Goal: Task Accomplishment & Management: Manage account settings

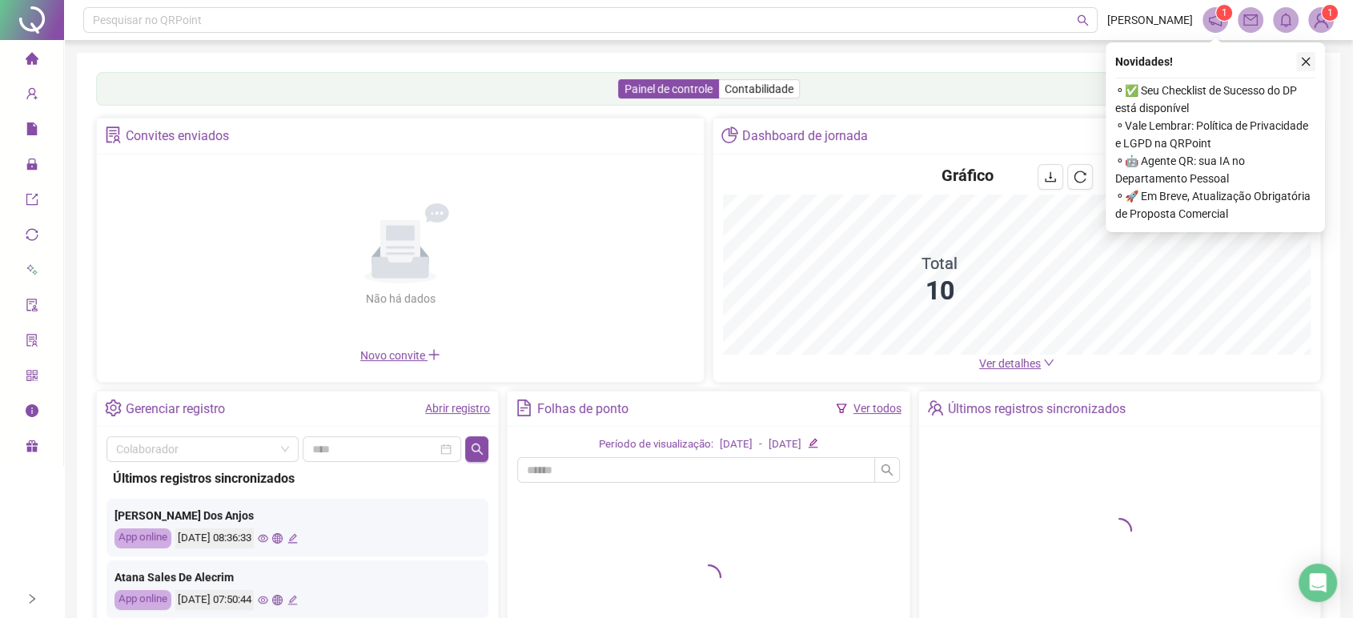
click at [1305, 56] on icon "close" at bounding box center [1305, 61] width 11 height 11
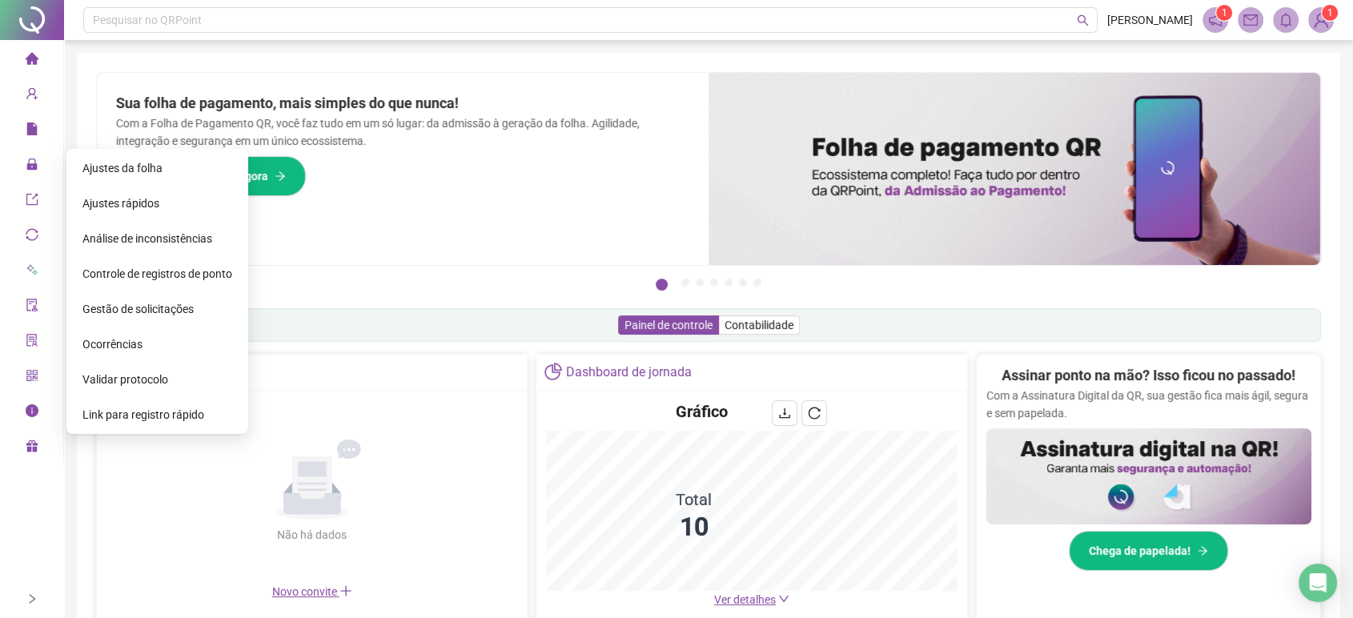
click at [114, 167] on span "Ajustes da folha" at bounding box center [122, 168] width 80 height 13
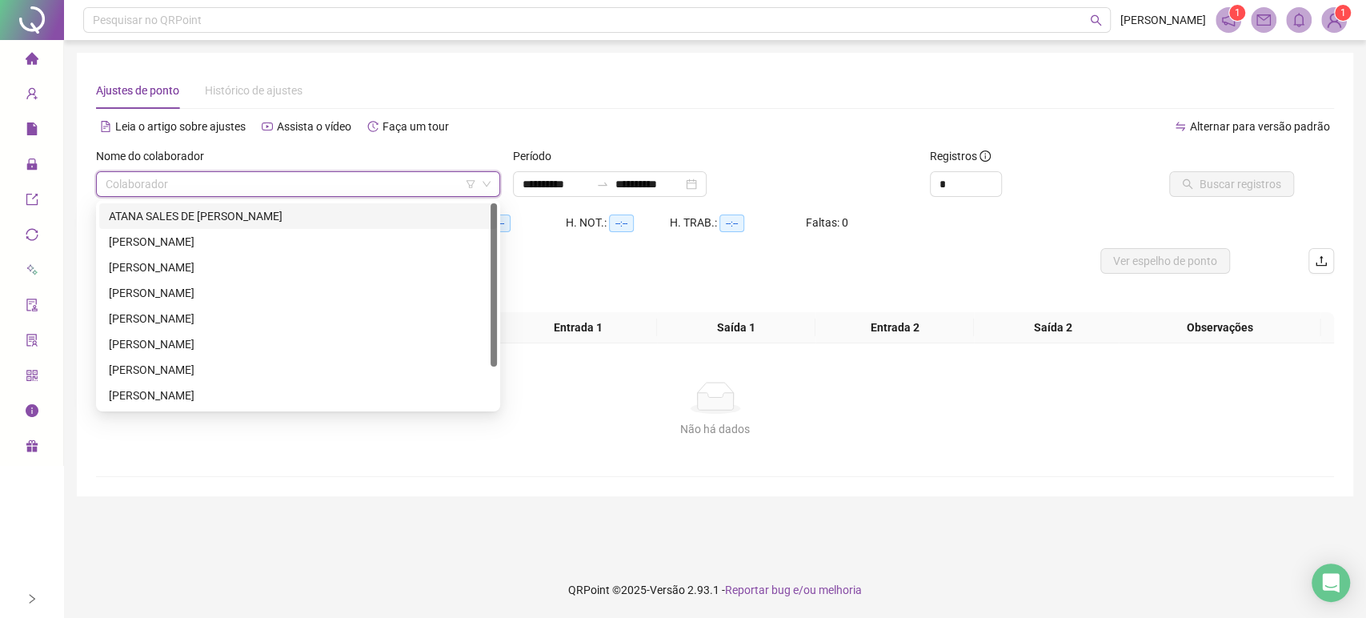
click at [270, 187] on input "search" at bounding box center [291, 184] width 371 height 24
click at [269, 214] on div "ATANA SALES DE [PERSON_NAME]" at bounding box center [298, 216] width 379 height 18
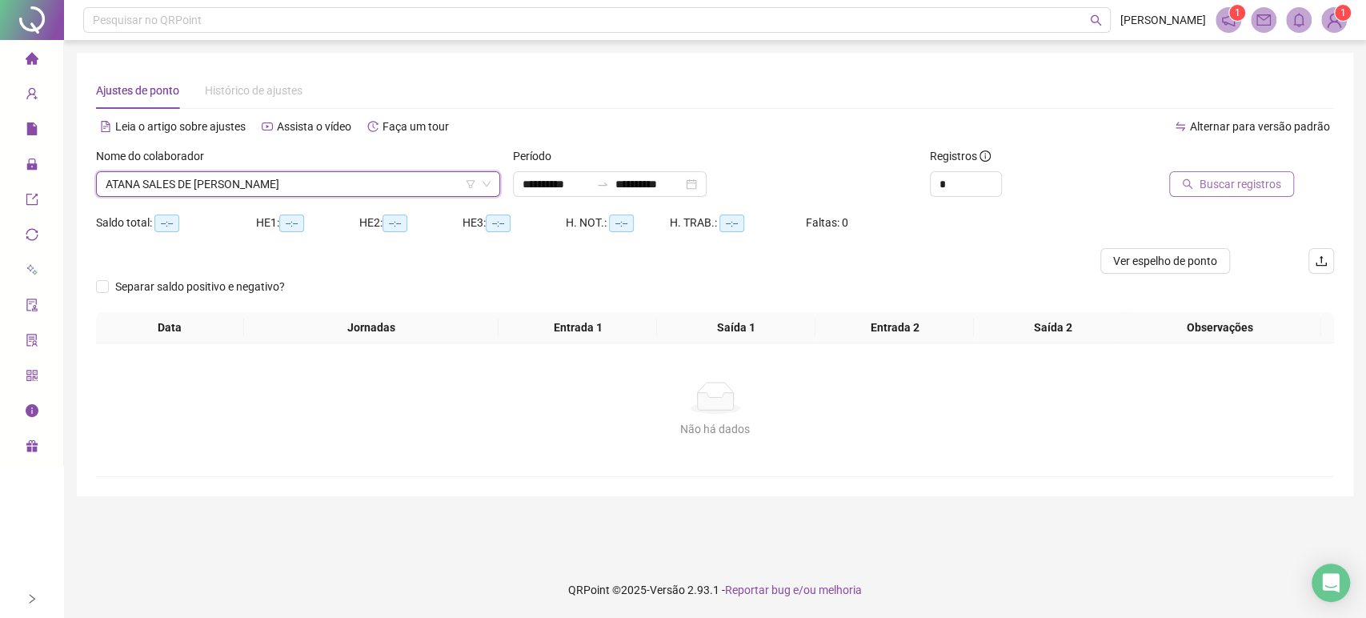
click at [1231, 178] on span "Buscar registros" at bounding box center [1241, 184] width 82 height 18
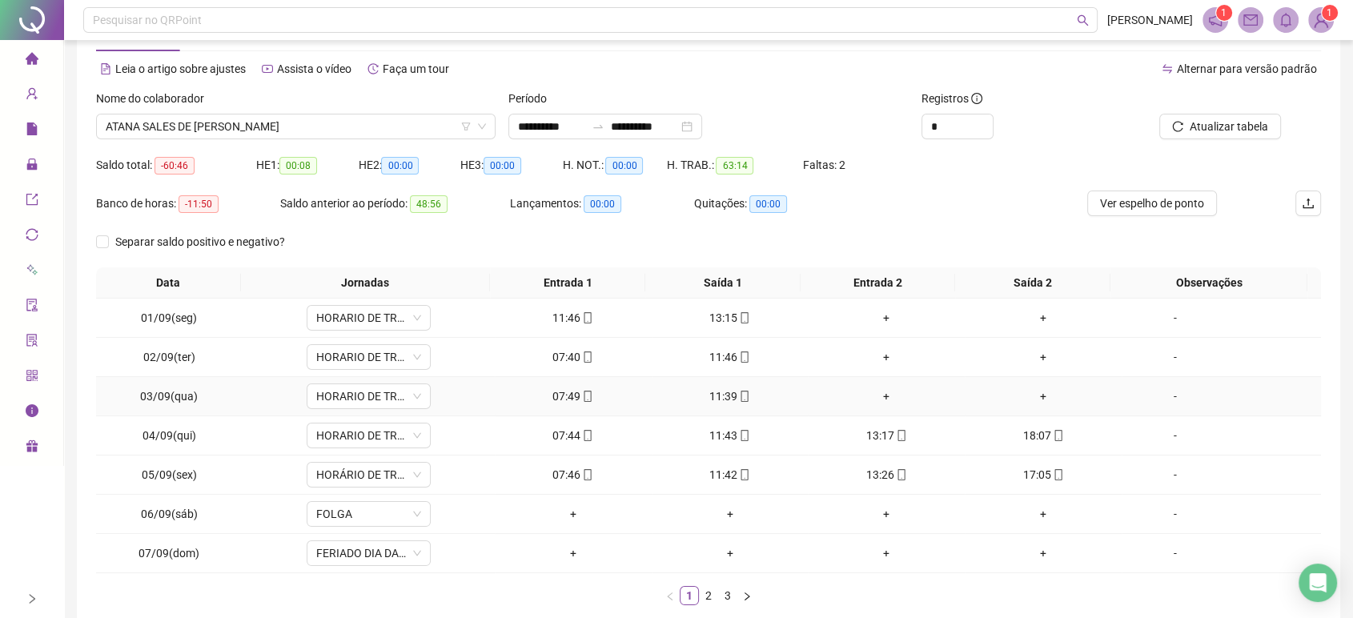
scroll to position [55, 0]
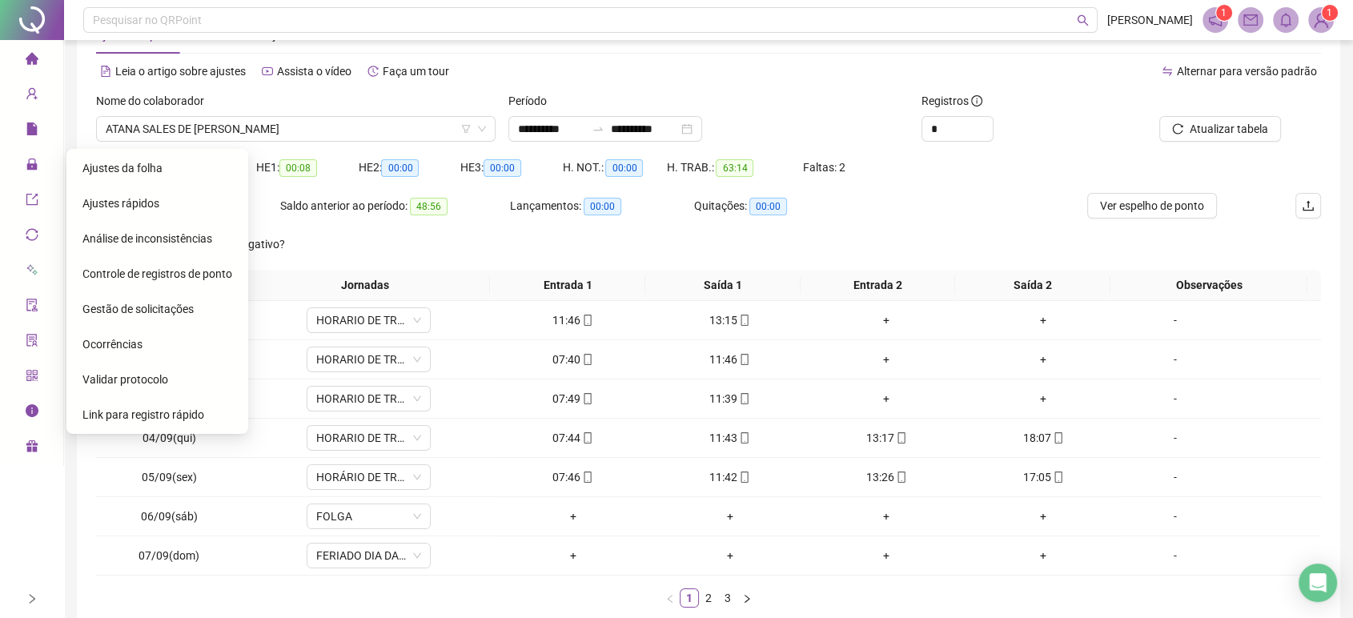
click at [157, 310] on span "Gestão de solicitações" at bounding box center [137, 309] width 111 height 13
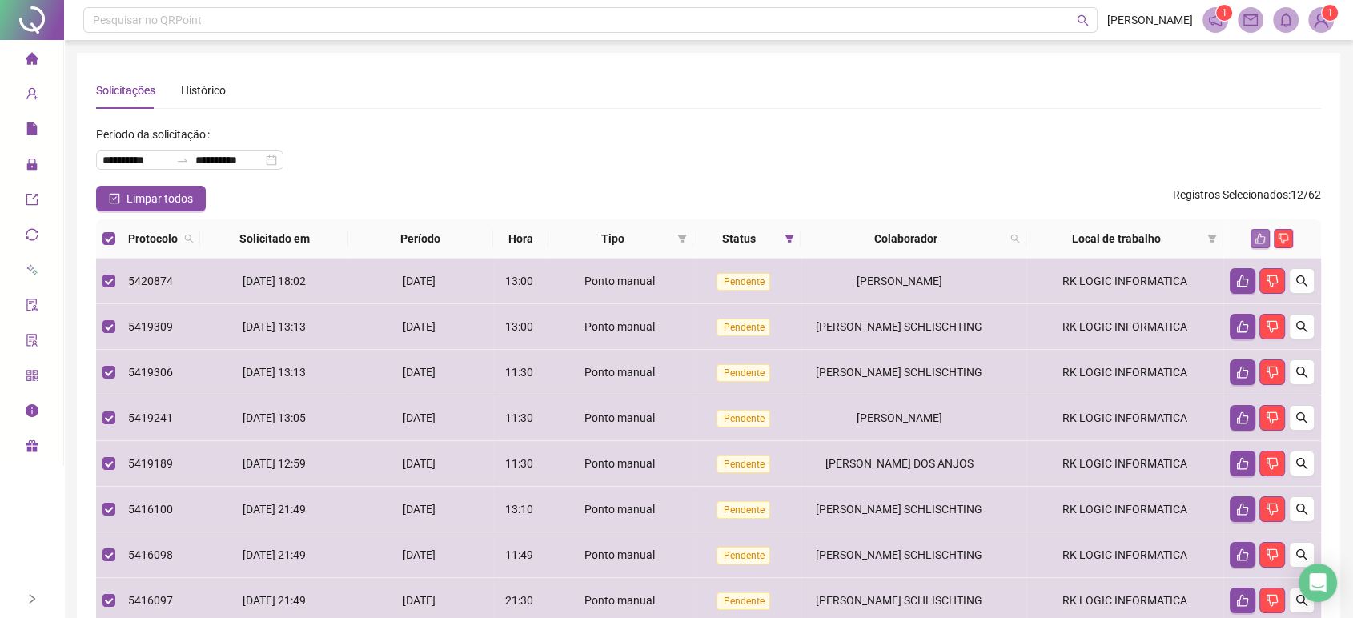
click at [1257, 236] on icon "like" at bounding box center [1260, 239] width 10 height 10
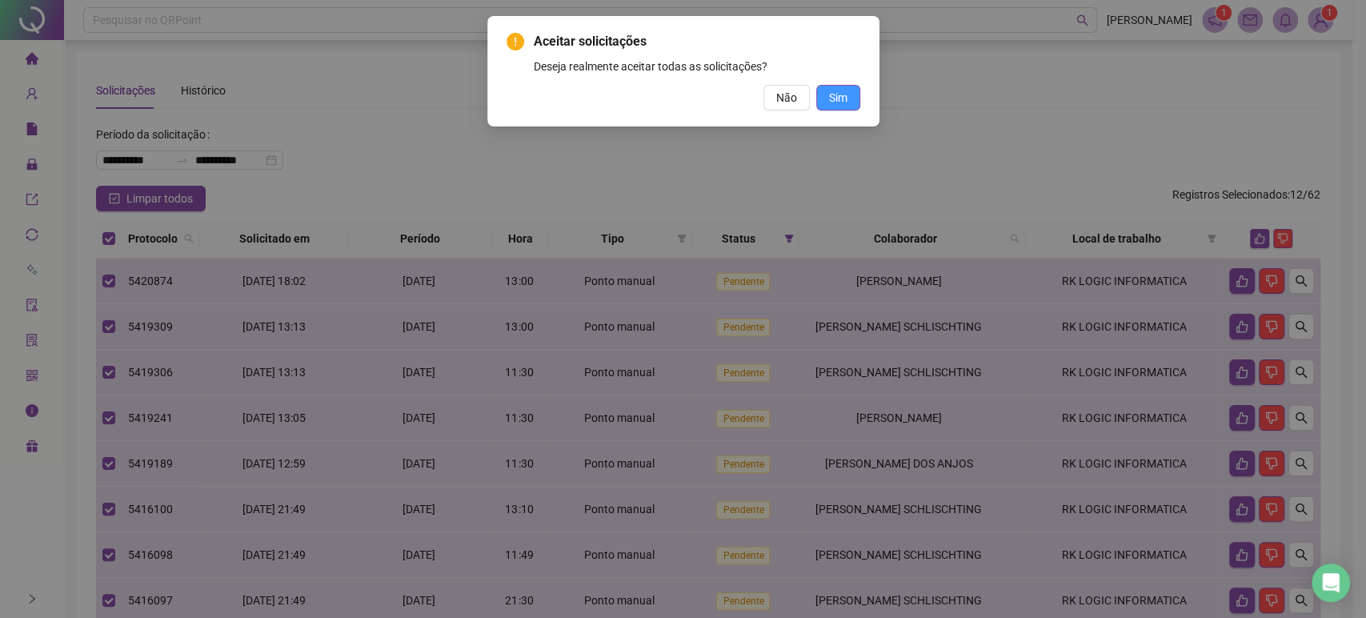
click at [836, 101] on span "Sim" at bounding box center [838, 98] width 18 height 18
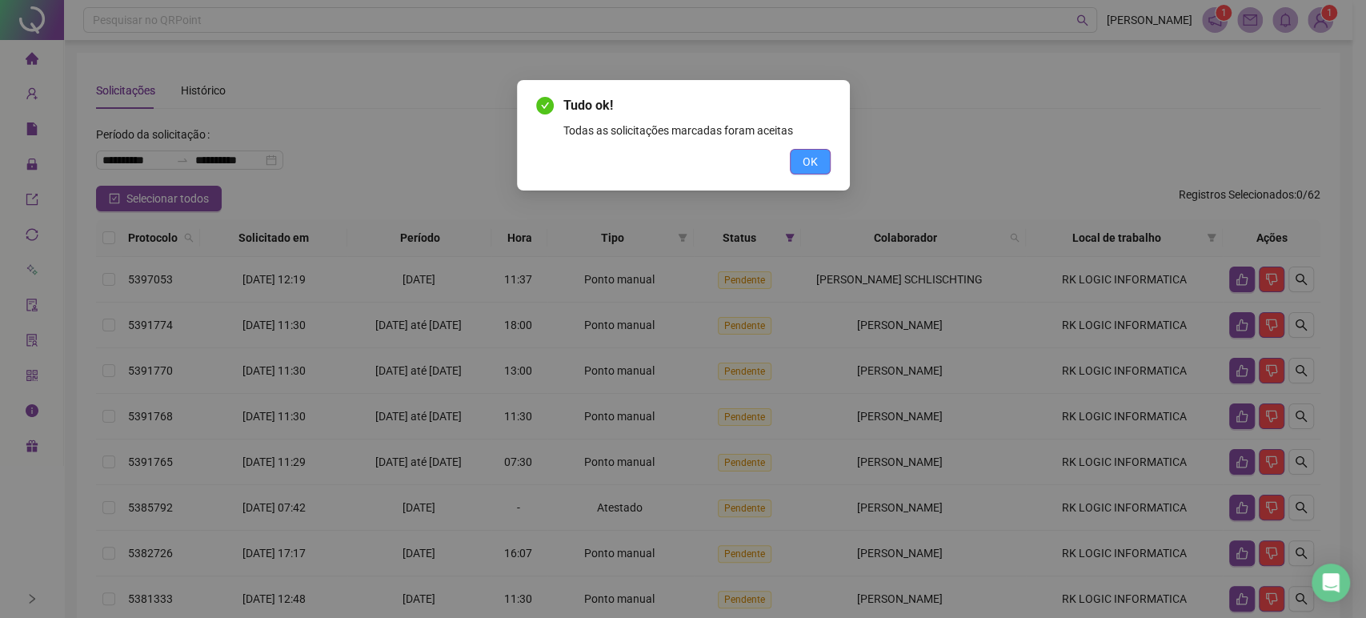
click at [803, 162] on span "OK" at bounding box center [810, 162] width 15 height 18
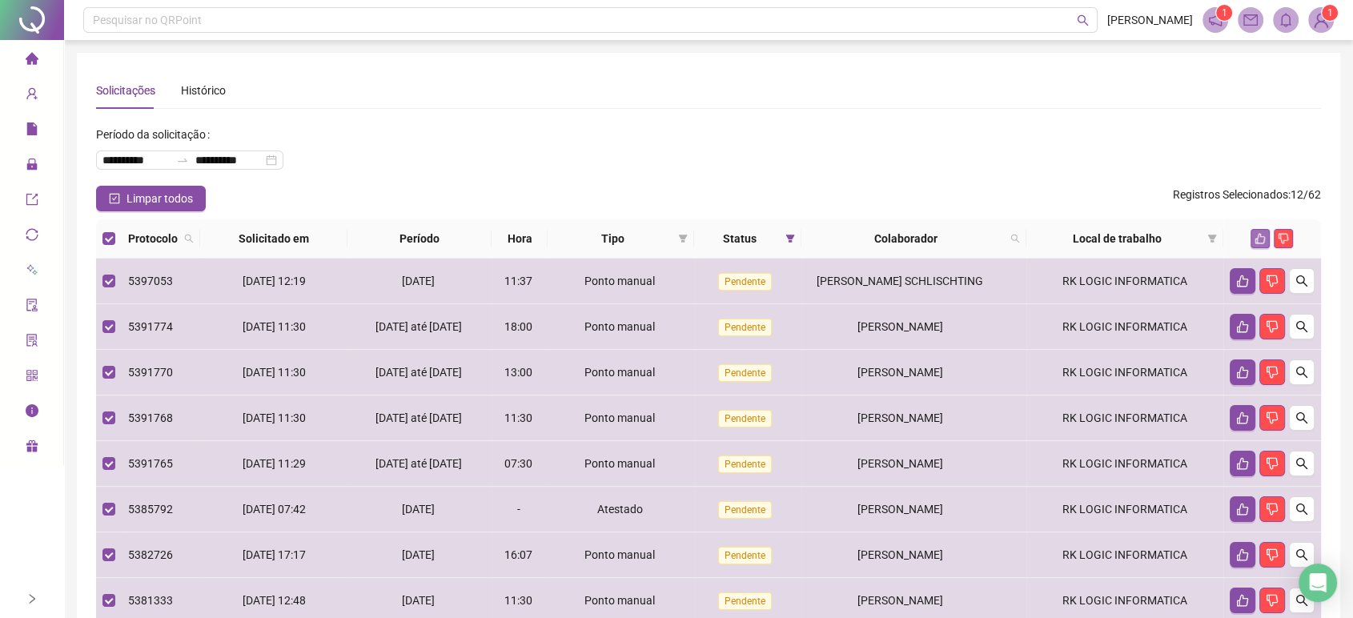
click at [1252, 238] on button "button" at bounding box center [1259, 238] width 19 height 19
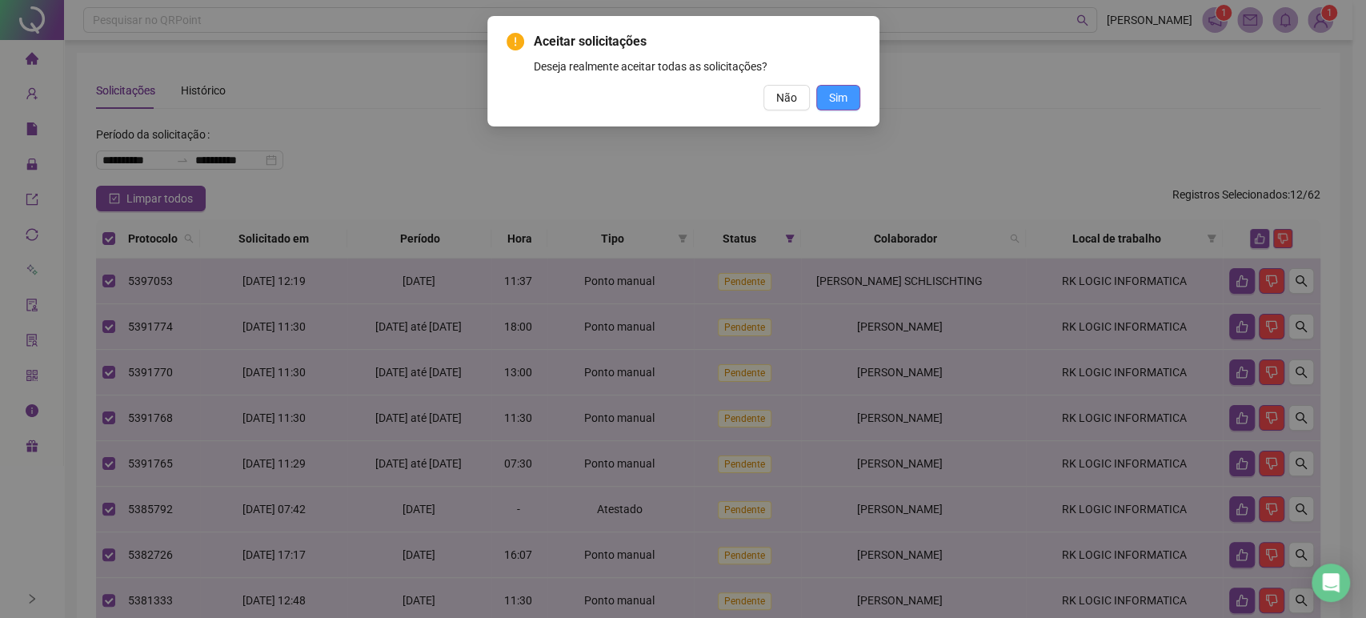
click at [844, 96] on span "Sim" at bounding box center [838, 98] width 18 height 18
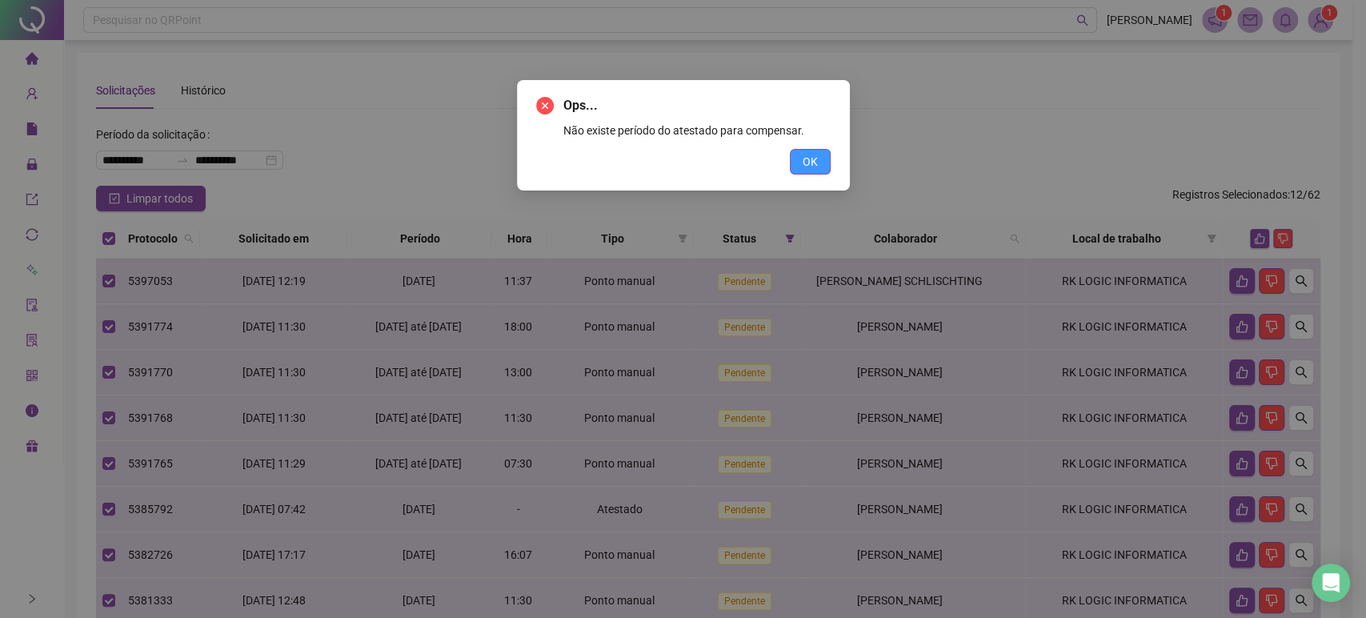
click at [807, 161] on span "OK" at bounding box center [810, 162] width 15 height 18
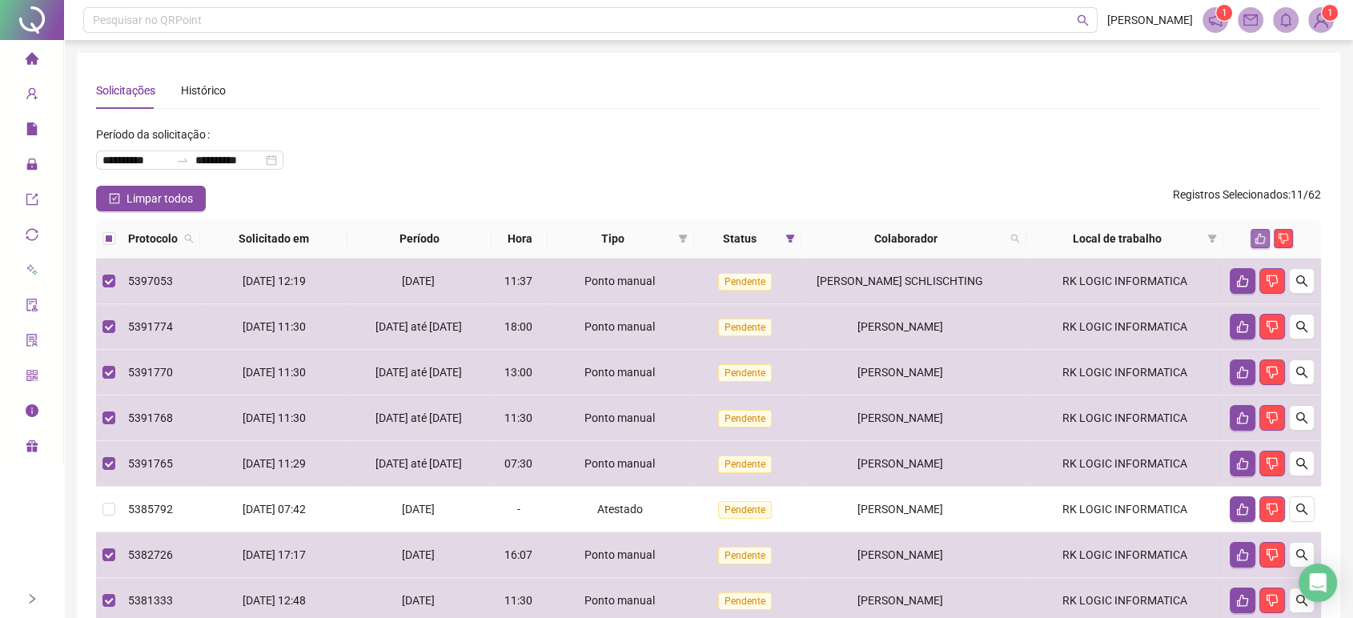
click at [1258, 235] on icon "like" at bounding box center [1260, 239] width 10 height 10
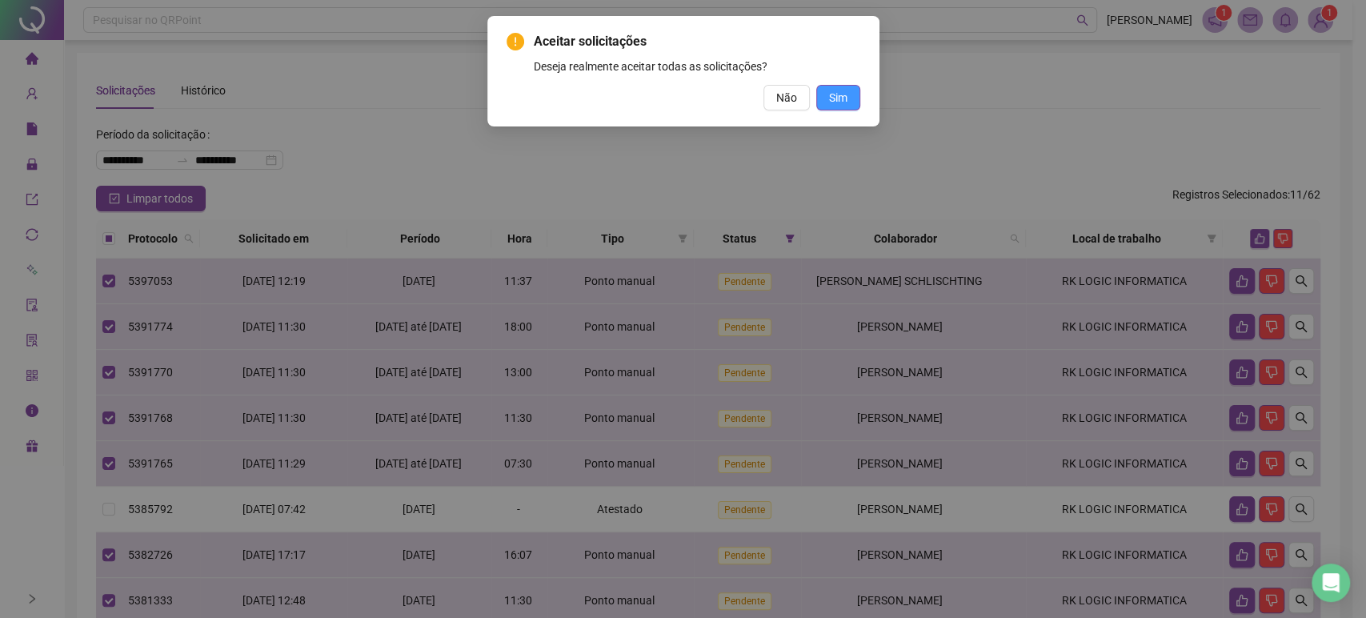
click at [849, 101] on button "Sim" at bounding box center [838, 98] width 44 height 26
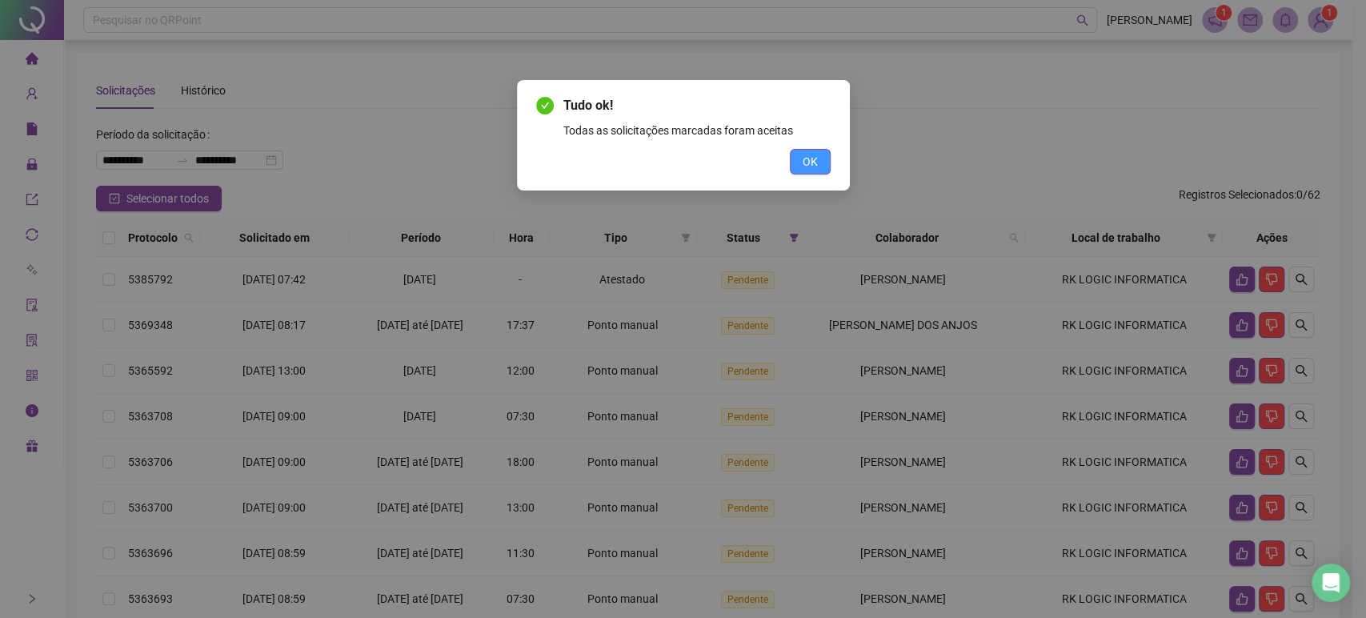
click at [815, 161] on span "OK" at bounding box center [810, 162] width 15 height 18
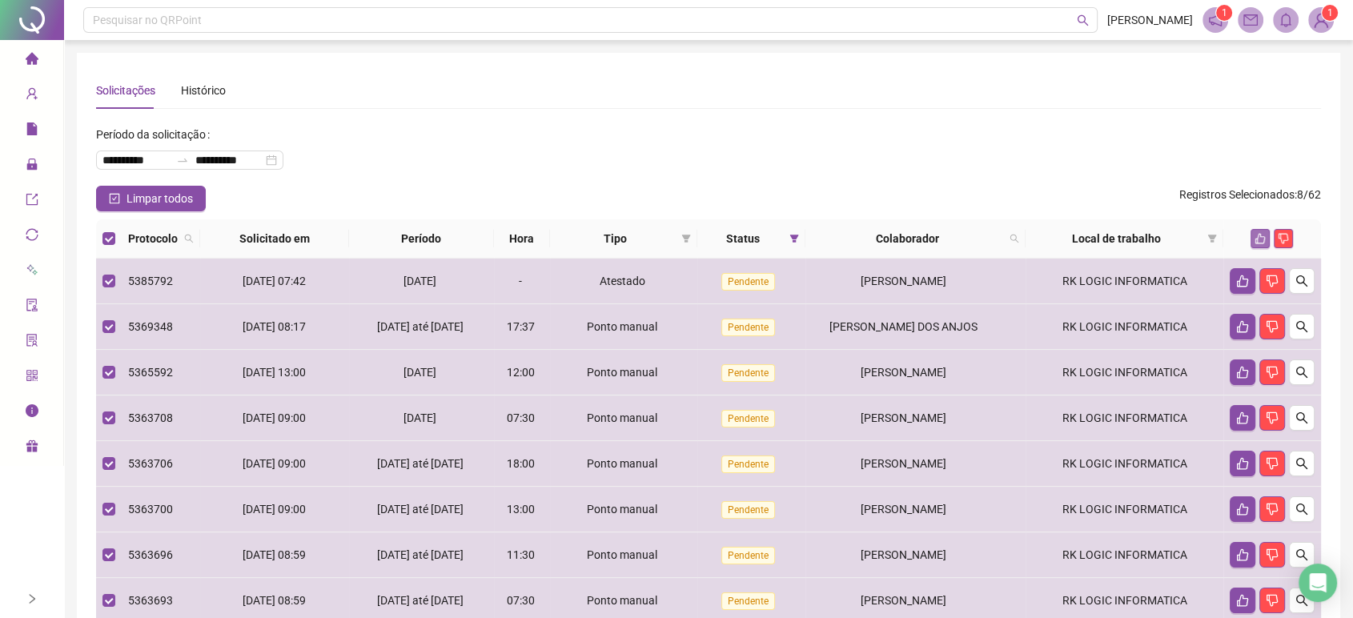
click at [1262, 234] on icon "like" at bounding box center [1259, 238] width 11 height 11
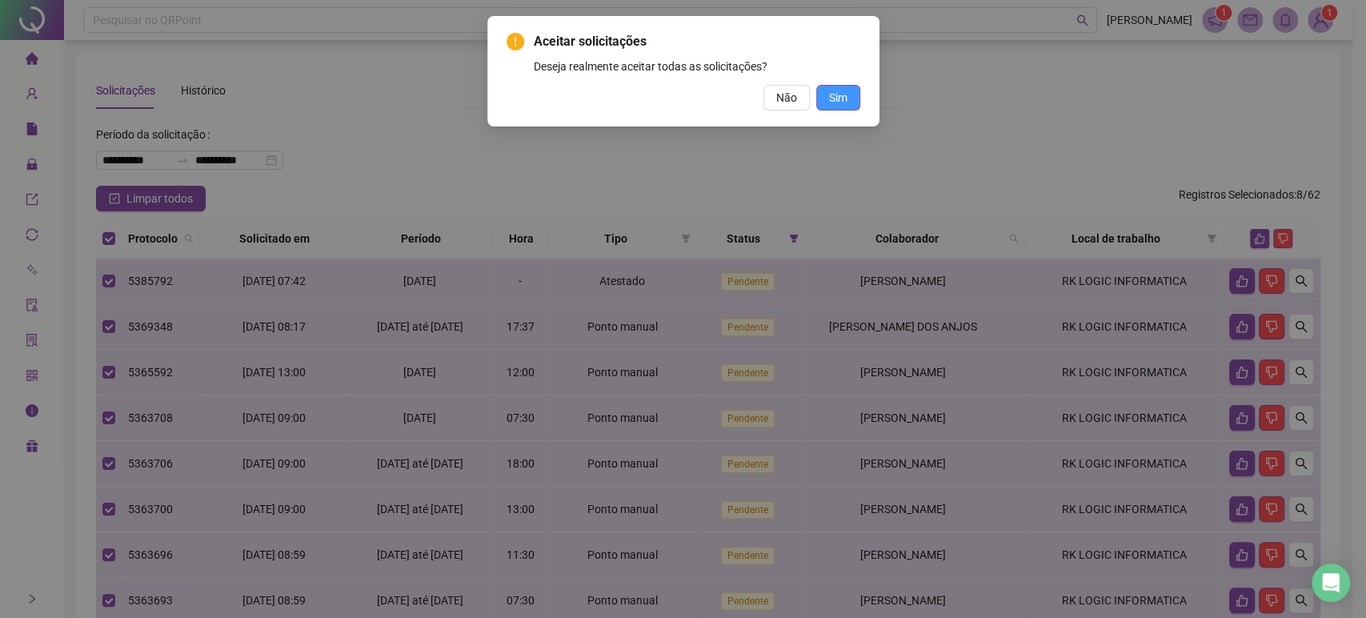
click at [845, 97] on span "Sim" at bounding box center [838, 98] width 18 height 18
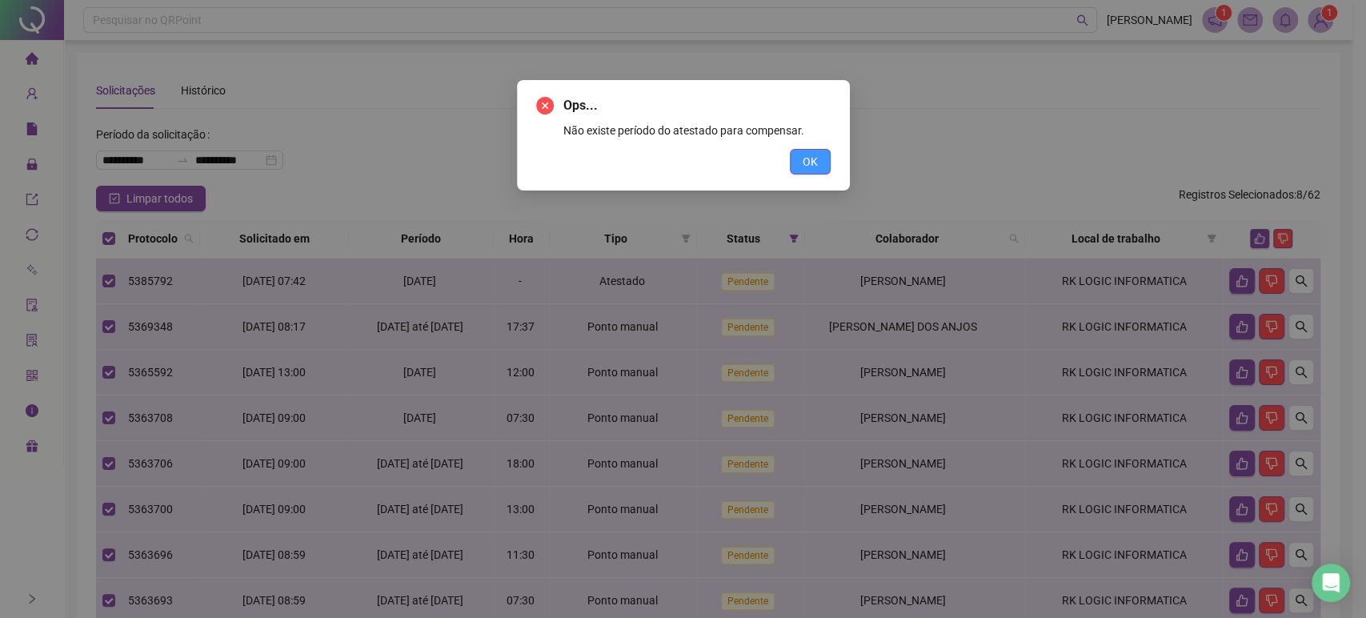
click at [822, 156] on button "OK" at bounding box center [810, 162] width 41 height 26
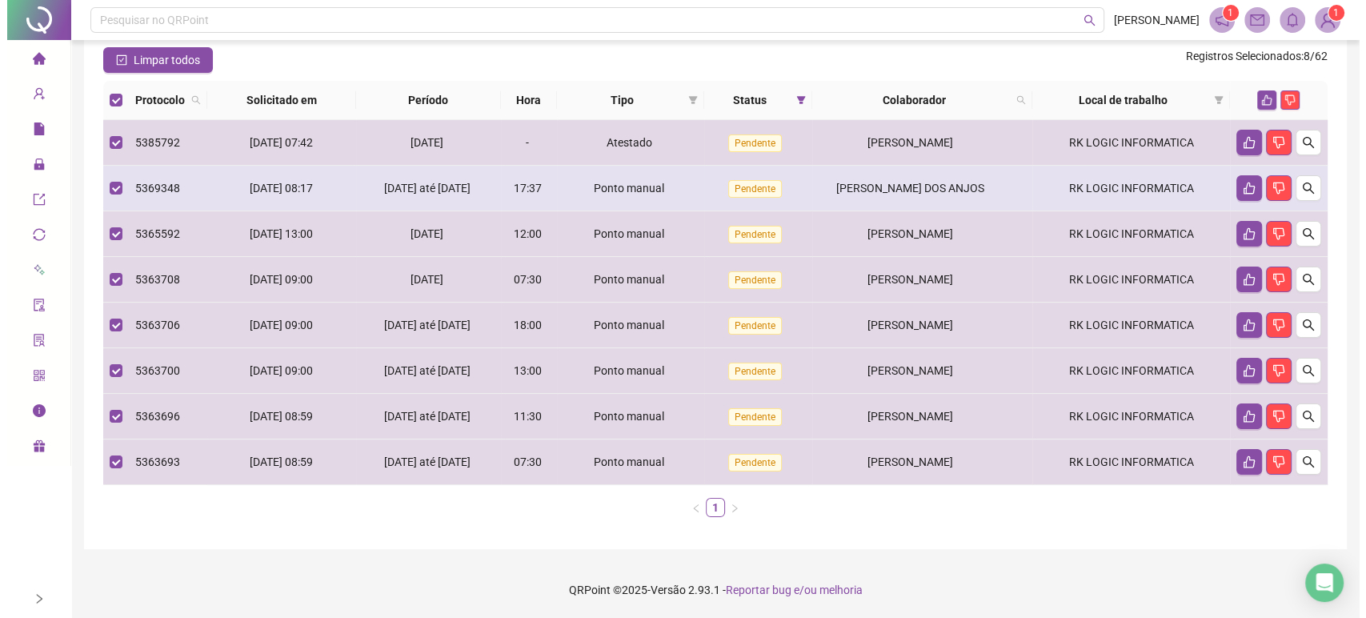
scroll to position [178, 0]
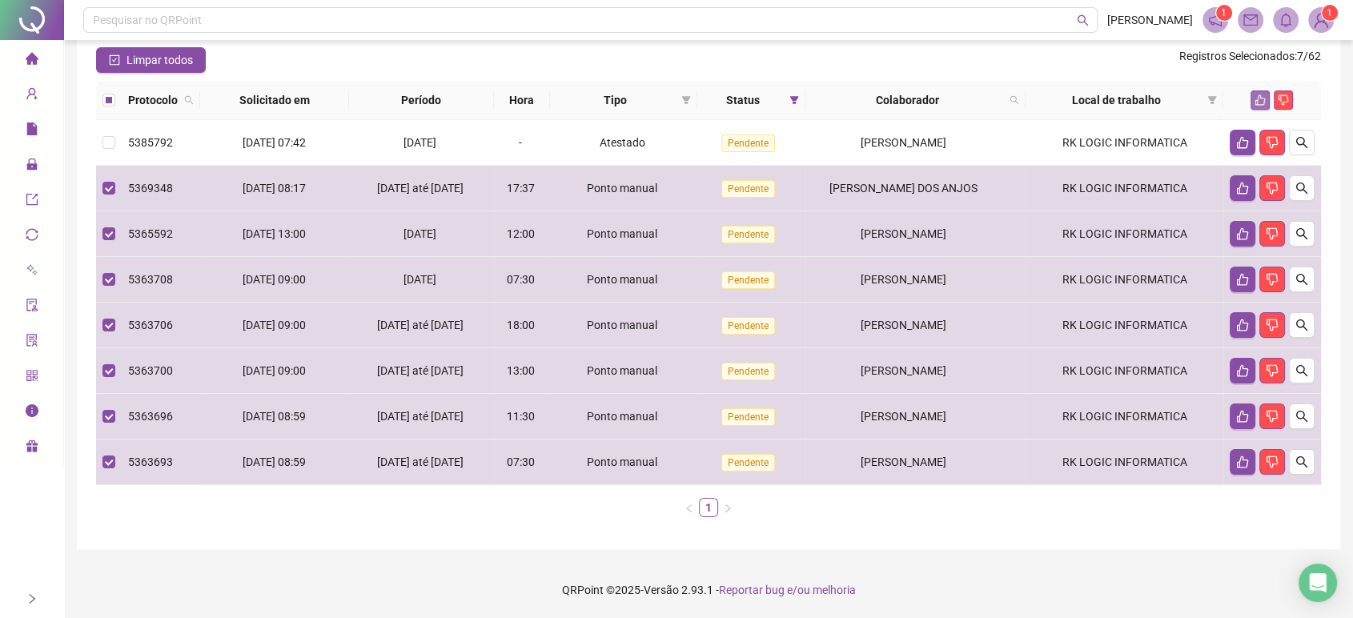
click at [1256, 94] on icon "like" at bounding box center [1259, 99] width 11 height 11
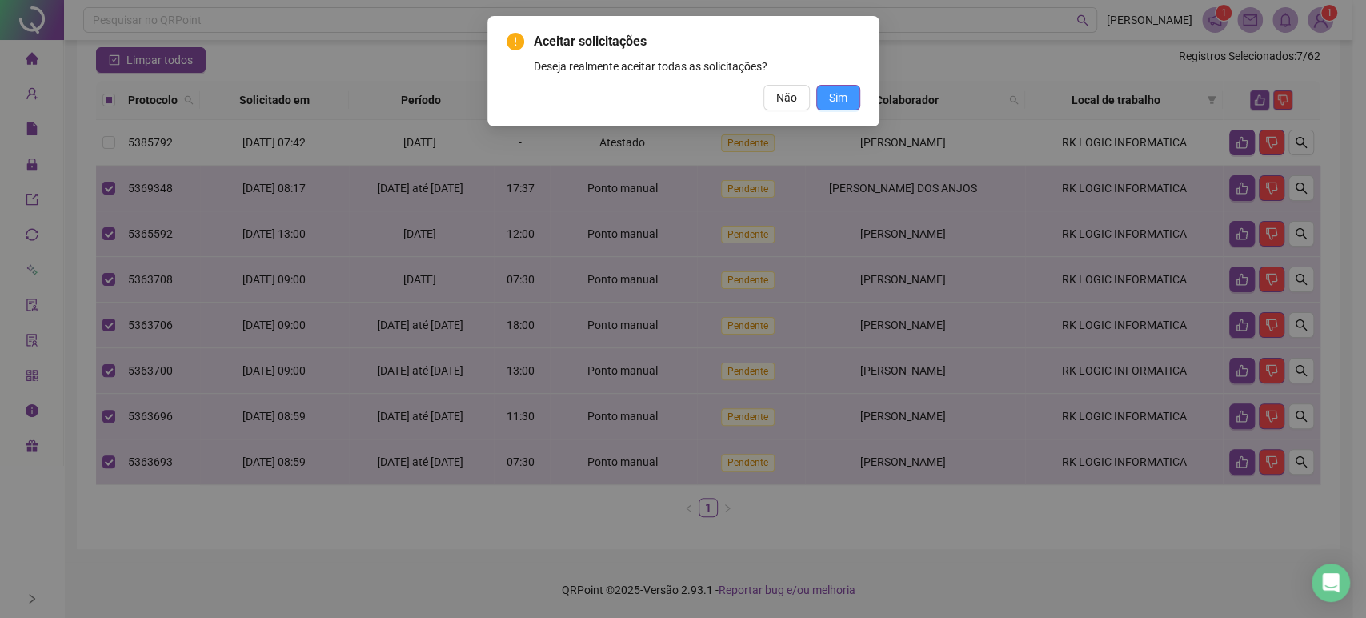
click at [850, 95] on button "Sim" at bounding box center [838, 98] width 44 height 26
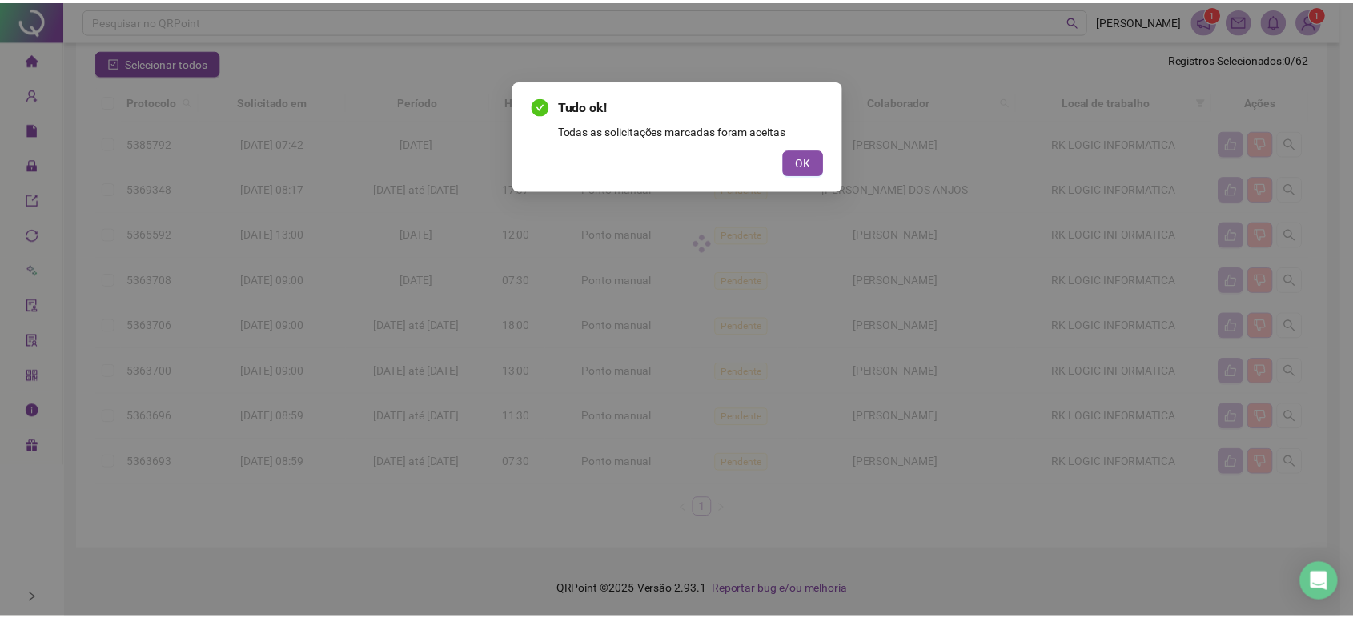
scroll to position [0, 0]
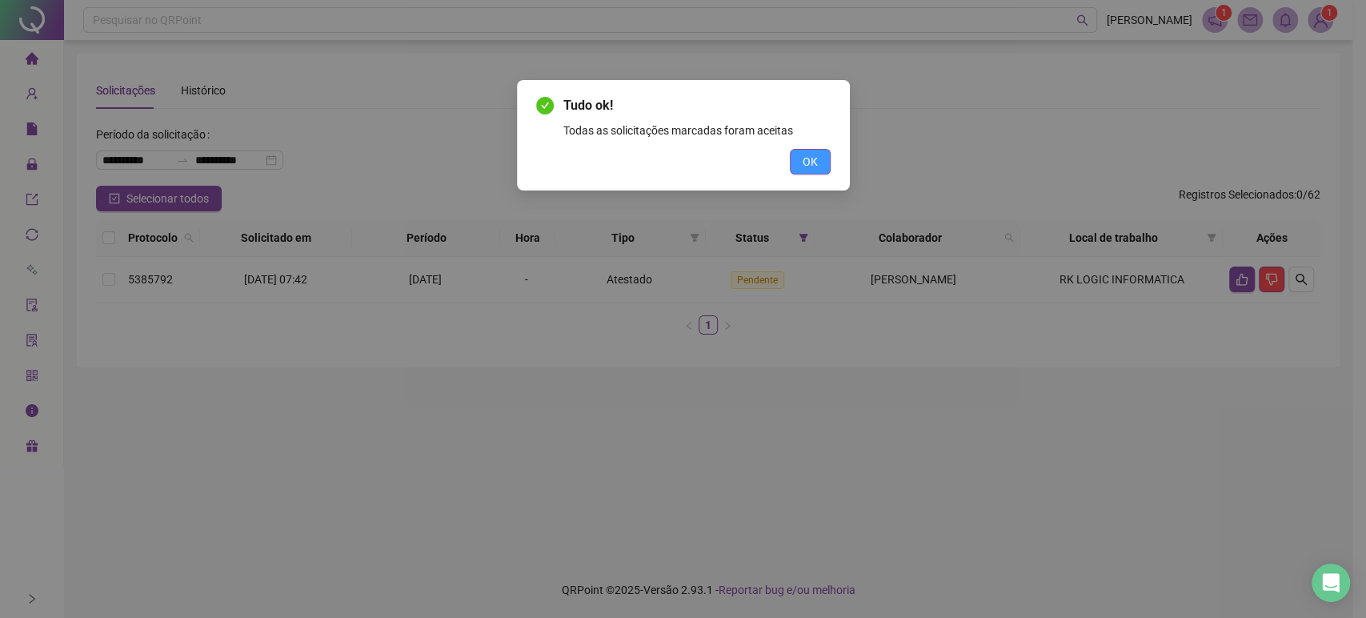
click at [813, 158] on span "OK" at bounding box center [810, 162] width 15 height 18
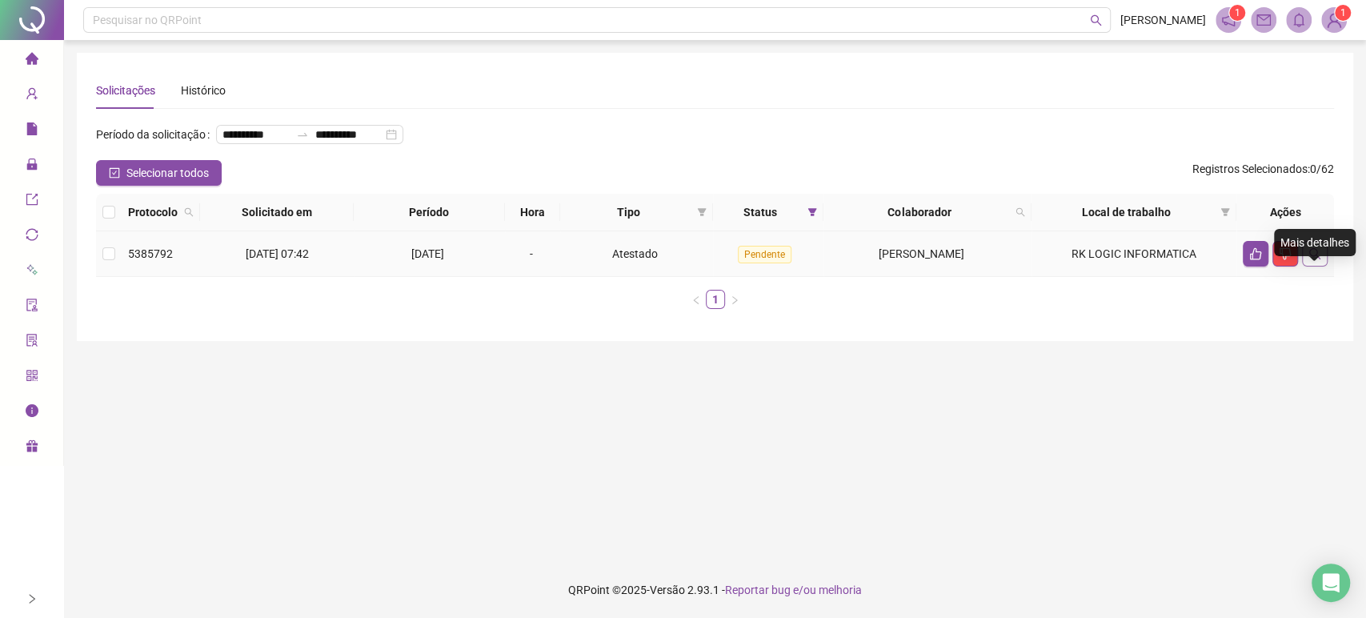
click at [1312, 260] on icon "search" at bounding box center [1314, 253] width 13 height 13
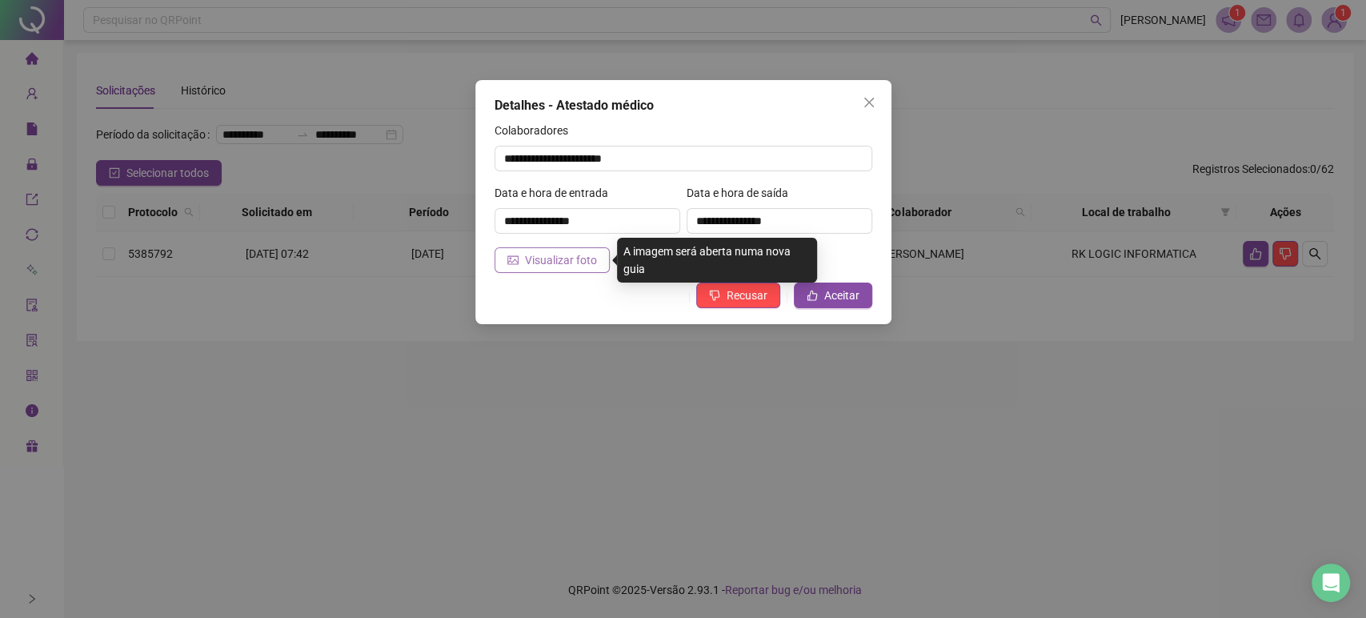
click at [584, 263] on span "Visualizar foto" at bounding box center [561, 260] width 72 height 18
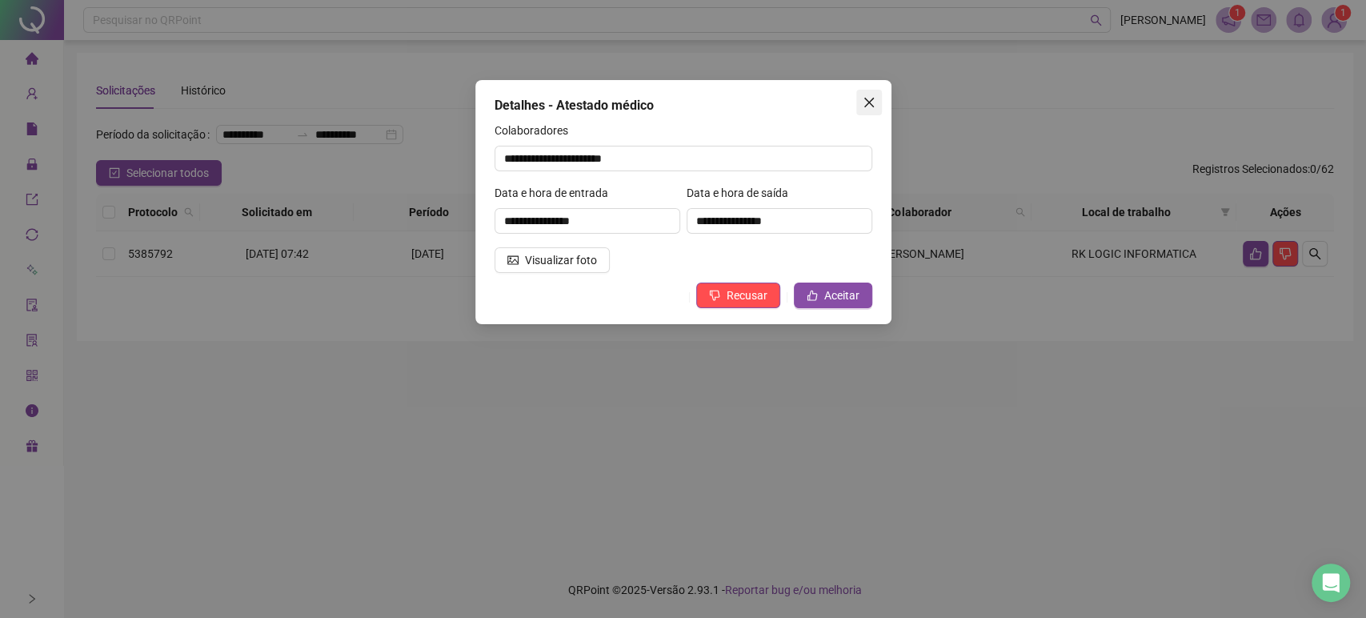
click at [875, 97] on span "Close" at bounding box center [869, 102] width 26 height 13
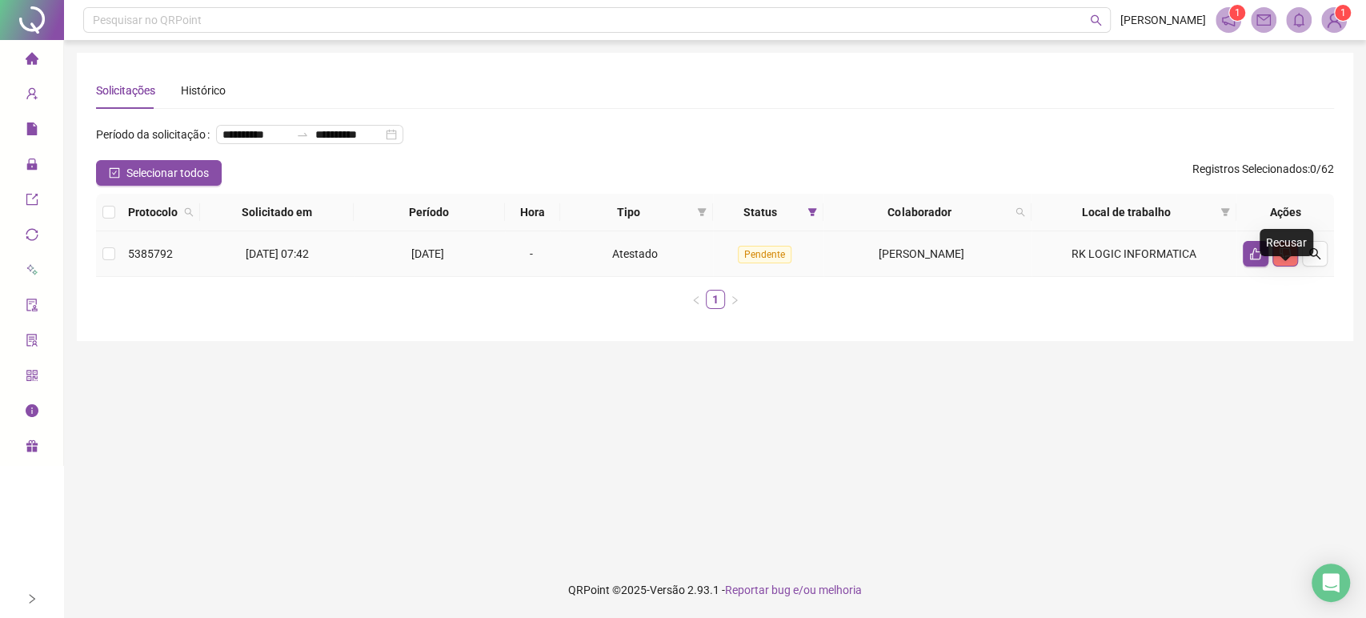
click at [1287, 260] on icon "dislike" at bounding box center [1285, 253] width 13 height 13
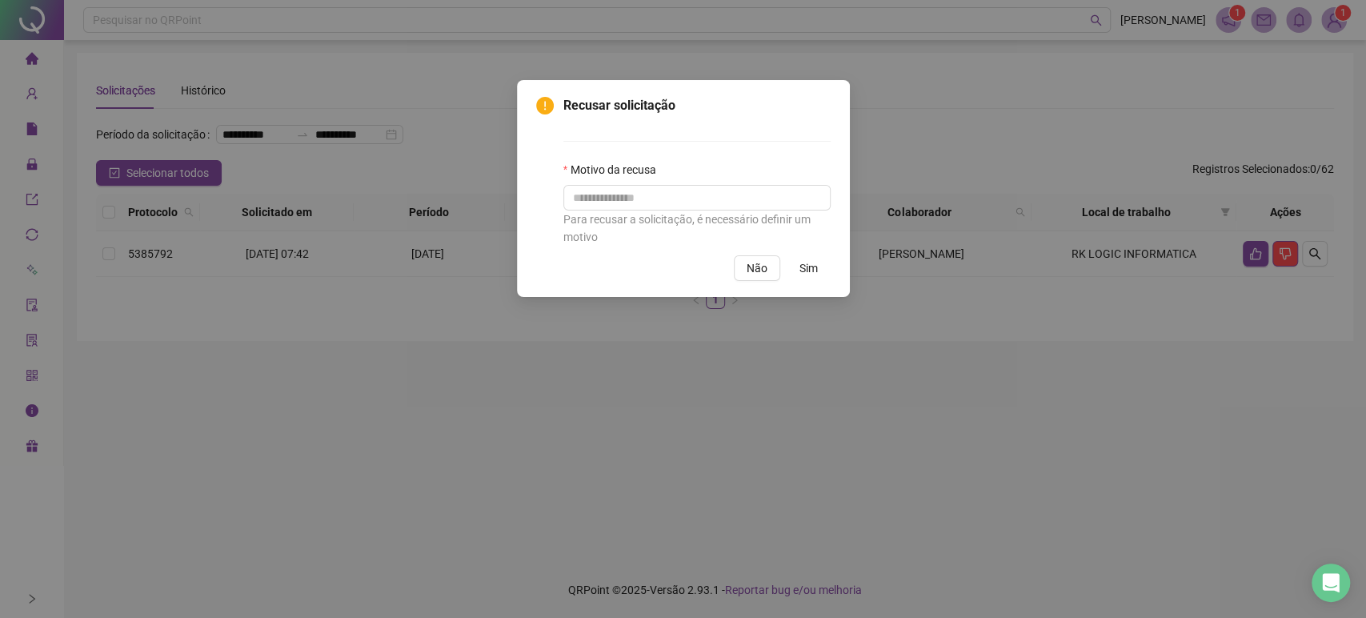
click at [839, 411] on div "Recusar solicitação Motivo da recusa Para recusar a solicitação, é necessário d…" at bounding box center [683, 309] width 1366 height 618
click at [768, 267] on button "Não" at bounding box center [757, 268] width 46 height 26
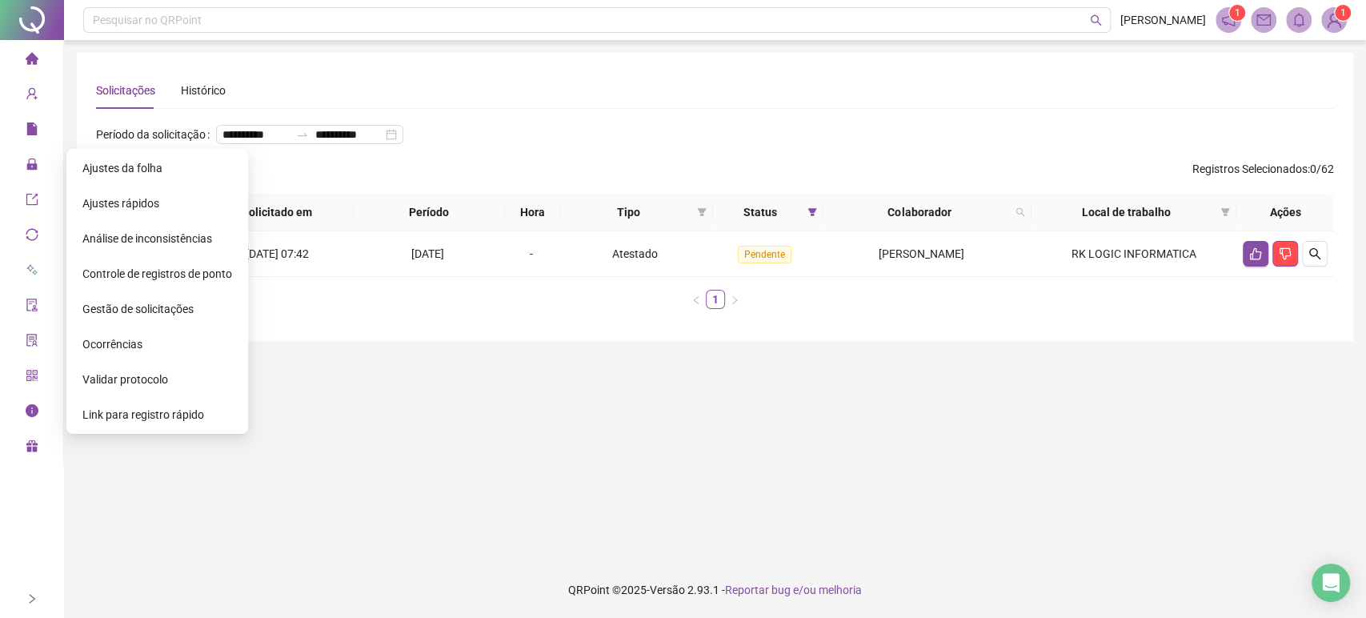
click at [107, 165] on span "Ajustes da folha" at bounding box center [122, 168] width 80 height 13
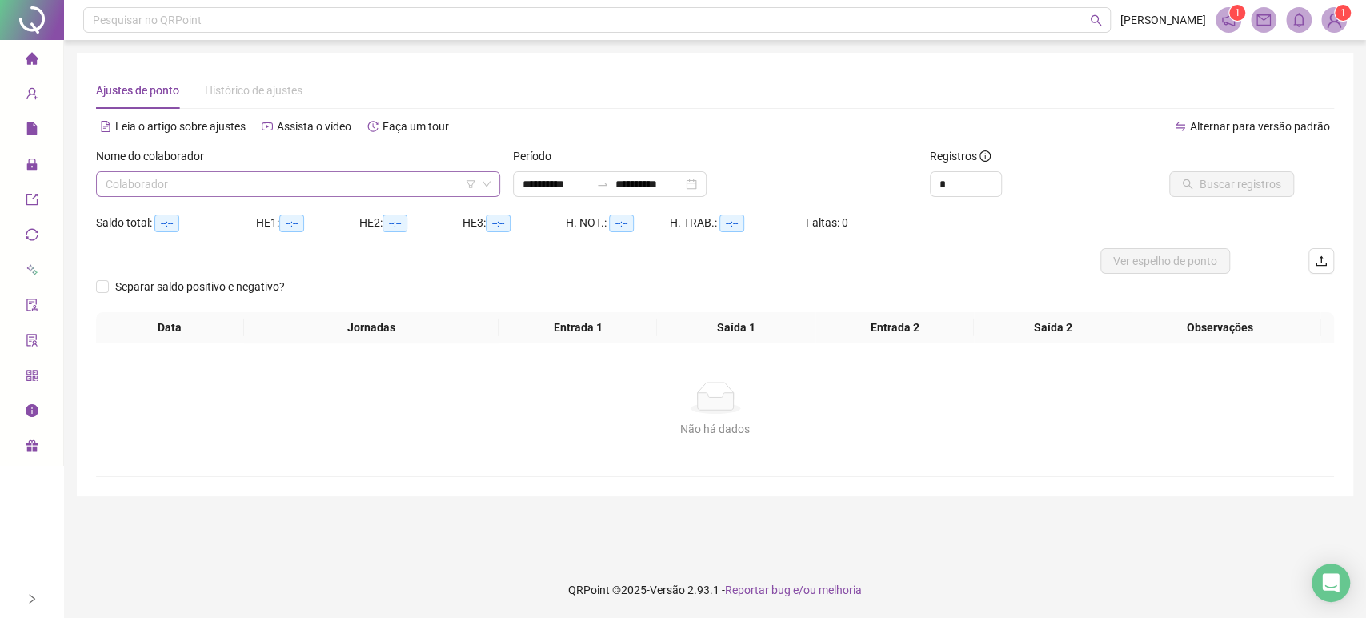
click at [325, 186] on input "search" at bounding box center [291, 184] width 371 height 24
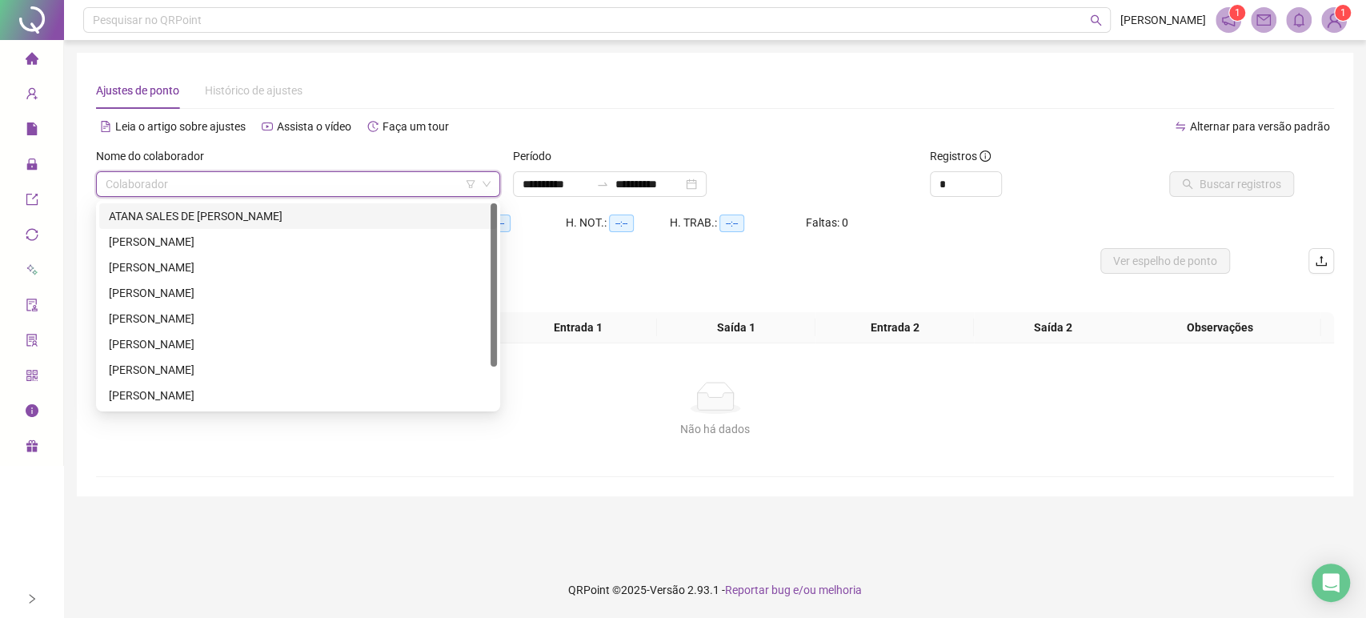
click at [355, 216] on div "ATANA SALES DE [PERSON_NAME]" at bounding box center [298, 216] width 379 height 18
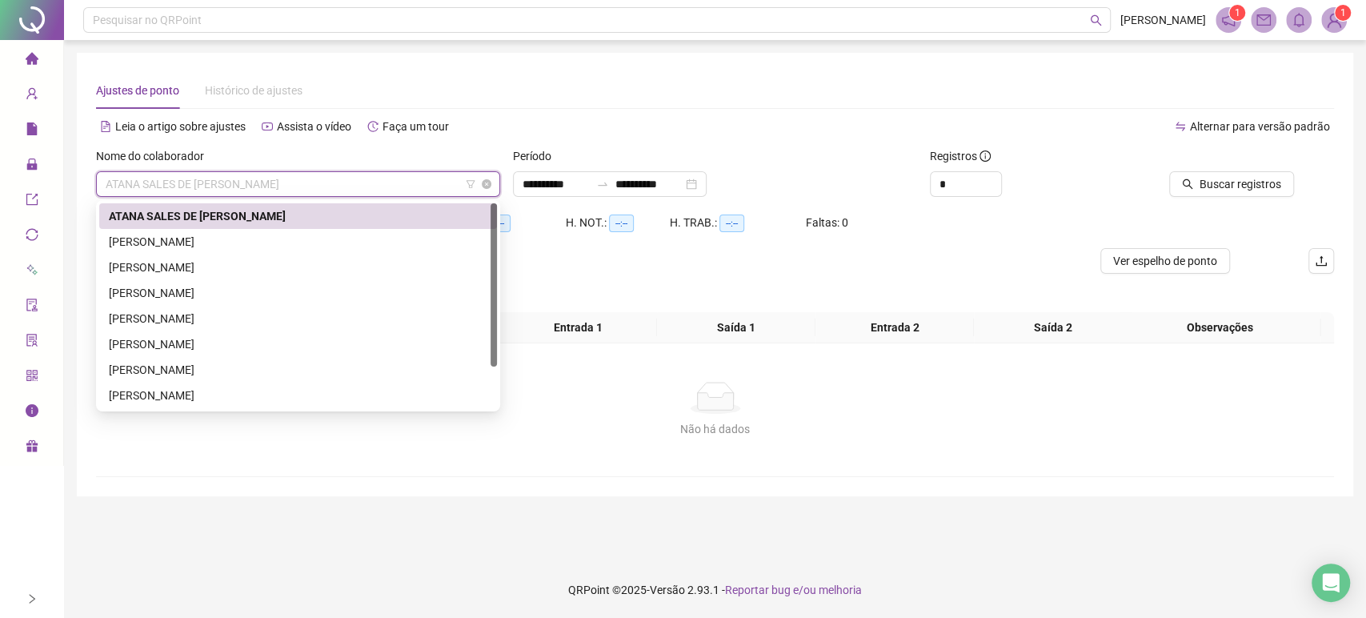
click at [387, 181] on span "ATANA SALES DE [PERSON_NAME]" at bounding box center [298, 184] width 385 height 24
click at [320, 238] on div "[PERSON_NAME]" at bounding box center [298, 242] width 379 height 18
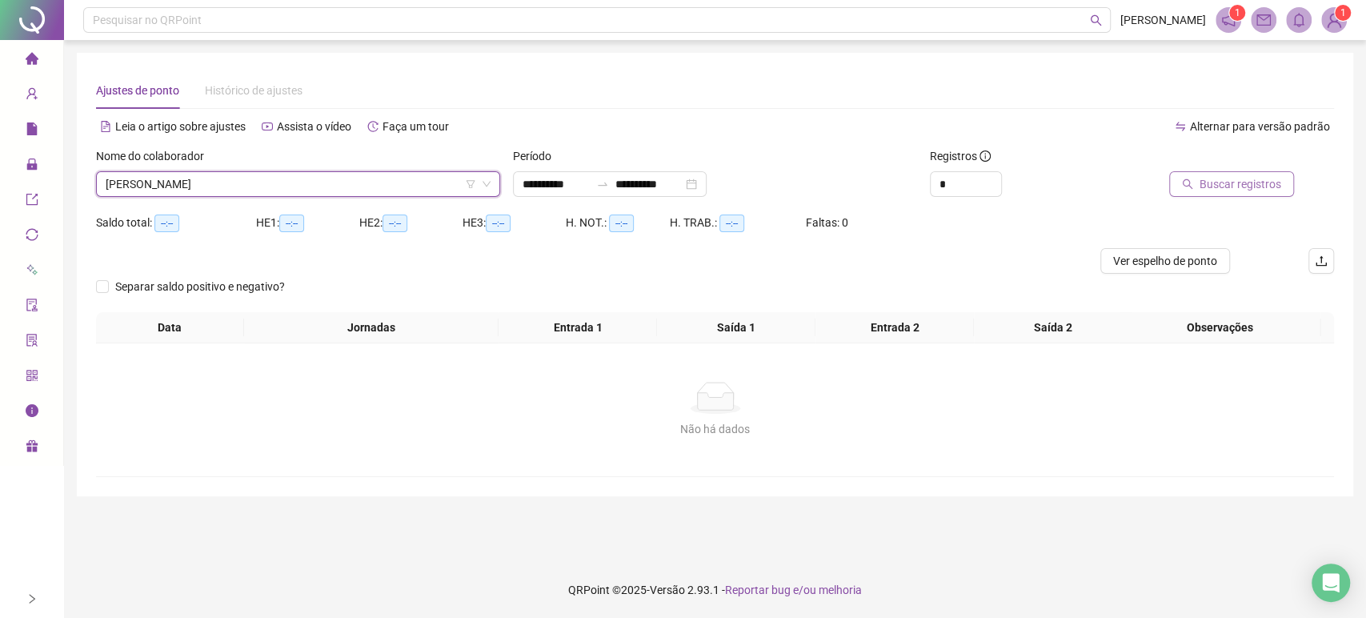
click at [1248, 180] on span "Buscar registros" at bounding box center [1241, 184] width 82 height 18
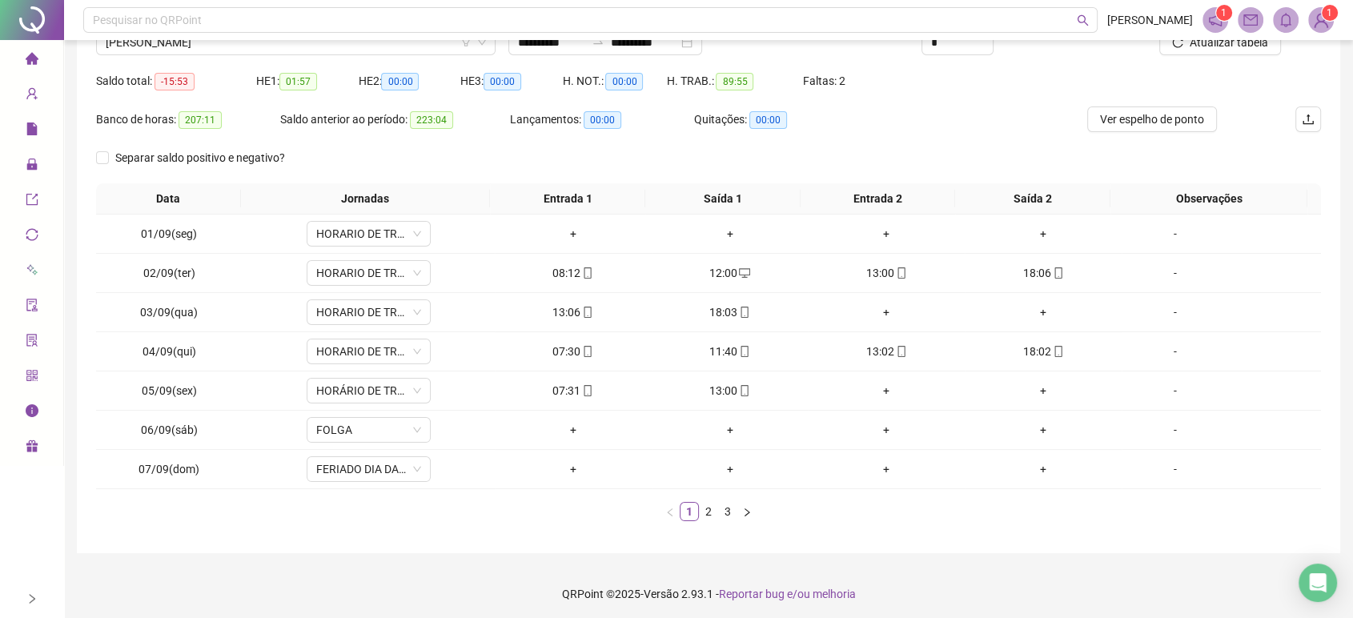
scroll to position [144, 0]
click at [708, 511] on link "2" at bounding box center [708, 509] width 18 height 18
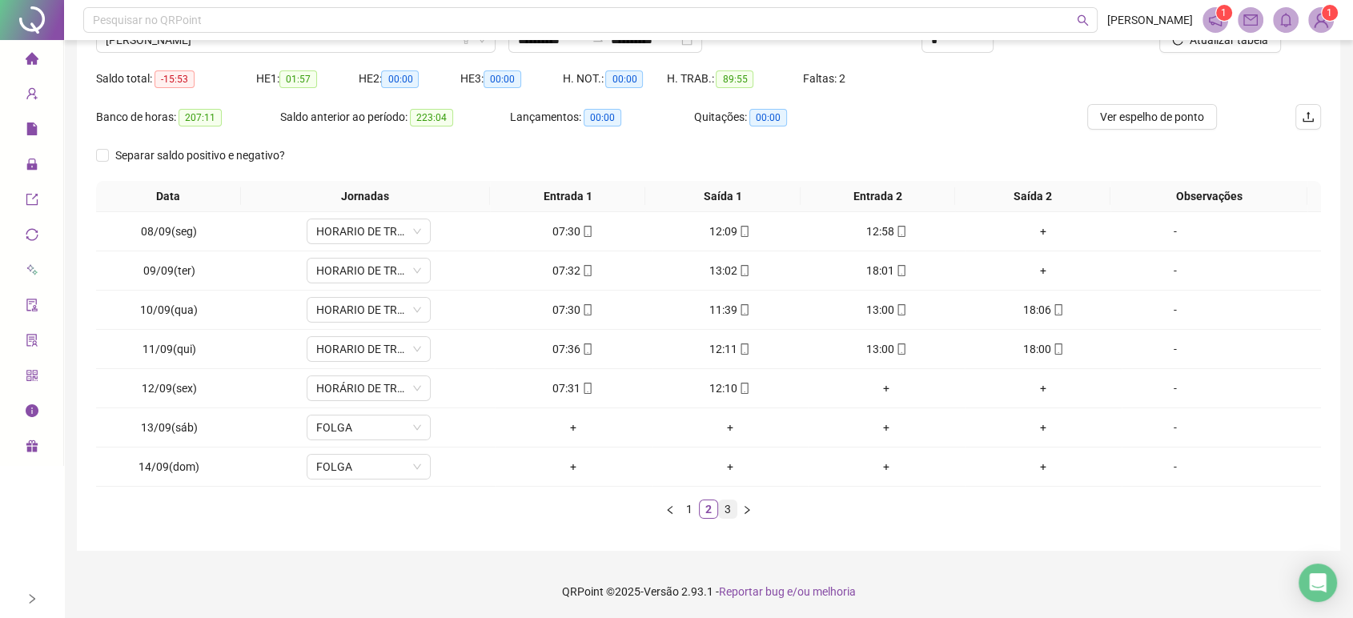
click at [728, 511] on link "3" at bounding box center [728, 509] width 18 height 18
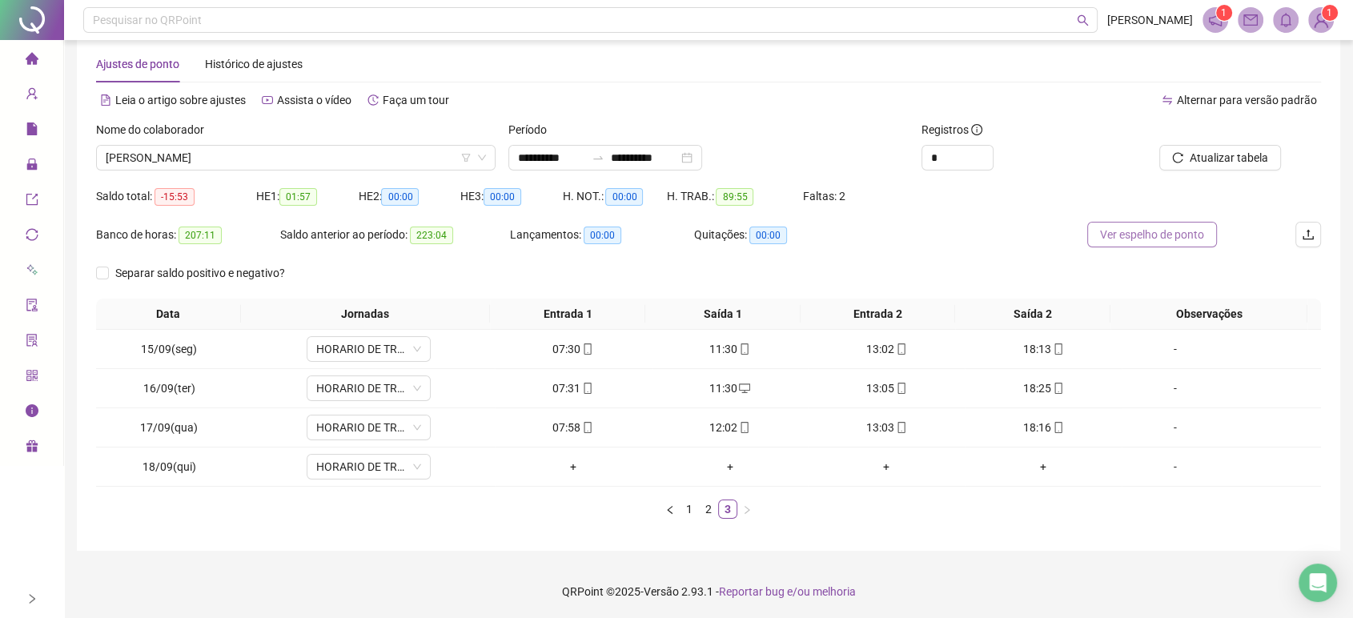
click at [1181, 228] on span "Ver espelho de ponto" at bounding box center [1152, 235] width 104 height 18
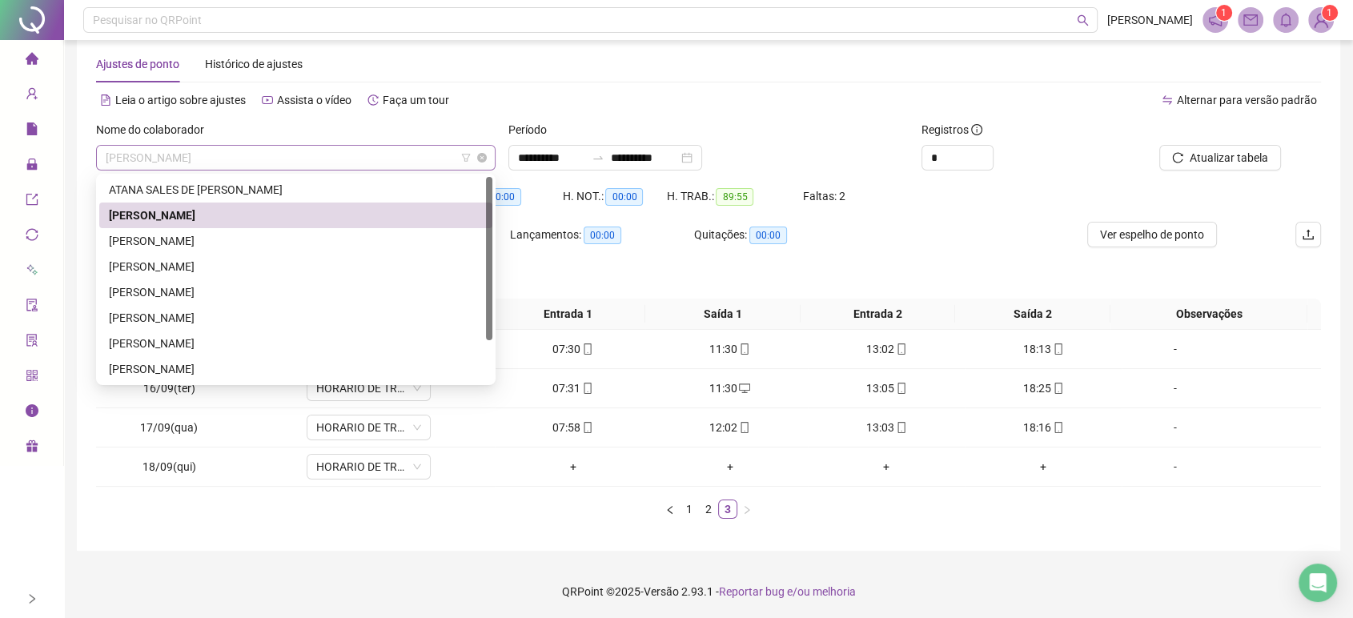
click at [292, 157] on span "[PERSON_NAME]" at bounding box center [296, 158] width 380 height 24
click at [258, 235] on div "[PERSON_NAME]" at bounding box center [296, 241] width 374 height 18
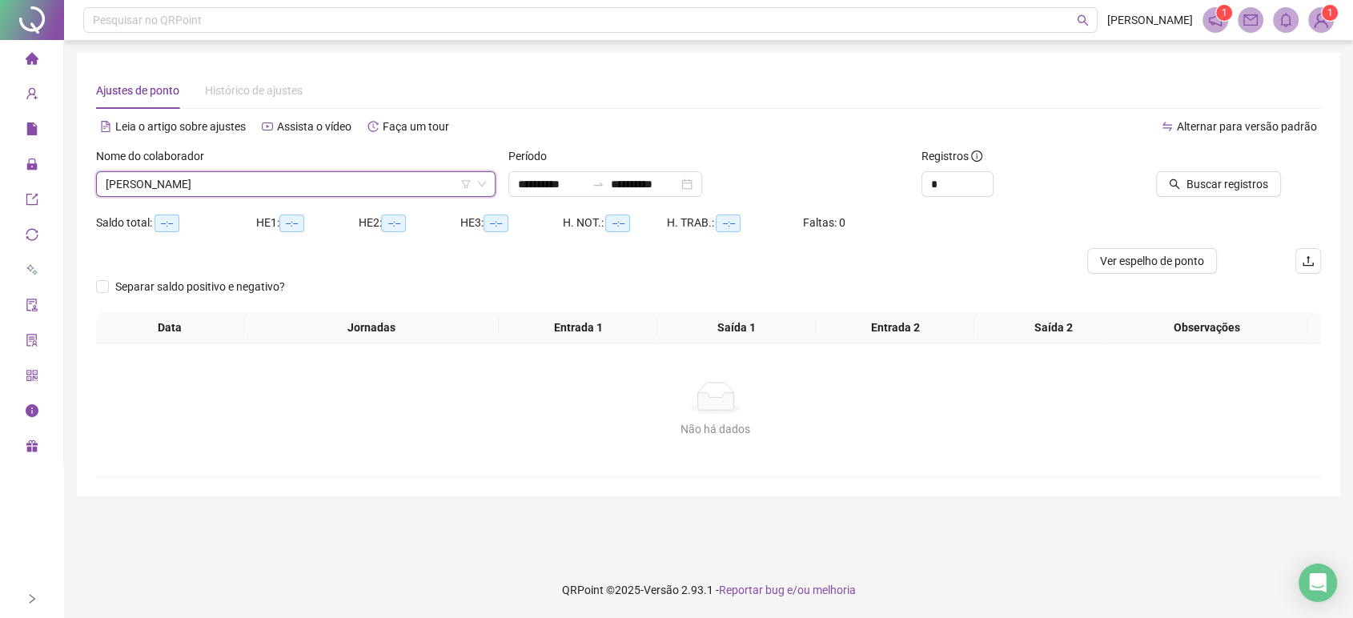
scroll to position [0, 0]
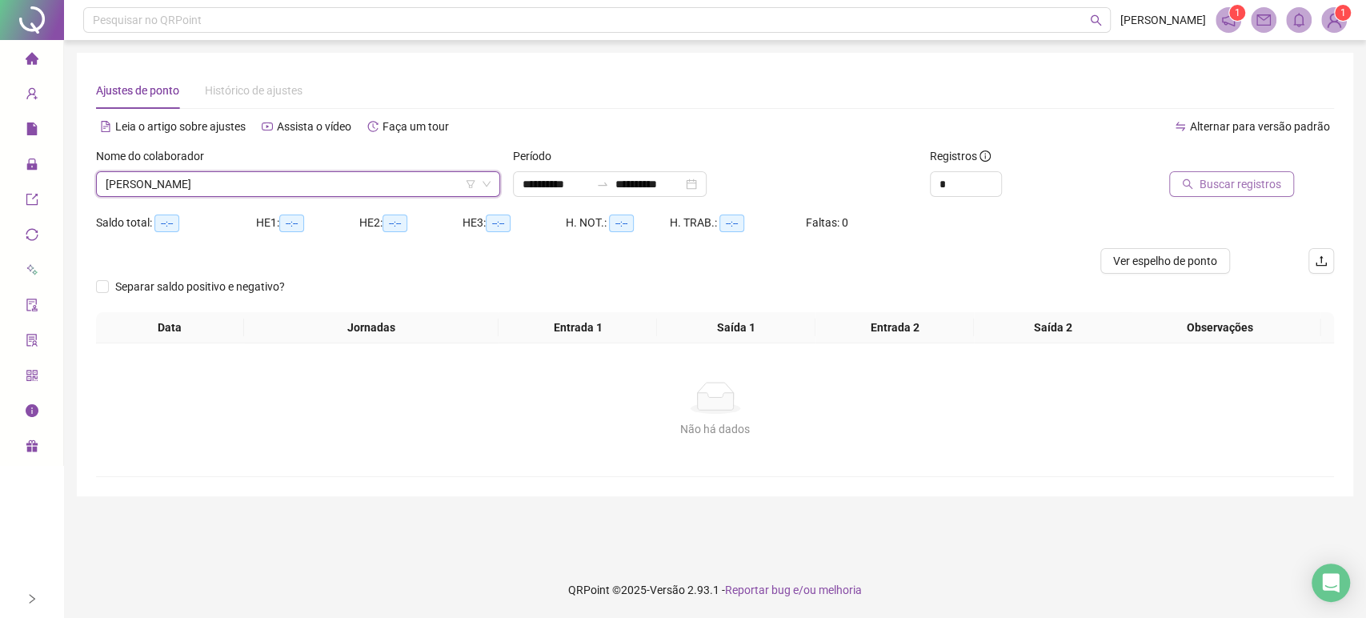
click at [1239, 184] on span "Buscar registros" at bounding box center [1241, 184] width 82 height 18
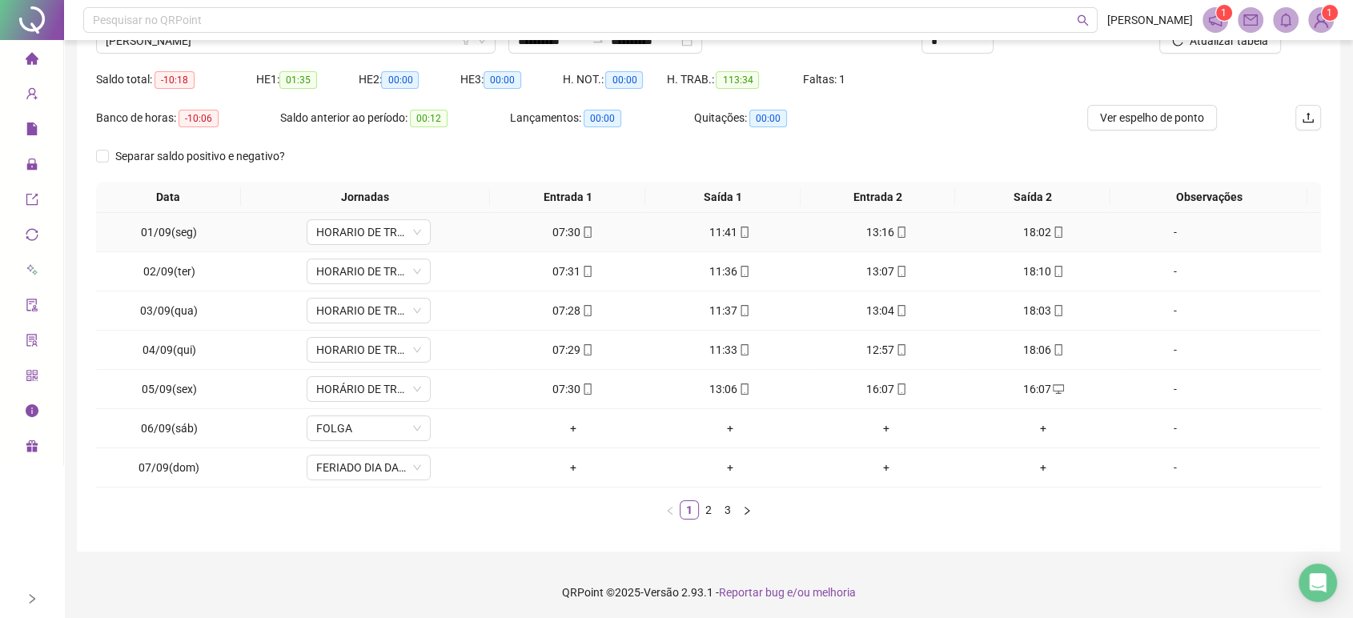
scroll to position [144, 0]
click at [709, 507] on link "2" at bounding box center [708, 509] width 18 height 18
click at [730, 504] on link "3" at bounding box center [728, 509] width 18 height 18
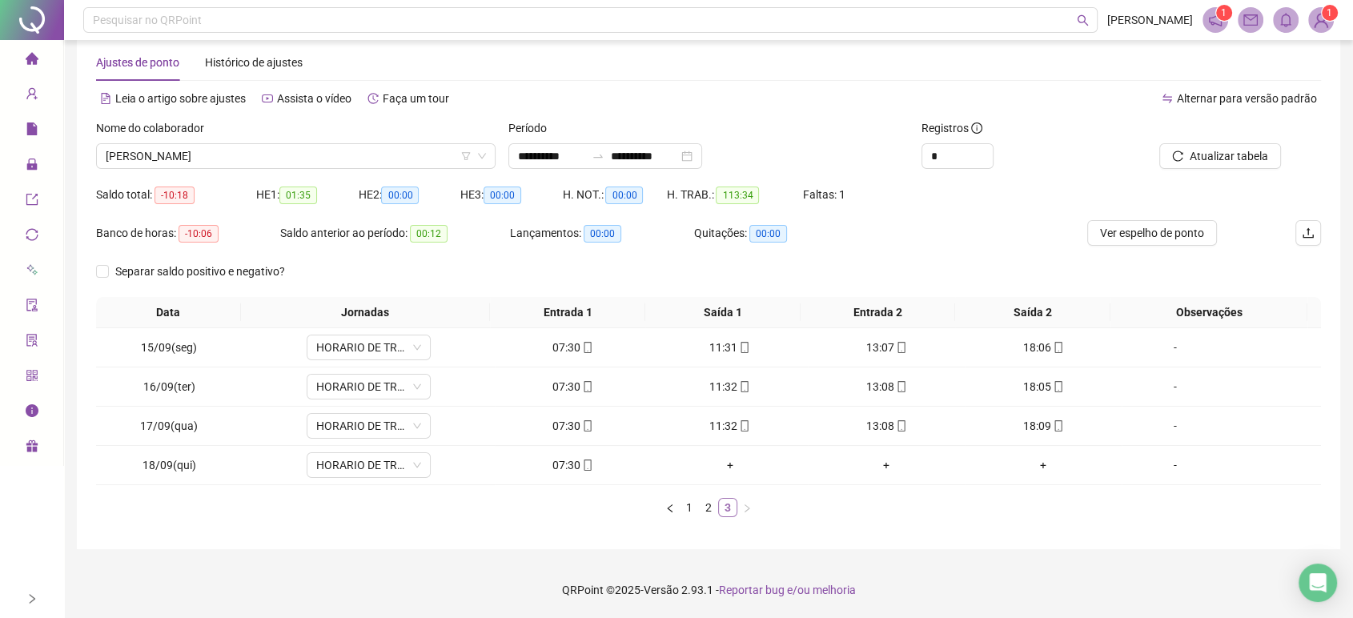
scroll to position [26, 0]
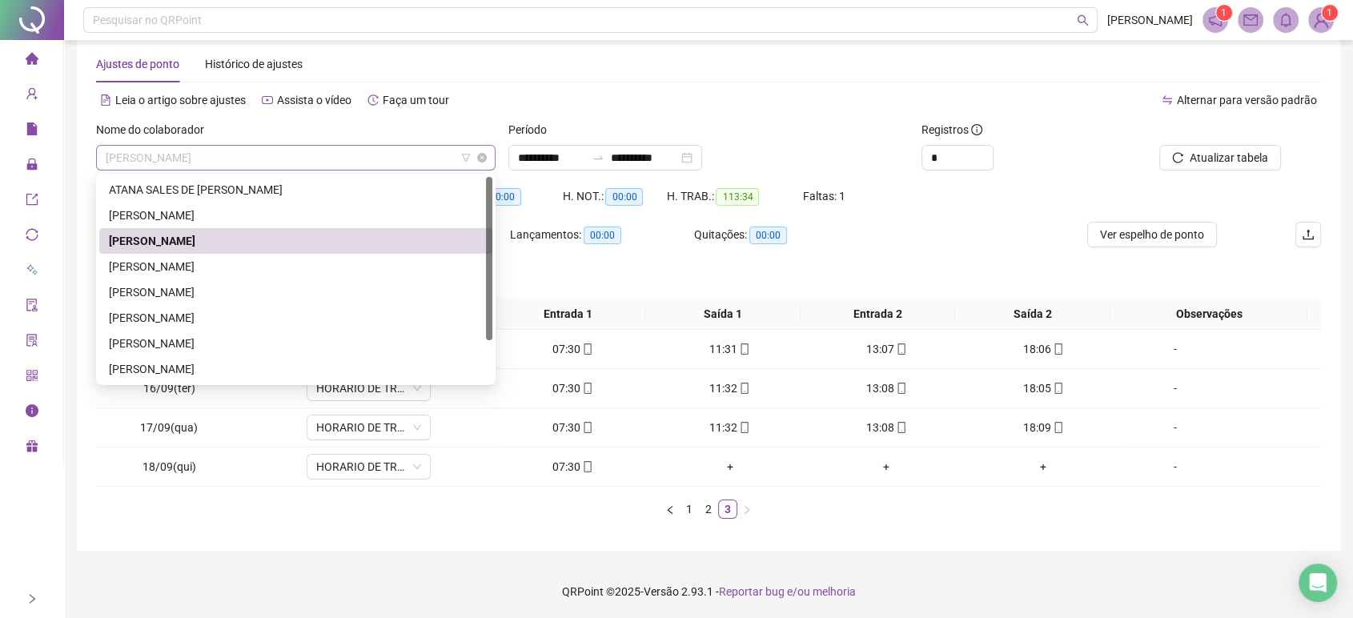
click at [346, 155] on span "[PERSON_NAME]" at bounding box center [296, 158] width 380 height 24
click at [282, 267] on div "[PERSON_NAME]" at bounding box center [296, 267] width 374 height 18
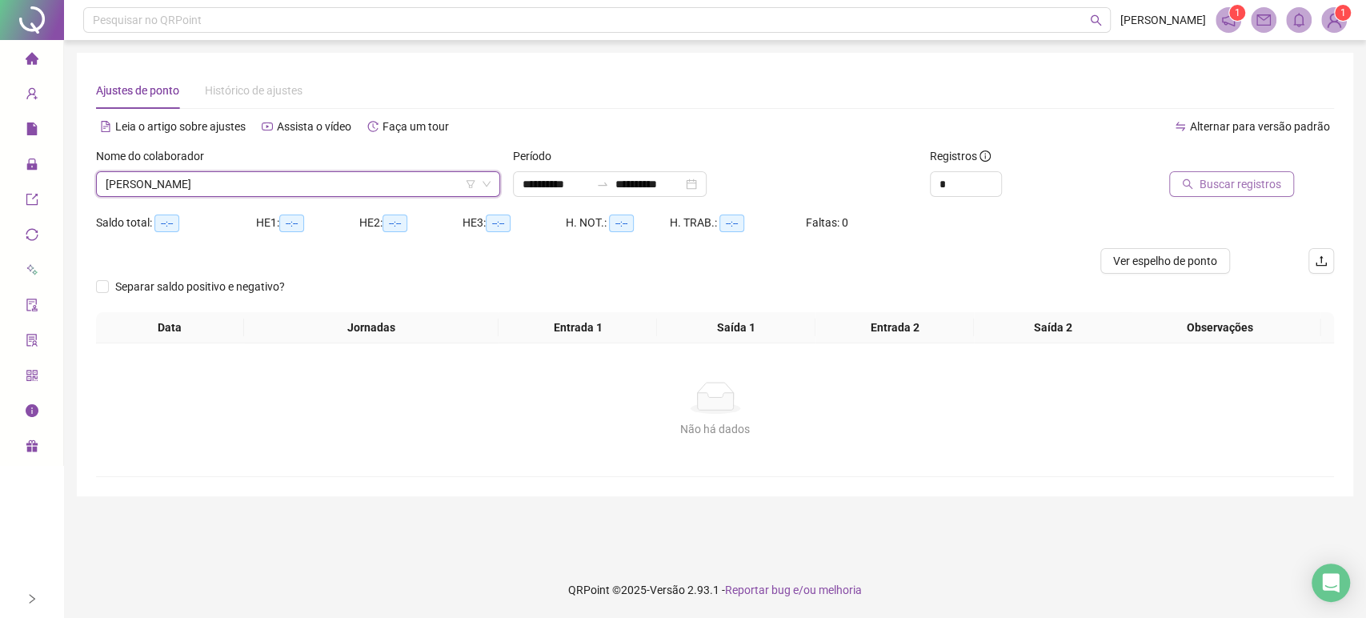
click at [1229, 182] on span "Buscar registros" at bounding box center [1241, 184] width 82 height 18
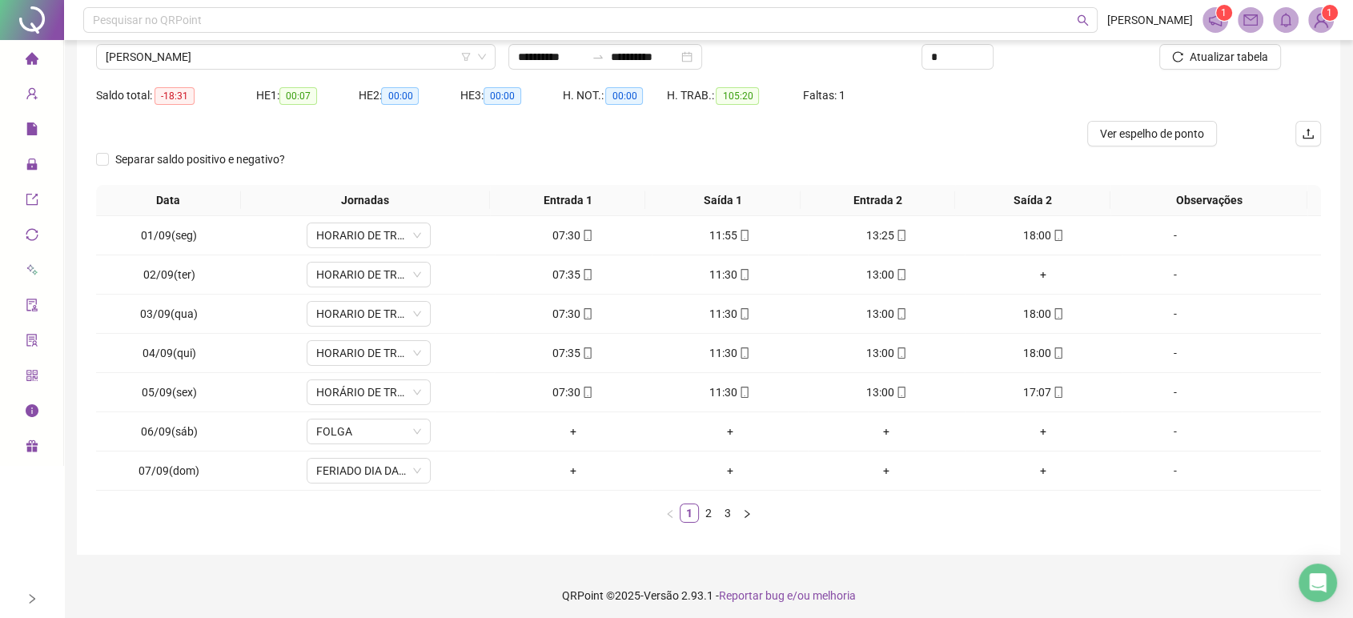
scroll to position [131, 0]
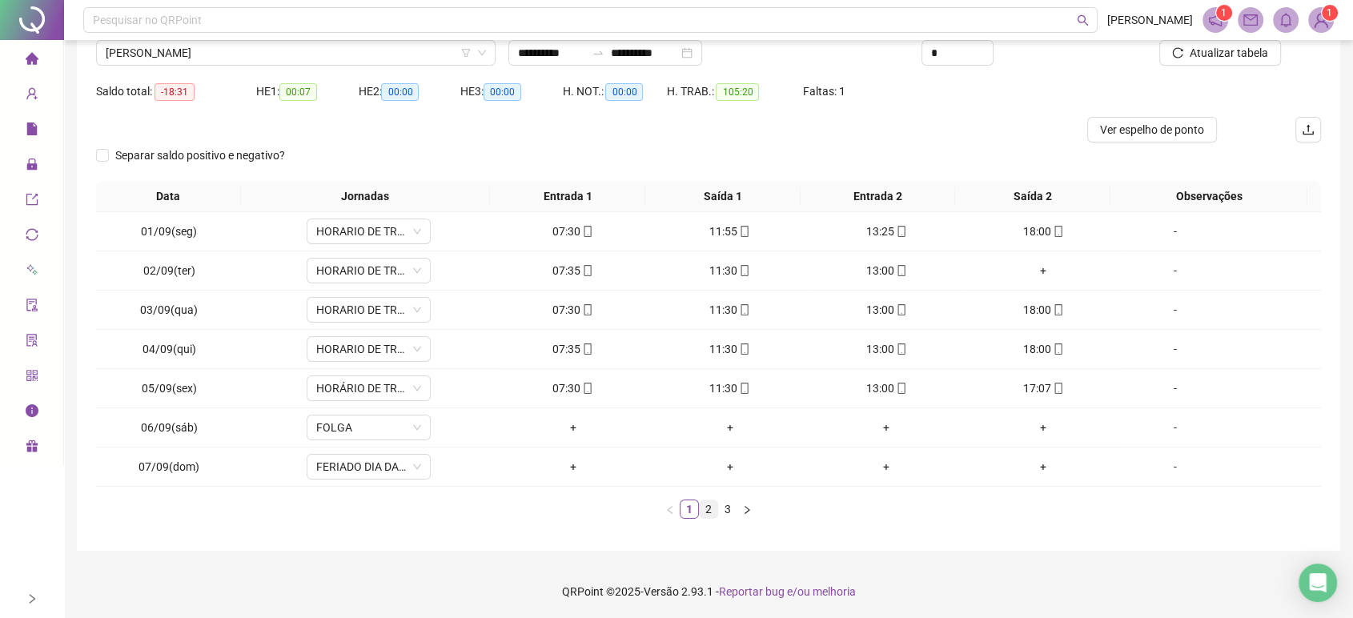
click at [703, 509] on link "2" at bounding box center [708, 509] width 18 height 18
click at [723, 507] on link "3" at bounding box center [728, 509] width 18 height 18
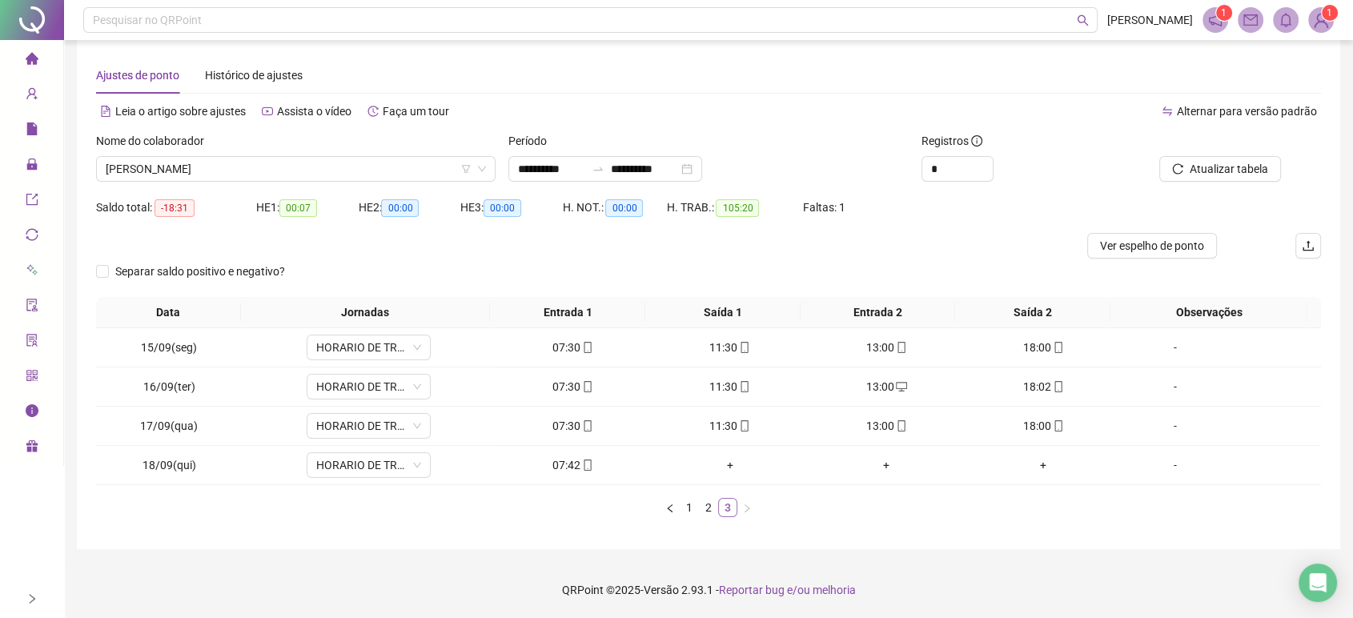
scroll to position [14, 0]
click at [1182, 245] on span "Ver espelho de ponto" at bounding box center [1152, 247] width 104 height 18
click at [416, 170] on span "[PERSON_NAME]" at bounding box center [296, 170] width 380 height 24
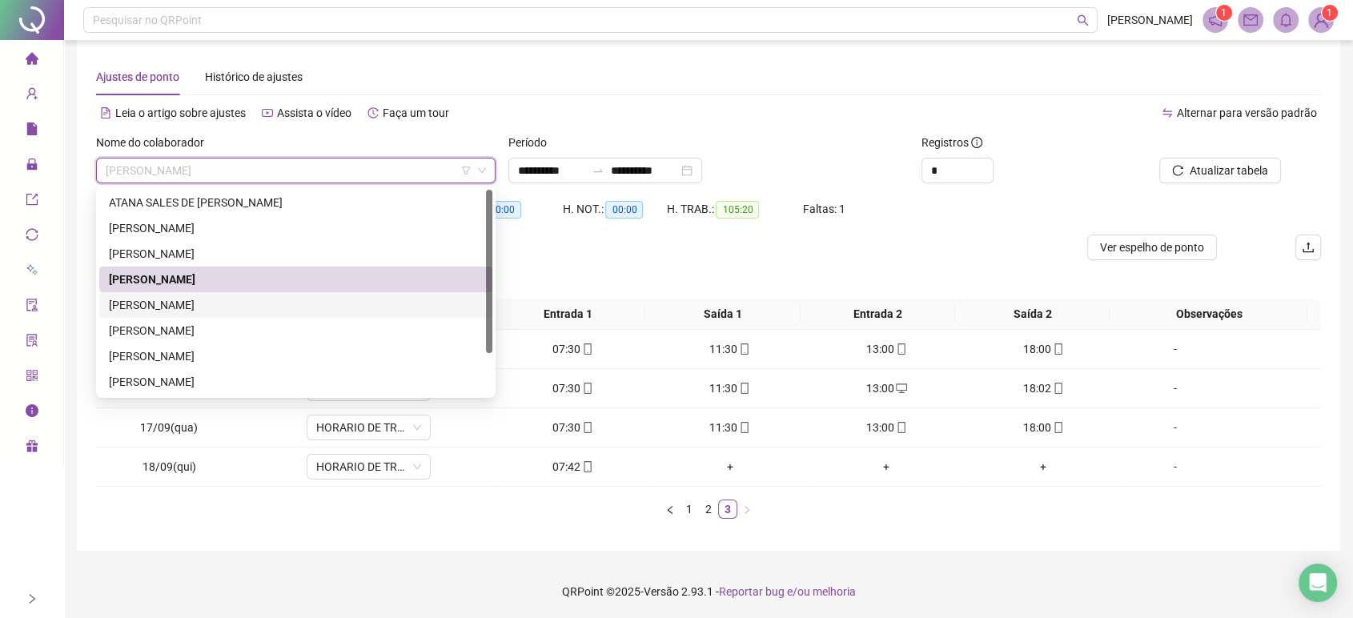
click at [297, 299] on div "[PERSON_NAME]" at bounding box center [296, 305] width 374 height 18
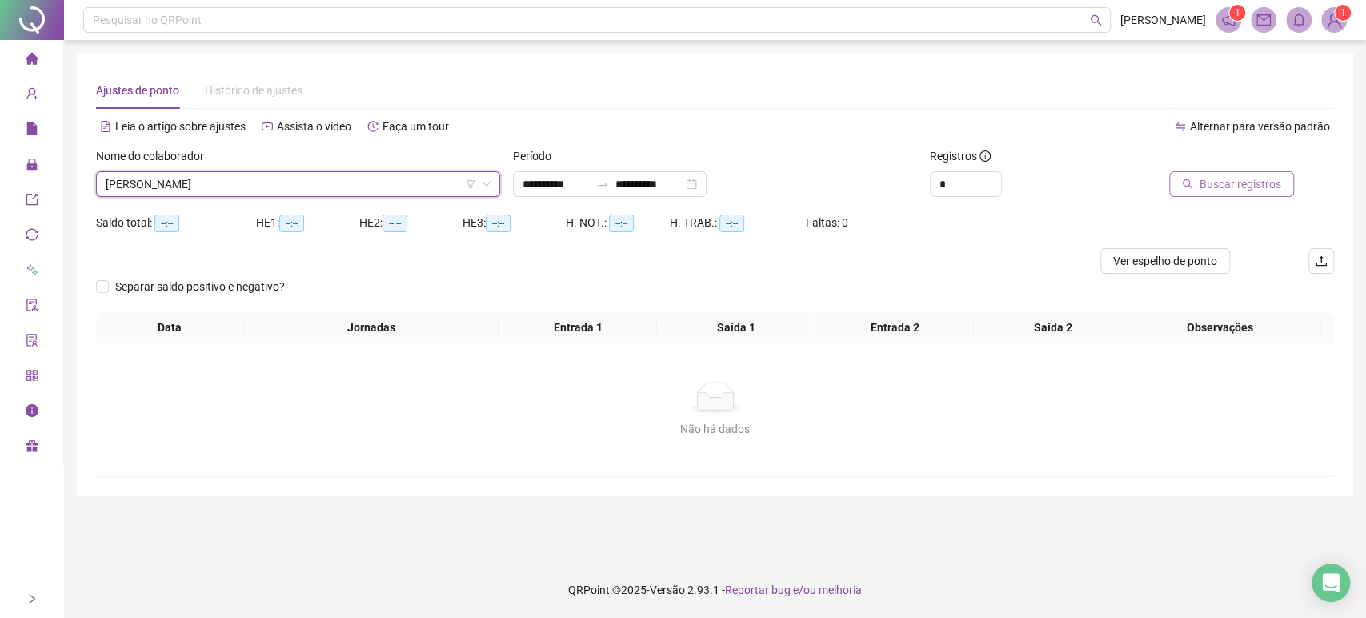
click at [1218, 182] on span "Buscar registros" at bounding box center [1241, 184] width 82 height 18
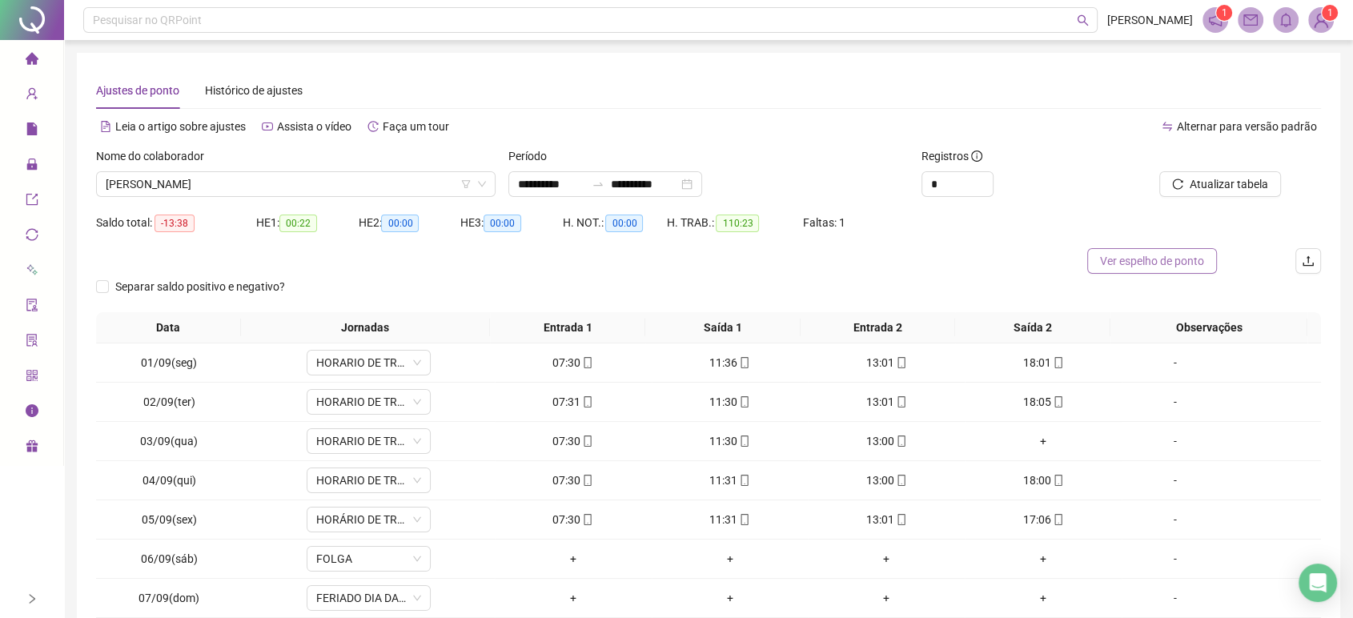
click at [1164, 264] on span "Ver espelho de ponto" at bounding box center [1152, 261] width 104 height 18
click at [307, 190] on span "[PERSON_NAME]" at bounding box center [296, 184] width 380 height 24
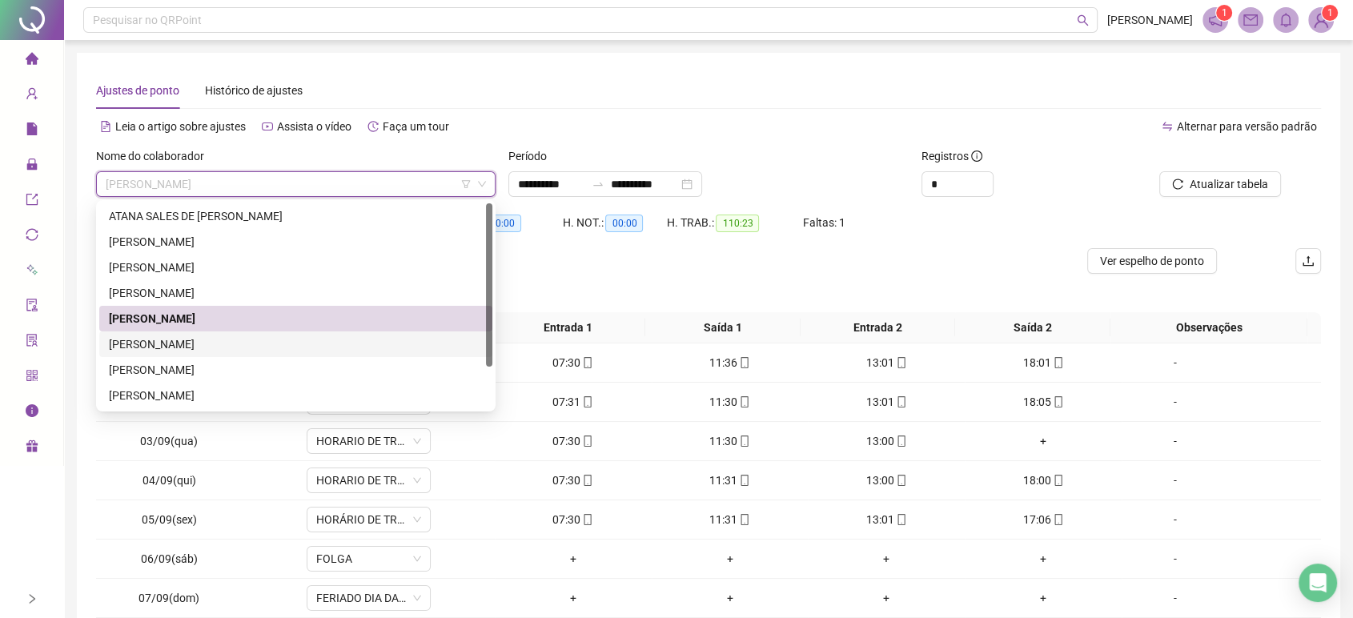
click at [269, 345] on div "[PERSON_NAME]" at bounding box center [296, 344] width 374 height 18
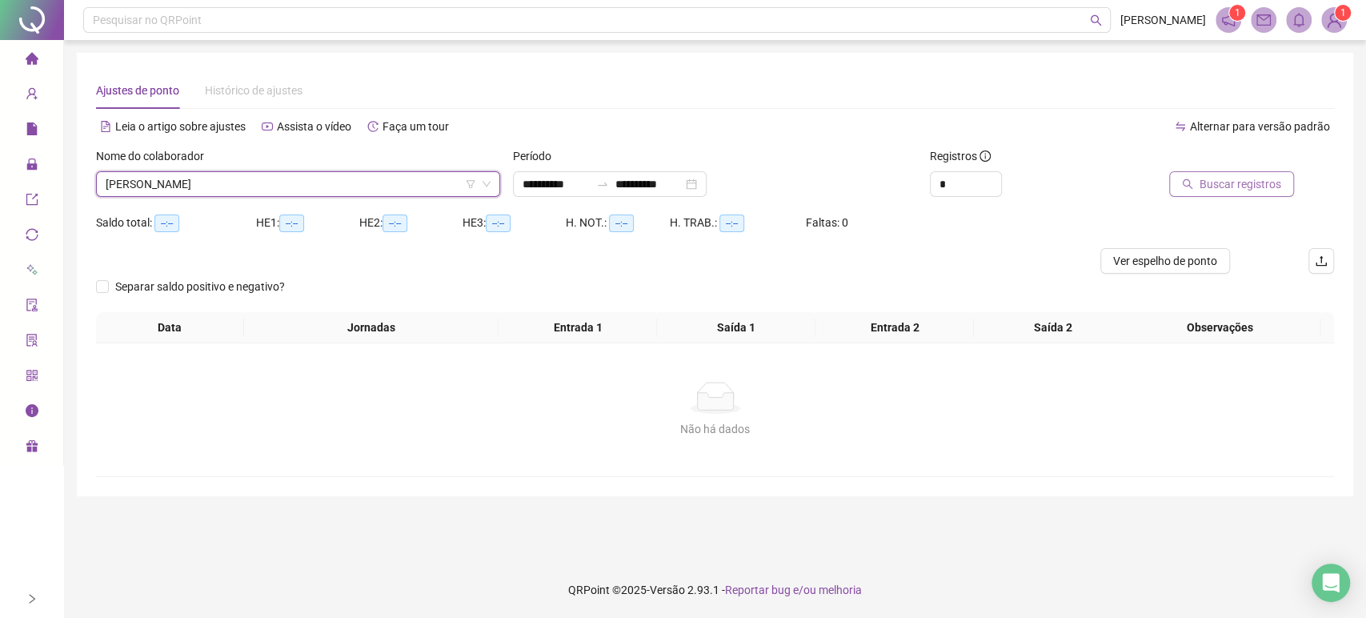
click at [1226, 182] on span "Buscar registros" at bounding box center [1241, 184] width 82 height 18
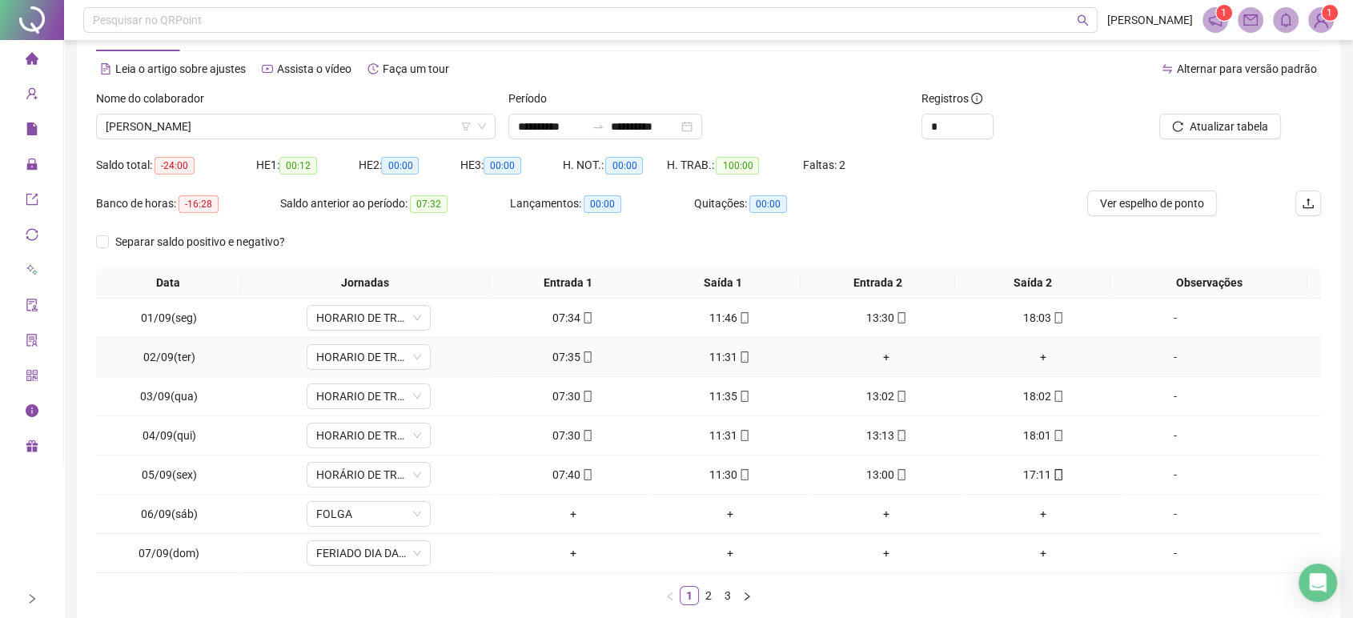
scroll to position [55, 0]
click at [1146, 208] on span "Ver espelho de ponto" at bounding box center [1152, 206] width 104 height 18
click at [330, 131] on span "[PERSON_NAME]" at bounding box center [296, 129] width 380 height 24
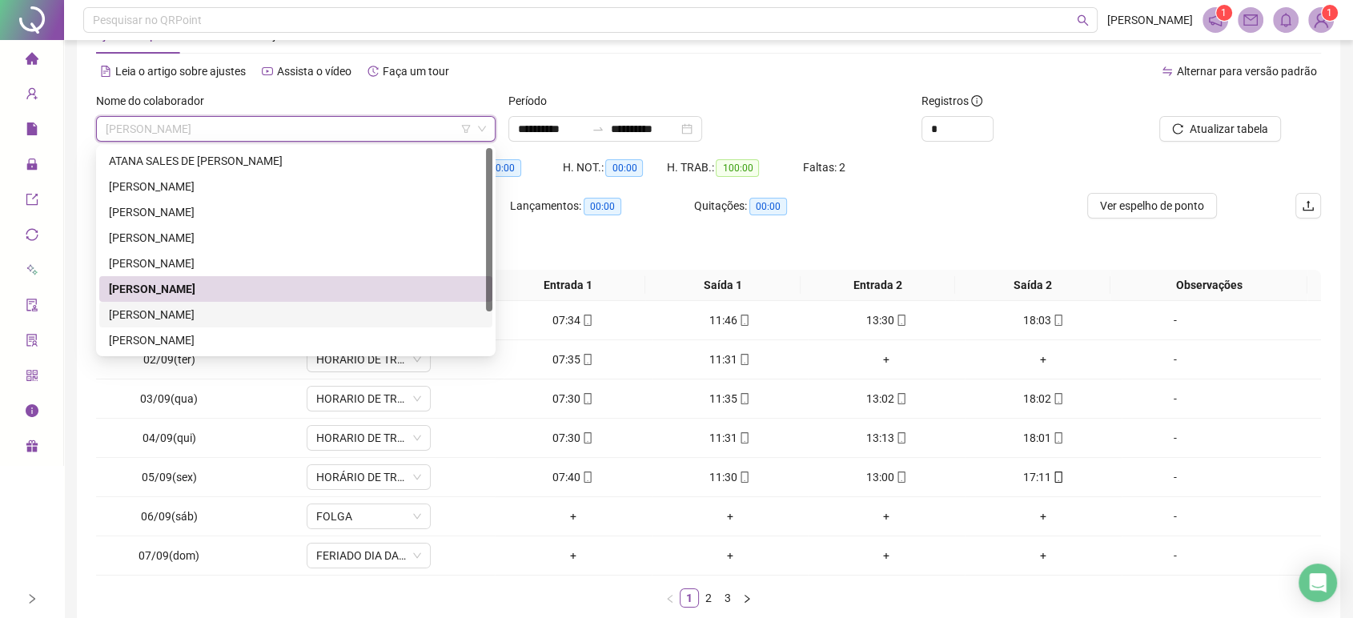
click at [259, 312] on div "[PERSON_NAME]" at bounding box center [296, 315] width 374 height 18
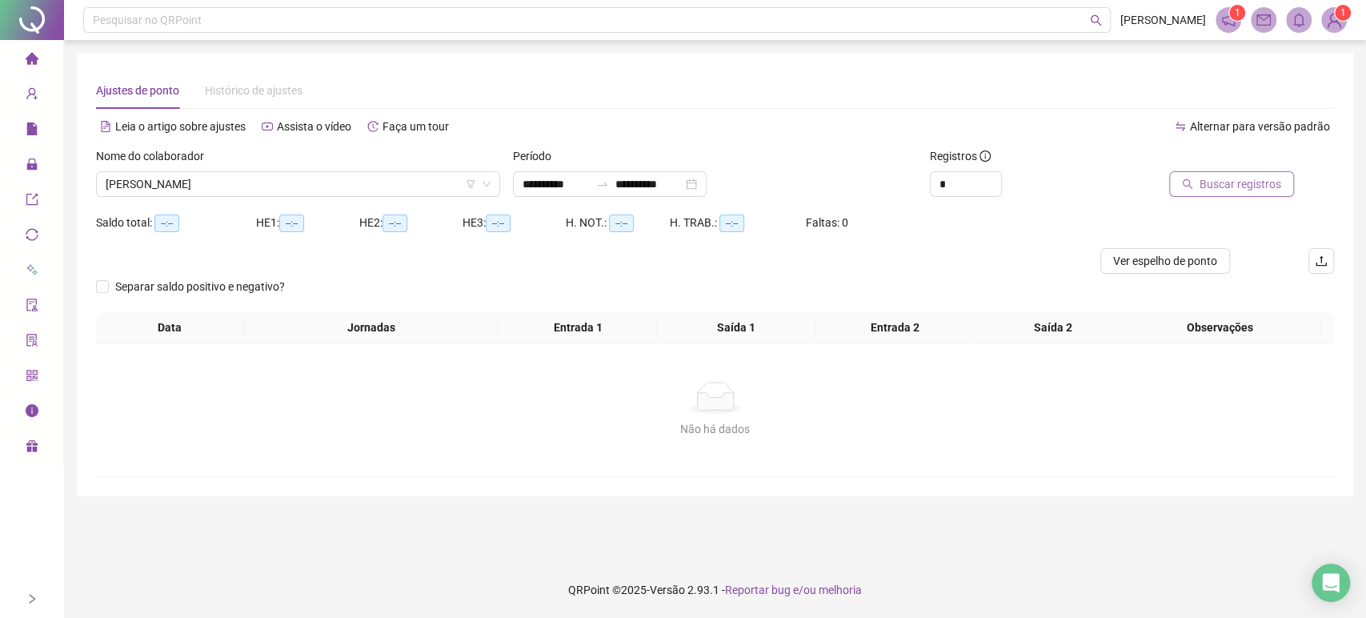
click at [1212, 184] on span "Buscar registros" at bounding box center [1241, 184] width 82 height 18
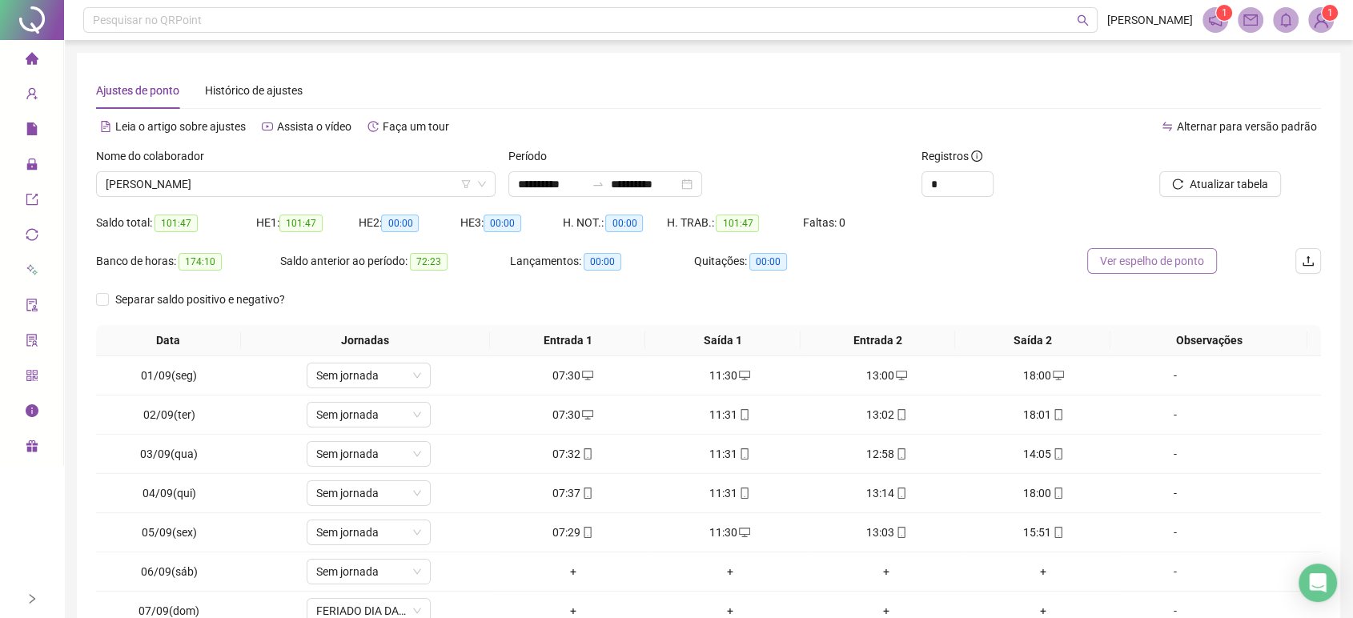
click at [1120, 266] on span "Ver espelho de ponto" at bounding box center [1152, 261] width 104 height 18
click at [33, 58] on icon "home" at bounding box center [31, 58] width 13 height 12
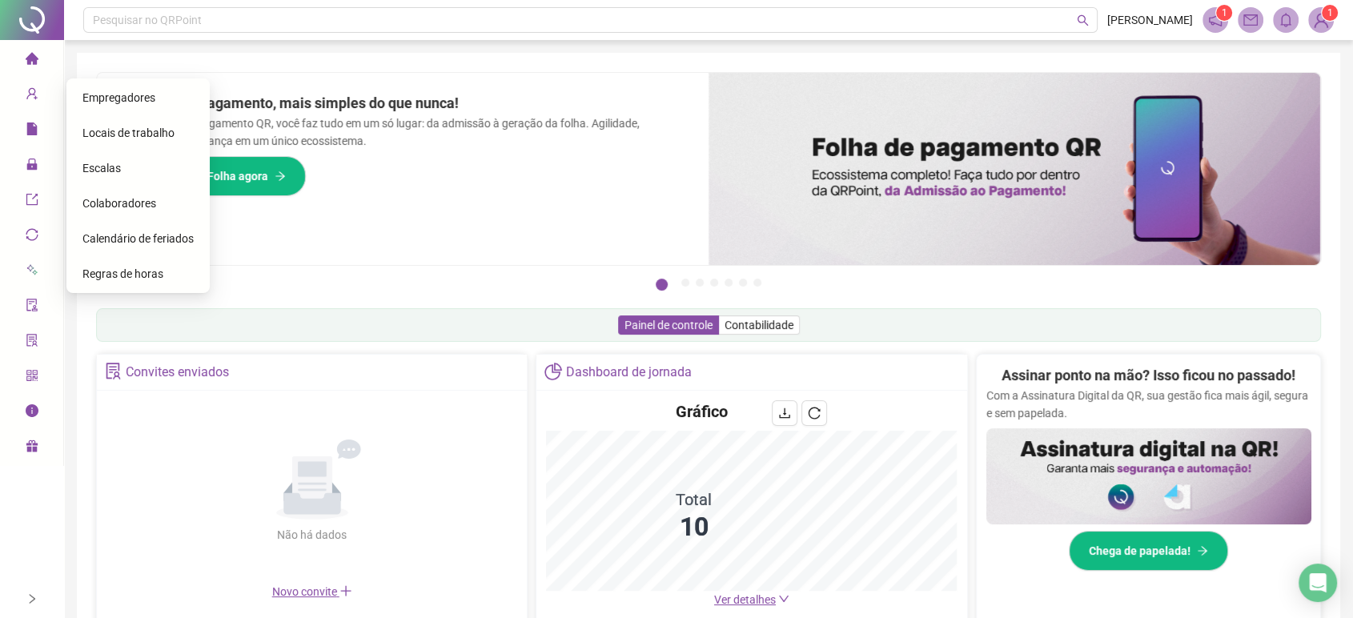
click at [129, 202] on span "Colaboradores" at bounding box center [119, 203] width 74 height 13
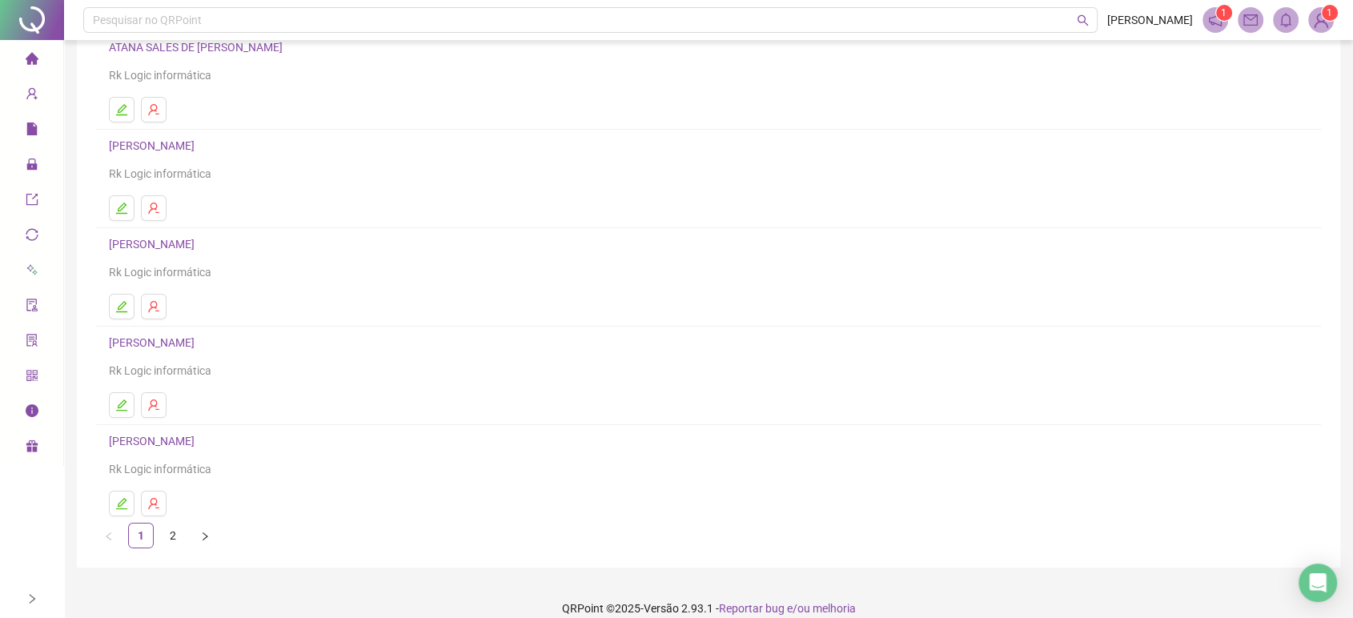
scroll to position [154, 0]
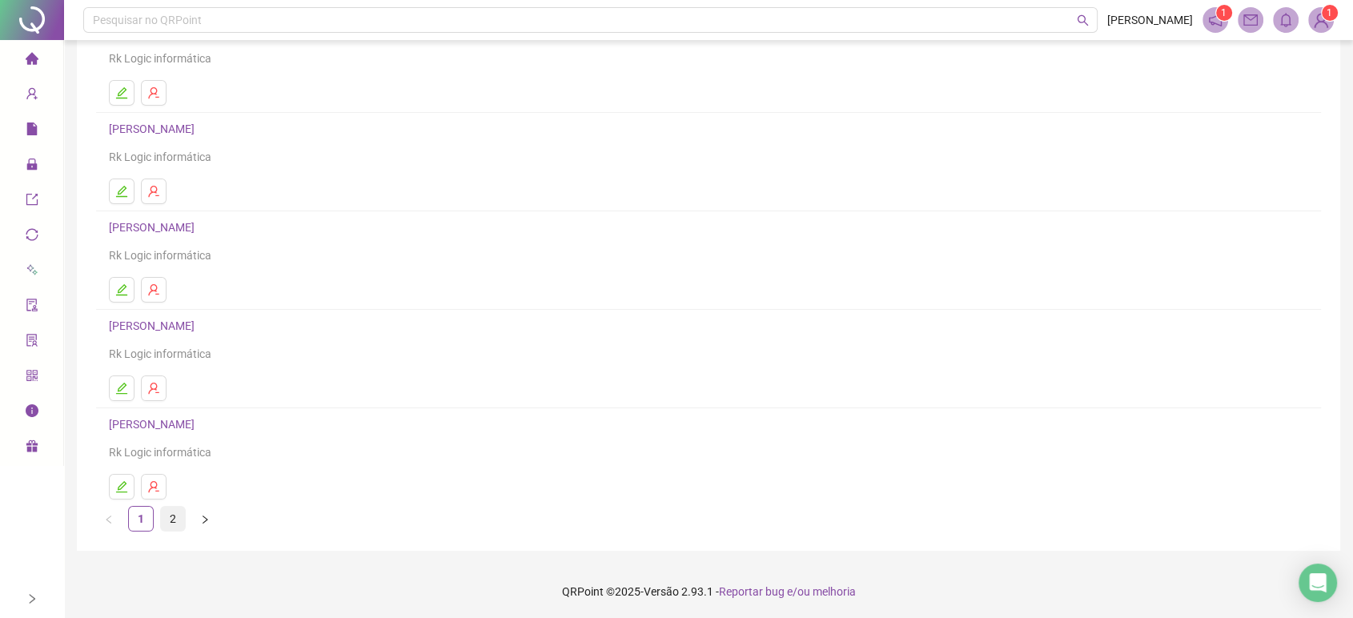
click at [172, 518] on link "2" at bounding box center [173, 519] width 24 height 24
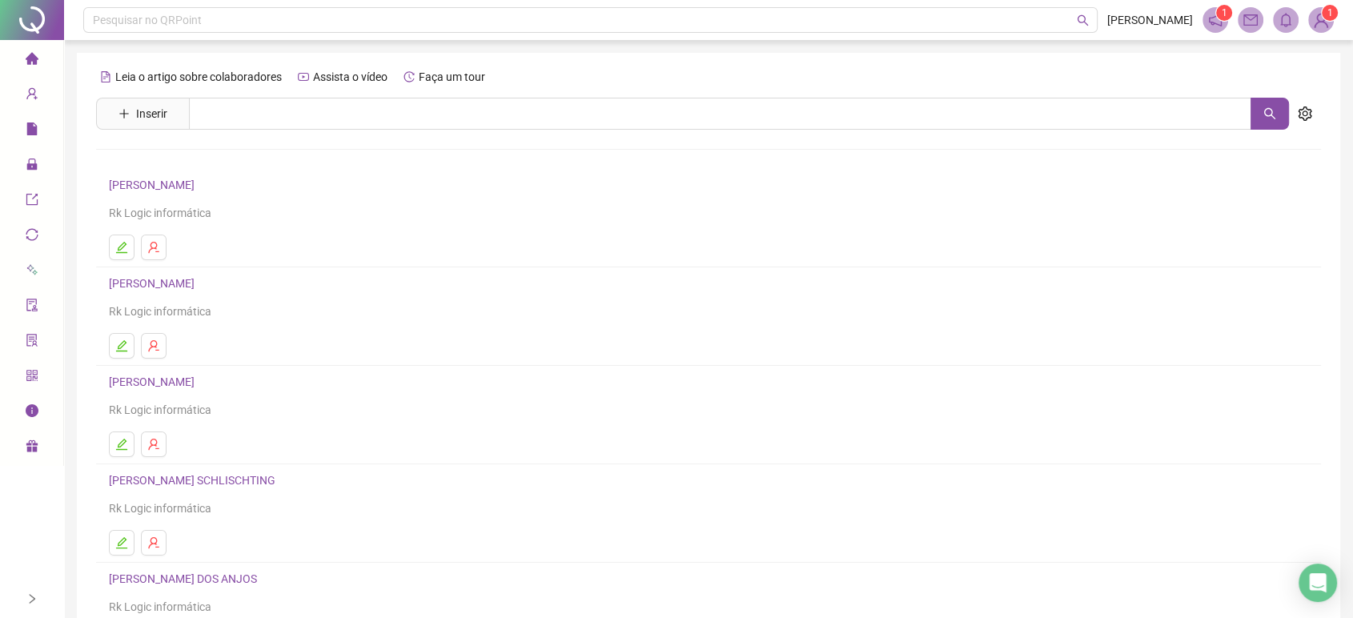
click at [197, 280] on link "[PERSON_NAME]" at bounding box center [154, 283] width 90 height 13
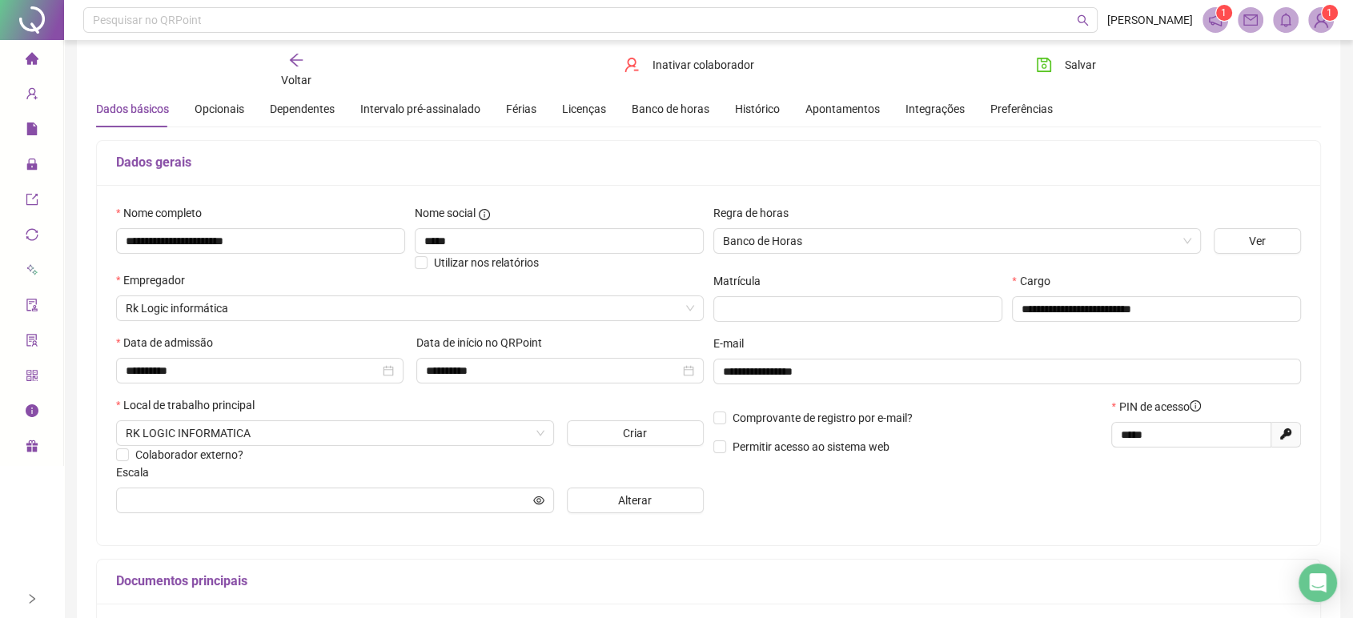
scroll to position [89, 0]
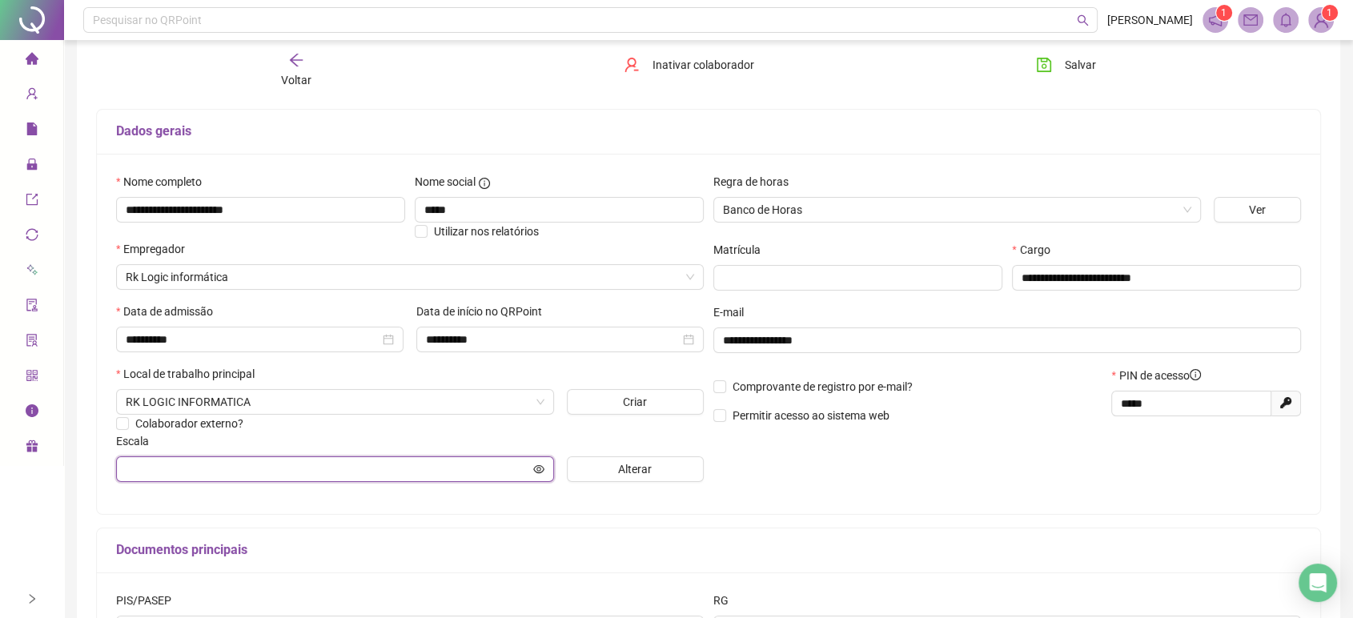
click at [537, 469] on icon "eye" at bounding box center [538, 468] width 11 height 11
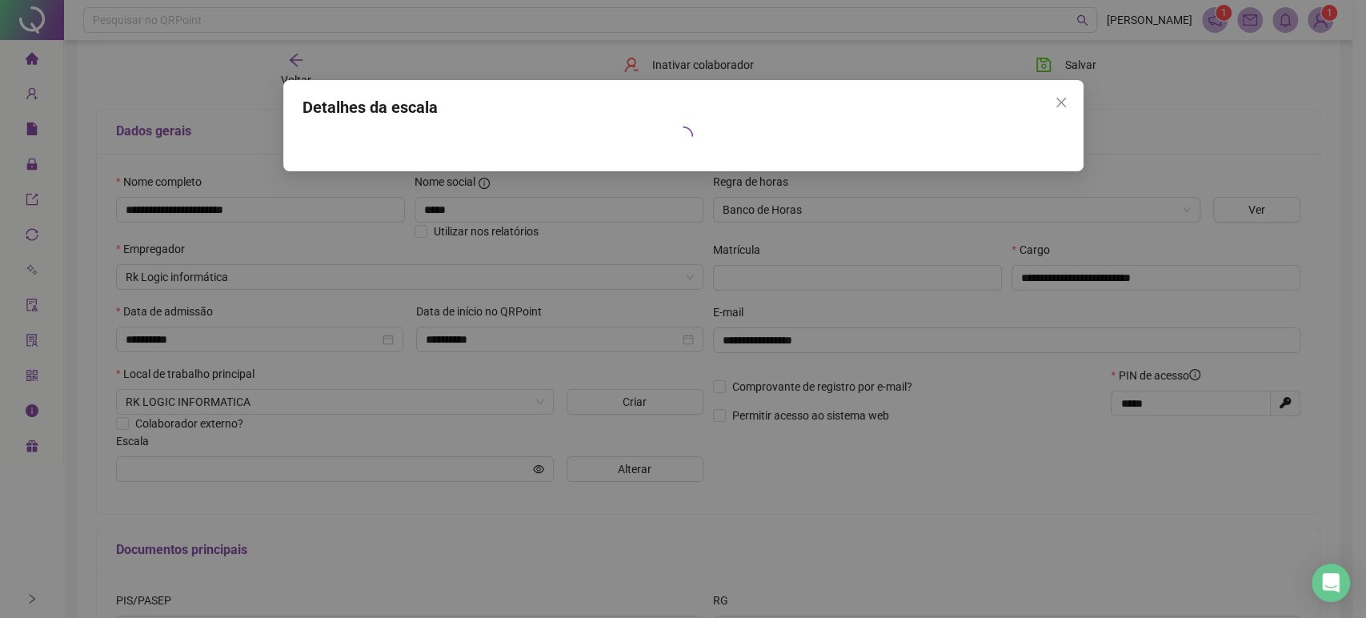
click at [559, 129] on div at bounding box center [684, 135] width 762 height 19
click at [1055, 97] on icon "close" at bounding box center [1061, 102] width 13 height 13
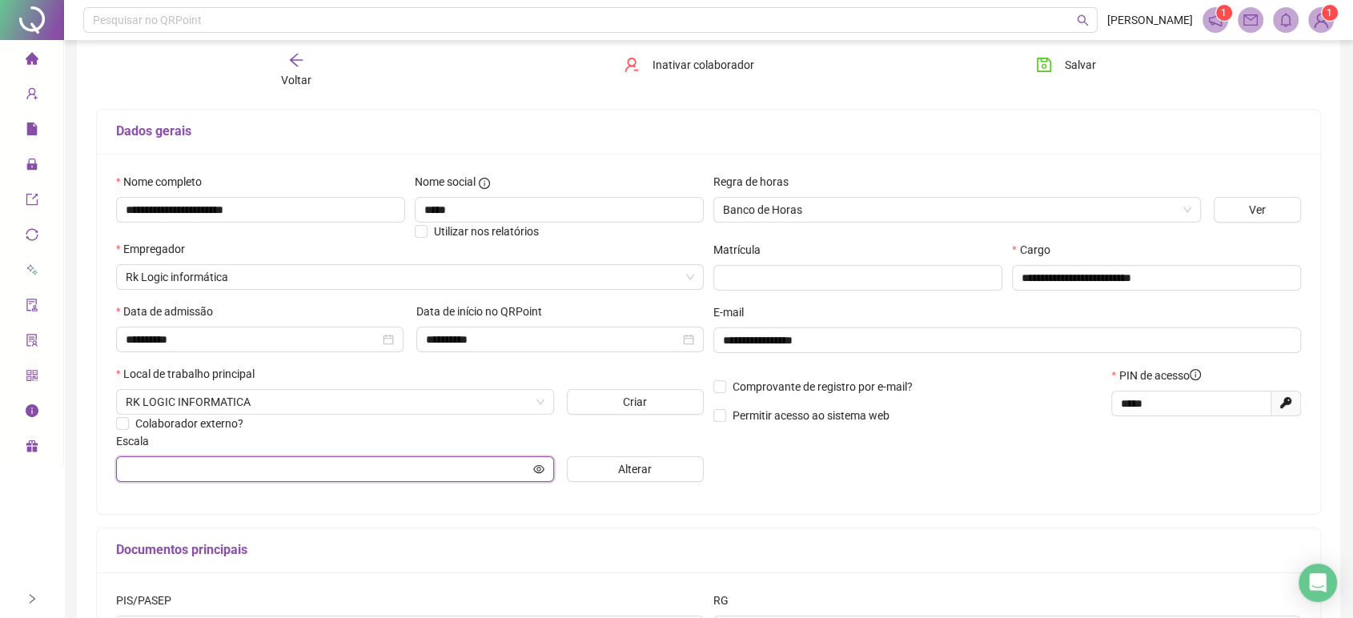
click at [425, 470] on input "text" at bounding box center [328, 469] width 404 height 18
click at [551, 467] on span at bounding box center [335, 469] width 438 height 26
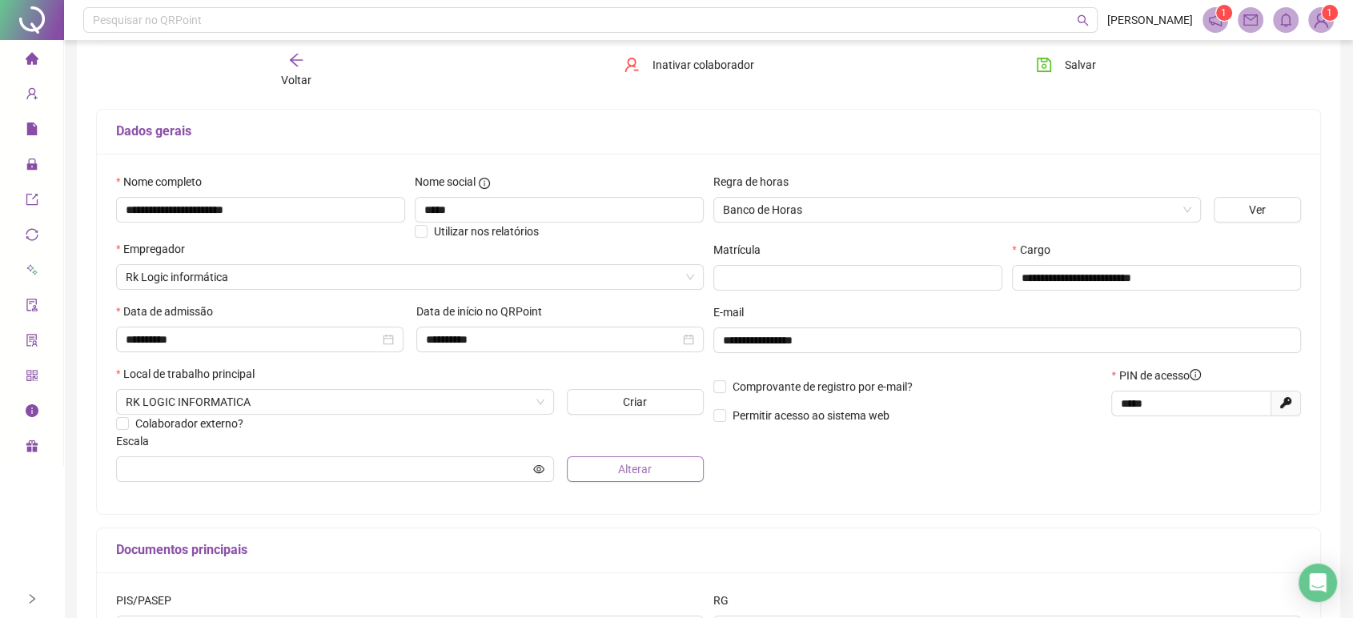
click at [605, 463] on button "Alterar" at bounding box center [636, 469] width 138 height 26
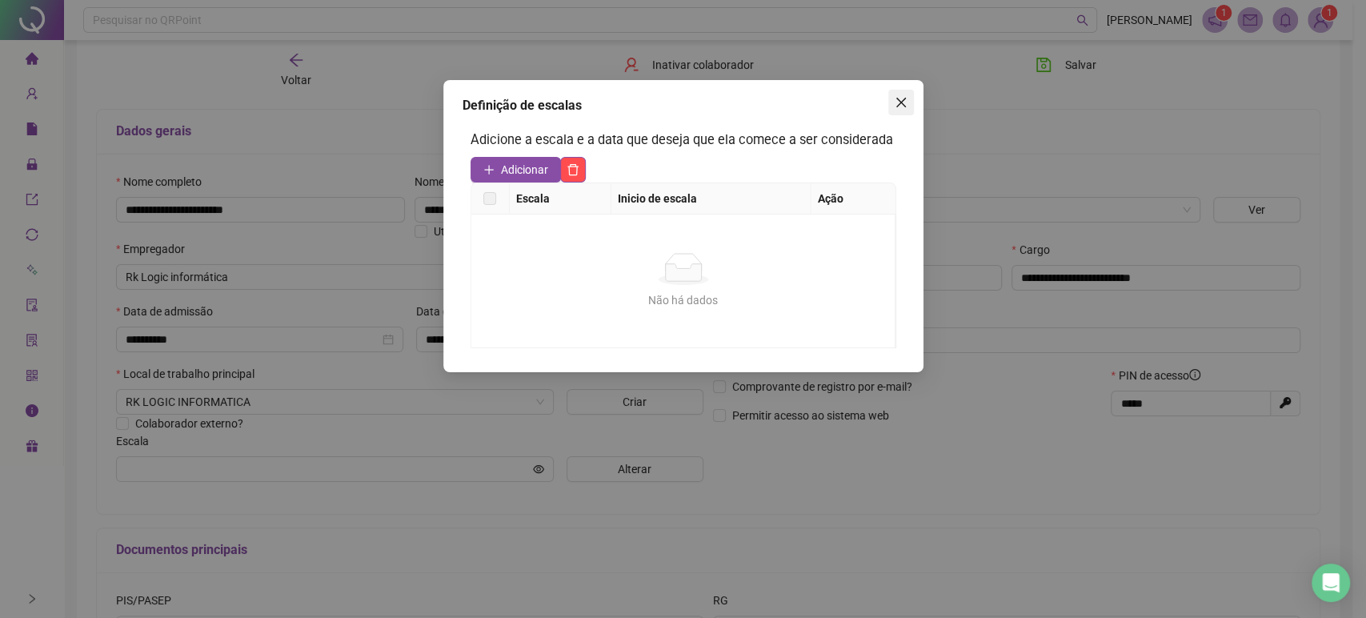
click at [901, 96] on icon "close" at bounding box center [901, 102] width 13 height 13
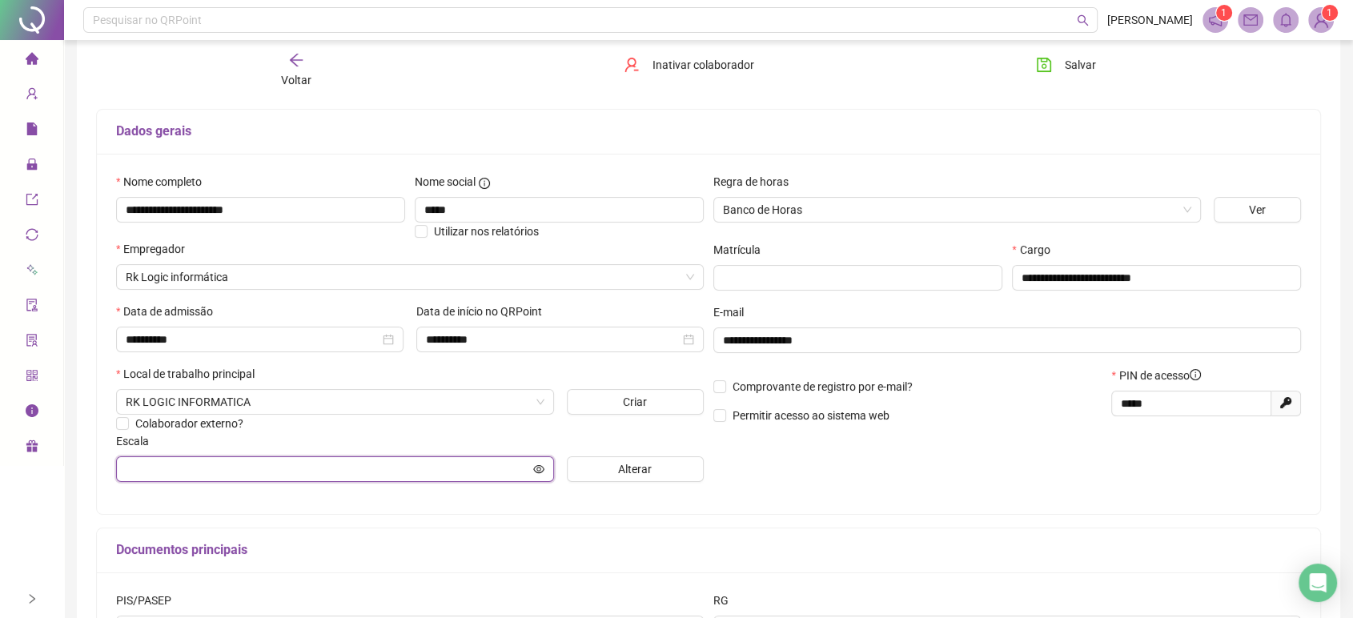
click at [383, 466] on input "text" at bounding box center [328, 469] width 404 height 18
click at [535, 468] on icon "eye" at bounding box center [538, 468] width 11 height 11
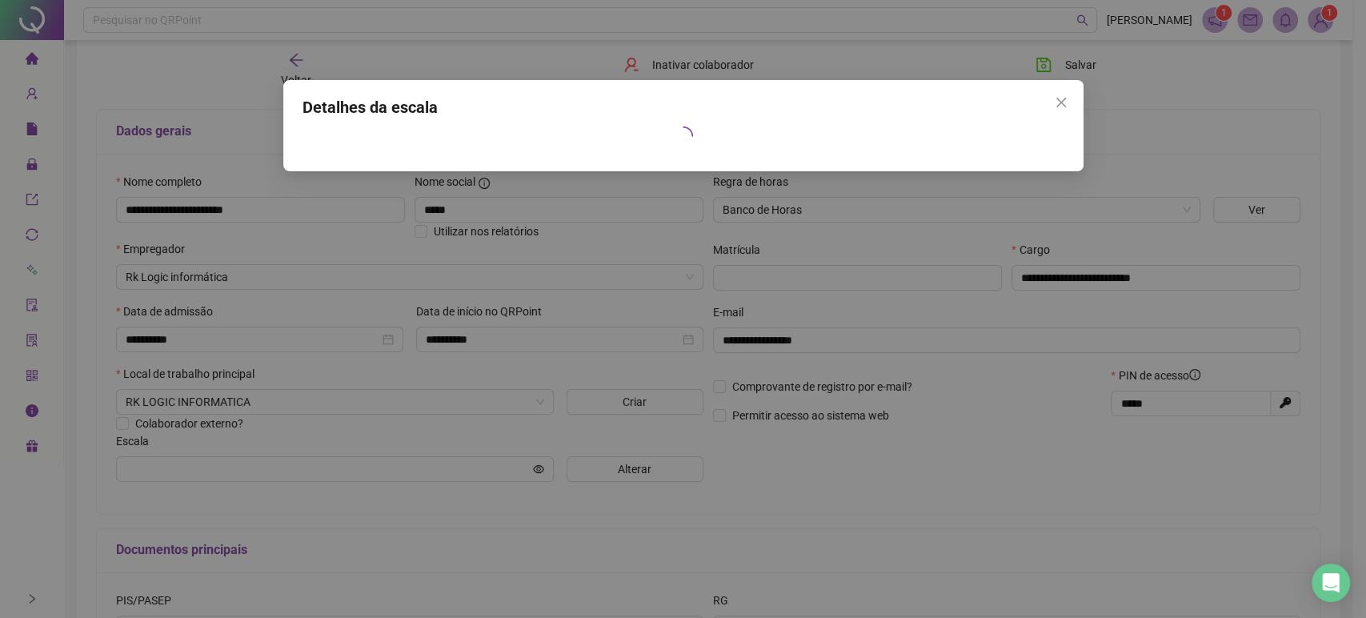
click at [1059, 106] on icon "close" at bounding box center [1061, 102] width 13 height 13
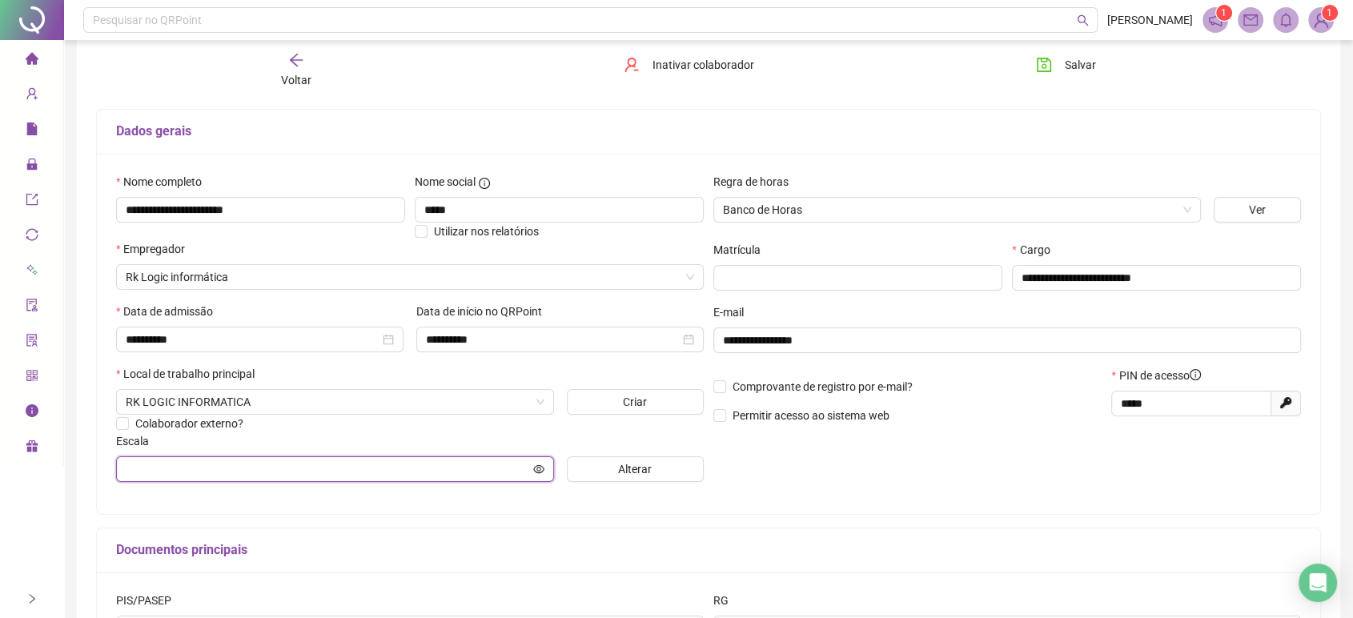
click at [382, 464] on input "text" at bounding box center [328, 469] width 404 height 18
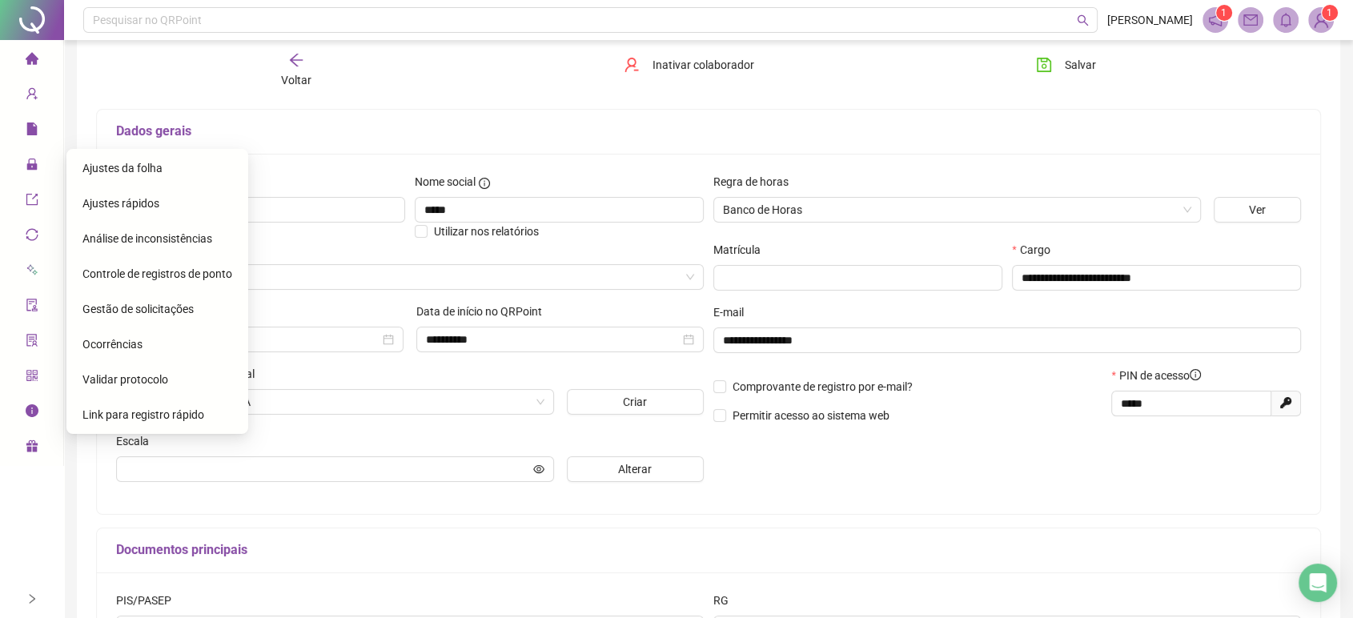
click at [123, 170] on span "Ajustes da folha" at bounding box center [122, 168] width 80 height 13
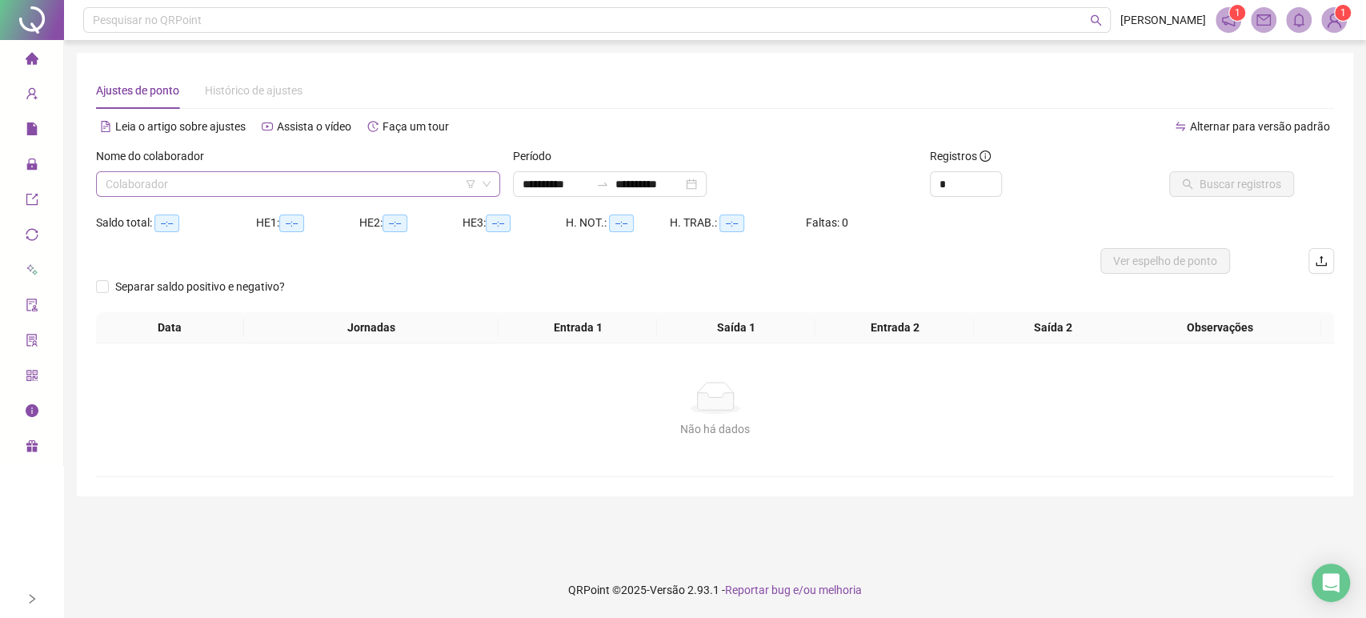
click at [325, 194] on input "search" at bounding box center [291, 184] width 371 height 24
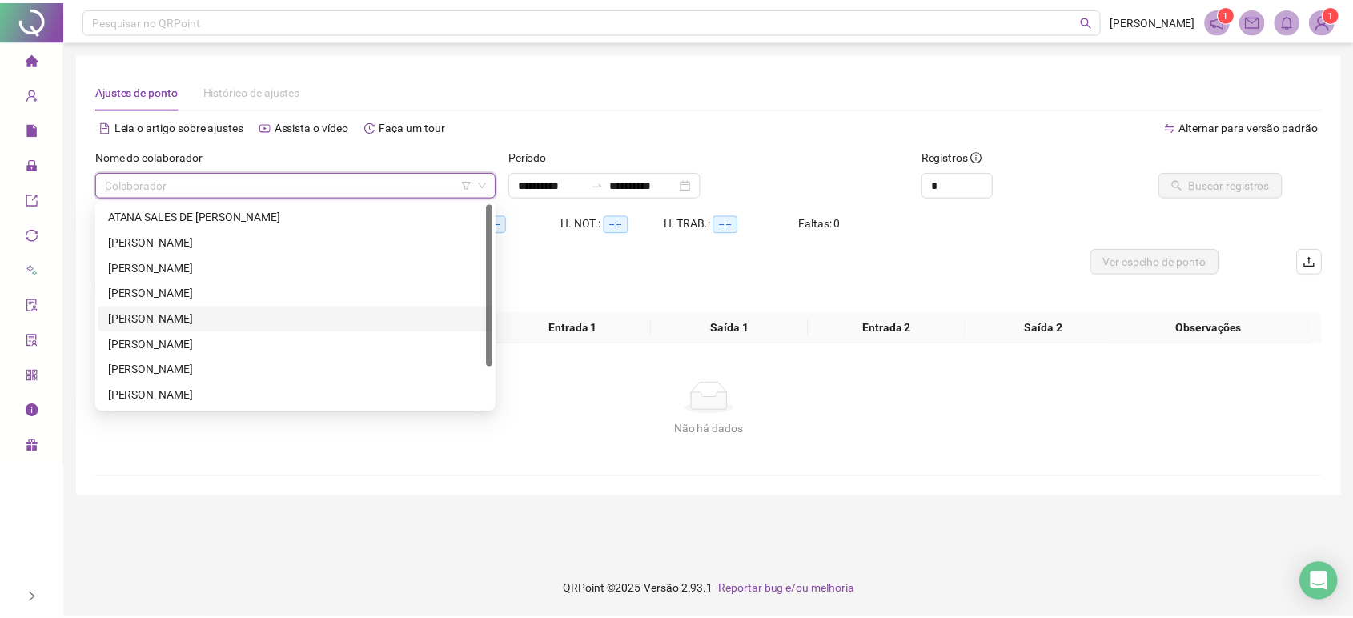
scroll to position [51, 0]
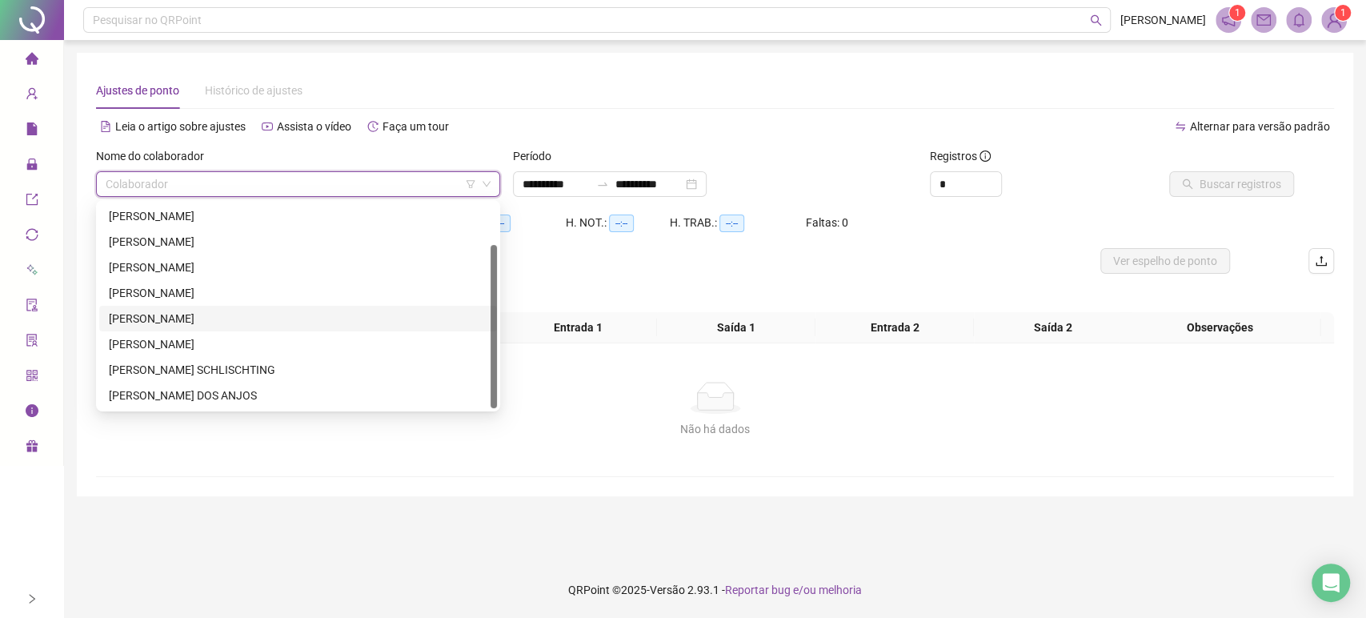
click at [214, 312] on div "[PERSON_NAME]" at bounding box center [298, 319] width 379 height 18
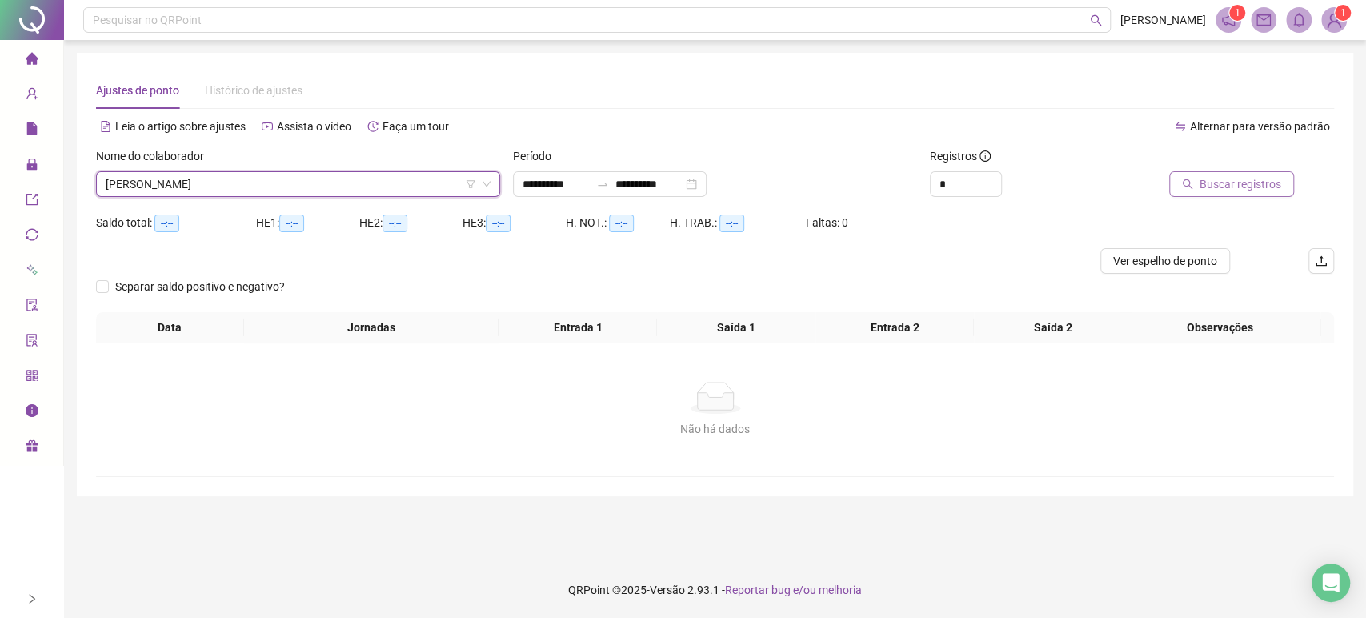
click at [1213, 182] on span "Buscar registros" at bounding box center [1241, 184] width 82 height 18
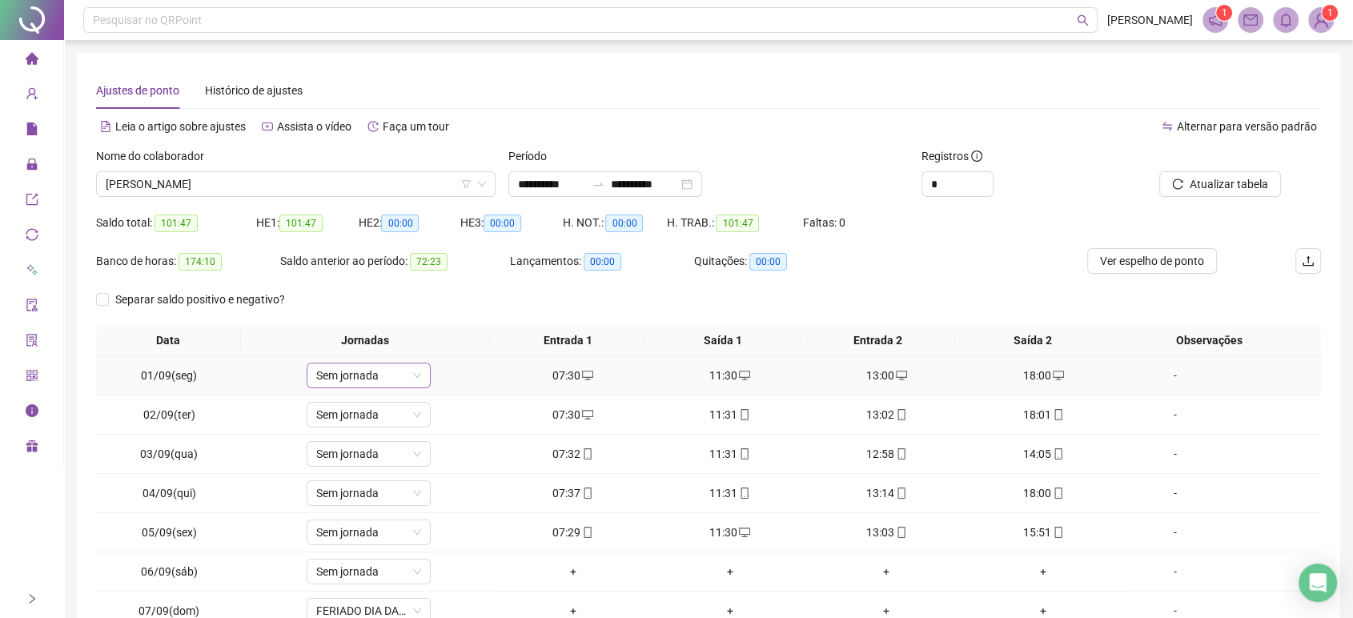
click at [417, 375] on icon "down" at bounding box center [417, 376] width 10 height 10
click at [388, 381] on span "Sem jornada" at bounding box center [368, 375] width 105 height 24
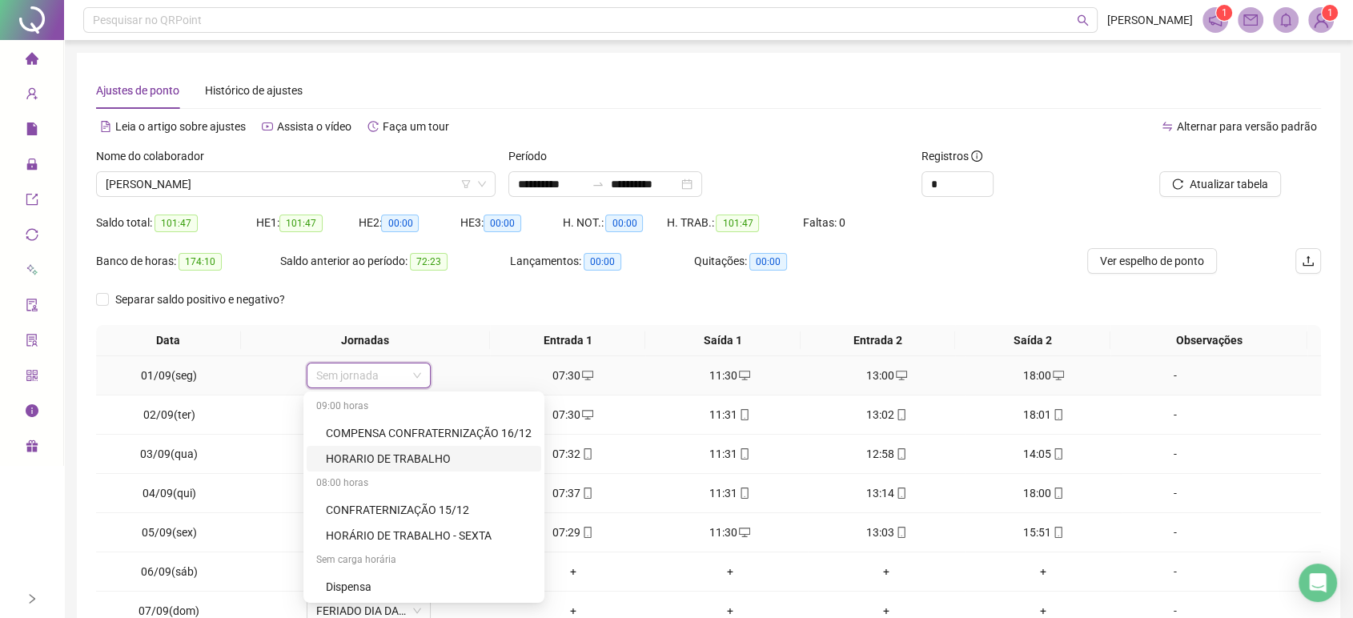
click at [461, 459] on div "HORARIO DE TRABALHO" at bounding box center [429, 459] width 206 height 18
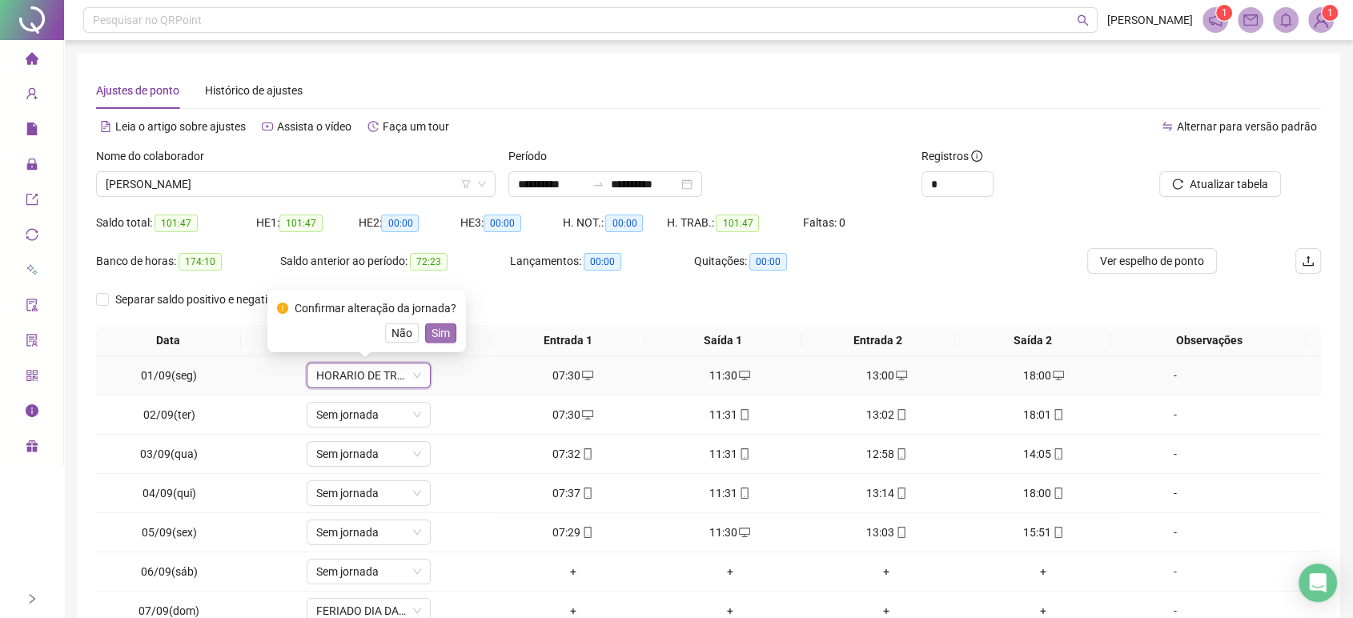
click at [435, 331] on span "Sim" at bounding box center [440, 333] width 18 height 18
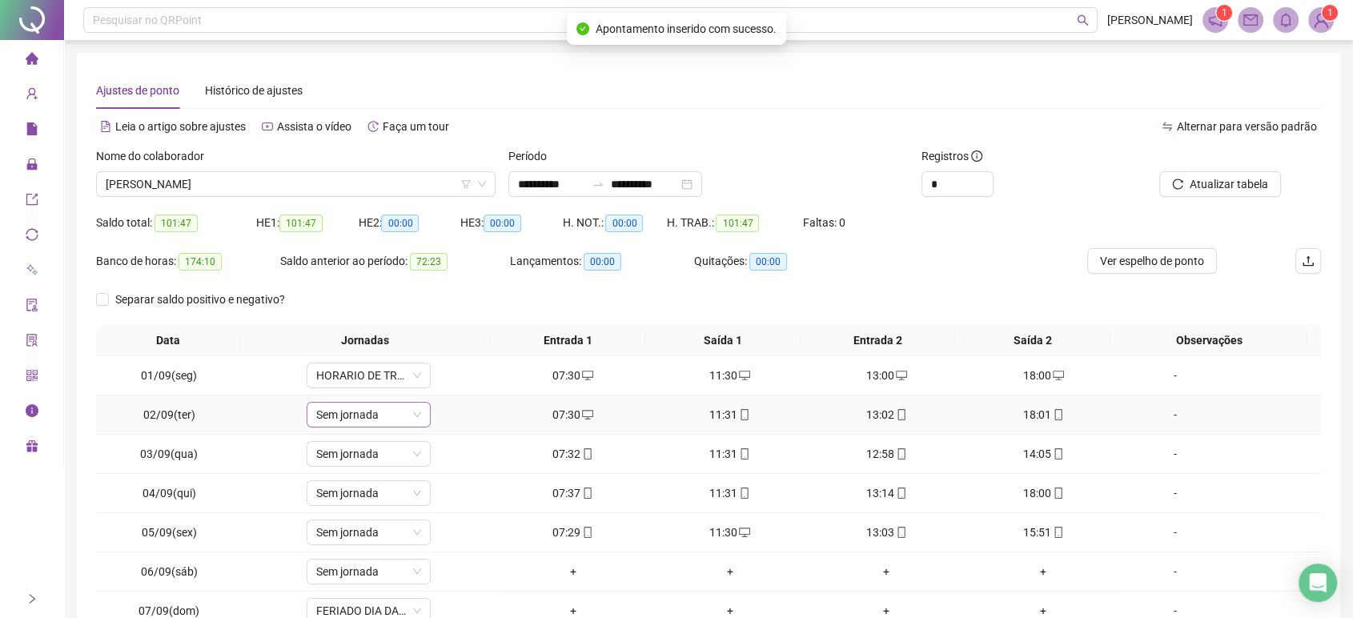
click at [389, 421] on span "Sem jornada" at bounding box center [368, 415] width 105 height 24
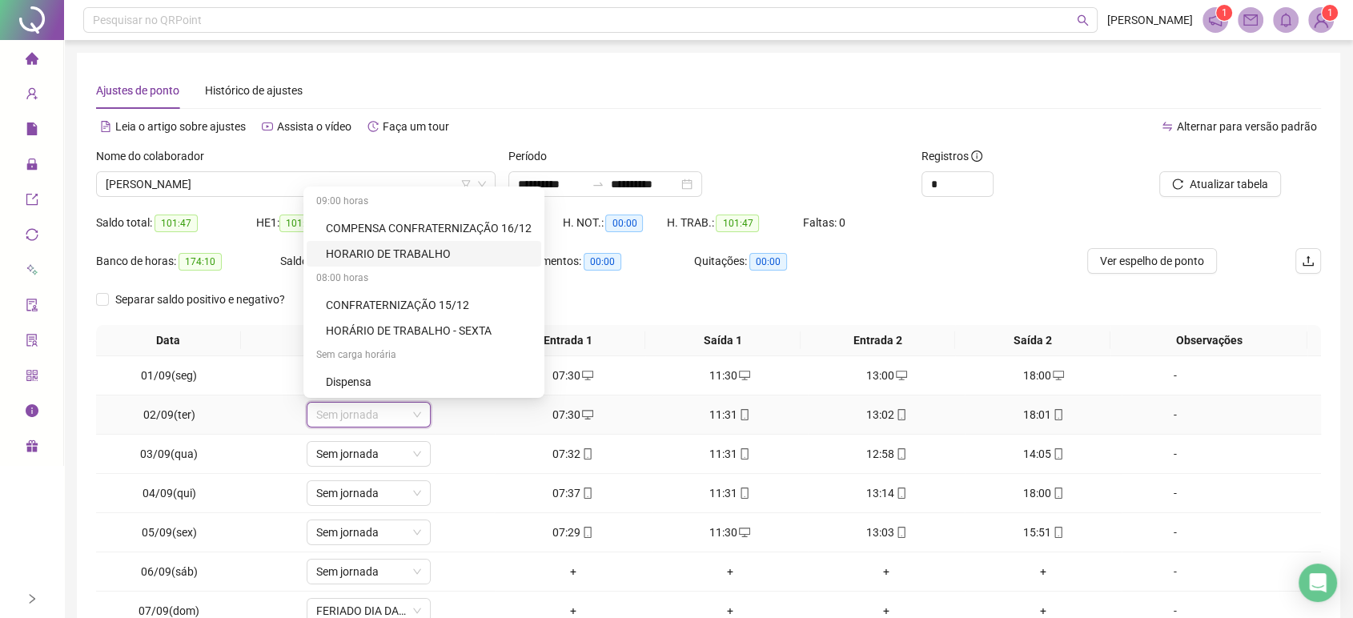
click at [437, 254] on div "HORARIO DE TRABALHO" at bounding box center [429, 254] width 206 height 18
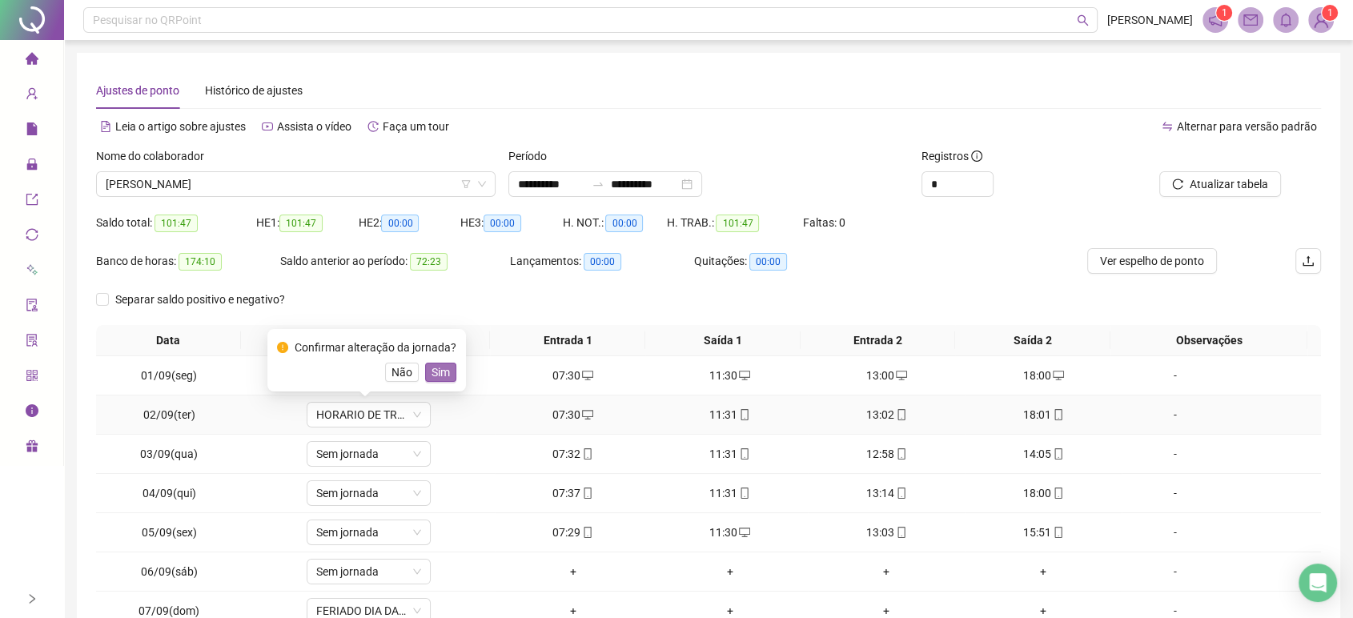
click at [443, 367] on span "Sim" at bounding box center [440, 372] width 18 height 18
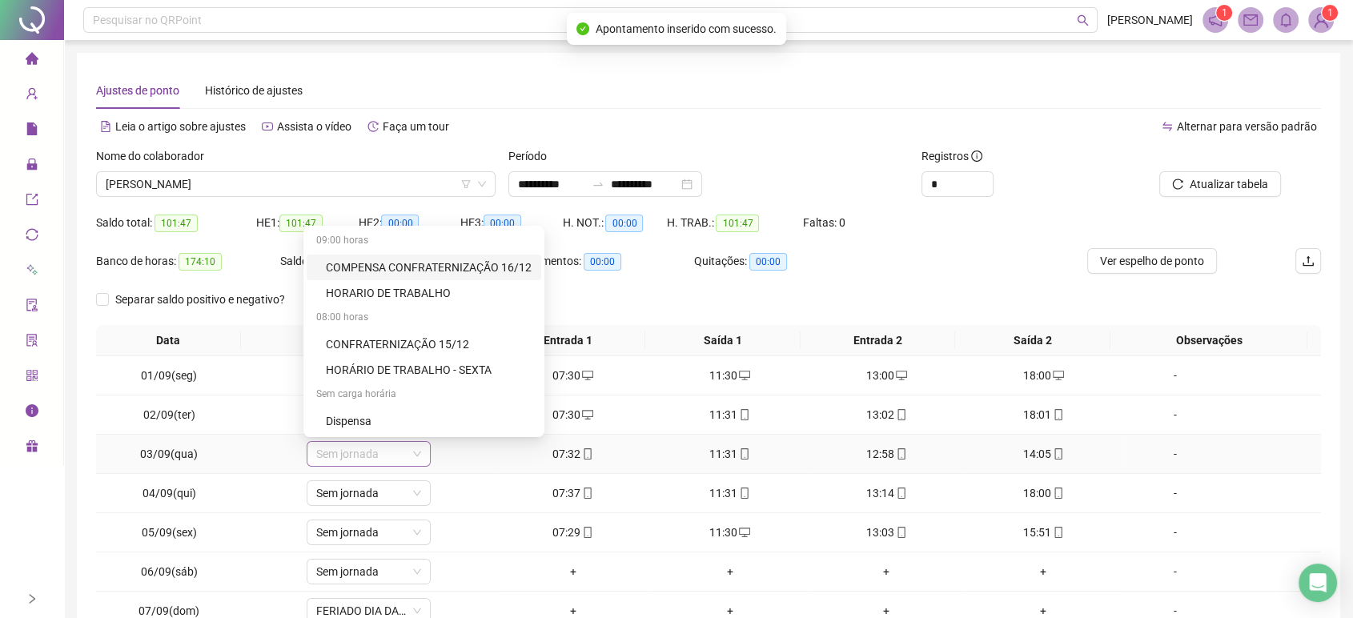
click at [386, 459] on span "Sem jornada" at bounding box center [368, 454] width 105 height 24
click at [417, 291] on div "HORARIO DE TRABALHO" at bounding box center [429, 293] width 206 height 18
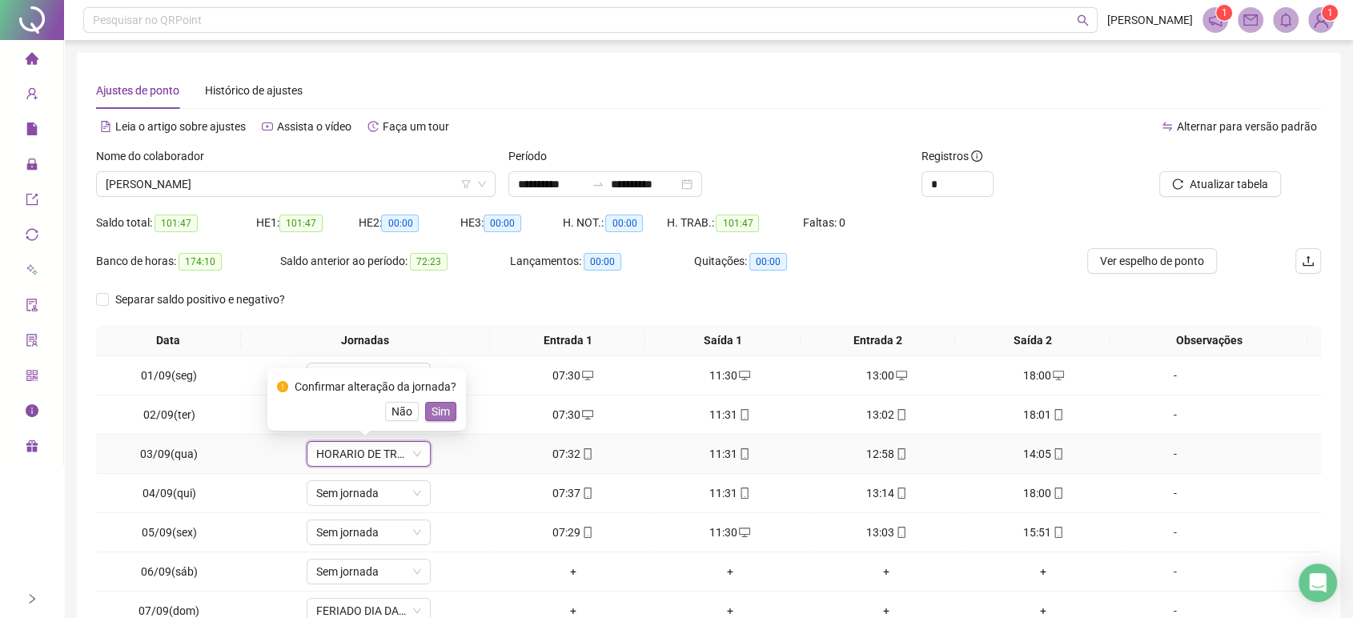
click at [439, 414] on span "Sim" at bounding box center [440, 412] width 18 height 18
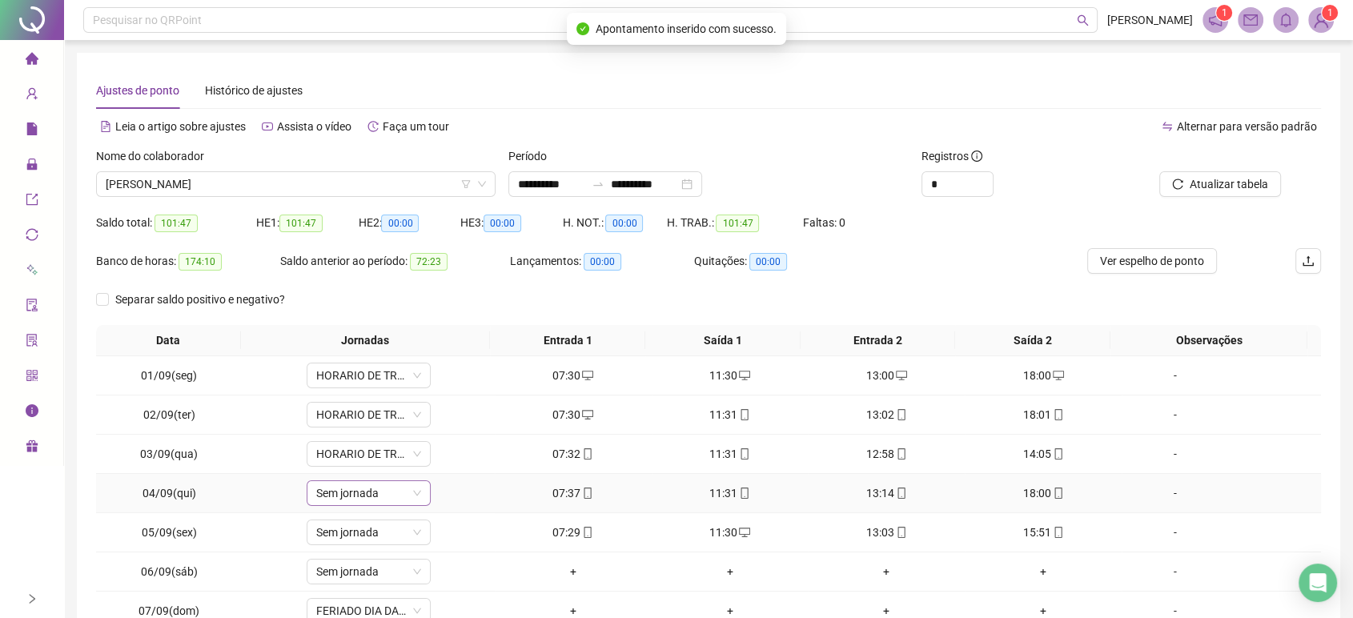
click at [385, 495] on span "Sem jornada" at bounding box center [368, 493] width 105 height 24
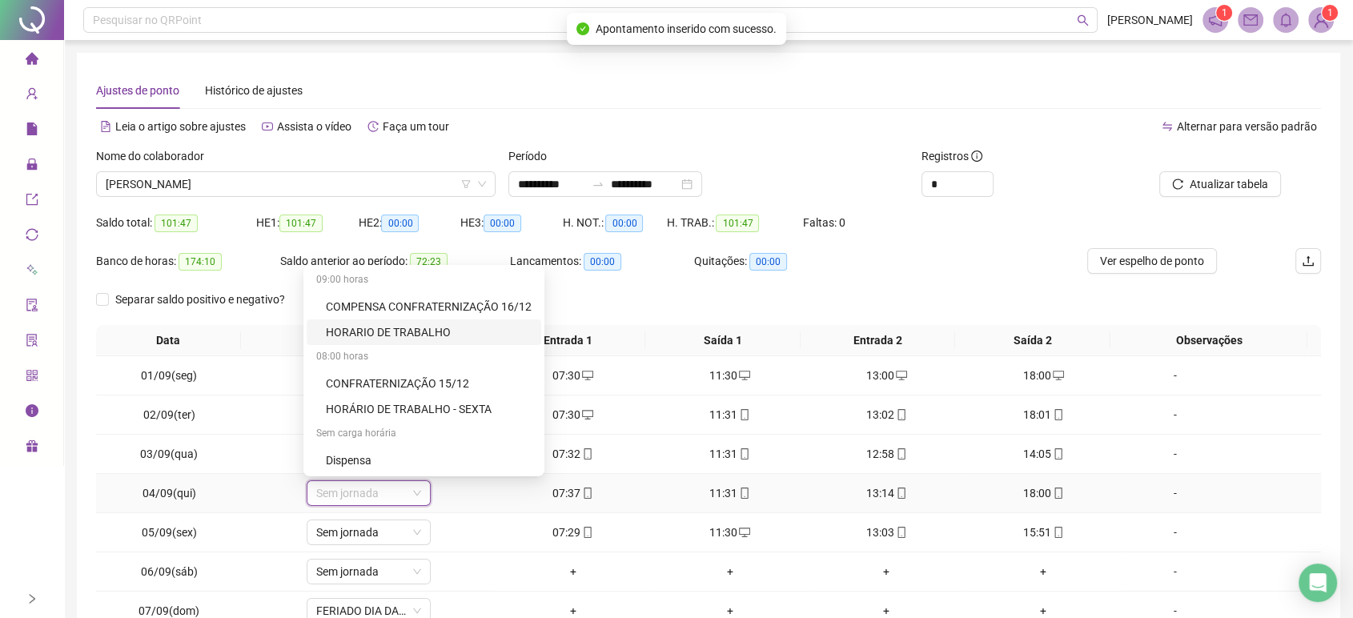
click at [412, 334] on div "HORARIO DE TRABALHO" at bounding box center [429, 332] width 206 height 18
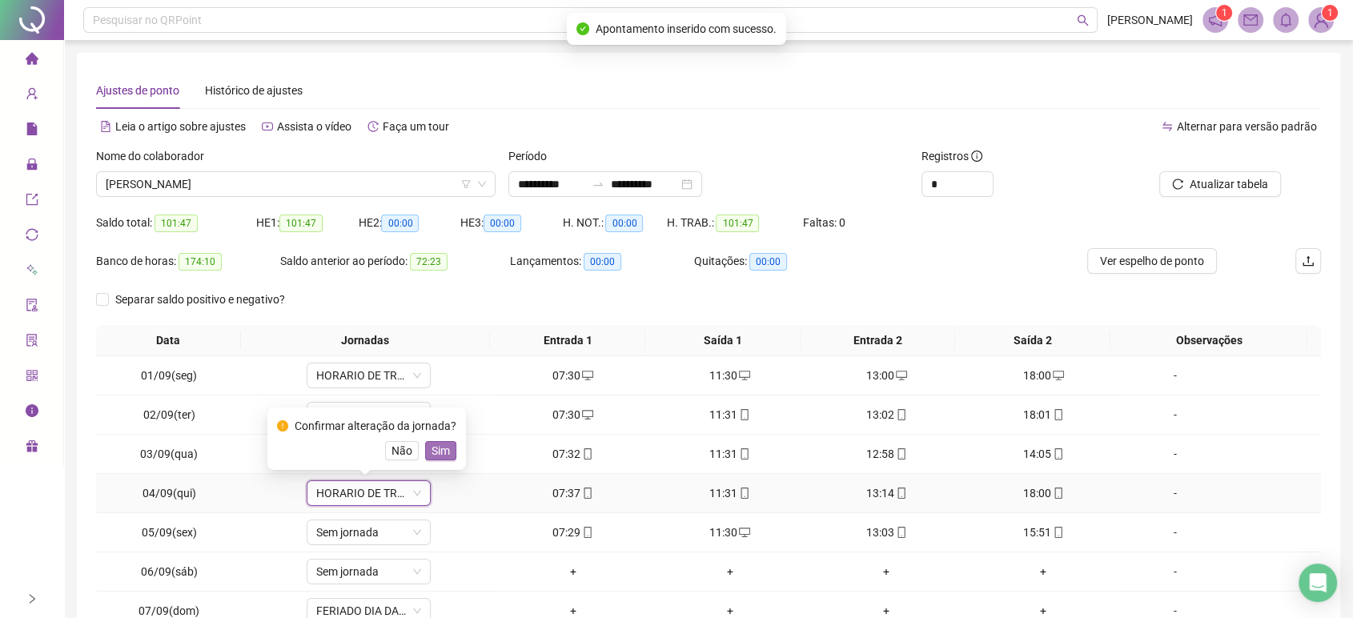
click at [434, 447] on span "Sim" at bounding box center [440, 451] width 18 height 18
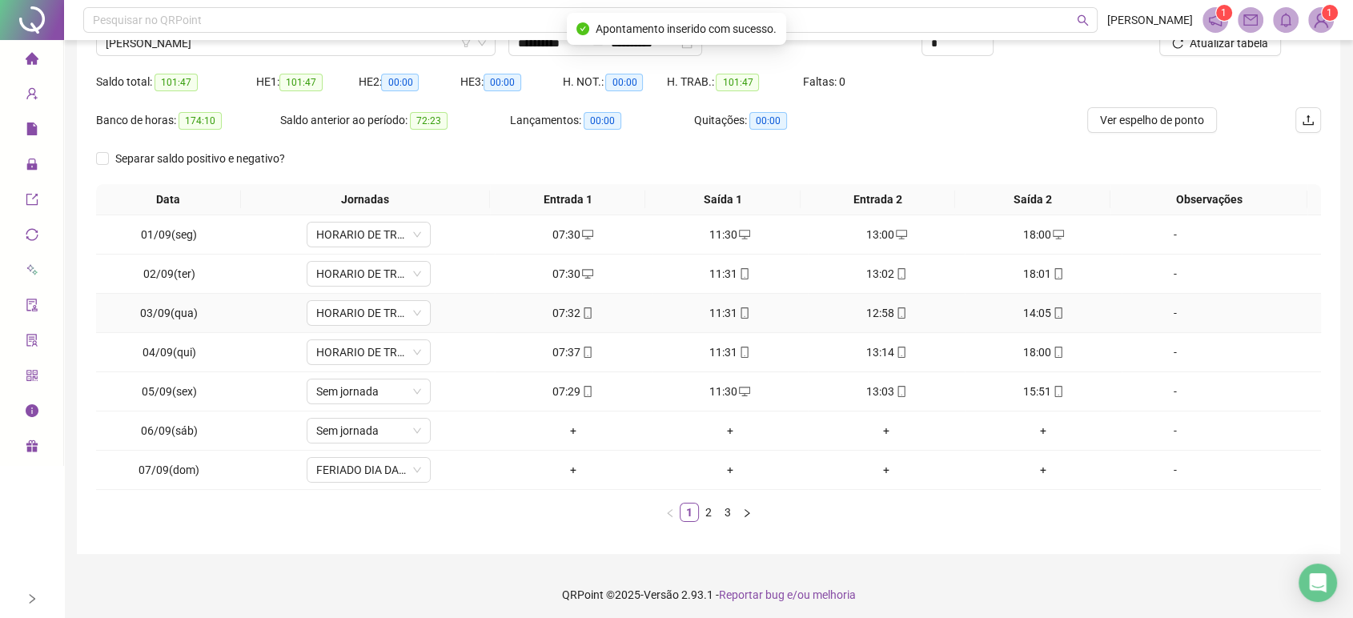
scroll to position [144, 0]
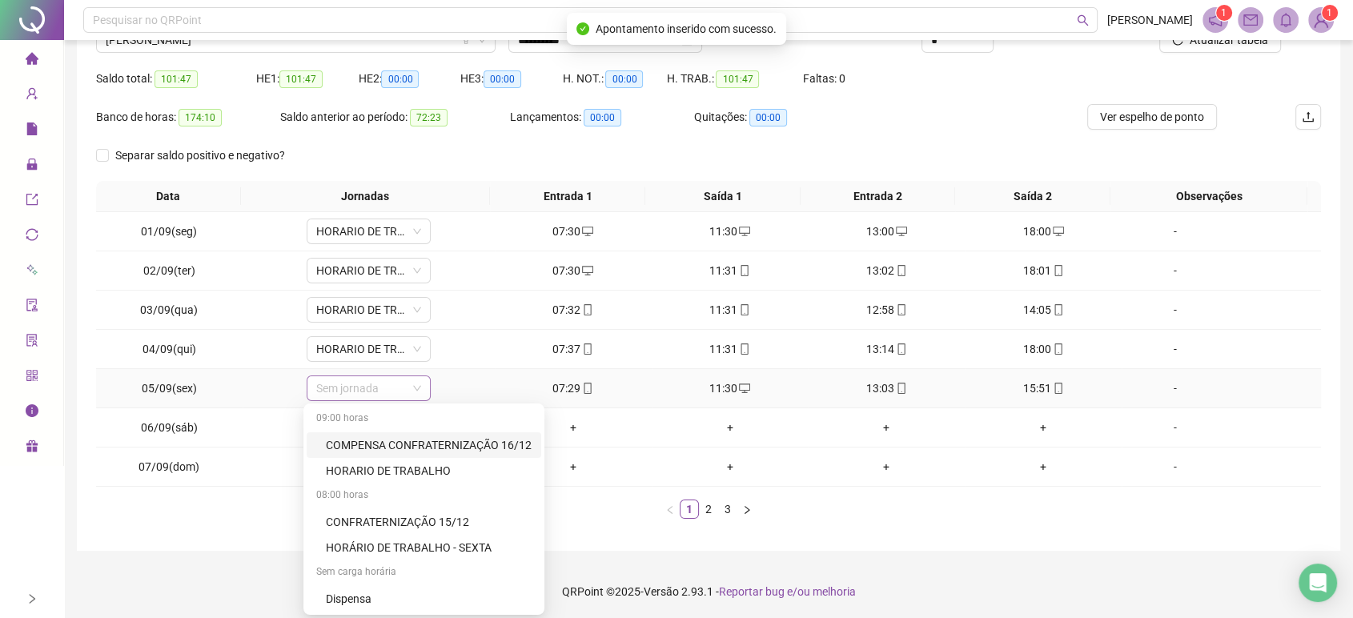
click at [387, 389] on span "Sem jornada" at bounding box center [368, 388] width 105 height 24
click at [401, 543] on div "HORÁRIO DE TRABALHO - SEXTA" at bounding box center [429, 548] width 206 height 18
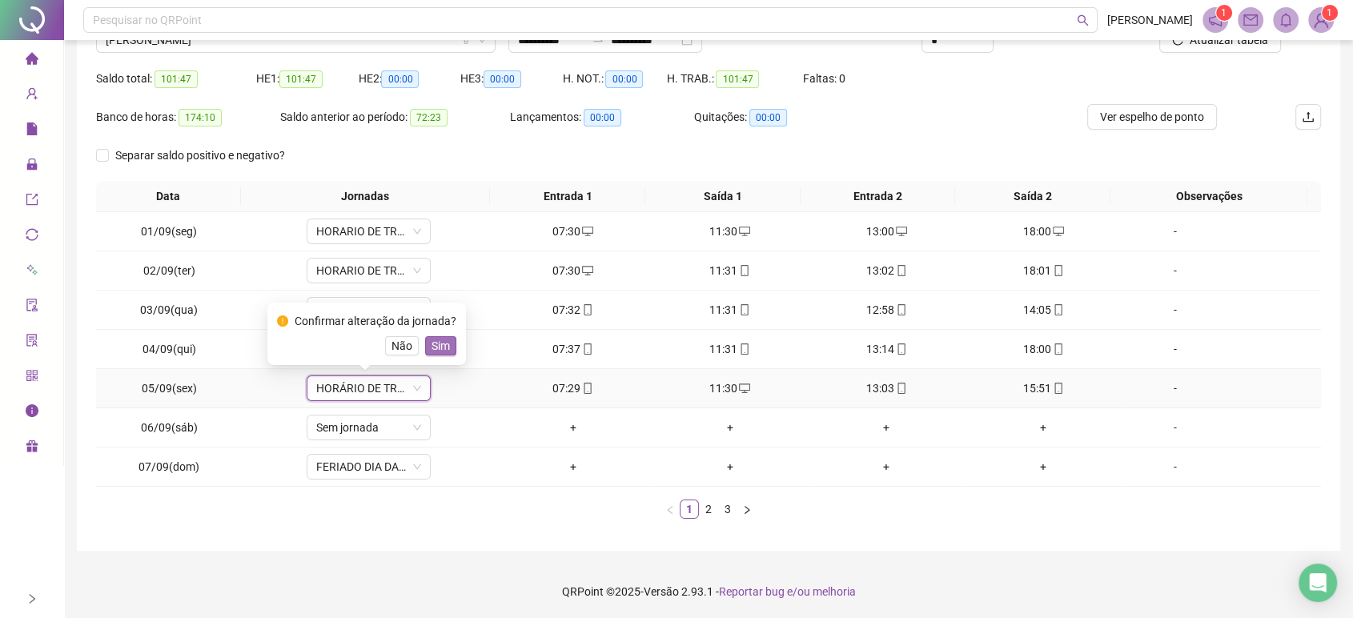
click at [433, 343] on span "Sim" at bounding box center [440, 346] width 18 height 18
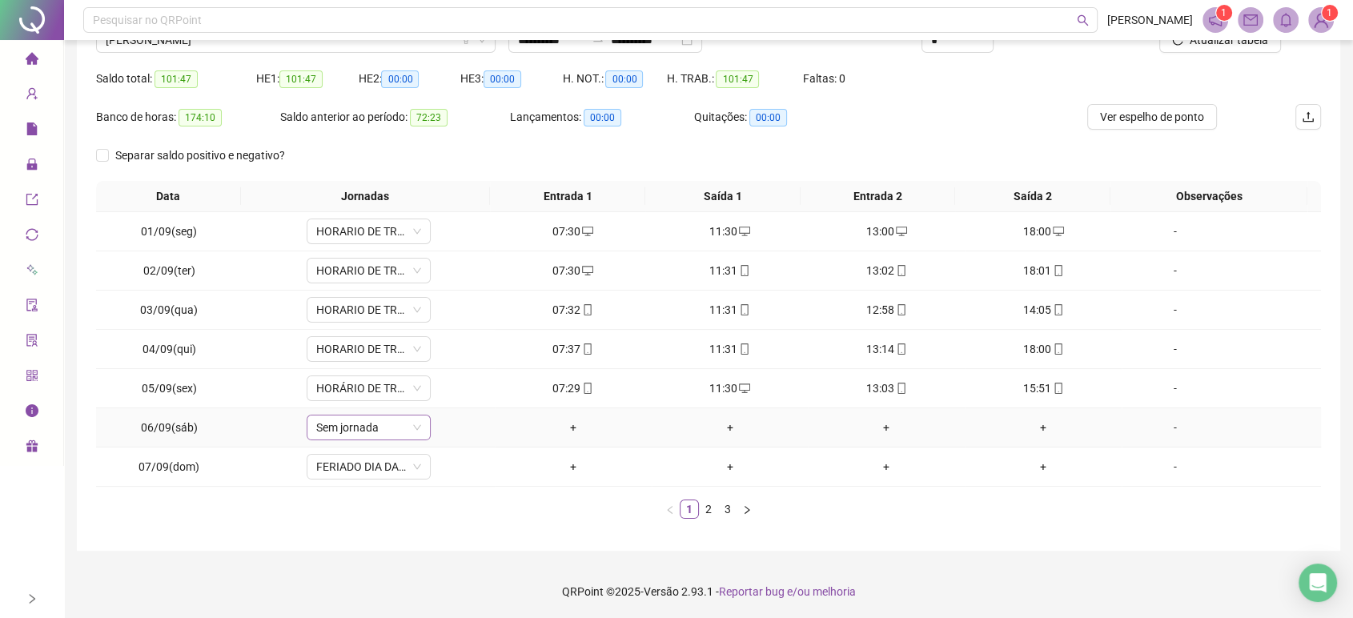
click at [391, 427] on span "Sem jornada" at bounding box center [368, 427] width 105 height 24
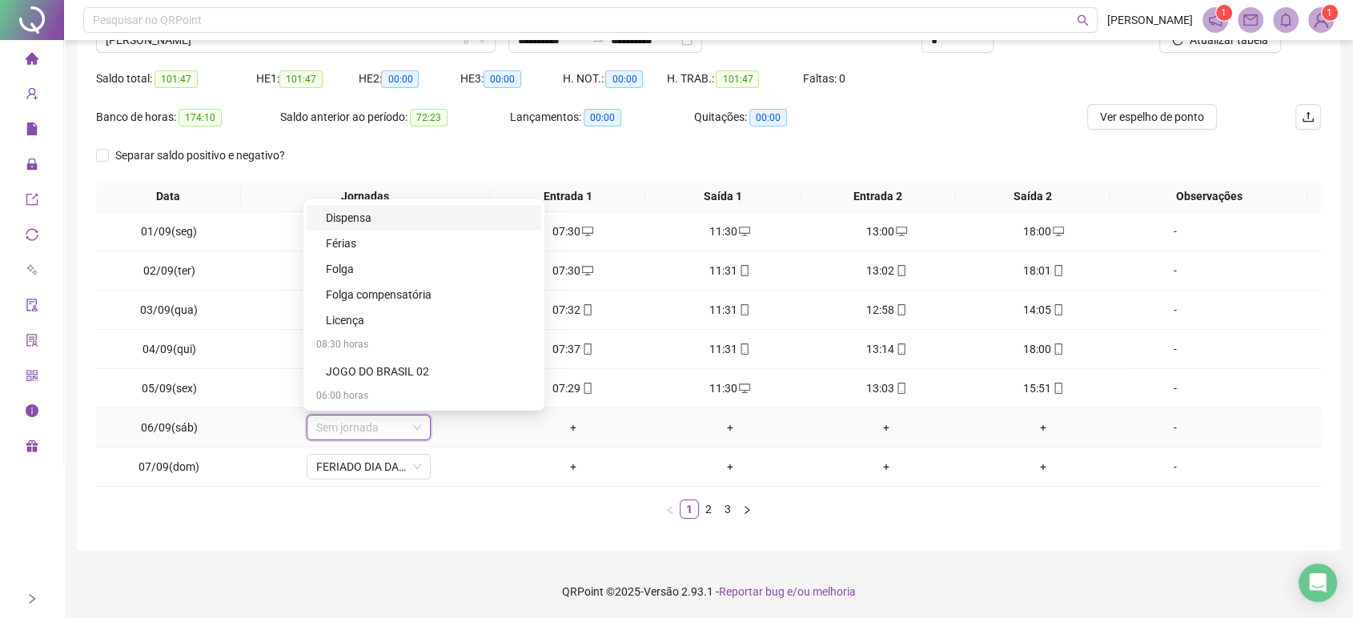
scroll to position [178, 0]
click at [360, 267] on div "Folga" at bounding box center [429, 268] width 206 height 18
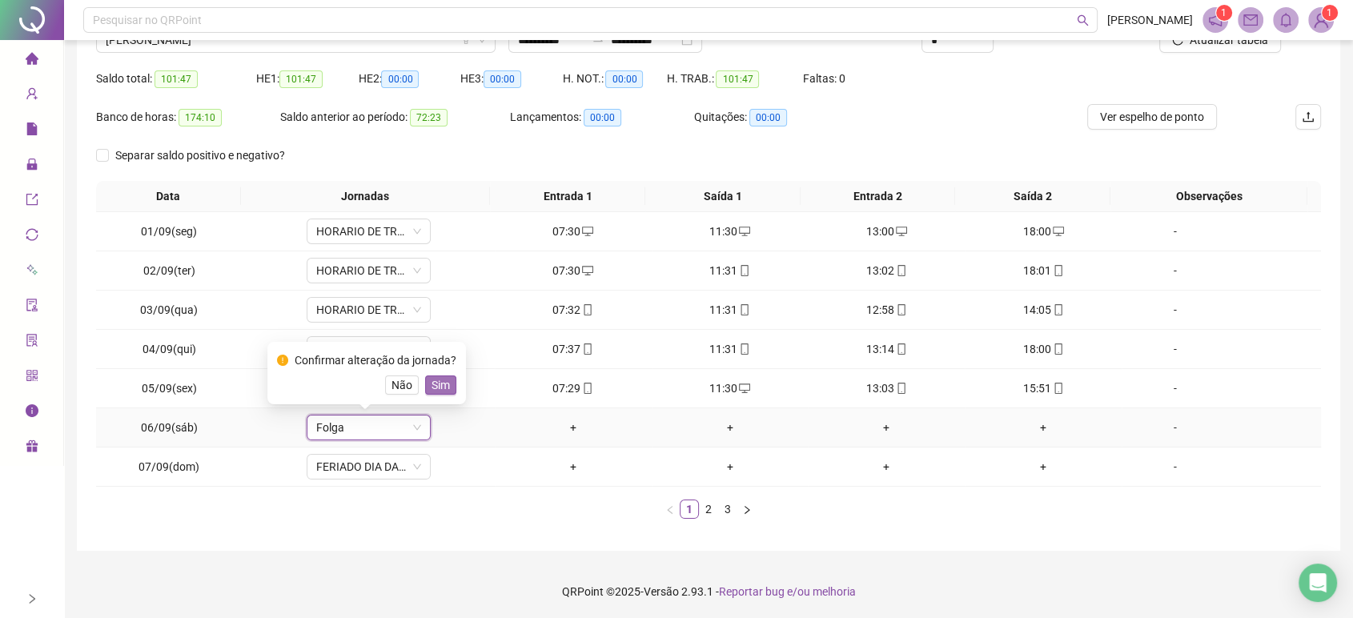
click at [442, 384] on span "Sim" at bounding box center [440, 385] width 18 height 18
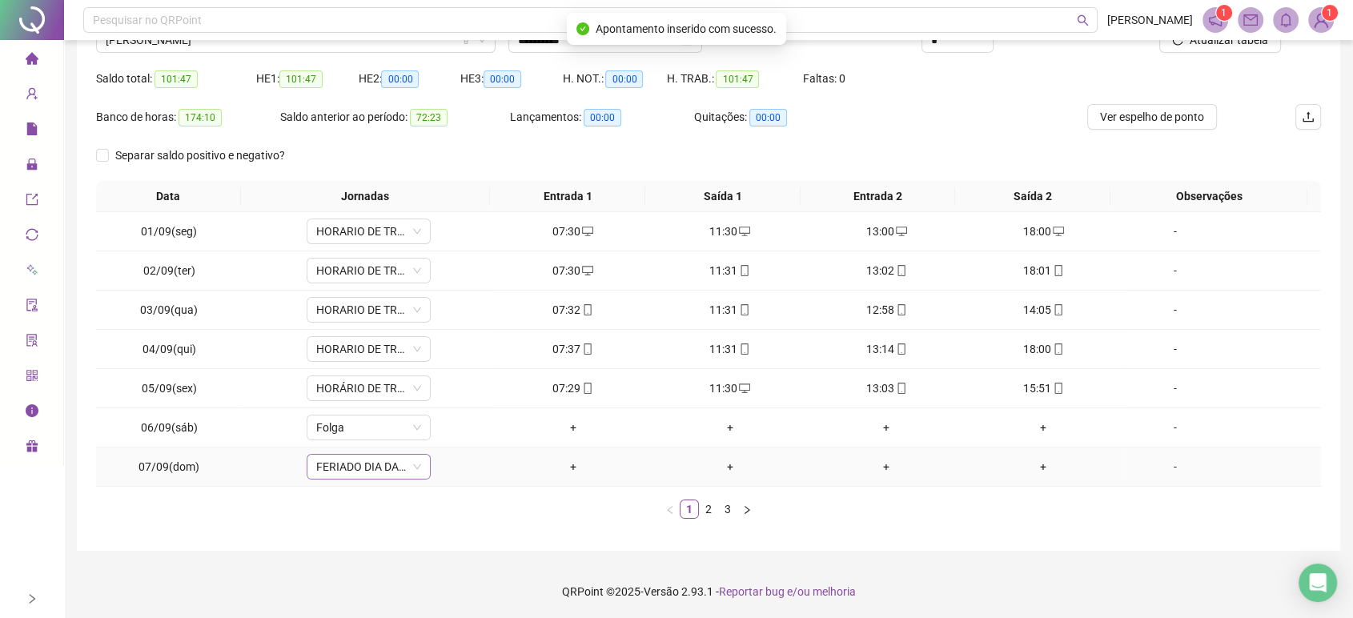
click at [389, 475] on span "FERIADO DIA DA INDEPENDÊNCIA" at bounding box center [368, 467] width 105 height 24
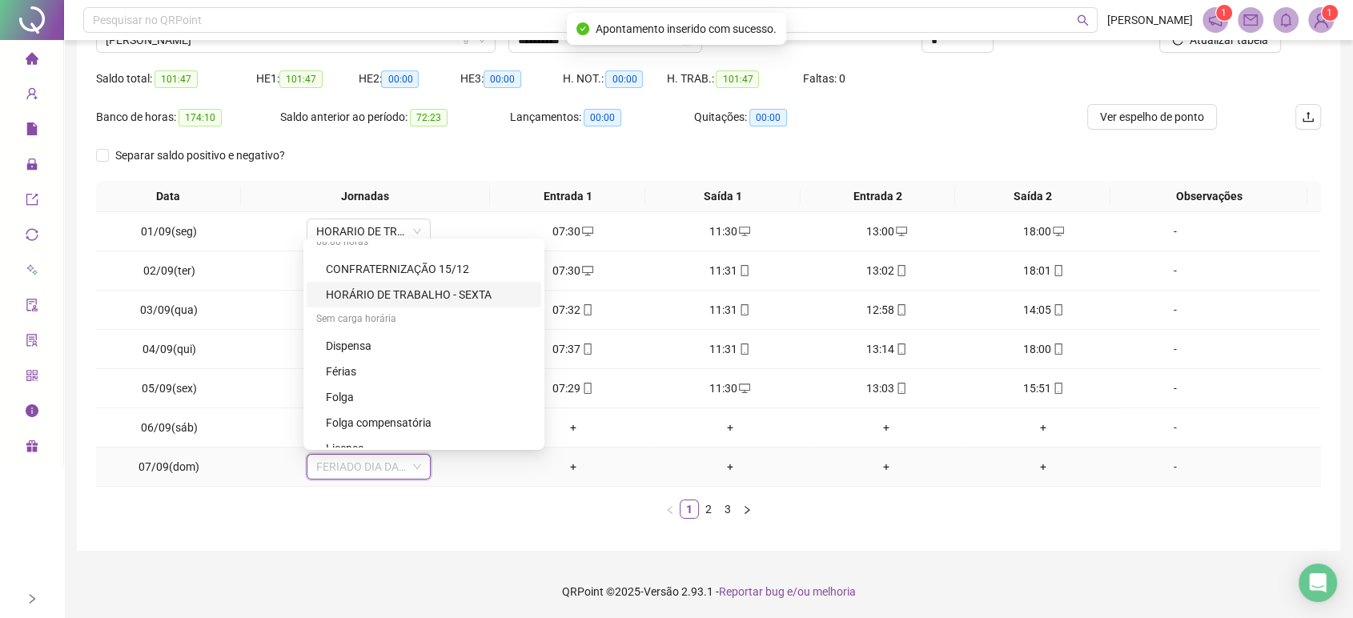
scroll to position [89, 0]
click at [386, 392] on div "Folga" at bounding box center [429, 396] width 206 height 18
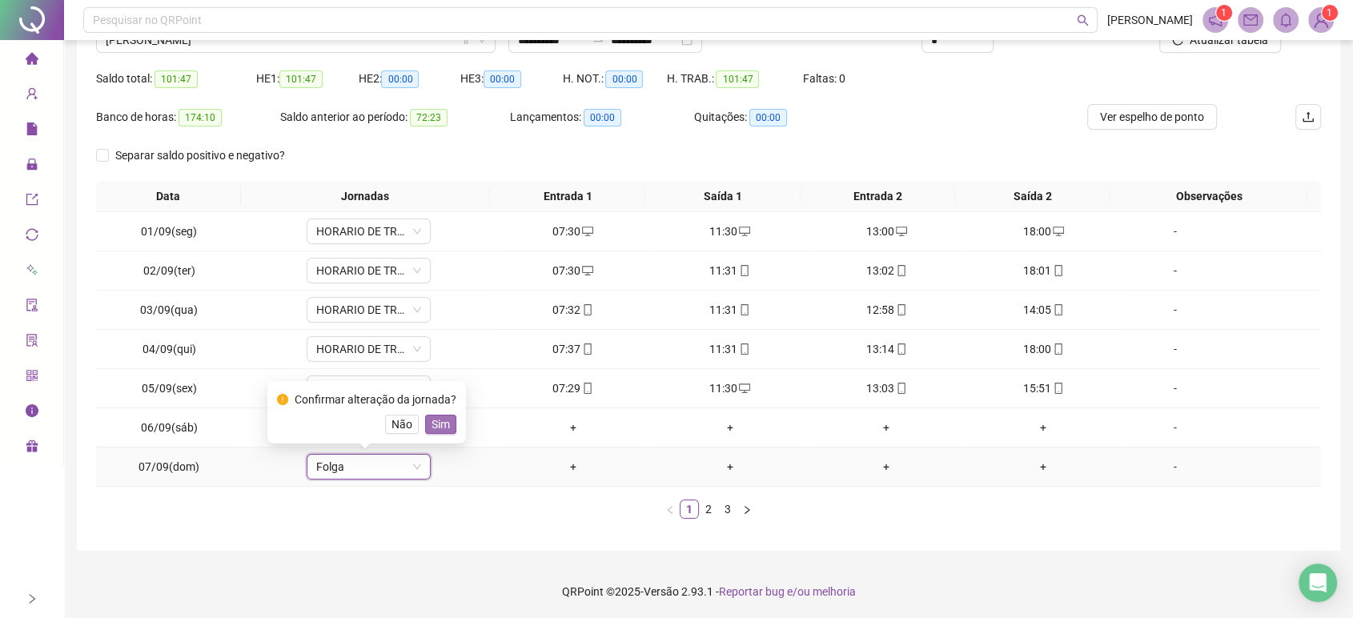
click at [439, 423] on span "Sim" at bounding box center [440, 424] width 18 height 18
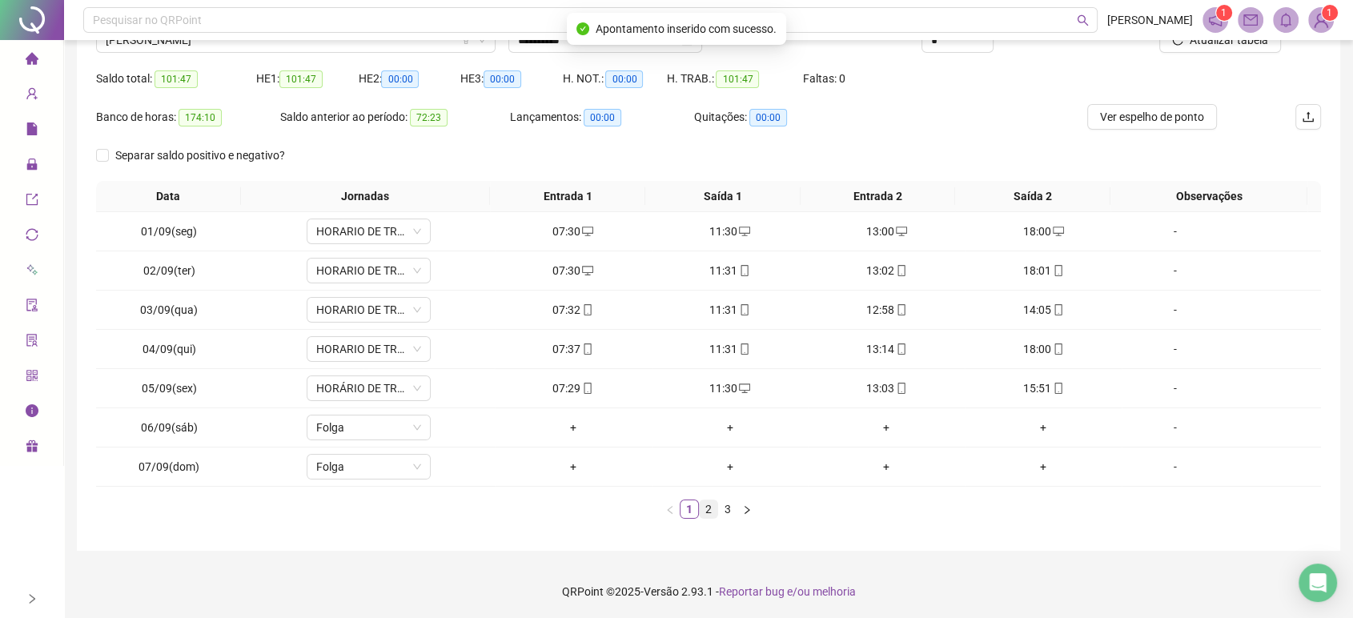
click at [708, 504] on link "2" at bounding box center [708, 509] width 18 height 18
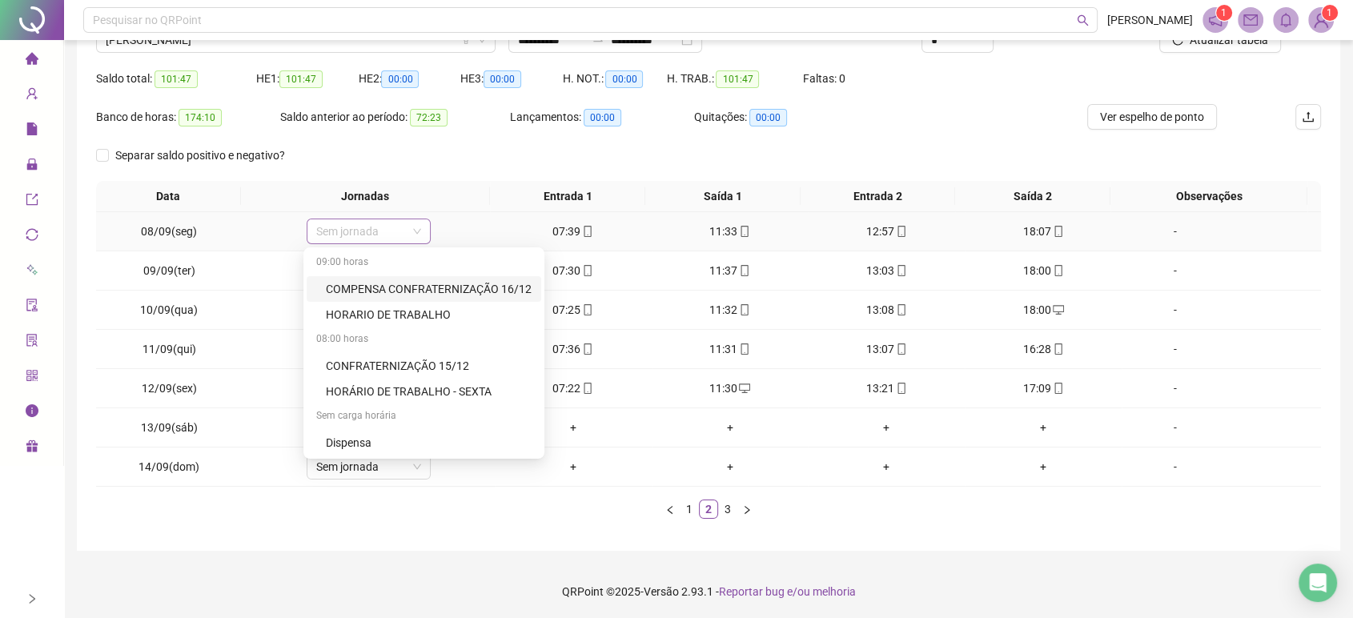
click at [392, 227] on span "Sem jornada" at bounding box center [368, 231] width 105 height 24
click at [414, 312] on div "HORARIO DE TRABALHO" at bounding box center [429, 315] width 206 height 18
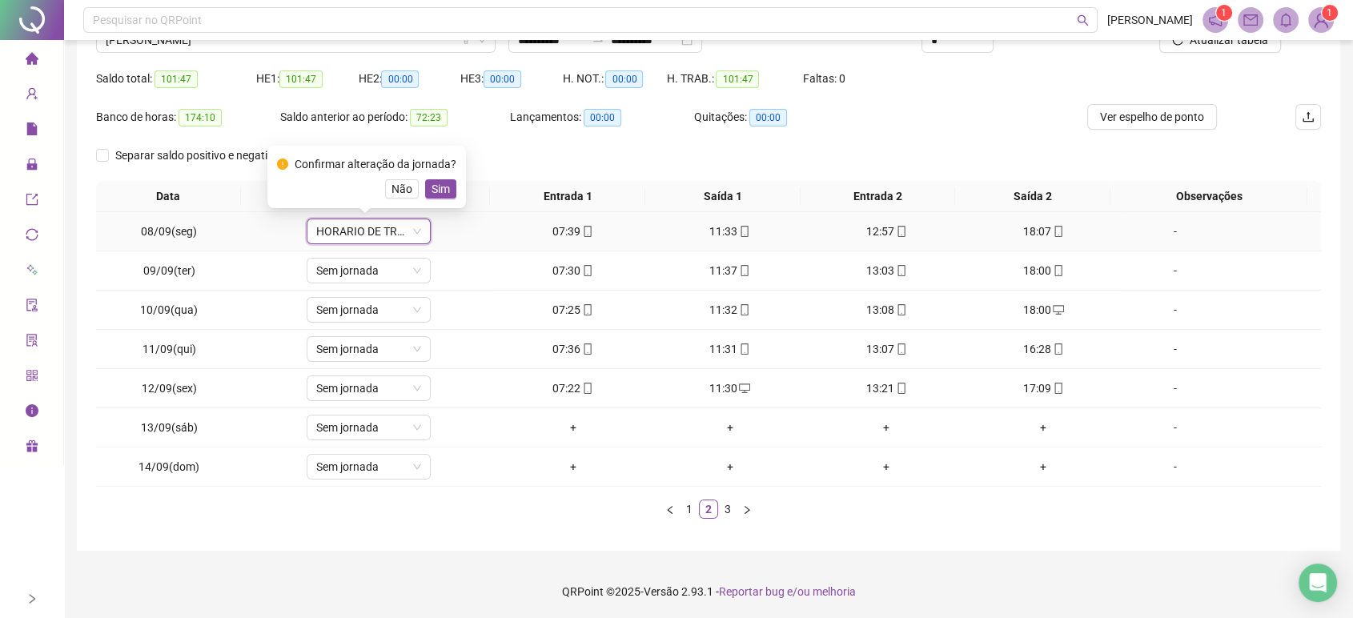
click at [435, 189] on span "Sim" at bounding box center [440, 189] width 18 height 18
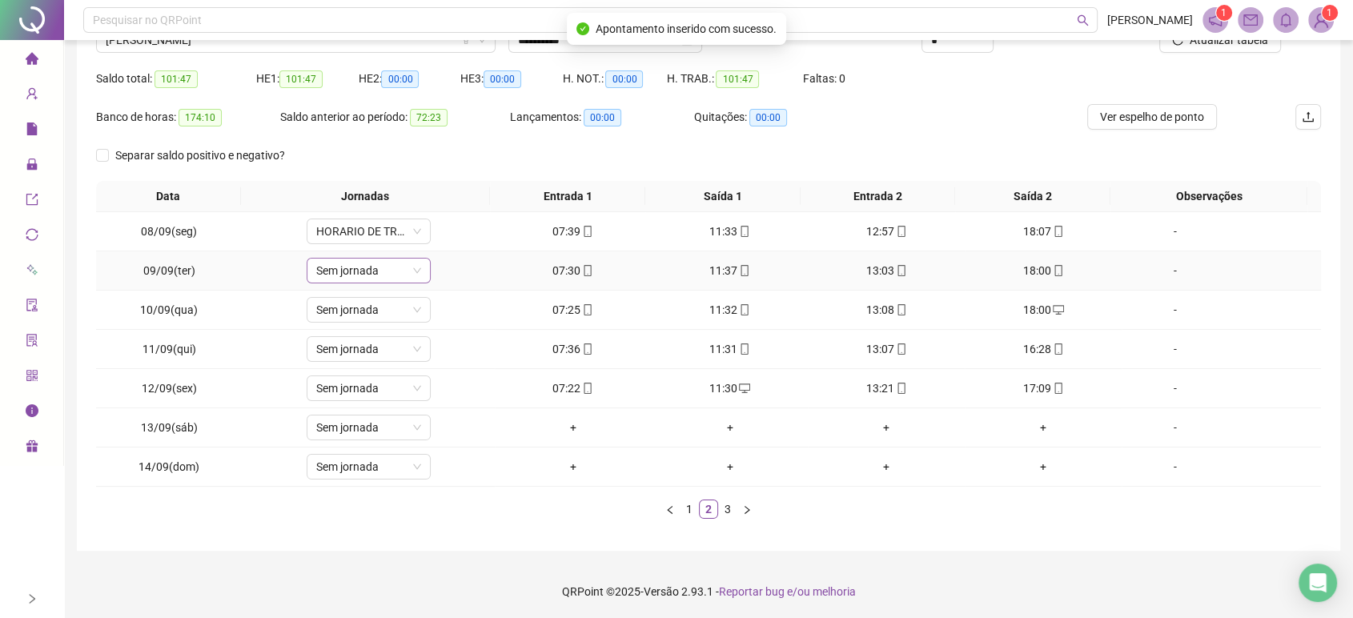
click at [387, 274] on span "Sem jornada" at bounding box center [368, 270] width 105 height 24
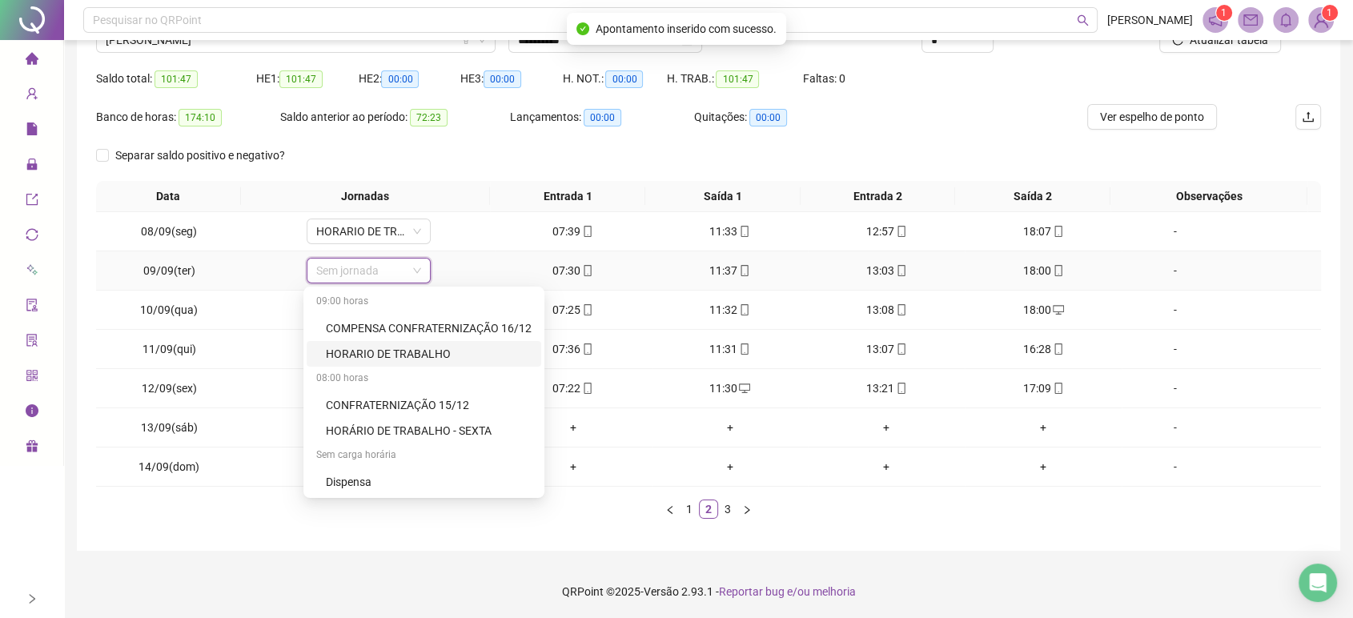
click at [407, 347] on div "HORARIO DE TRABALHO" at bounding box center [429, 354] width 206 height 18
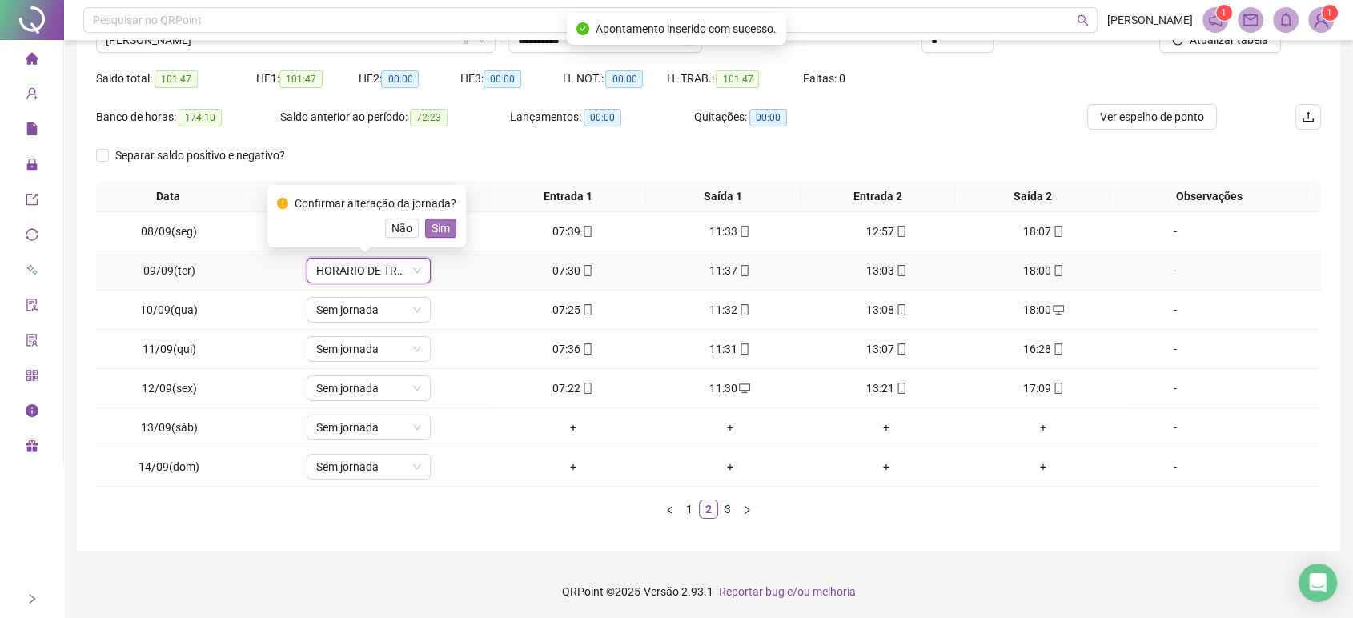
click at [440, 223] on span "Sim" at bounding box center [440, 228] width 18 height 18
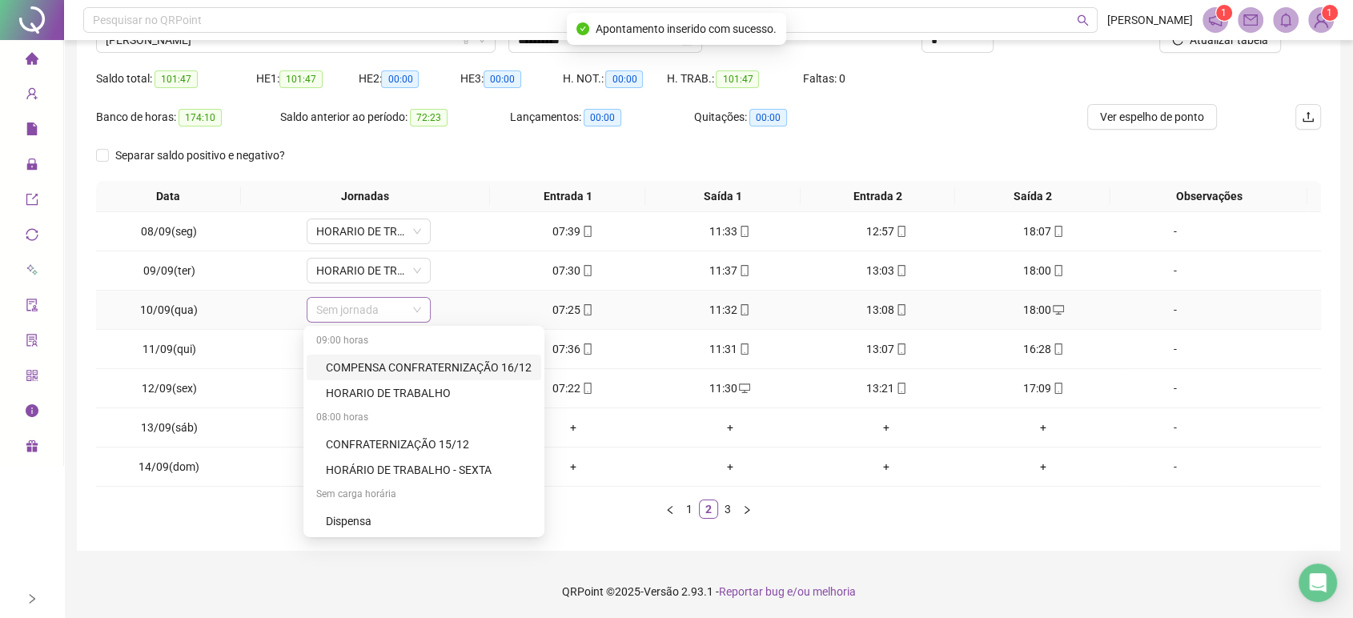
click at [391, 309] on span "Sem jornada" at bounding box center [368, 310] width 105 height 24
click at [406, 389] on div "HORARIO DE TRABALHO" at bounding box center [429, 393] width 206 height 18
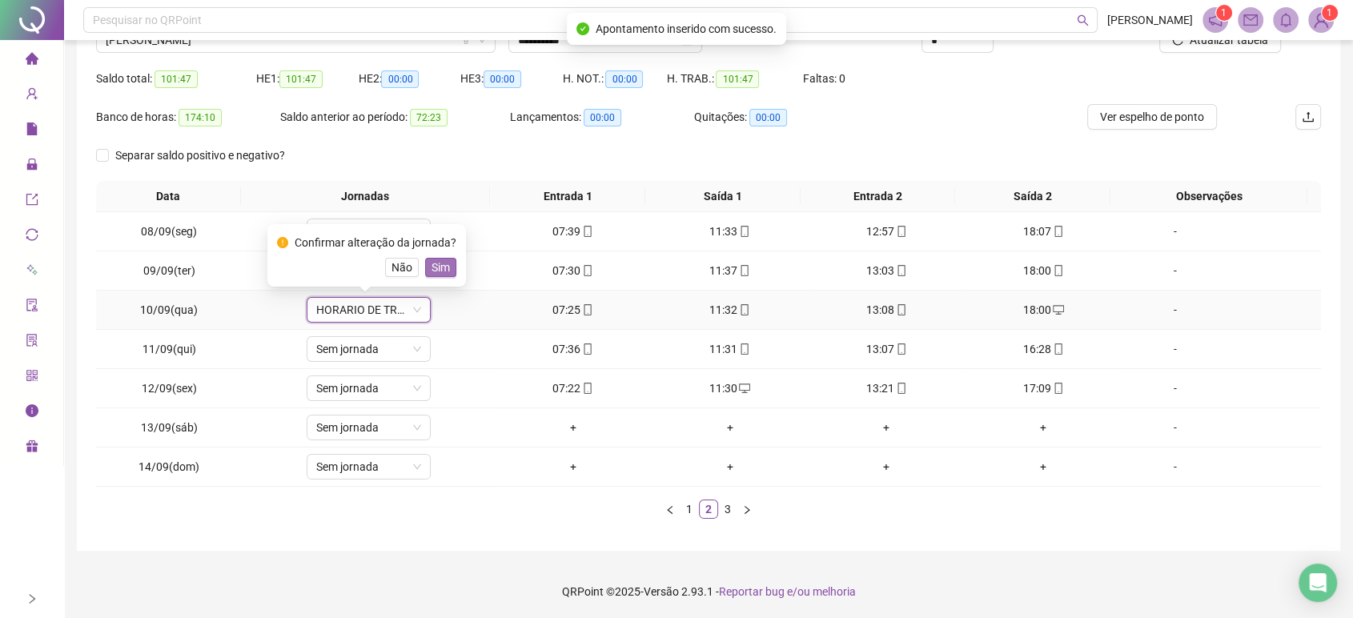
click at [441, 265] on span "Sim" at bounding box center [440, 267] width 18 height 18
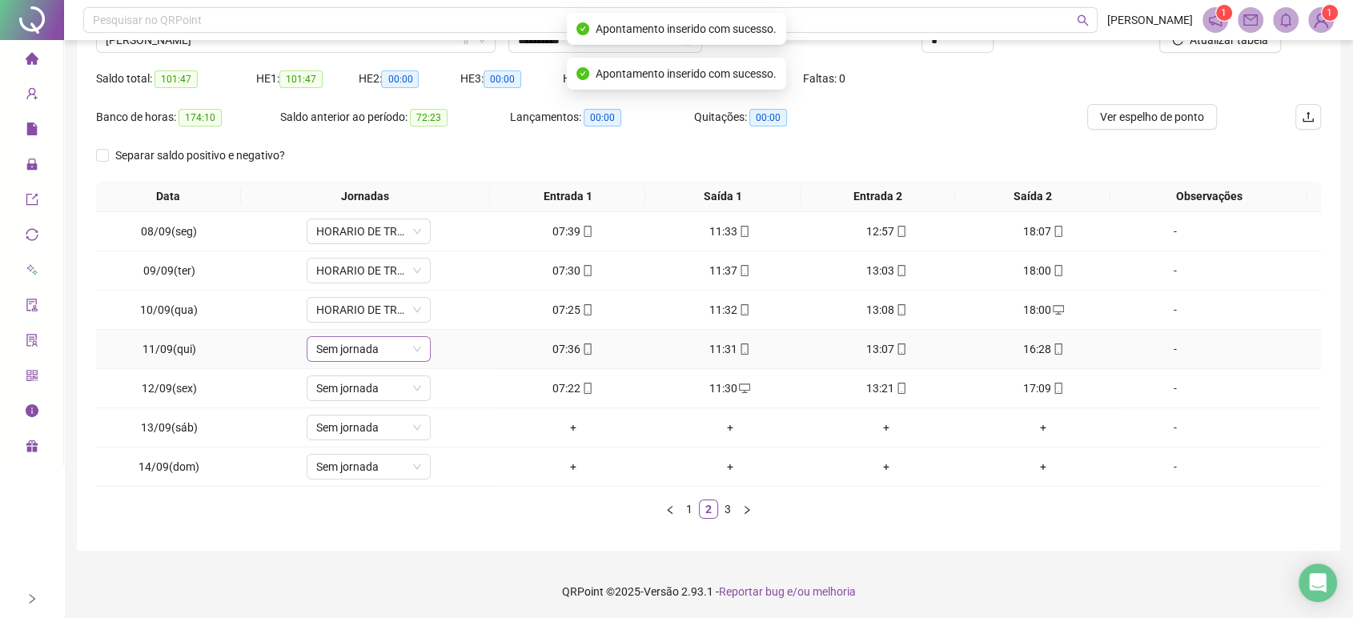
click at [384, 351] on span "Sem jornada" at bounding box center [368, 349] width 105 height 24
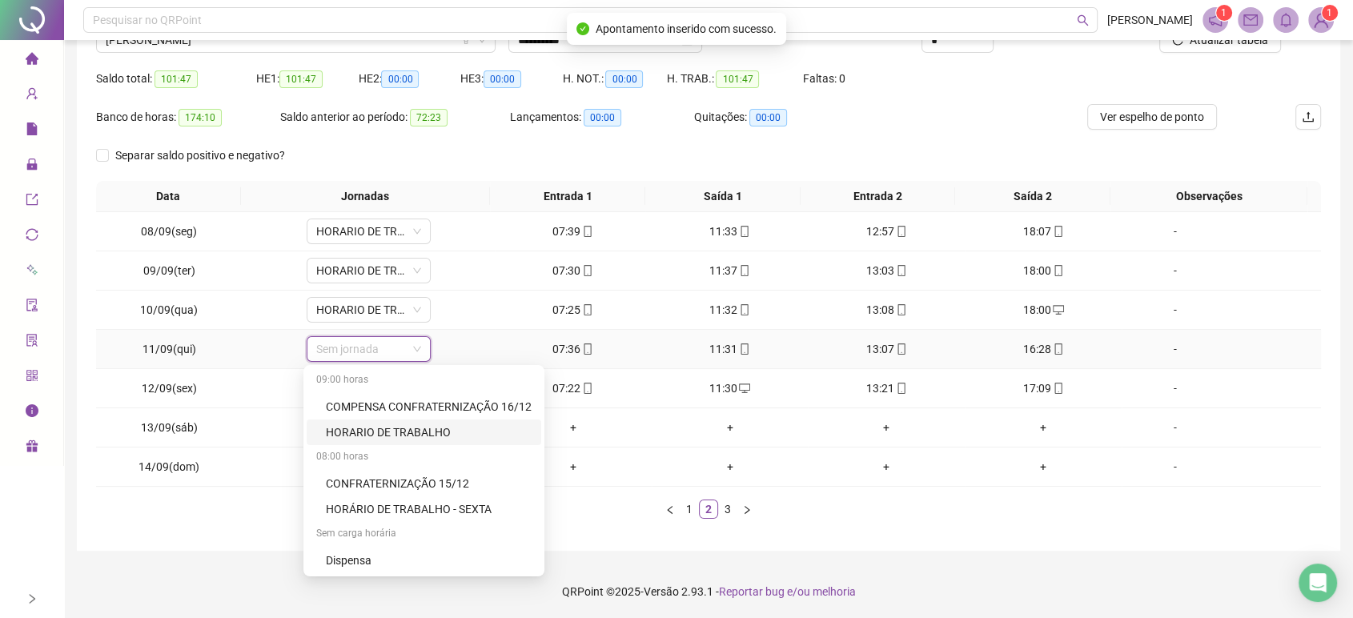
click at [412, 428] on div "HORARIO DE TRABALHO" at bounding box center [429, 432] width 206 height 18
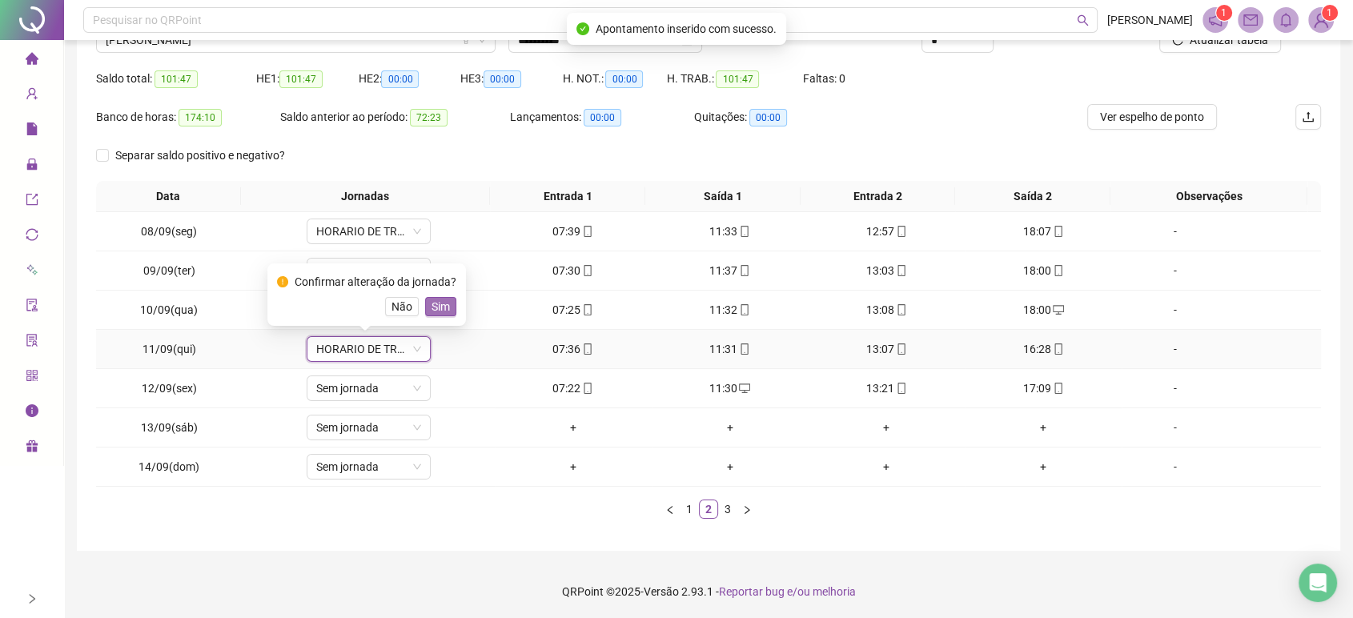
click at [437, 304] on span "Sim" at bounding box center [440, 307] width 18 height 18
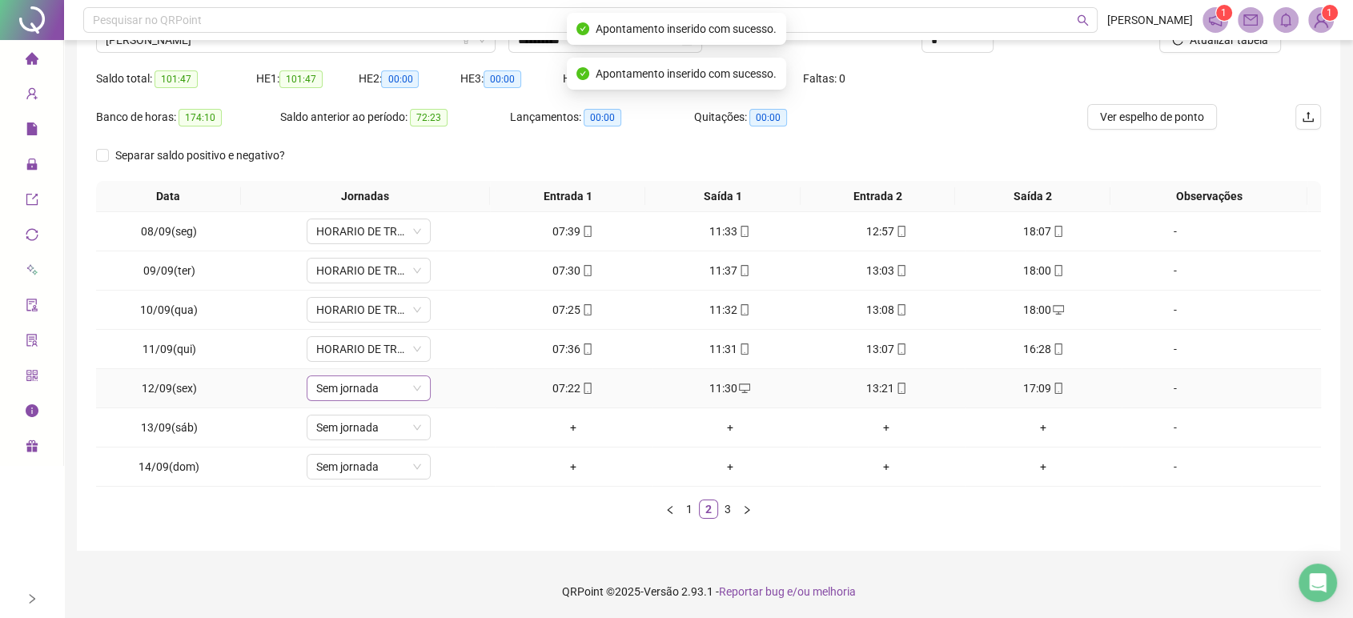
click at [384, 383] on span "Sem jornada" at bounding box center [368, 388] width 105 height 24
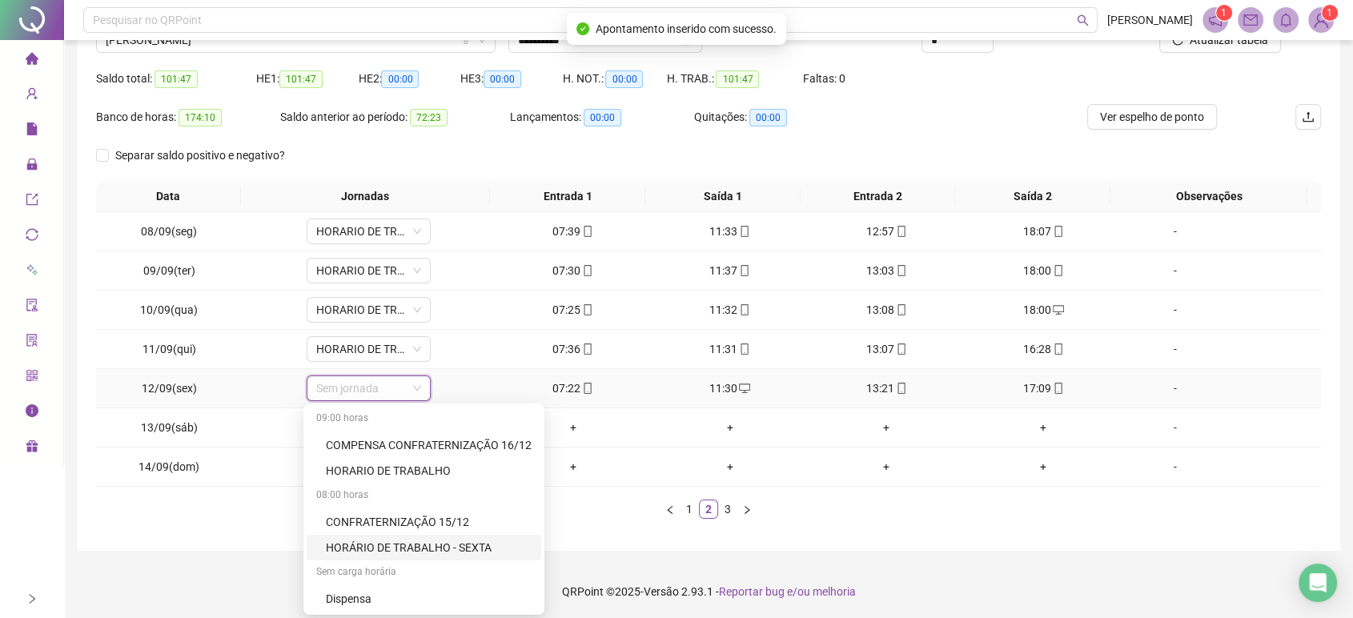
click at [399, 543] on div "HORÁRIO DE TRABALHO - SEXTA" at bounding box center [429, 548] width 206 height 18
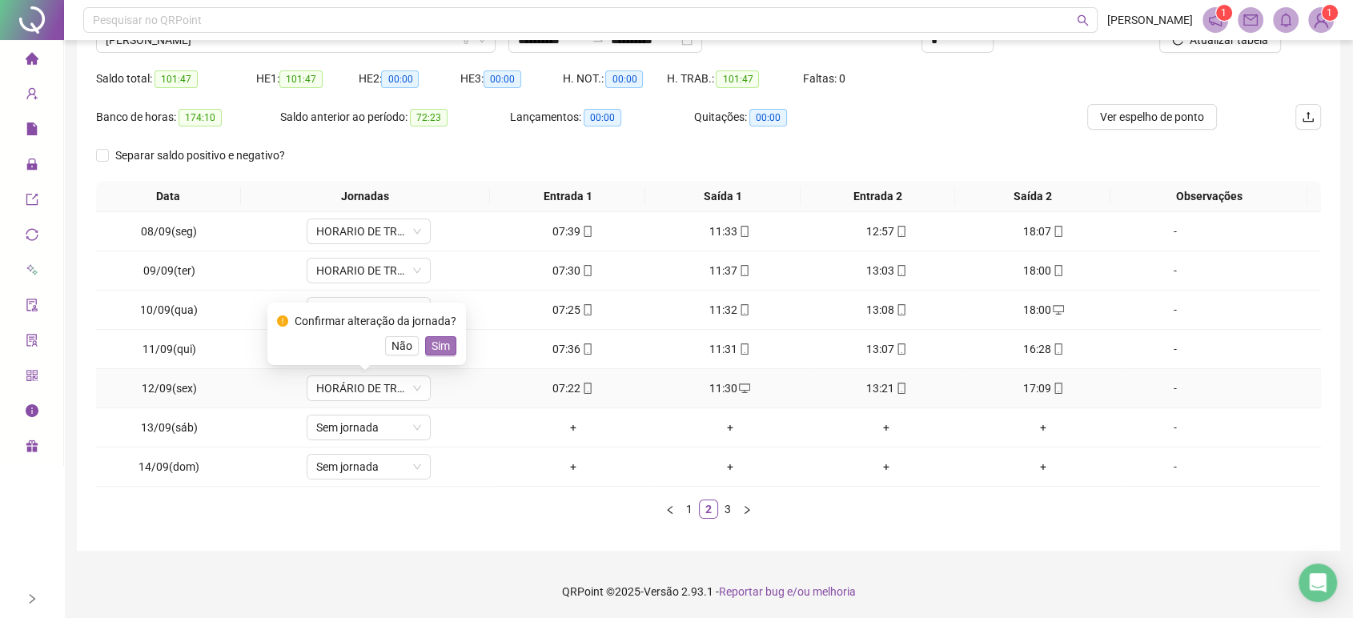
click at [432, 342] on span "Sim" at bounding box center [440, 346] width 18 height 18
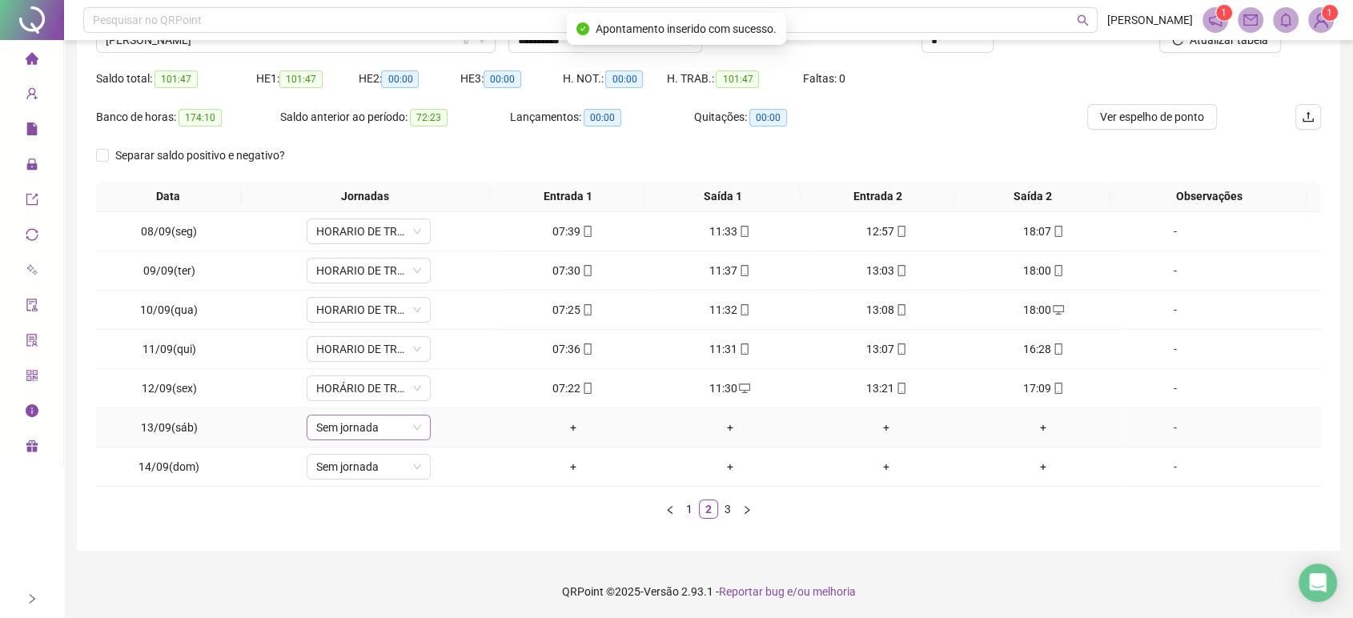
click at [380, 424] on span "Sem jornada" at bounding box center [368, 427] width 105 height 24
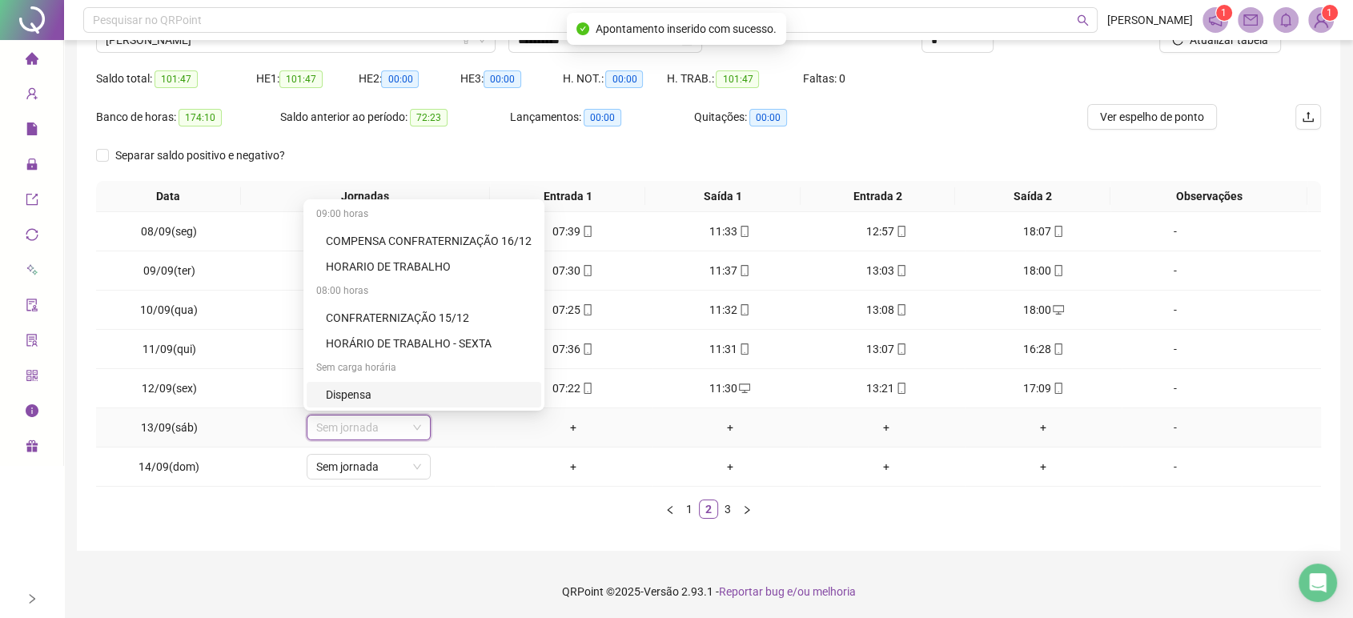
click at [384, 389] on div "Dispensa" at bounding box center [429, 395] width 206 height 18
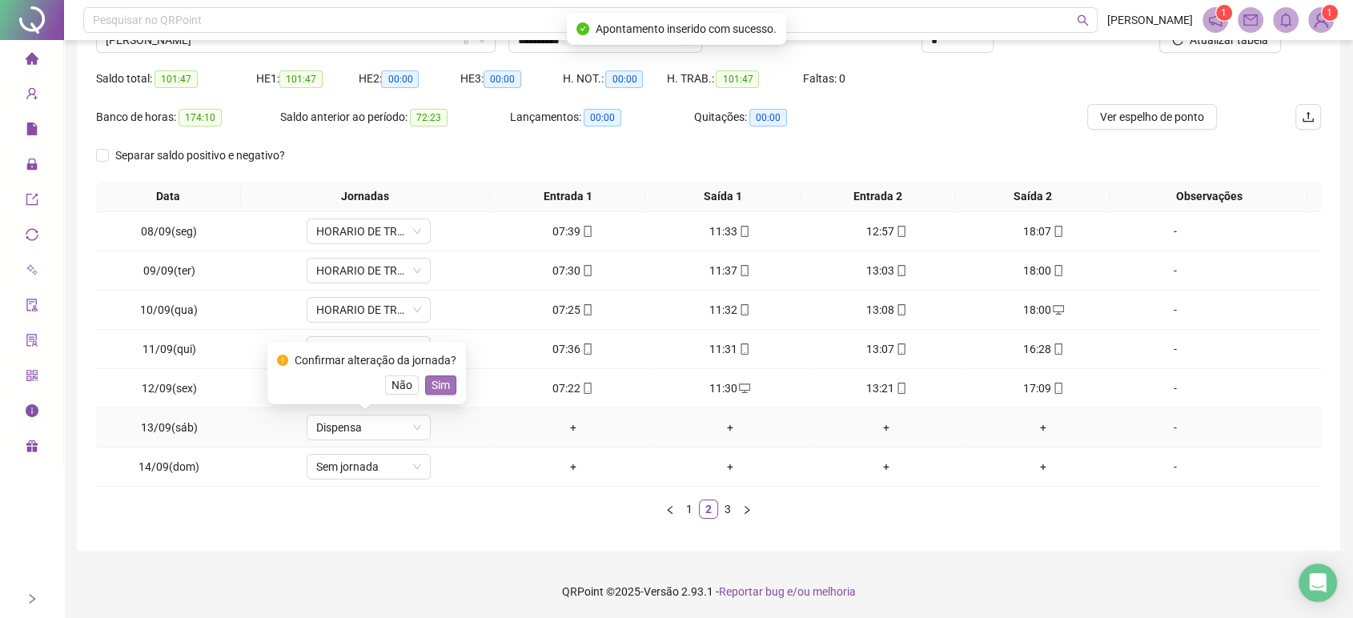
click at [438, 376] on span "Sim" at bounding box center [440, 385] width 18 height 18
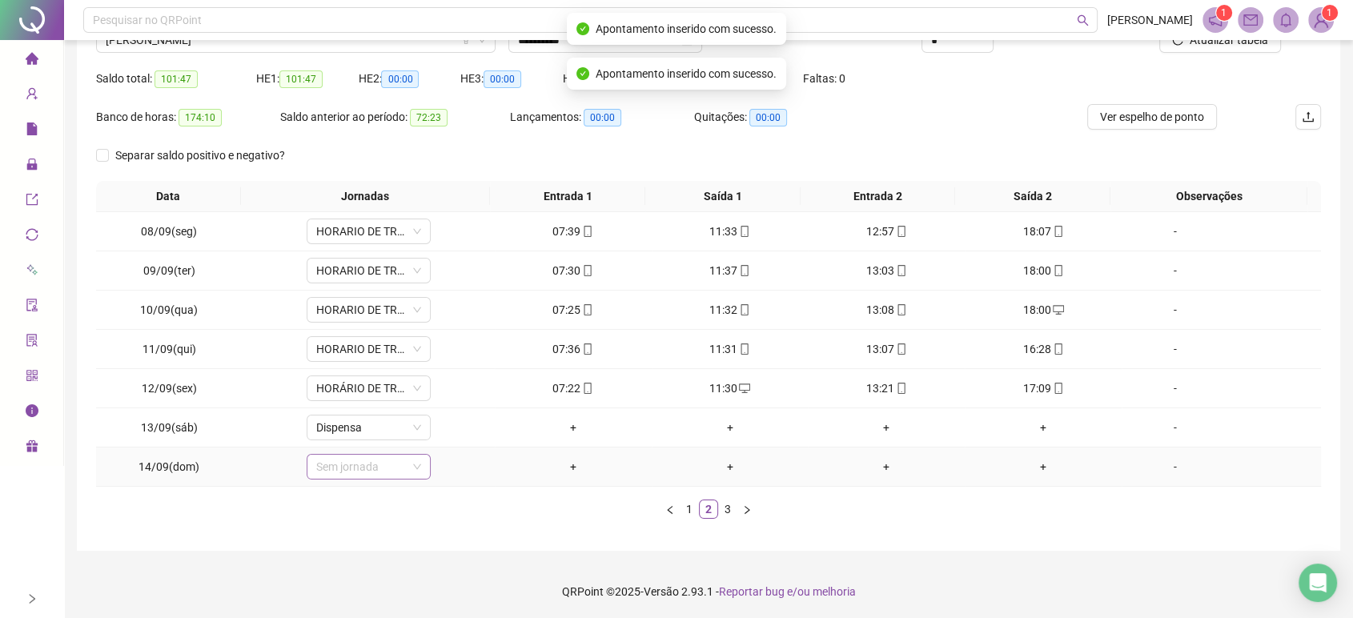
click at [387, 464] on span "Sem jornada" at bounding box center [368, 467] width 105 height 24
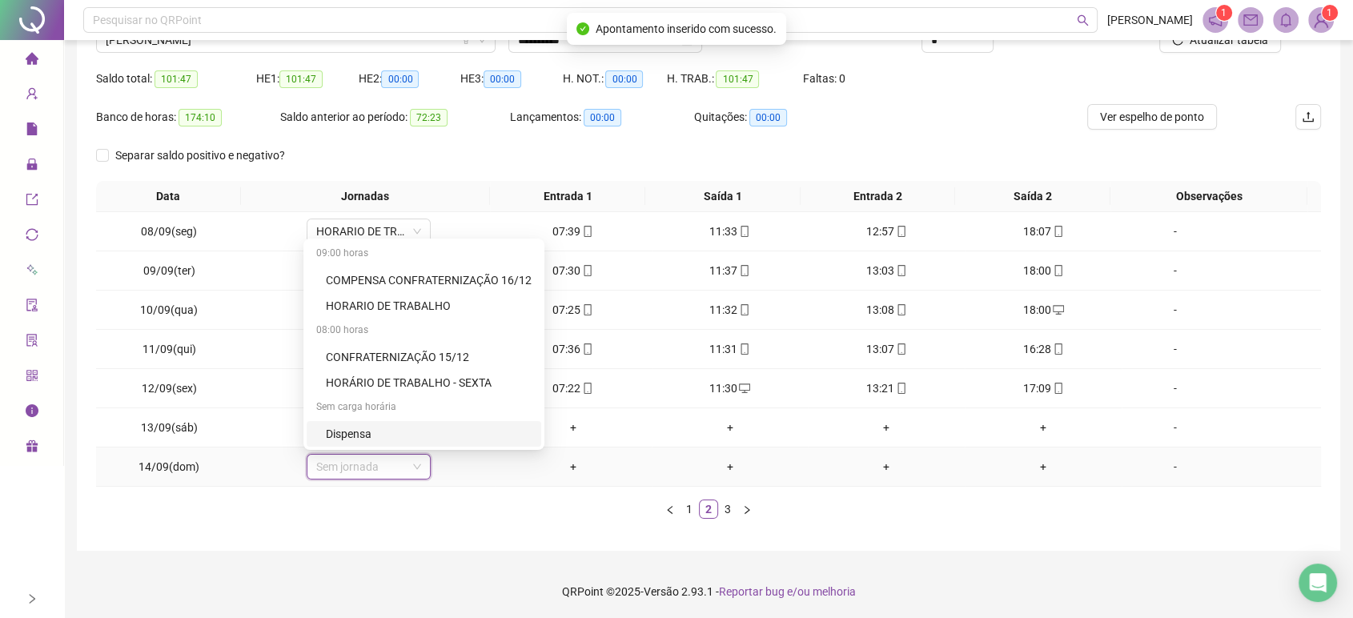
click at [394, 431] on div "Dispensa" at bounding box center [429, 434] width 206 height 18
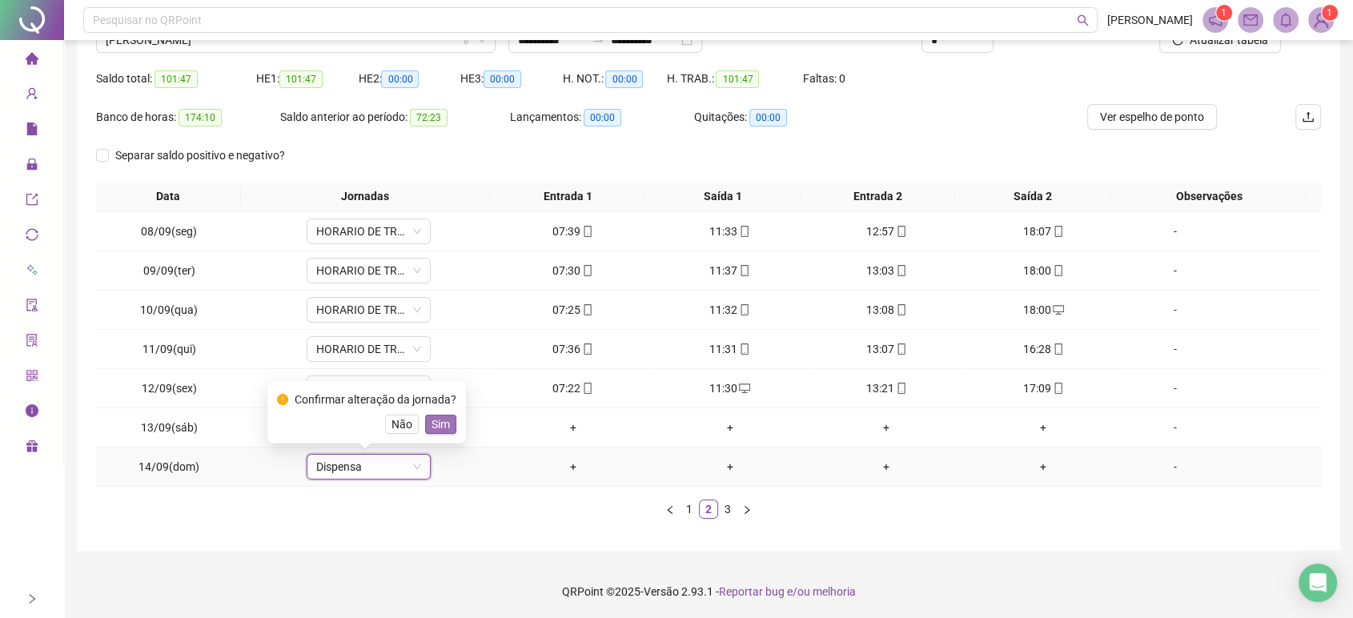
click at [435, 420] on span "Sim" at bounding box center [440, 424] width 18 height 18
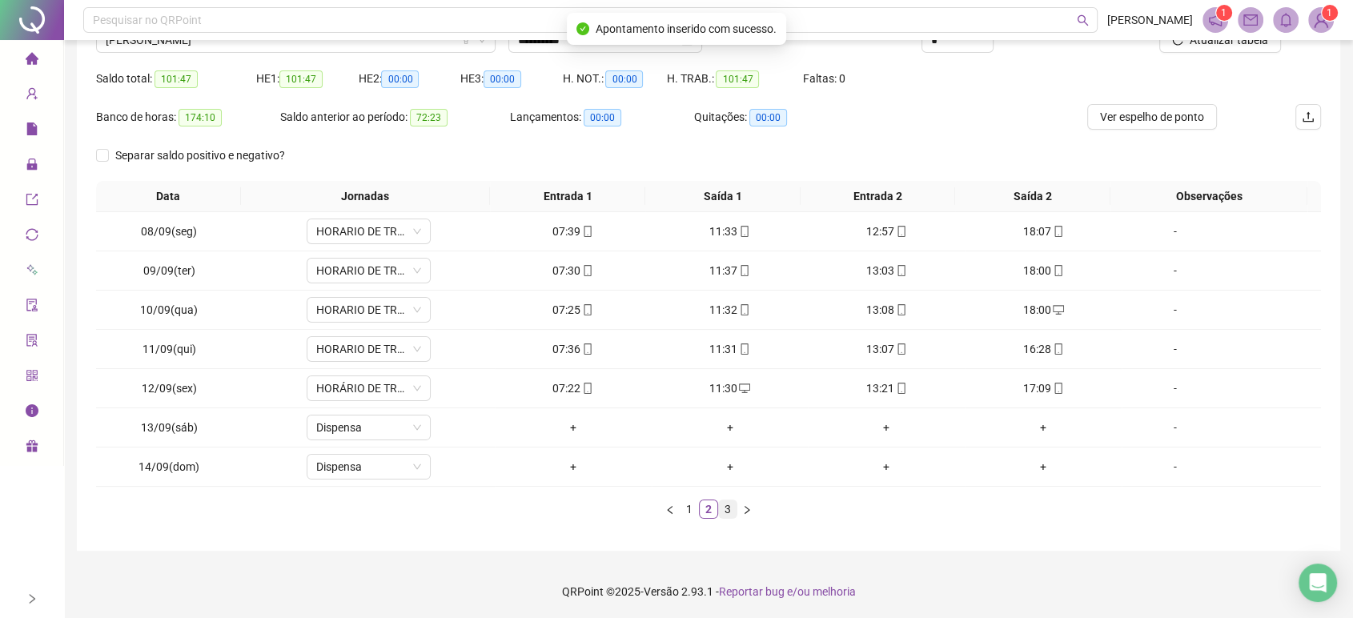
click at [726, 508] on link "3" at bounding box center [728, 509] width 18 height 18
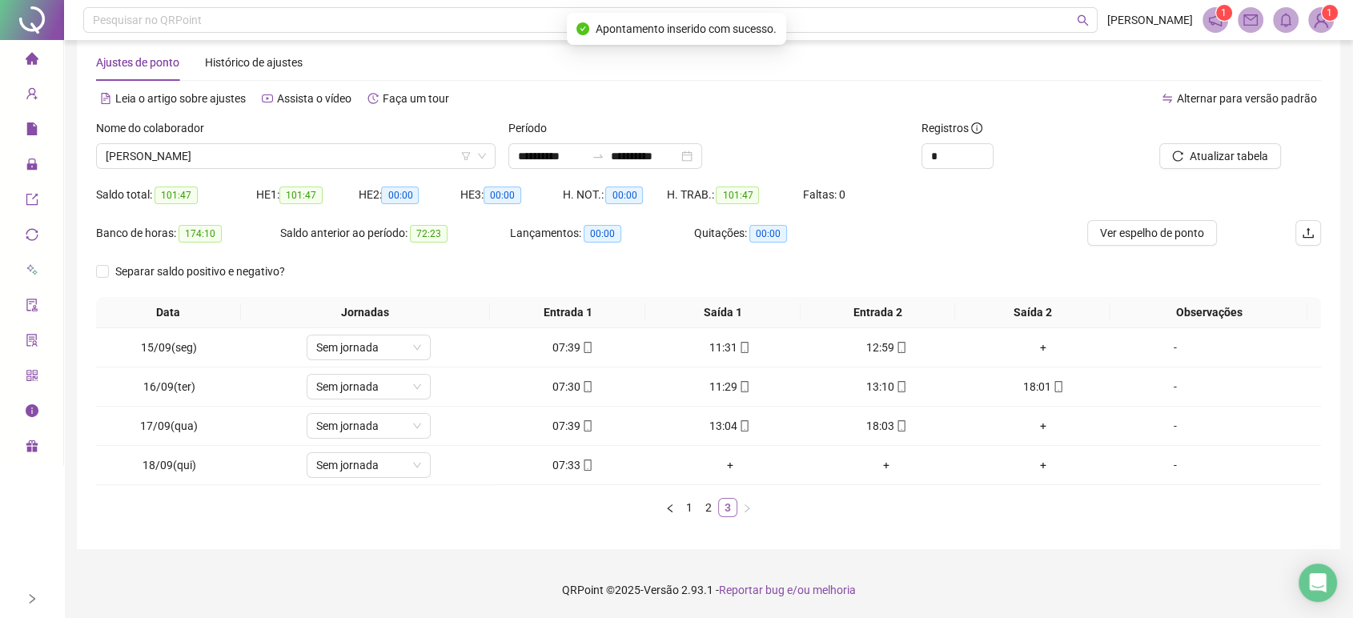
scroll to position [26, 0]
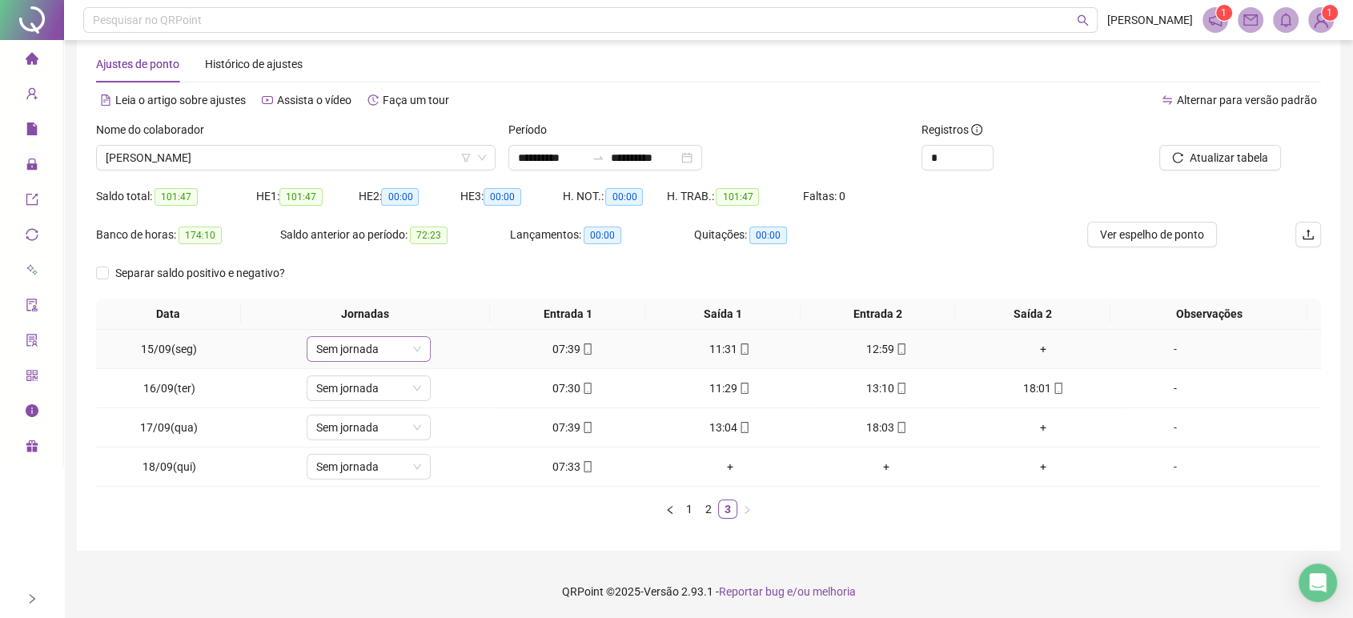
click at [393, 349] on span "Sem jornada" at bounding box center [368, 349] width 105 height 24
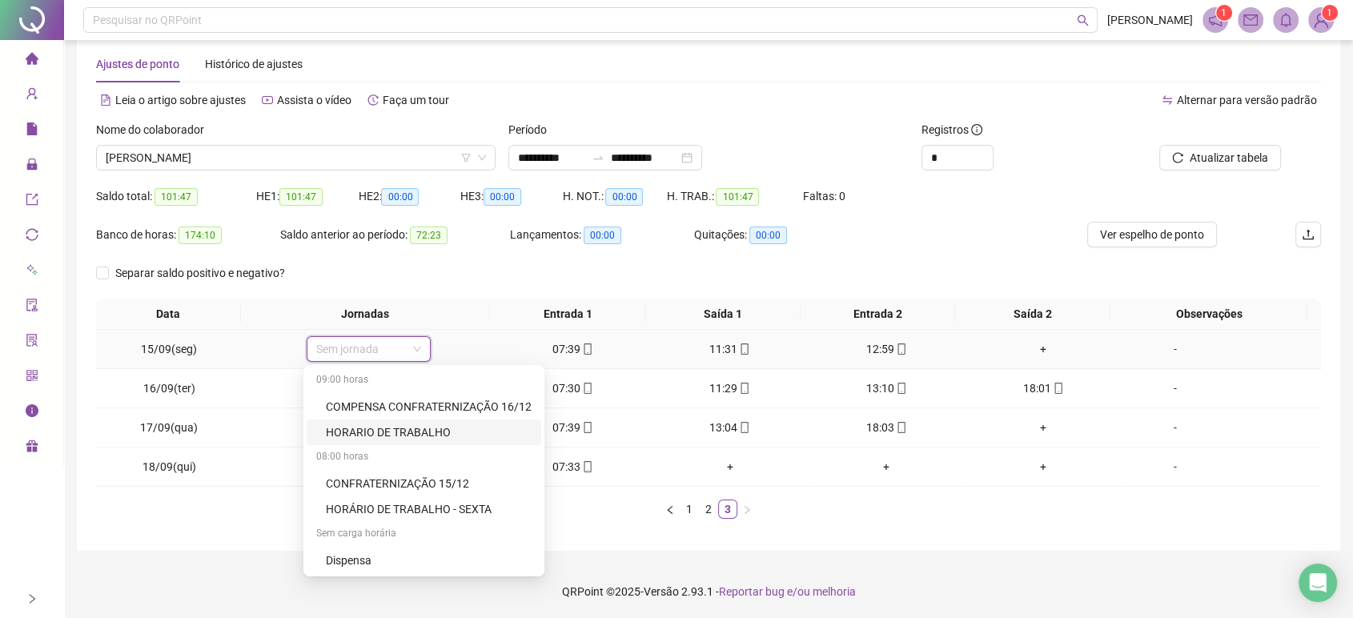
click at [406, 432] on div "HORARIO DE TRABALHO" at bounding box center [429, 432] width 206 height 18
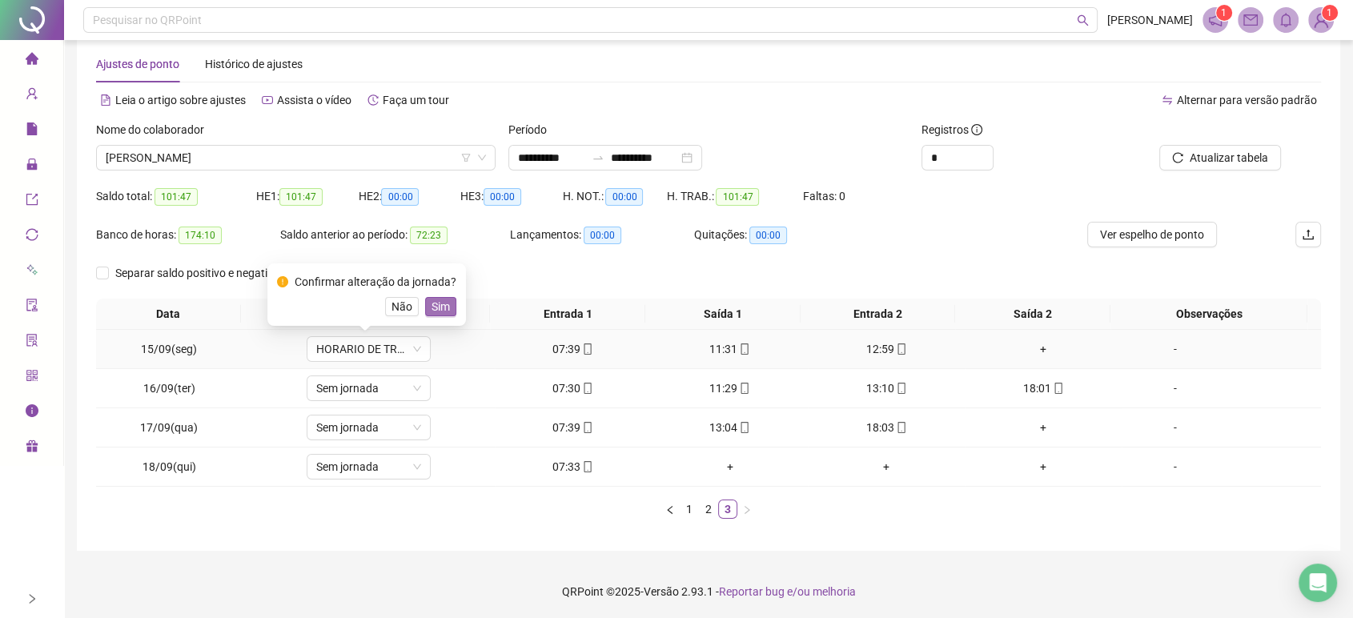
click at [445, 299] on span "Sim" at bounding box center [440, 307] width 18 height 18
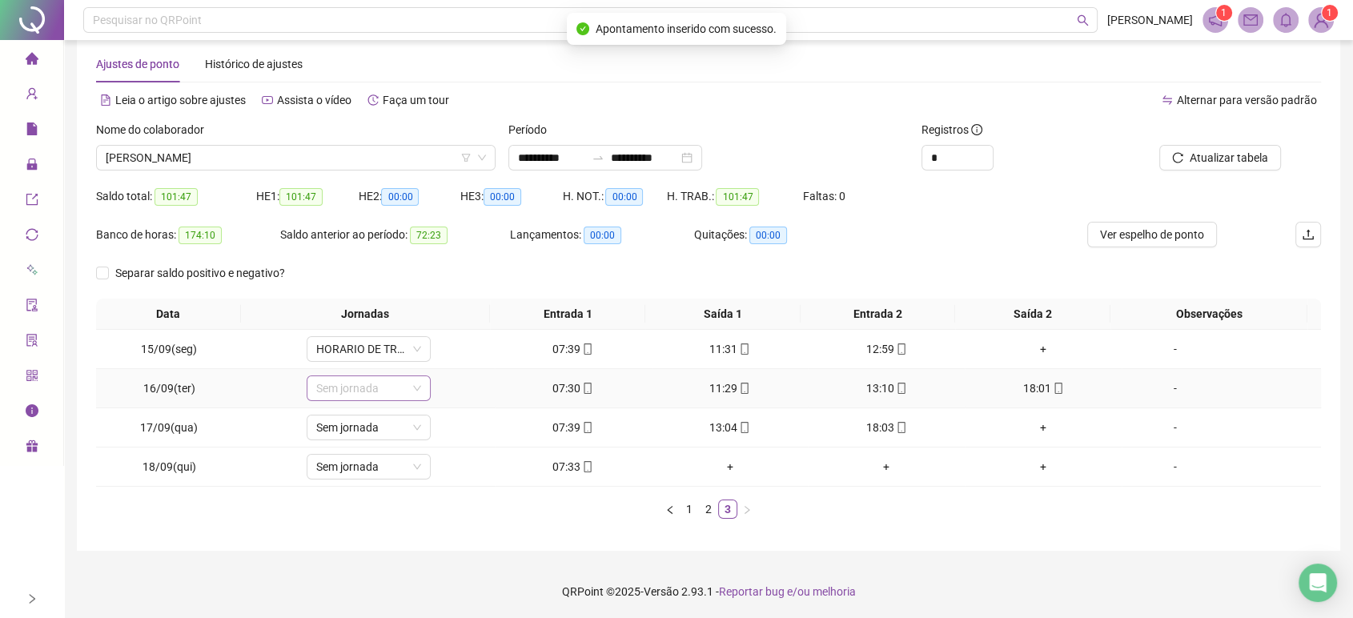
click at [391, 386] on span "Sem jornada" at bounding box center [368, 388] width 105 height 24
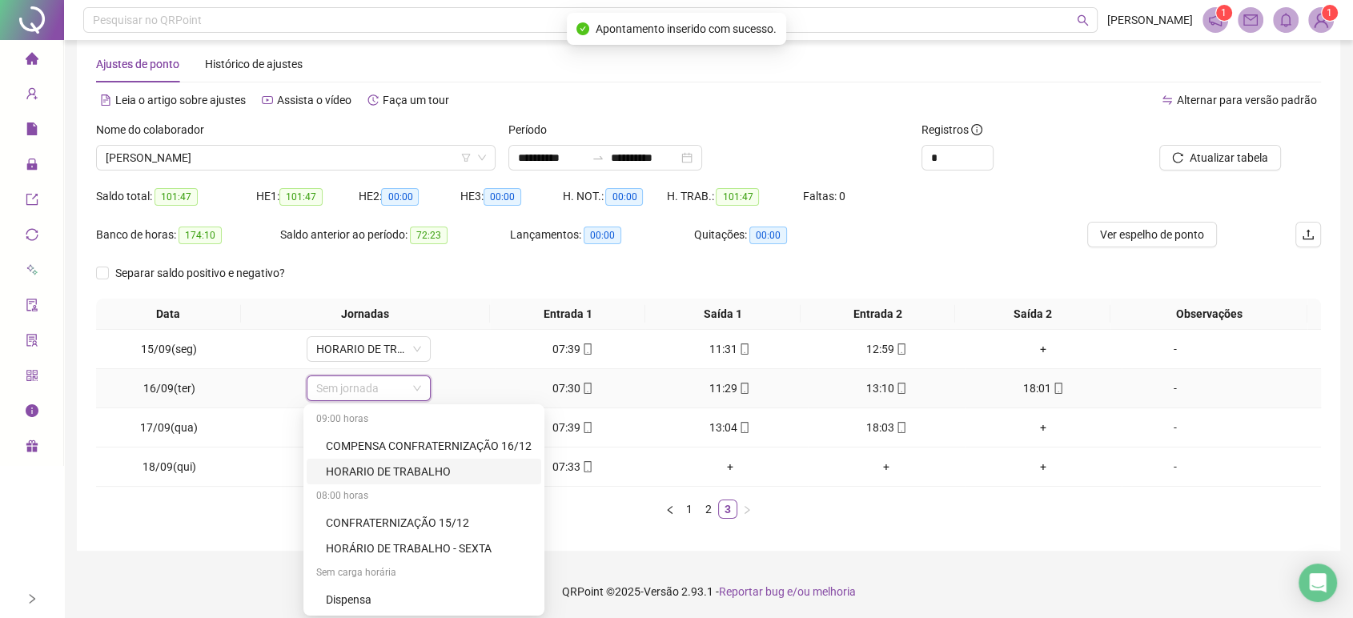
click at [403, 468] on div "HORARIO DE TRABALHO" at bounding box center [429, 472] width 206 height 18
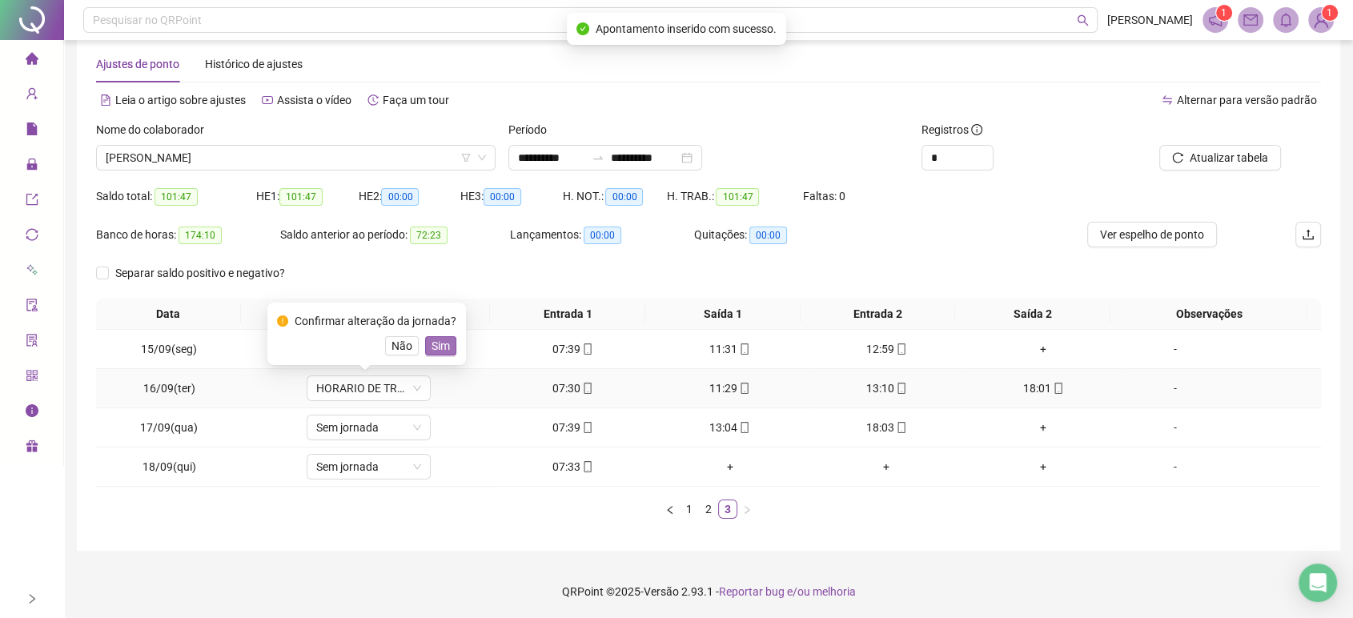
click at [448, 337] on button "Sim" at bounding box center [440, 345] width 31 height 19
click at [371, 427] on span "Sem jornada" at bounding box center [368, 427] width 105 height 24
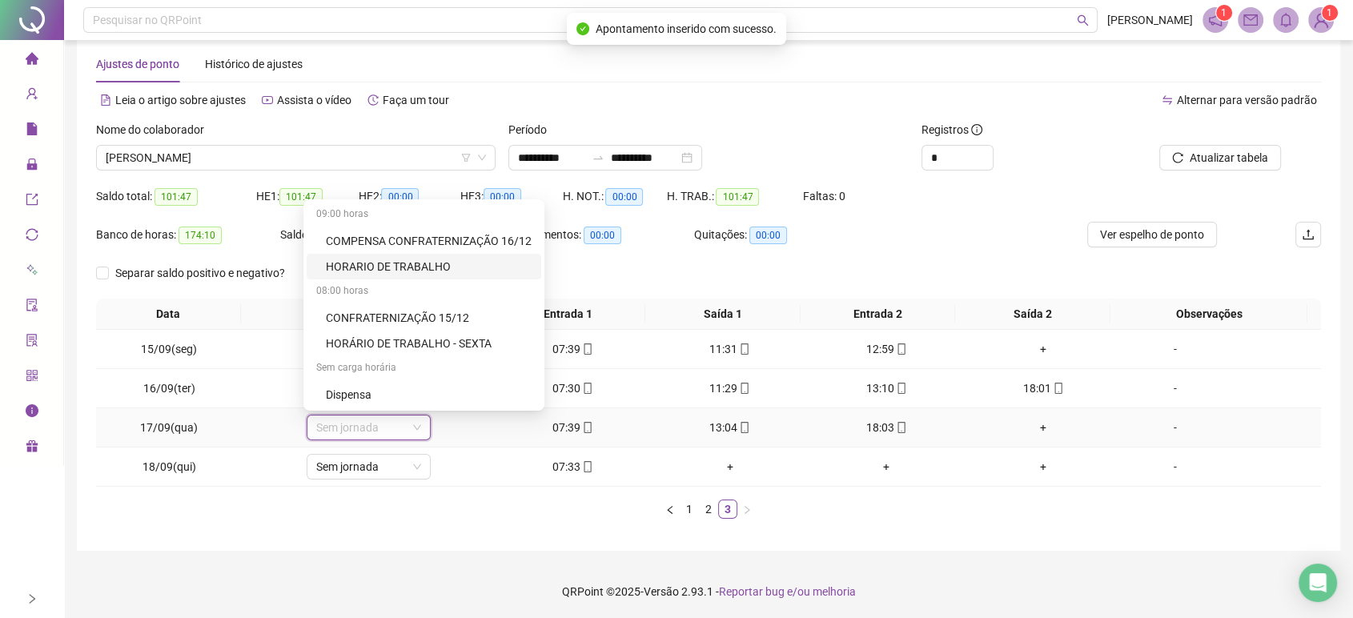
click at [422, 267] on div "HORARIO DE TRABALHO" at bounding box center [429, 267] width 206 height 18
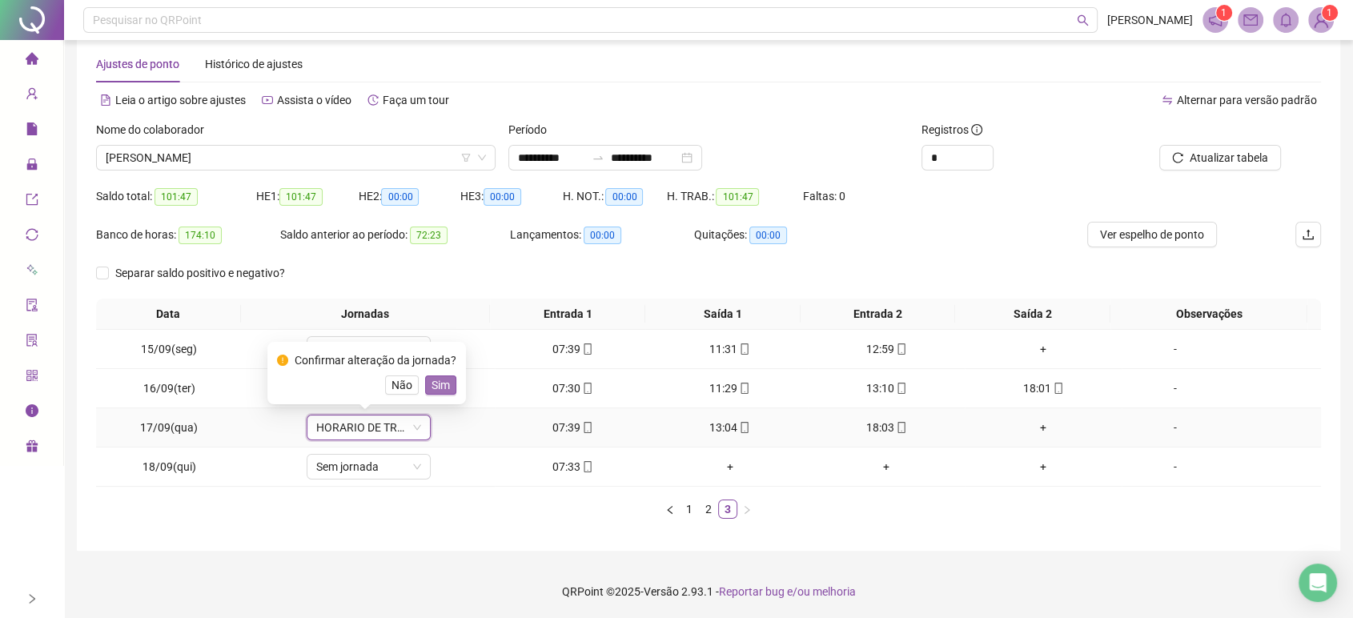
click at [441, 379] on span "Sim" at bounding box center [440, 385] width 18 height 18
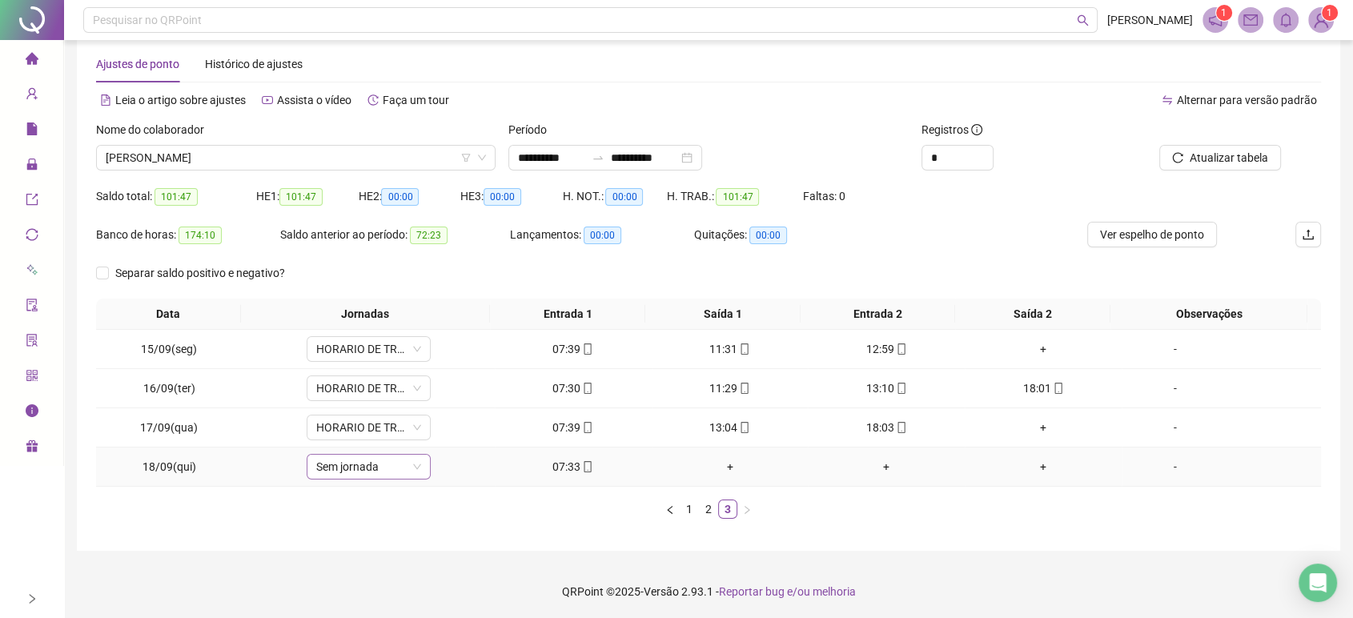
click at [377, 470] on span "Sem jornada" at bounding box center [368, 467] width 105 height 24
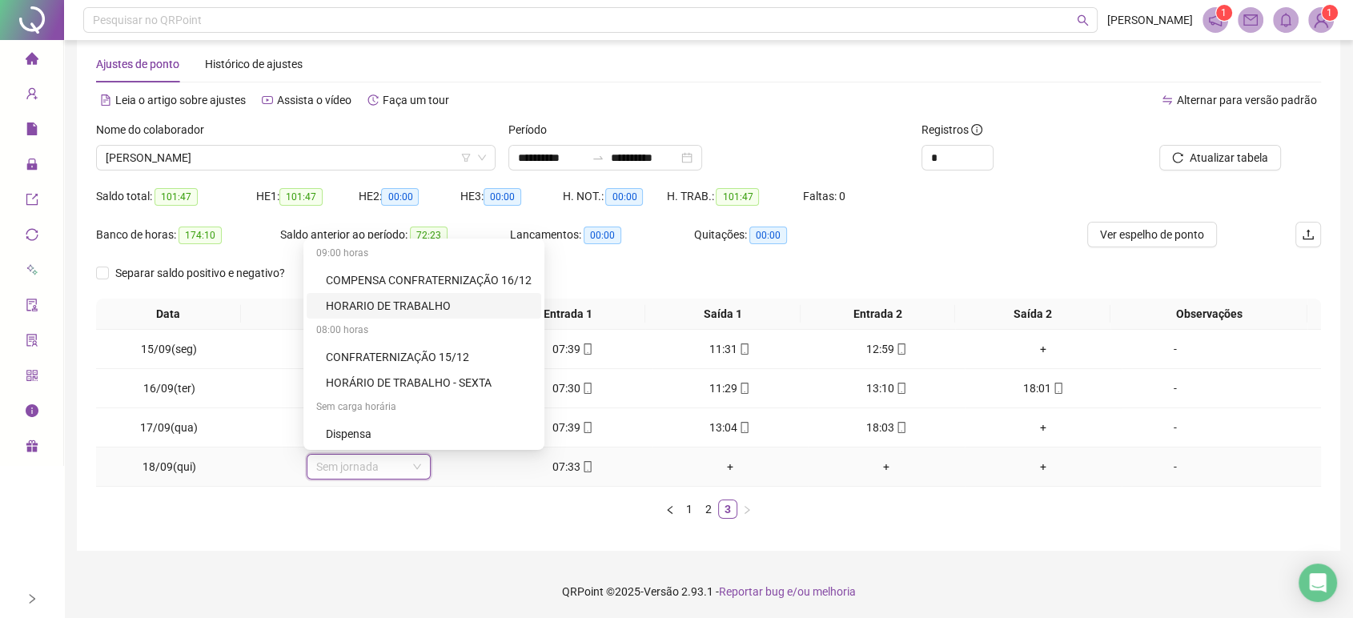
click at [416, 306] on div "HORARIO DE TRABALHO" at bounding box center [429, 306] width 206 height 18
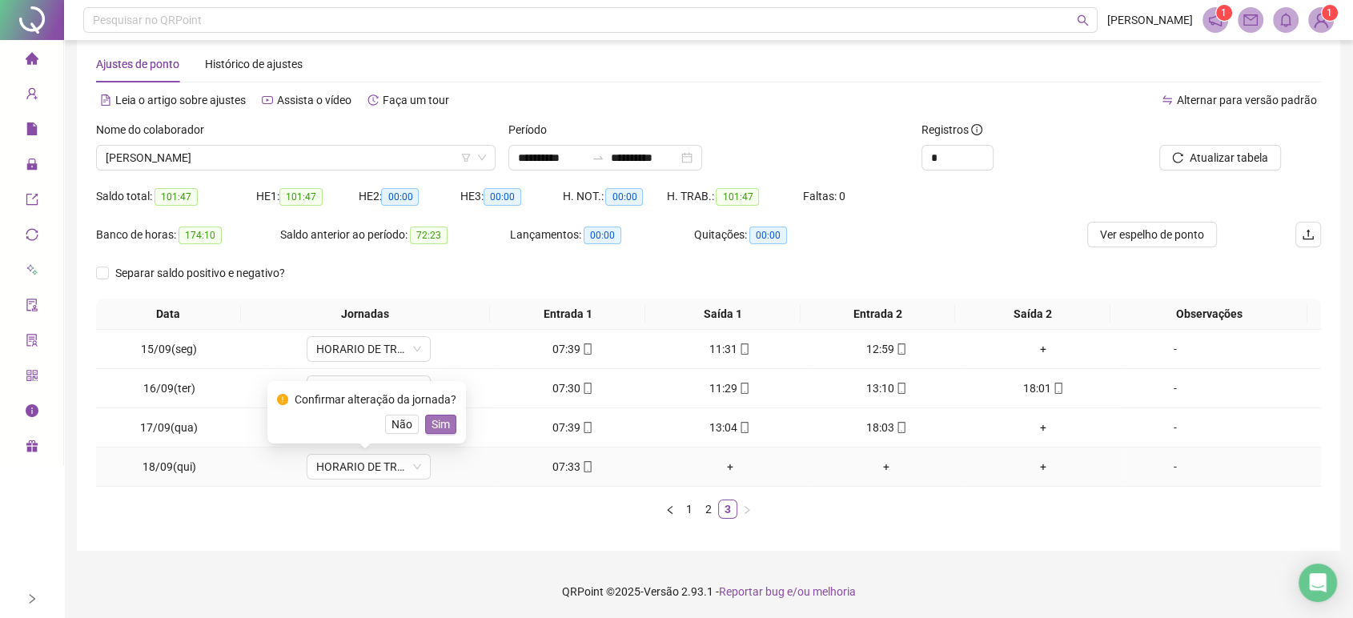
click at [440, 423] on span "Sim" at bounding box center [440, 424] width 18 height 18
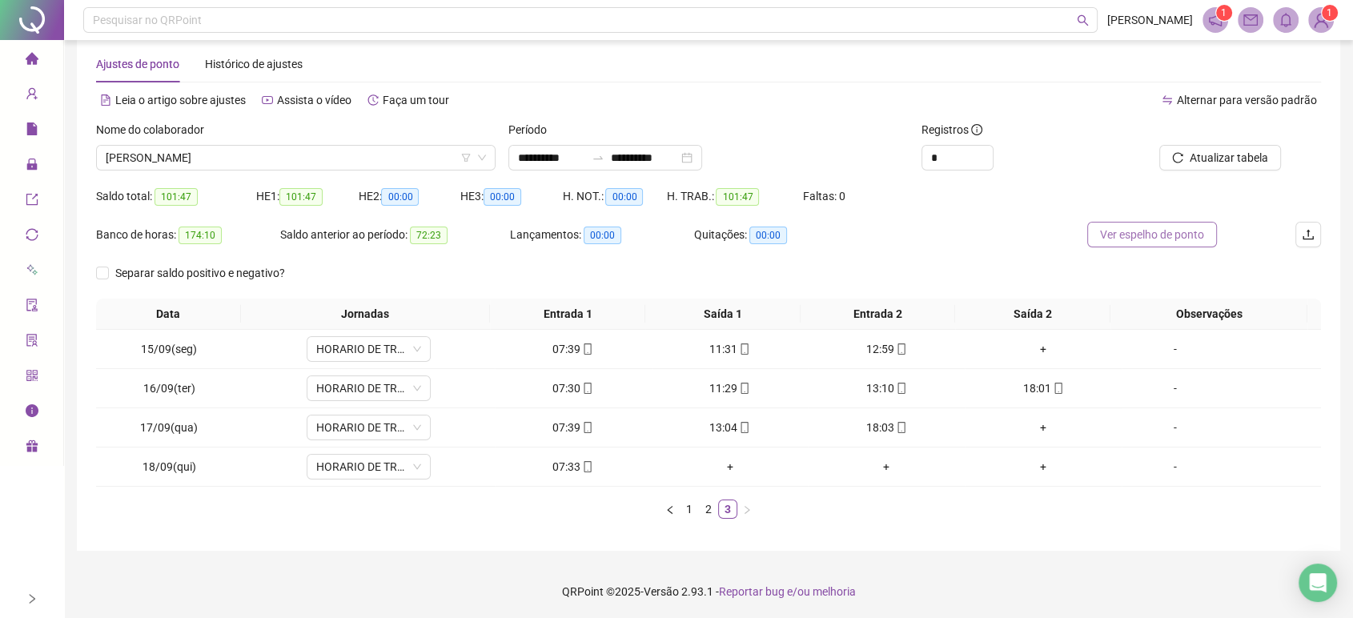
click at [1158, 231] on span "Ver espelho de ponto" at bounding box center [1152, 235] width 104 height 18
click at [369, 150] on span "[PERSON_NAME]" at bounding box center [296, 158] width 380 height 24
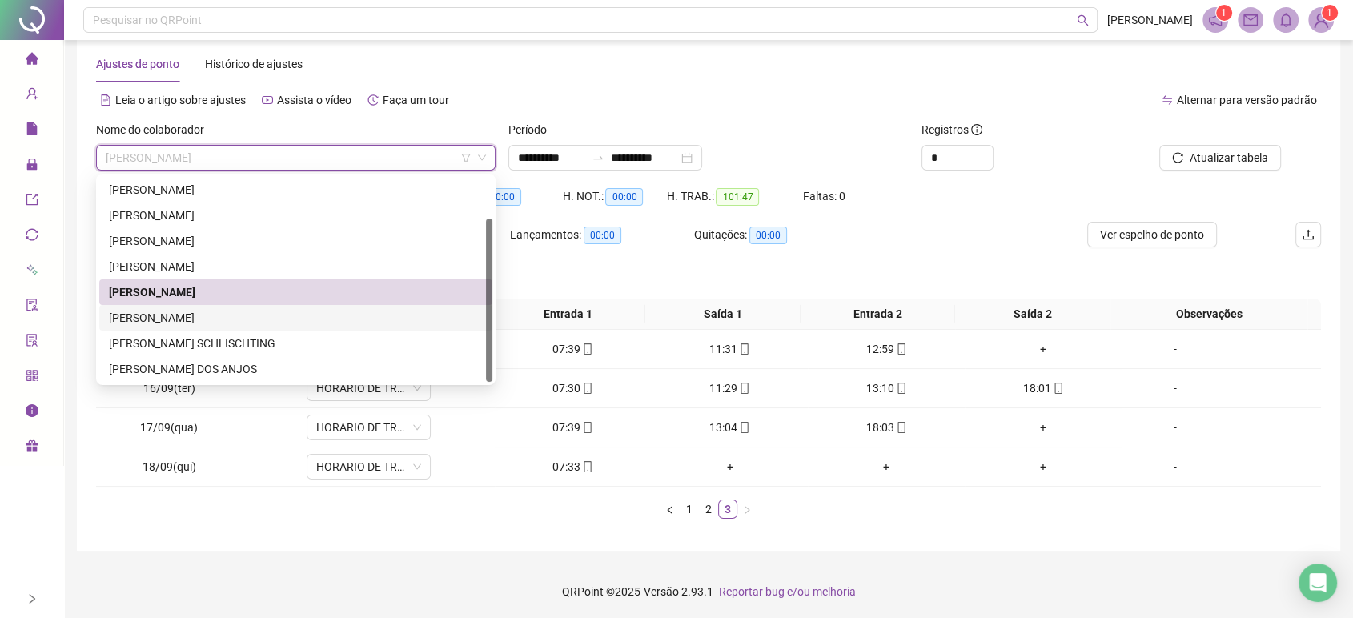
click at [272, 314] on div "[PERSON_NAME]" at bounding box center [296, 318] width 374 height 18
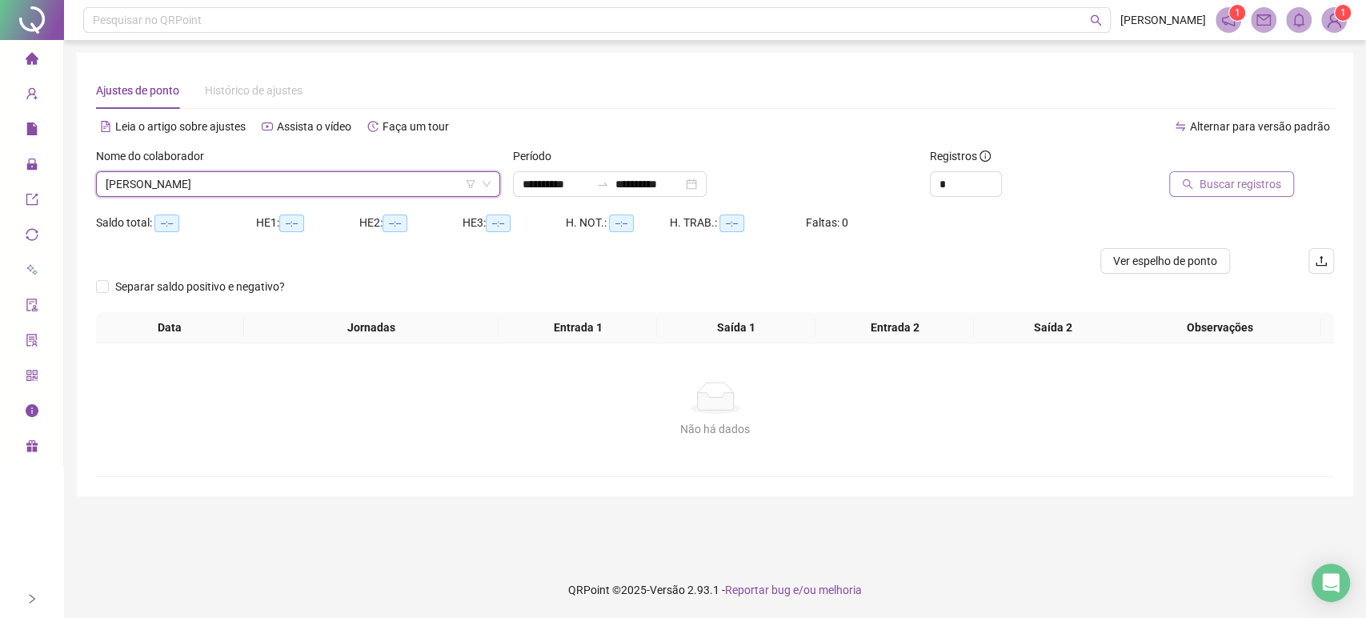
click at [1244, 182] on span "Buscar registros" at bounding box center [1241, 184] width 82 height 18
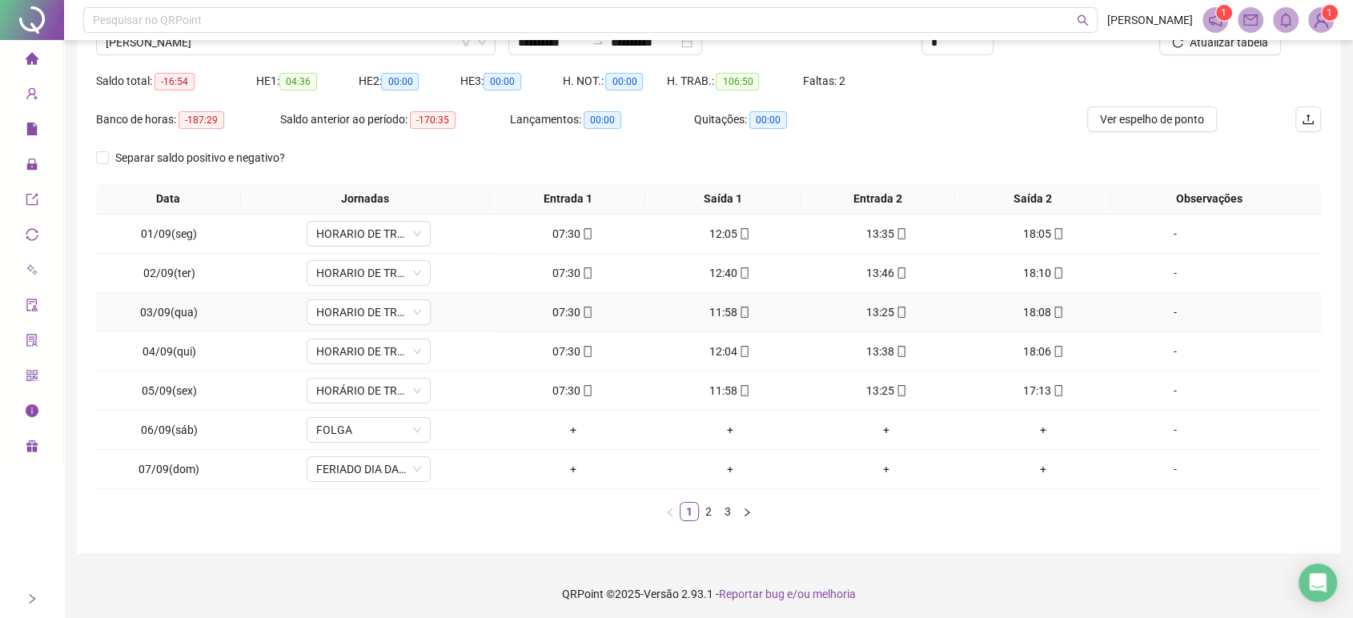
scroll to position [144, 0]
click at [704, 510] on link "2" at bounding box center [708, 509] width 18 height 18
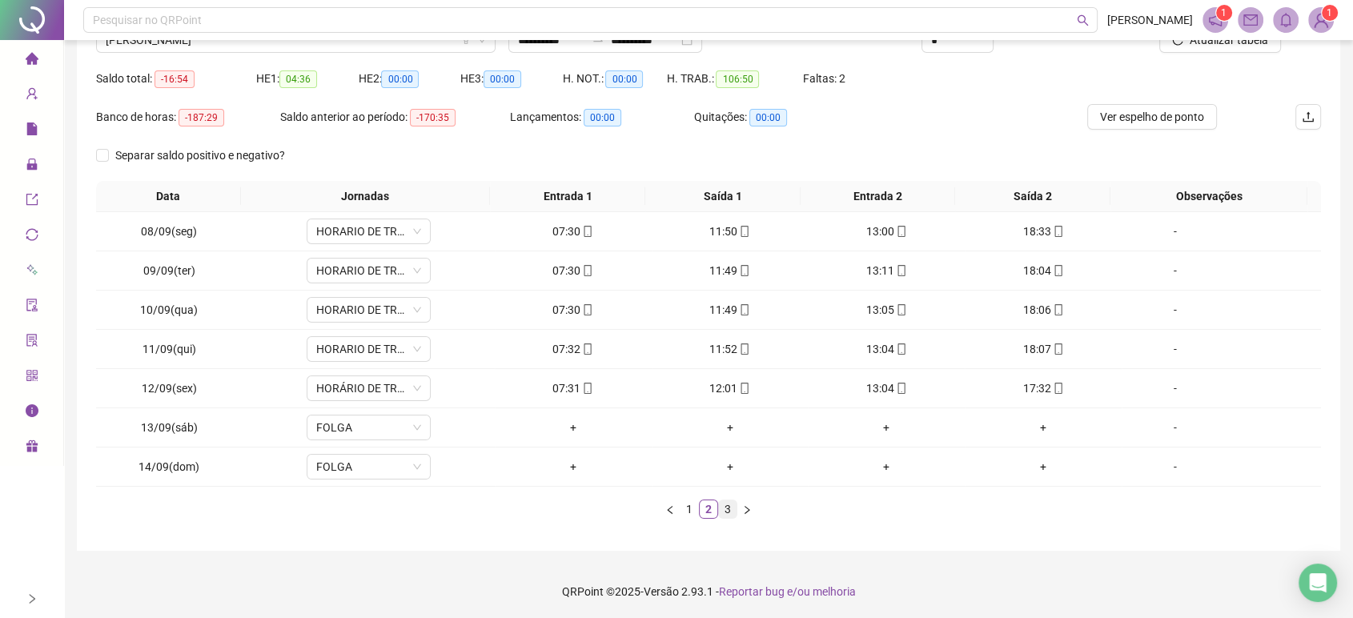
click at [724, 511] on link "3" at bounding box center [728, 509] width 18 height 18
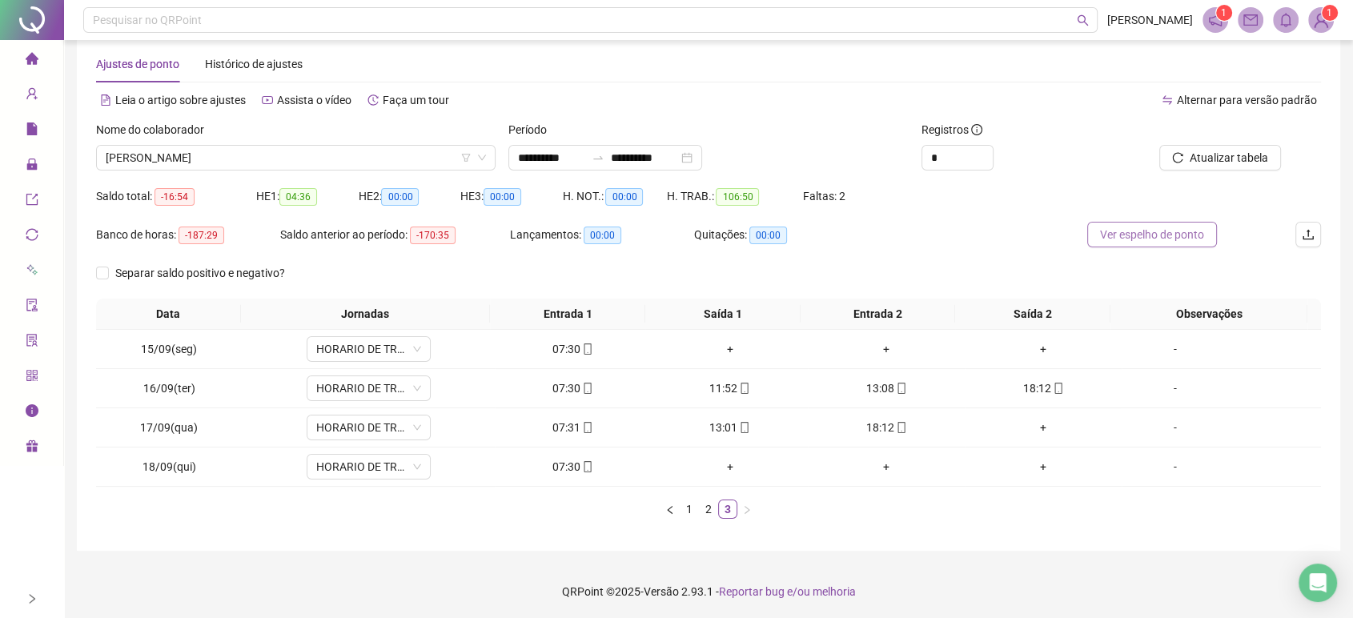
click at [1141, 231] on span "Ver espelho de ponto" at bounding box center [1152, 235] width 104 height 18
click at [392, 160] on span "[PERSON_NAME]" at bounding box center [296, 158] width 380 height 24
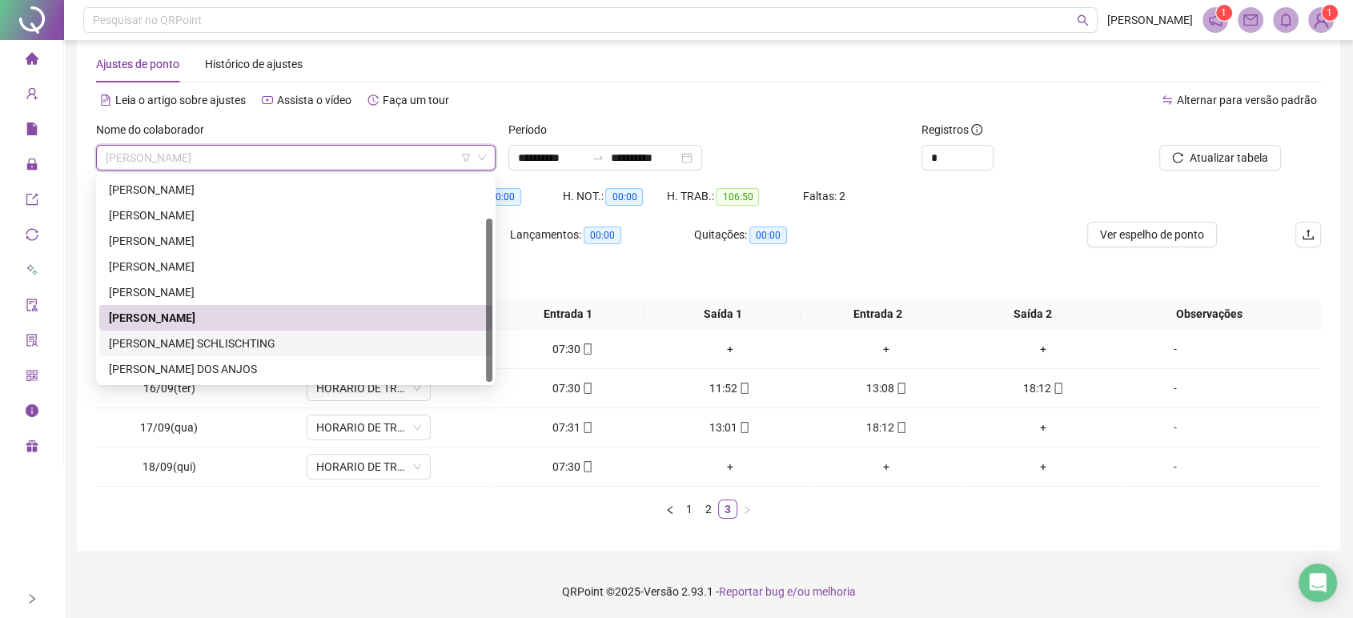
click at [325, 343] on div "[PERSON_NAME] SCHLISCHTING" at bounding box center [296, 344] width 374 height 18
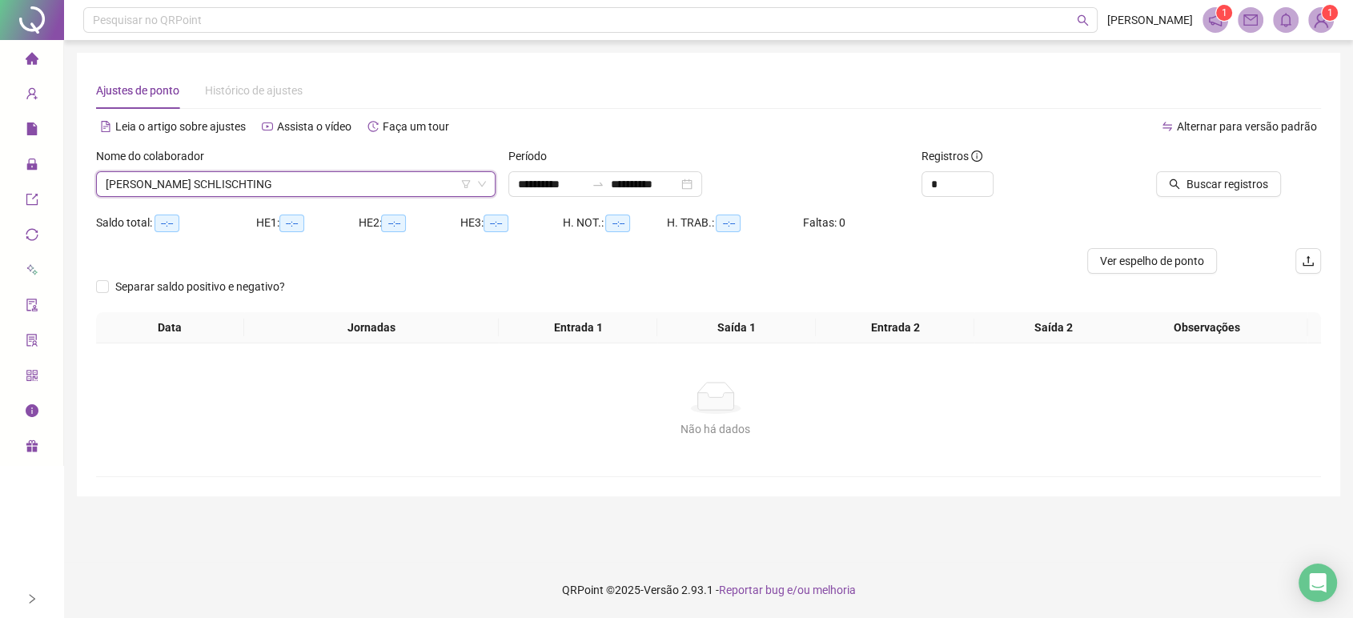
scroll to position [0, 0]
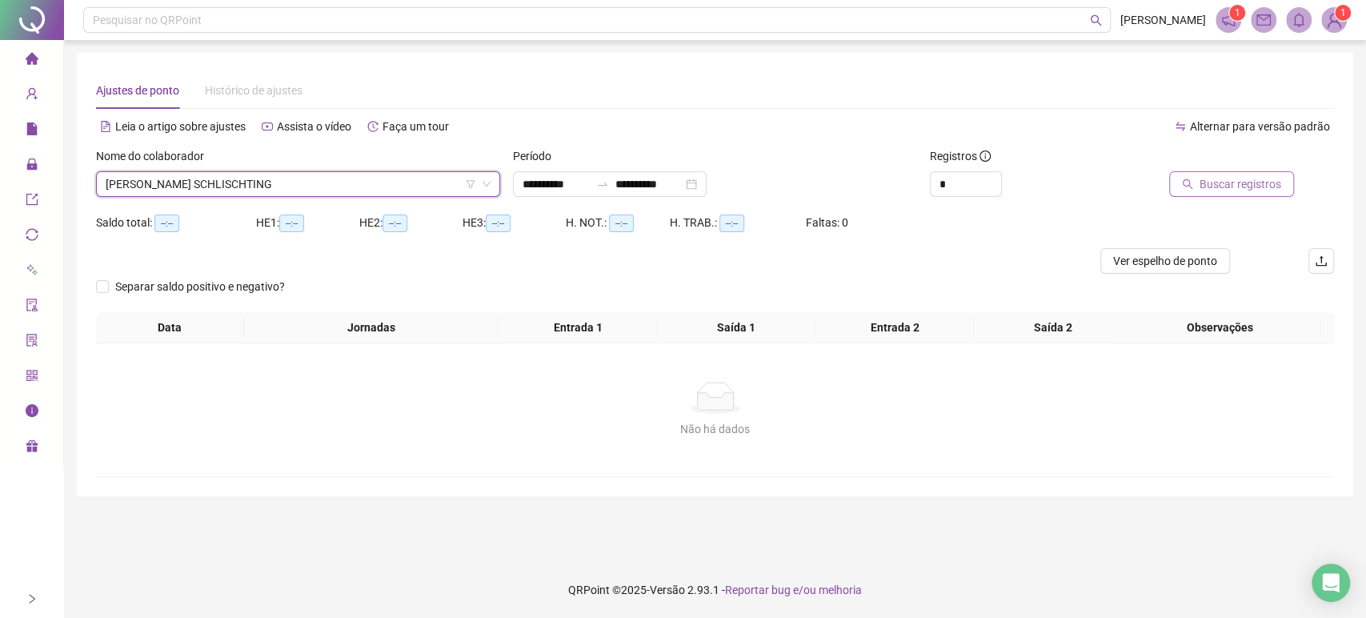
click at [1232, 178] on span "Buscar registros" at bounding box center [1241, 184] width 82 height 18
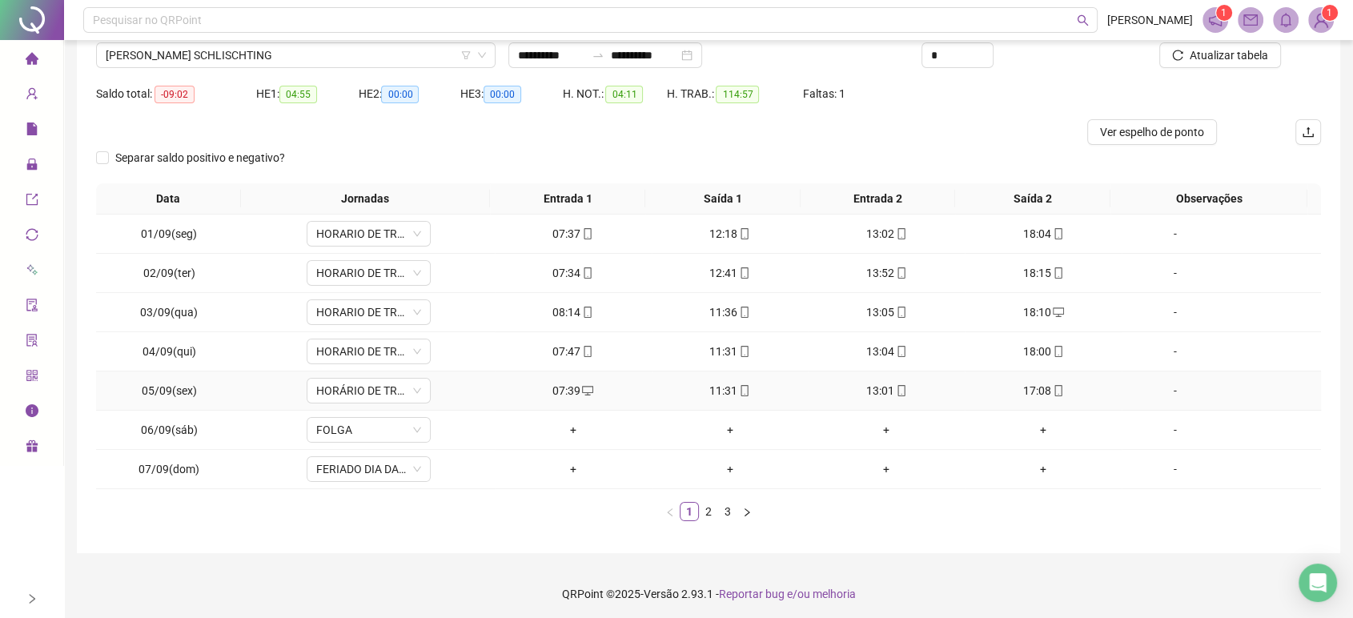
scroll to position [131, 0]
click at [707, 507] on link "2" at bounding box center [708, 509] width 18 height 18
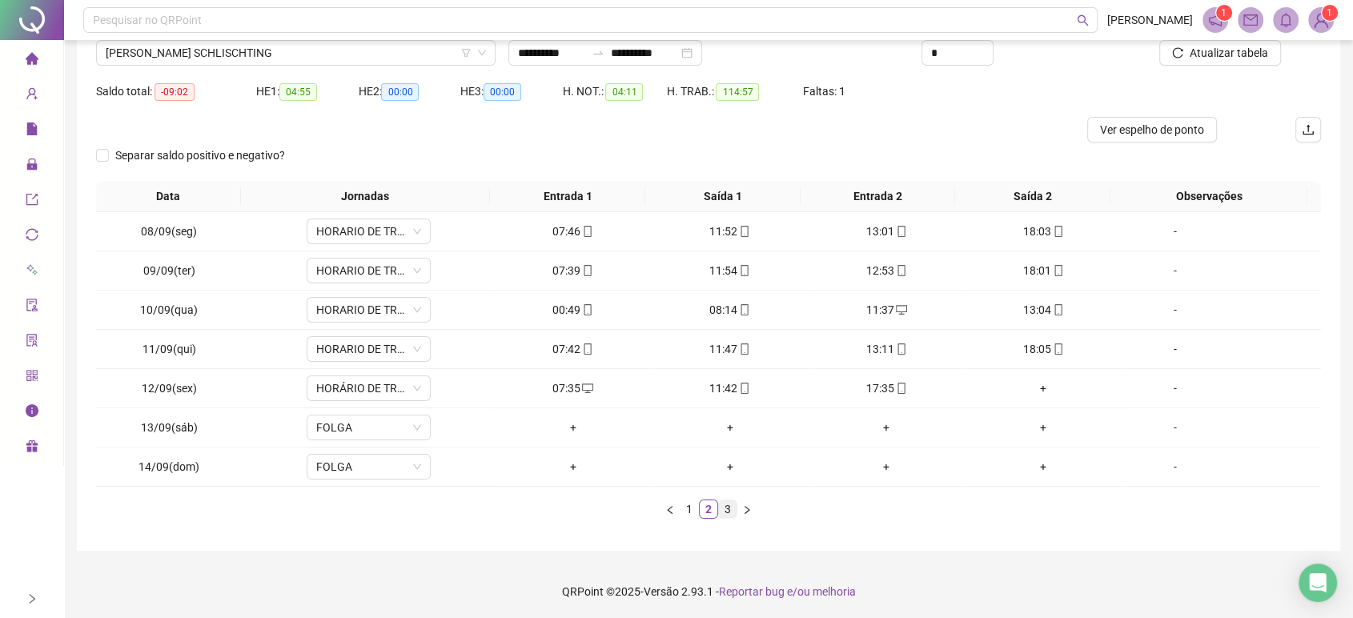
click at [727, 503] on link "3" at bounding box center [728, 509] width 18 height 18
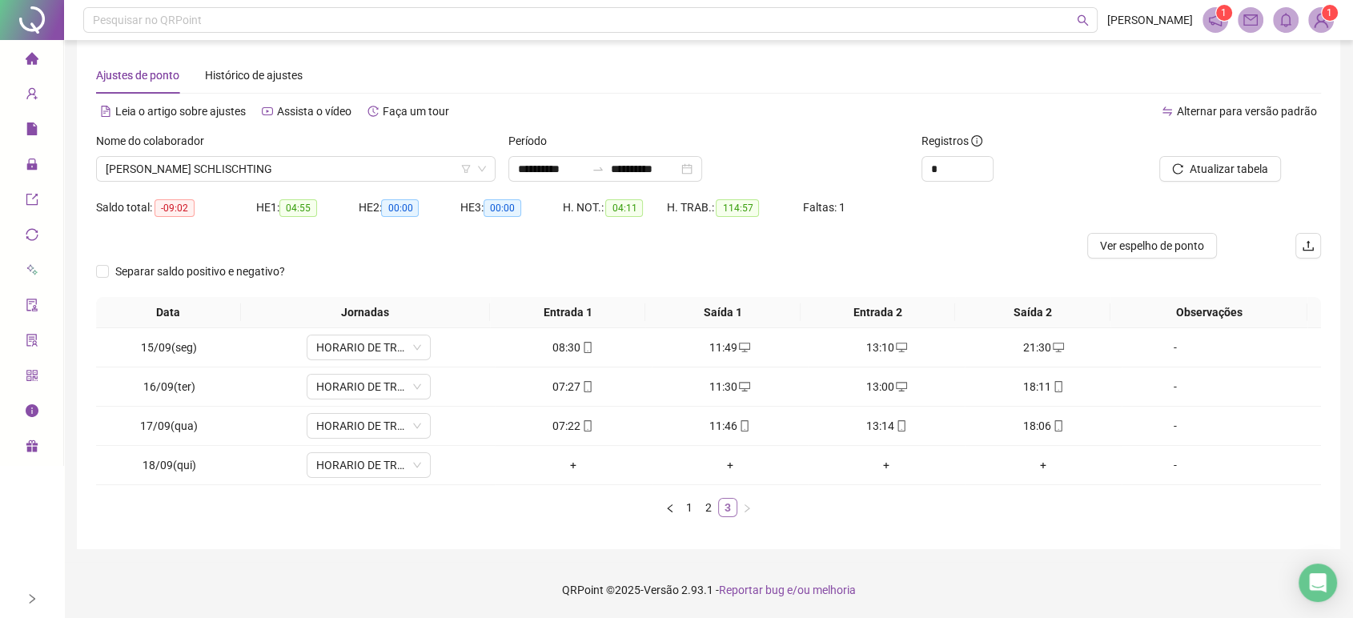
scroll to position [14, 0]
click at [706, 511] on link "2" at bounding box center [708, 509] width 18 height 18
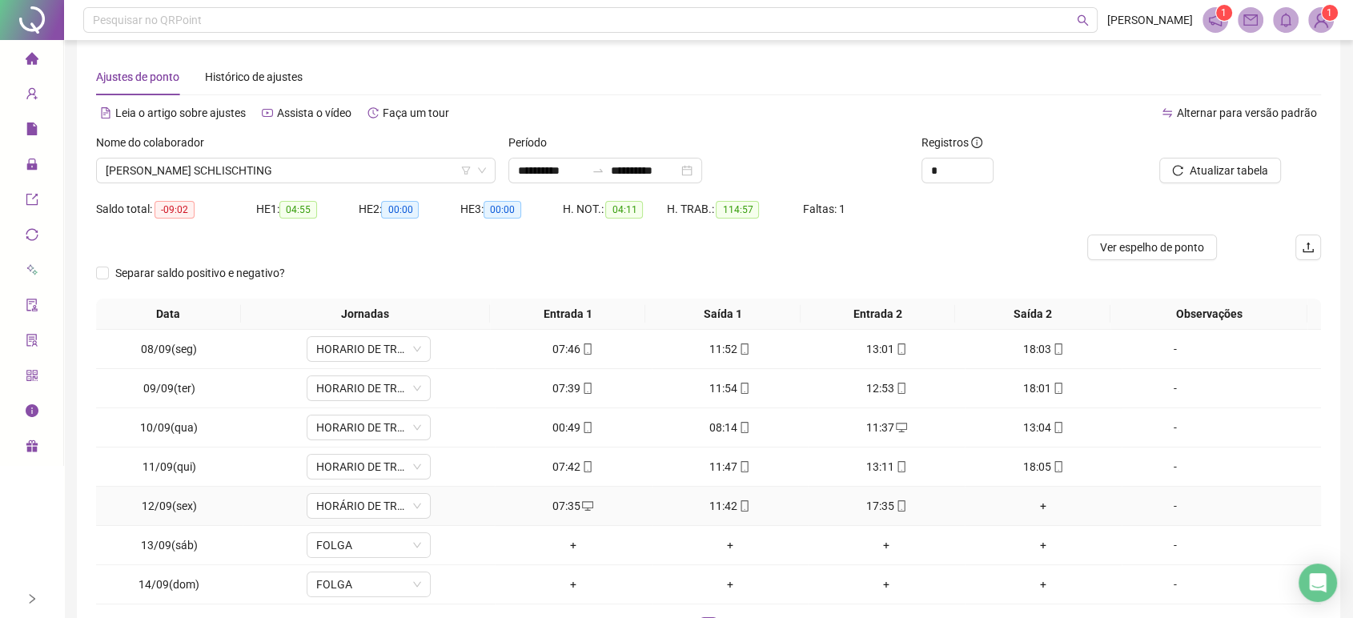
click at [1033, 507] on div "+" at bounding box center [1043, 506] width 144 height 18
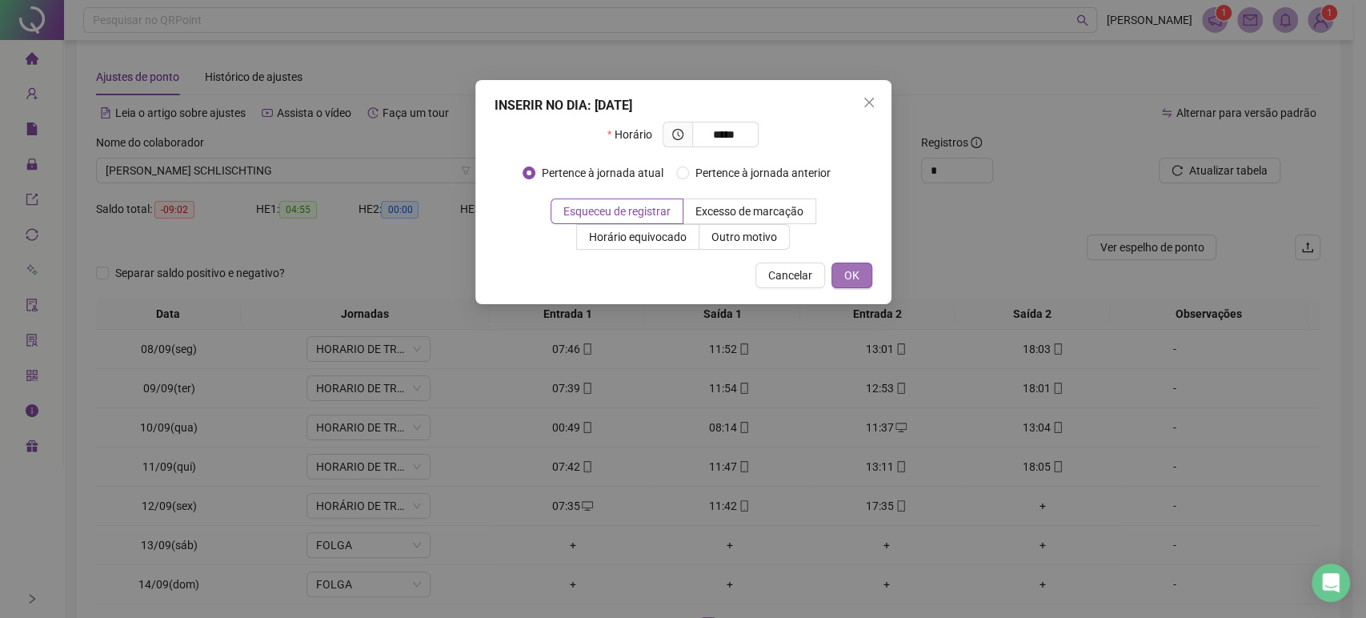
type input "*****"
click at [854, 275] on span "OK" at bounding box center [851, 276] width 15 height 18
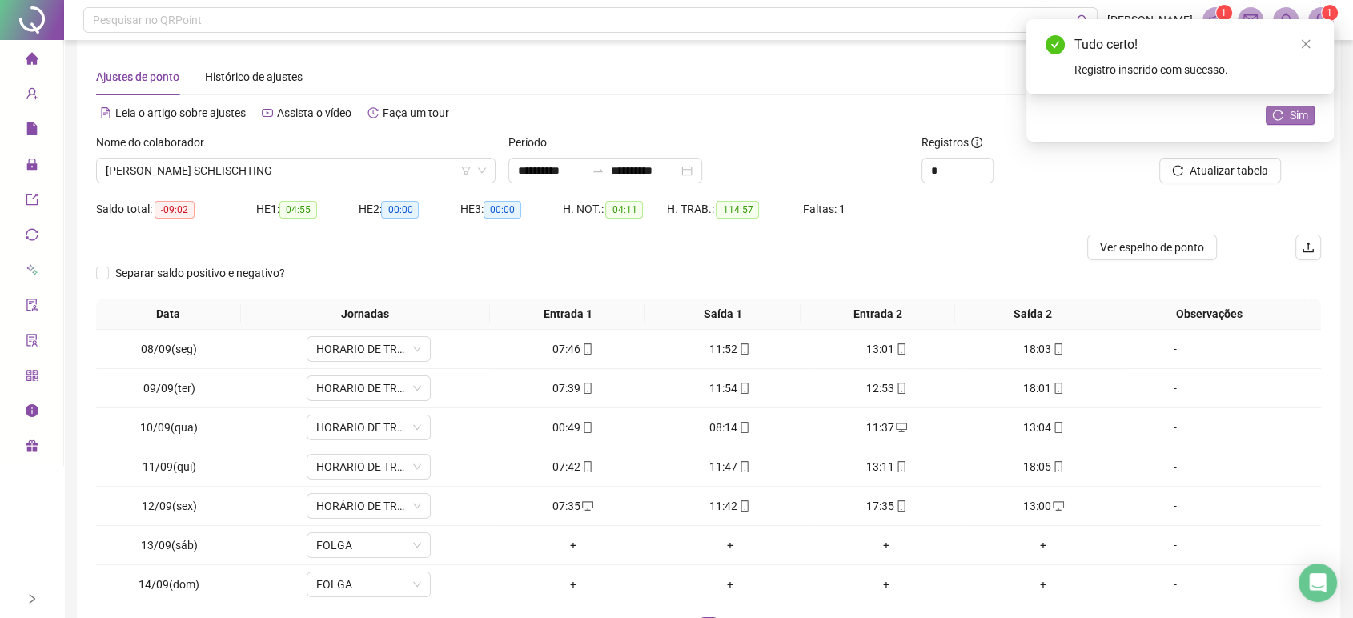
click at [1284, 109] on button "Sim" at bounding box center [1289, 115] width 49 height 19
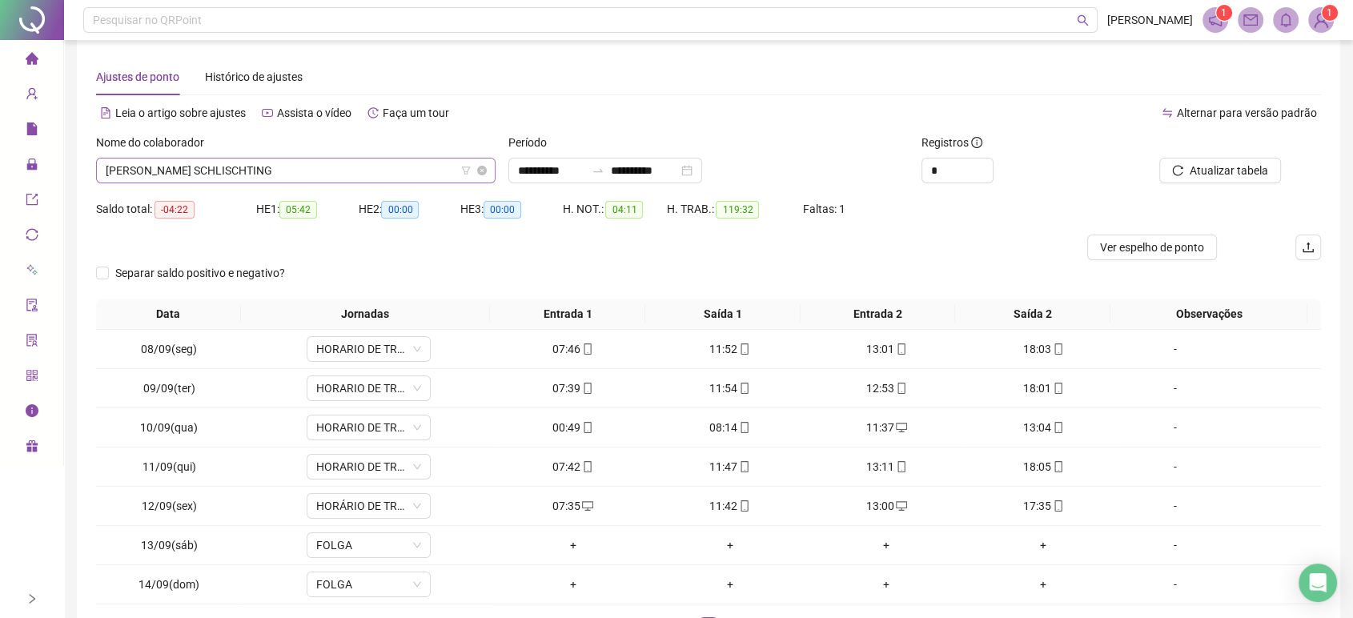
click at [287, 177] on span "[PERSON_NAME] SCHLISCHTING" at bounding box center [296, 170] width 380 height 24
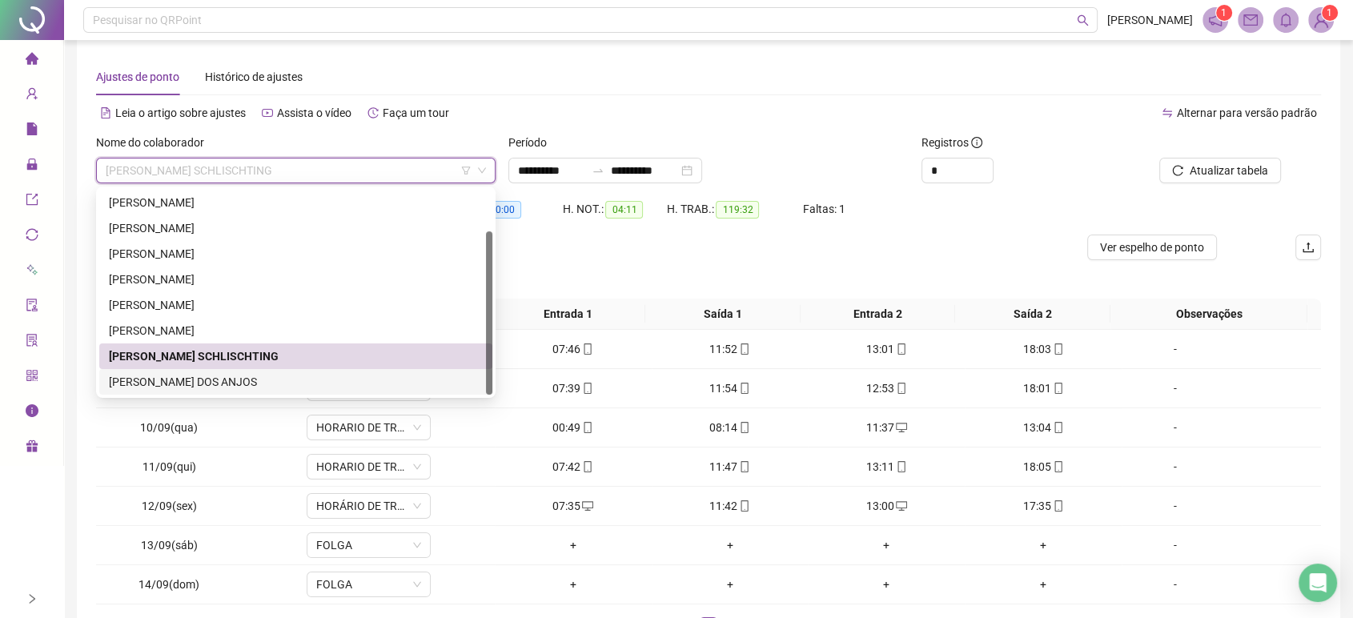
click at [260, 379] on div "[PERSON_NAME] DOS ANJOS" at bounding box center [296, 382] width 374 height 18
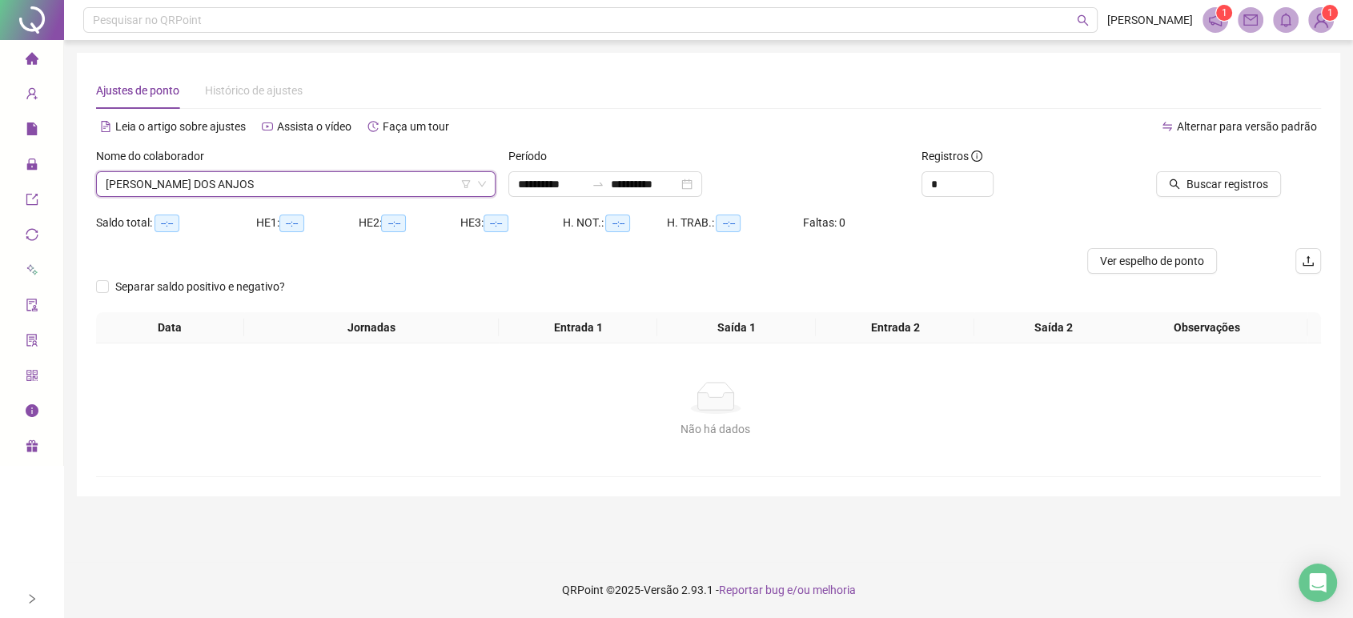
scroll to position [0, 0]
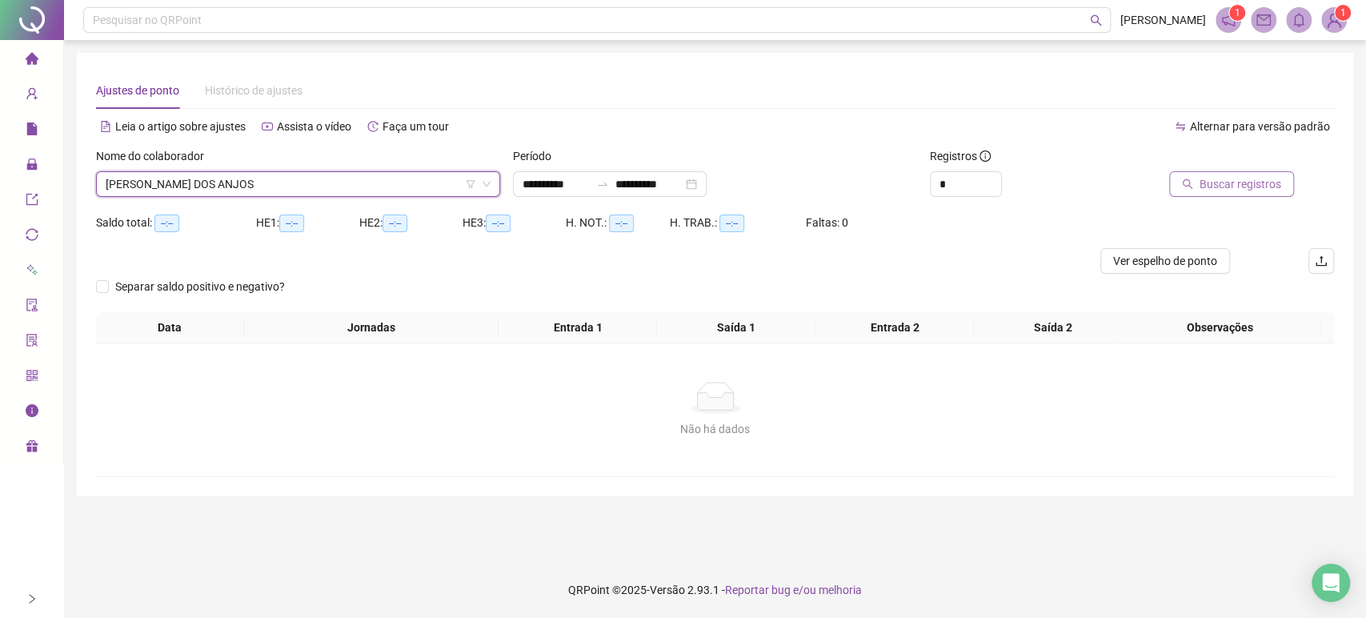
click at [1221, 177] on span "Buscar registros" at bounding box center [1241, 184] width 82 height 18
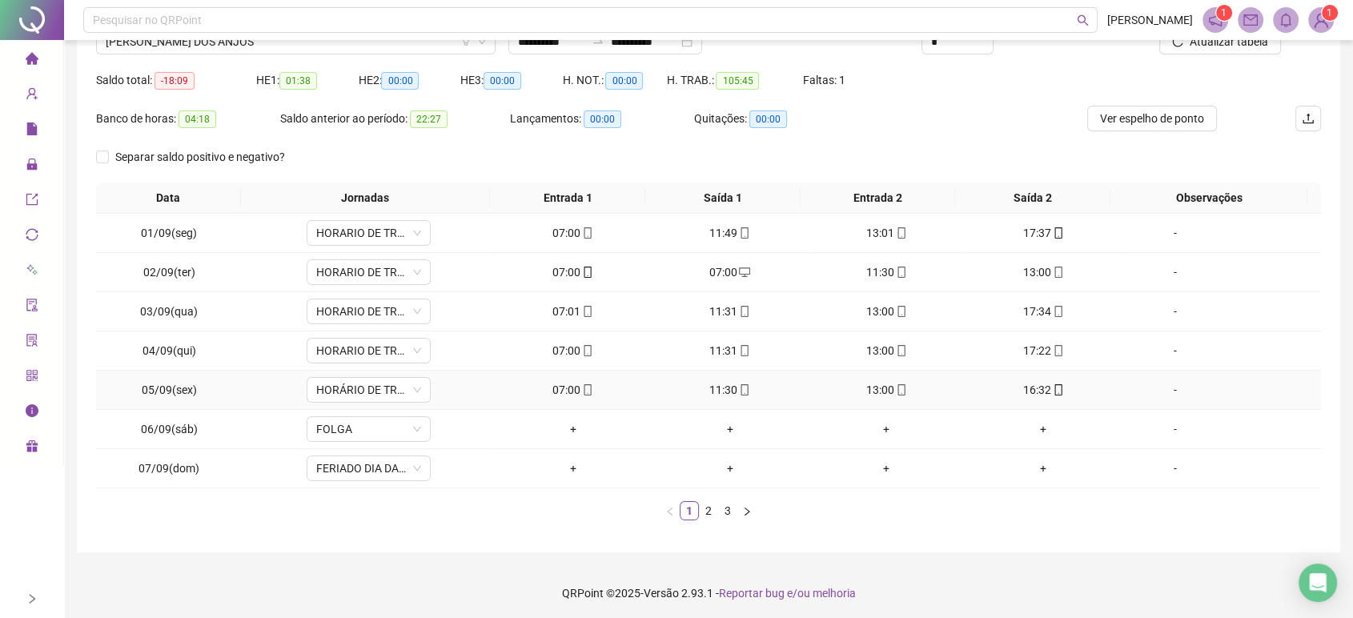
scroll to position [144, 0]
click at [712, 507] on link "2" at bounding box center [708, 509] width 18 height 18
click at [1032, 347] on div "+" at bounding box center [1043, 349] width 144 height 18
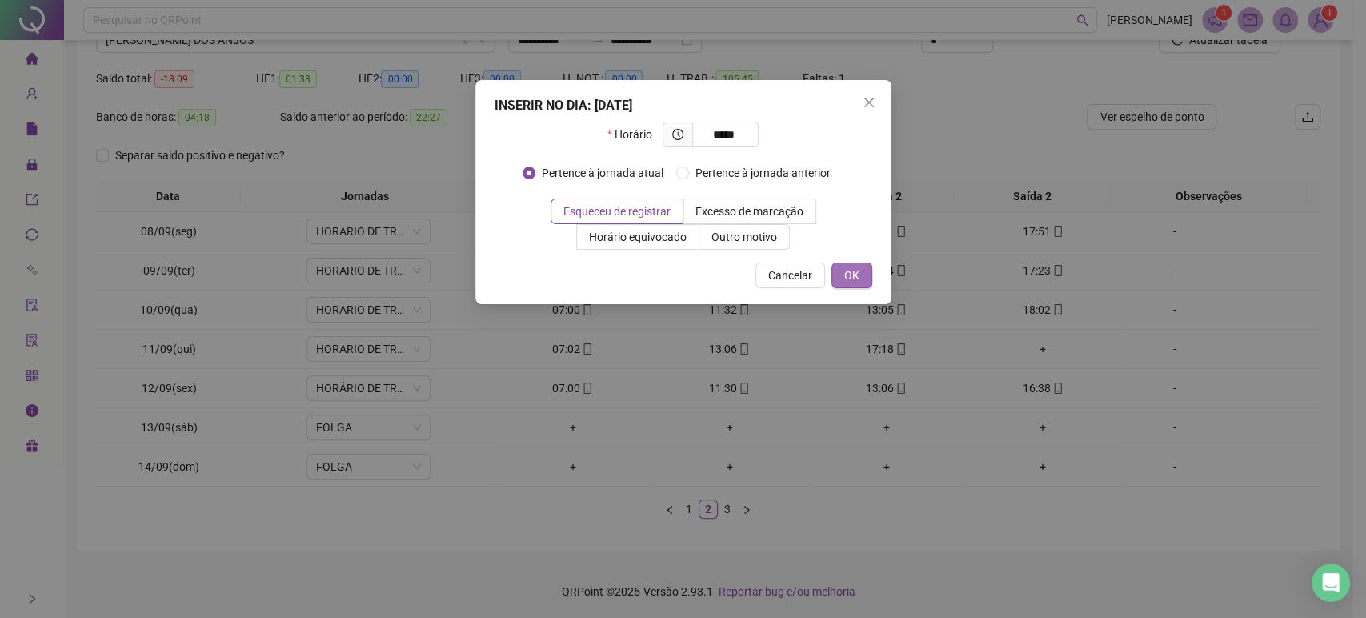
type input "*****"
click at [845, 272] on span "OK" at bounding box center [851, 276] width 15 height 18
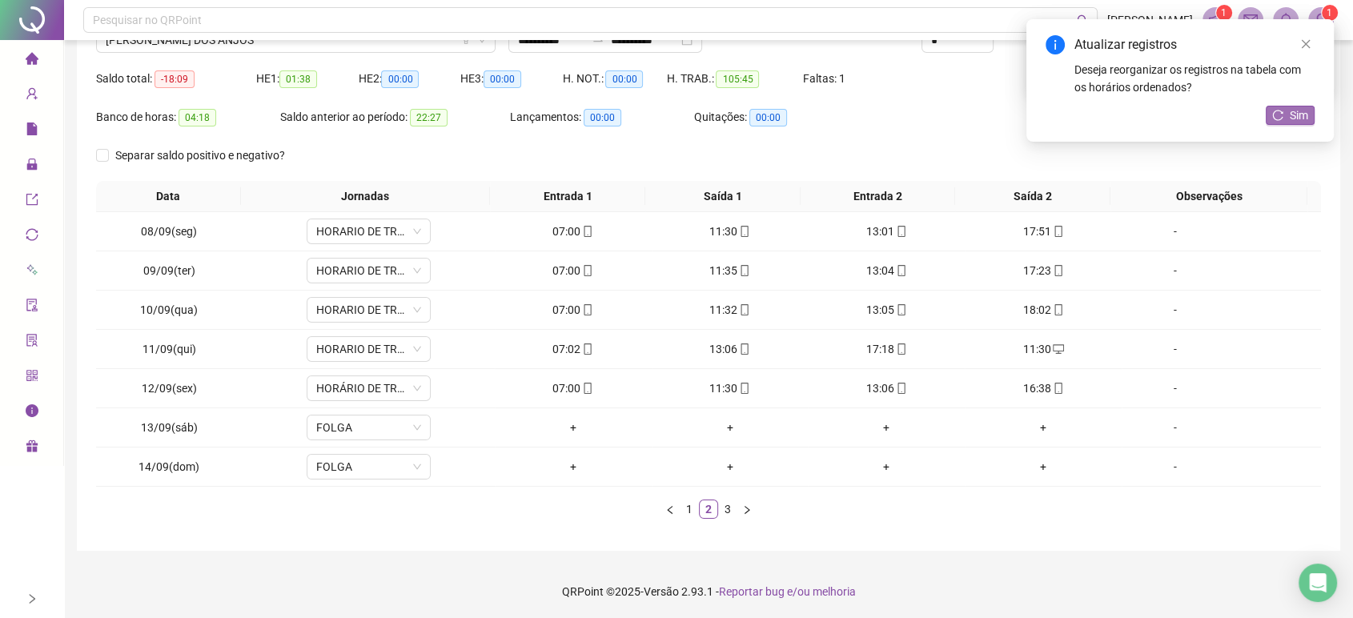
click at [1293, 114] on span "Sim" at bounding box center [1298, 115] width 18 height 18
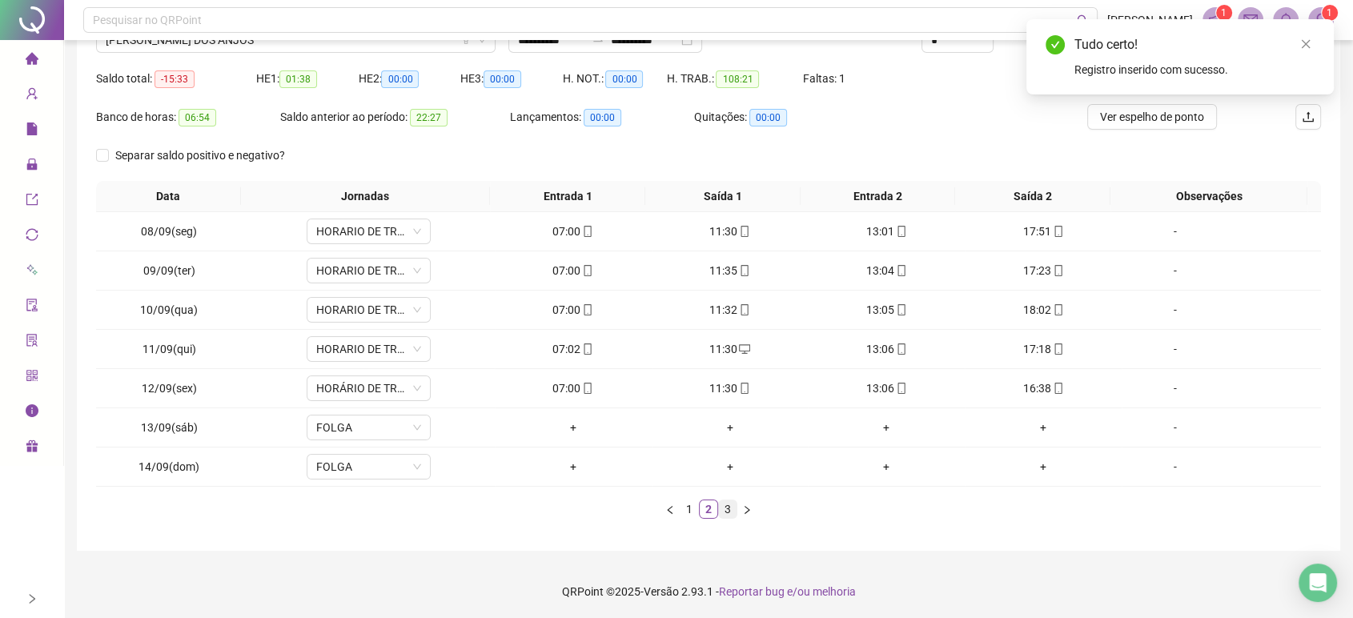
click at [727, 504] on link "3" at bounding box center [728, 509] width 18 height 18
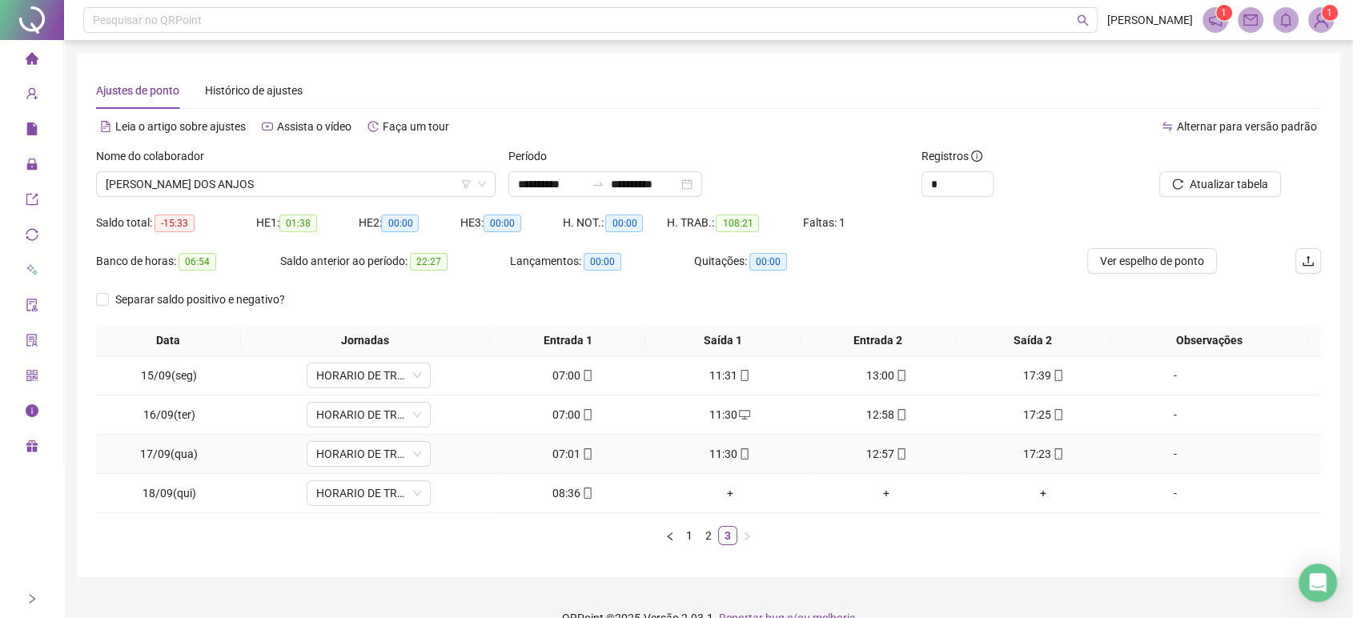
scroll to position [0, 0]
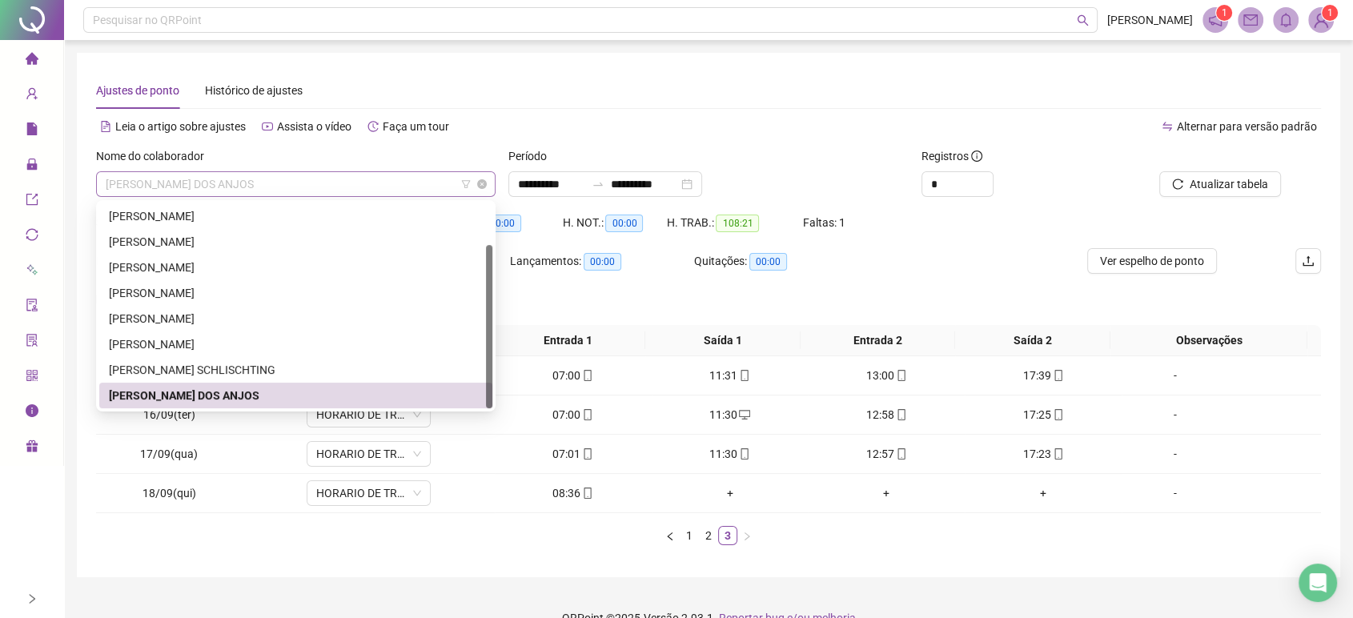
click at [271, 188] on span "[PERSON_NAME] DOS ANJOS" at bounding box center [296, 184] width 380 height 24
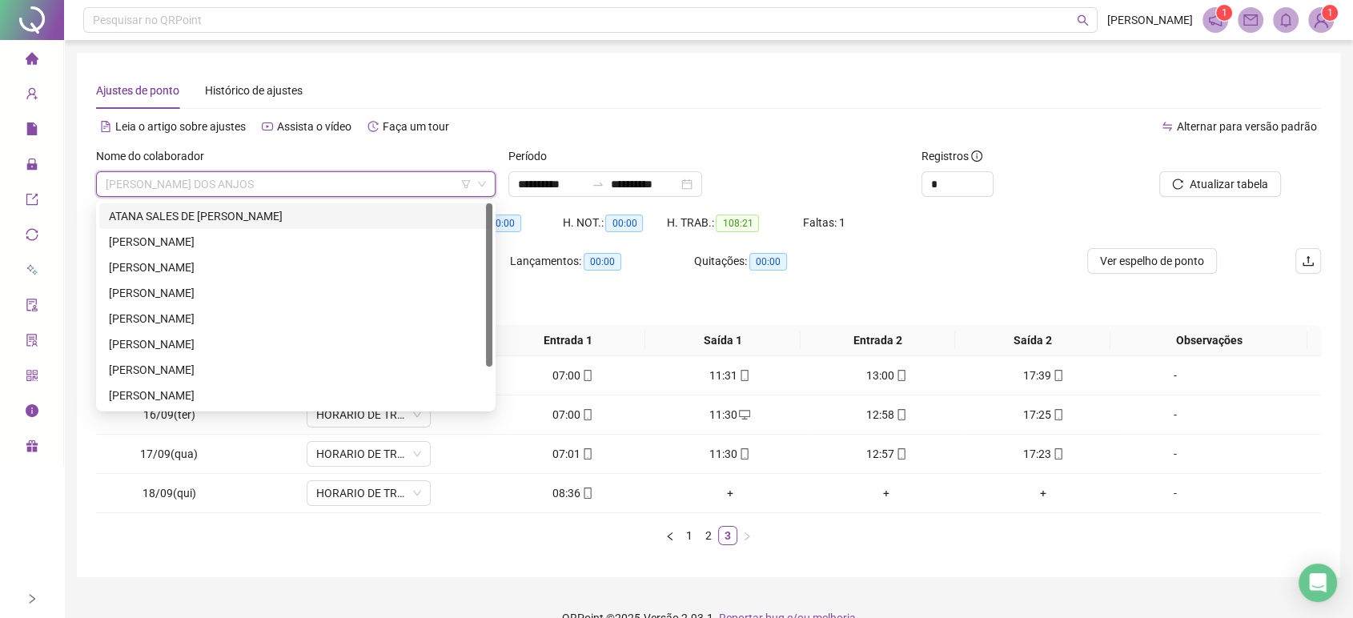
click at [287, 212] on div "ATANA SALES DE [PERSON_NAME]" at bounding box center [296, 216] width 374 height 18
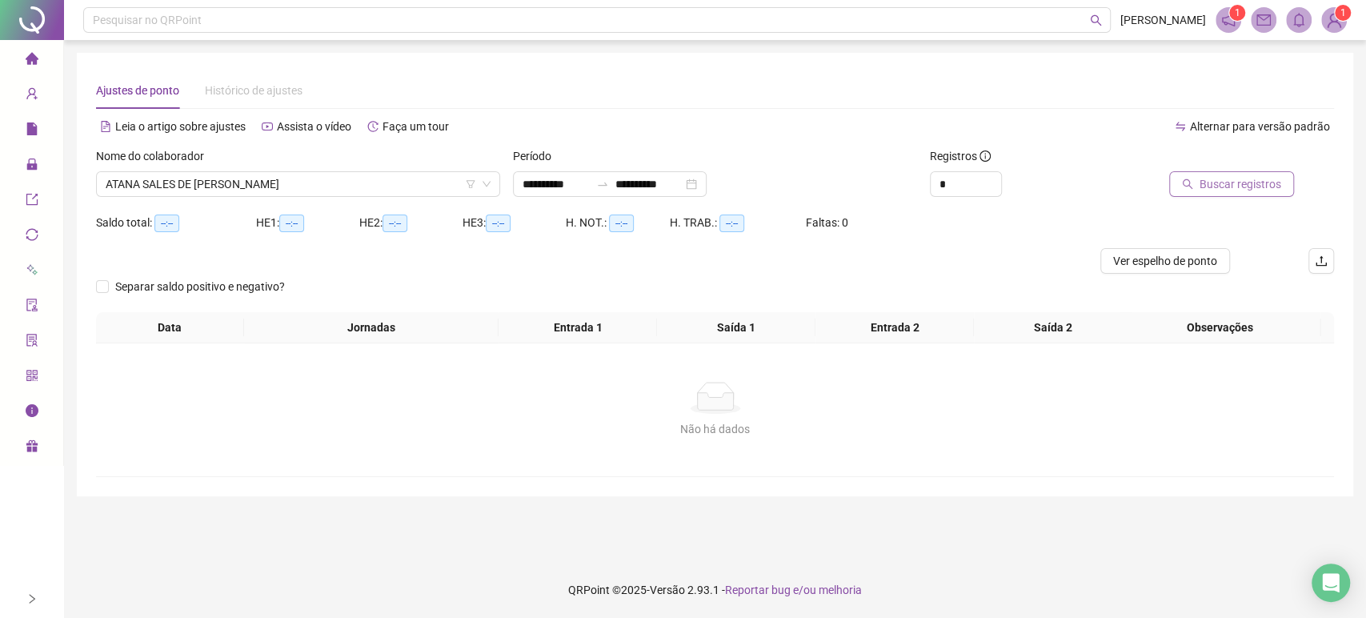
click at [1242, 173] on button "Buscar registros" at bounding box center [1231, 184] width 125 height 26
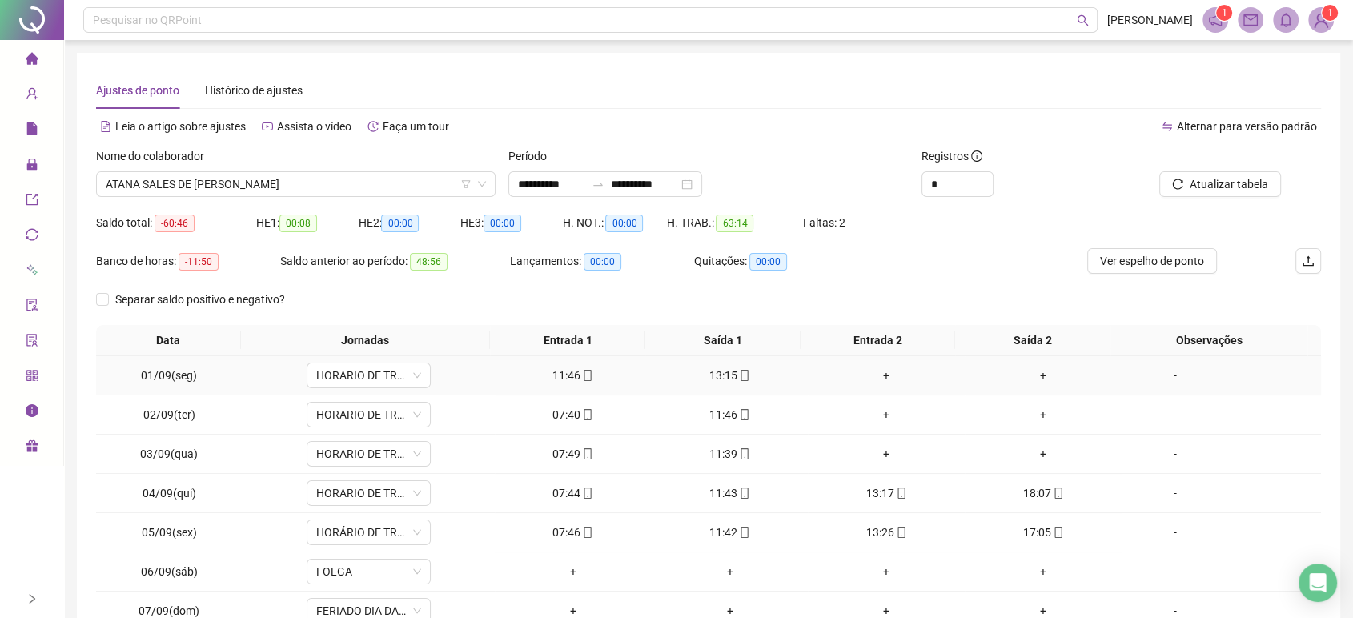
click at [880, 376] on div "+" at bounding box center [886, 376] width 144 height 18
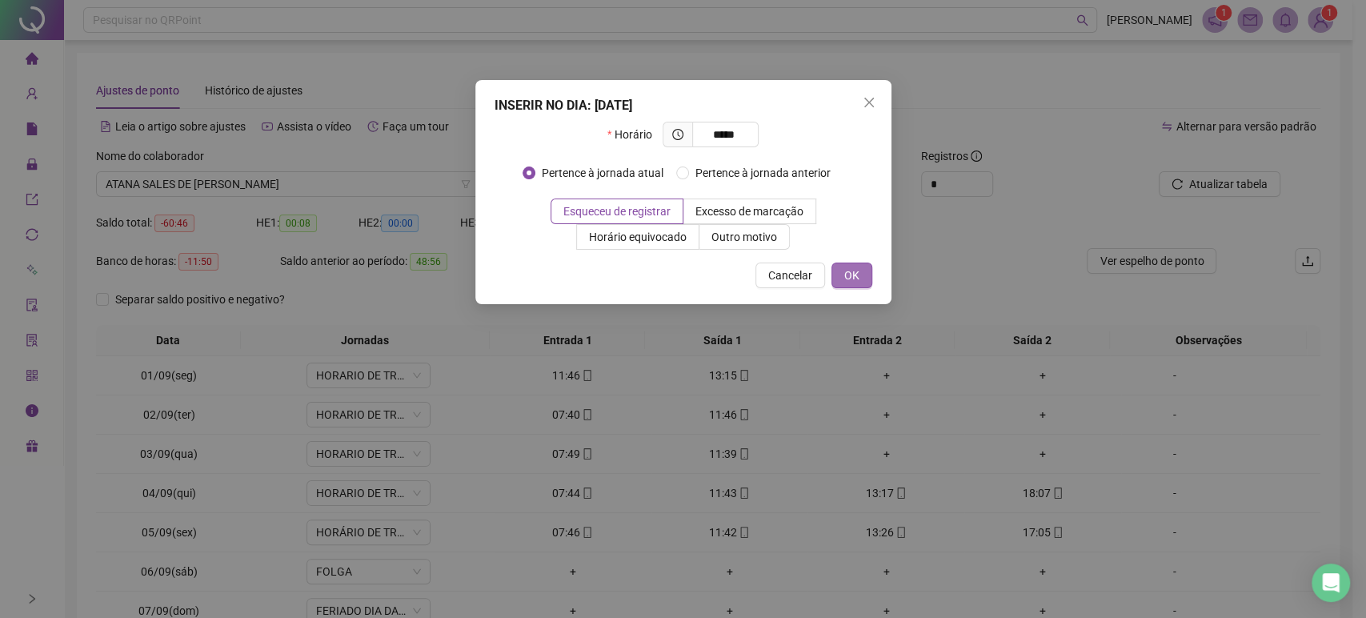
type input "*****"
drag, startPoint x: 857, startPoint y: 272, endPoint x: 806, endPoint y: 357, distance: 99.1
click at [857, 274] on span "OK" at bounding box center [851, 276] width 15 height 18
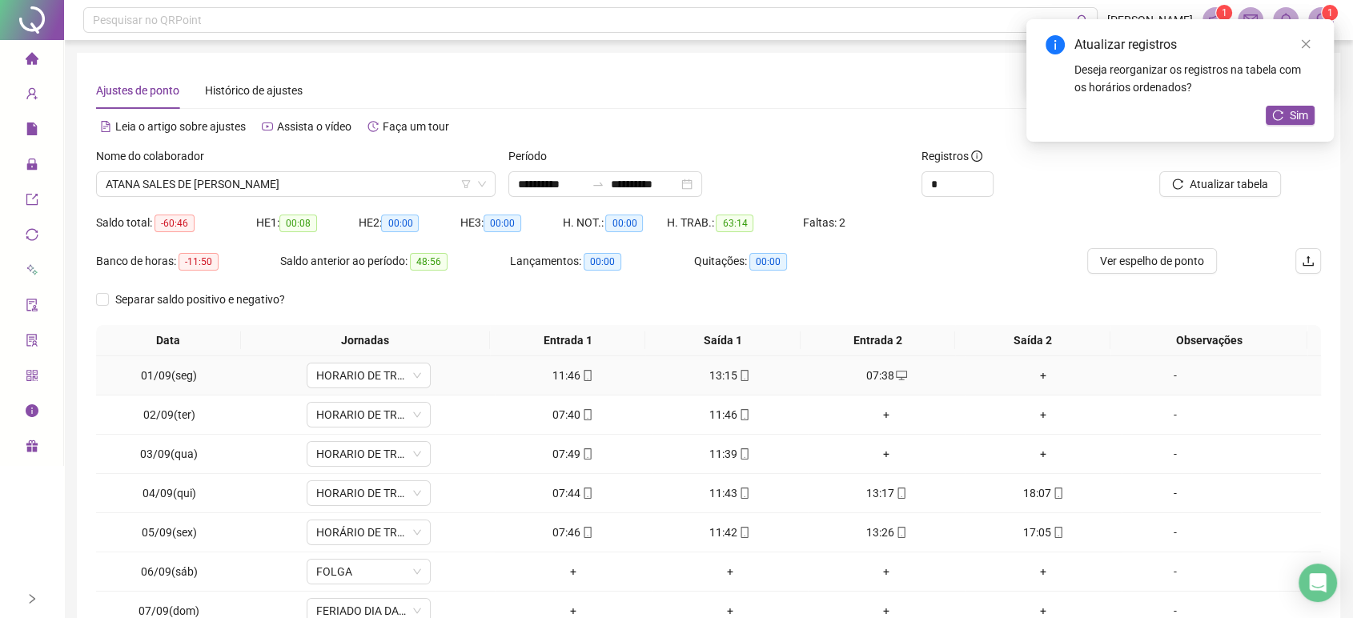
click at [1035, 373] on div "+" at bounding box center [1043, 376] width 144 height 18
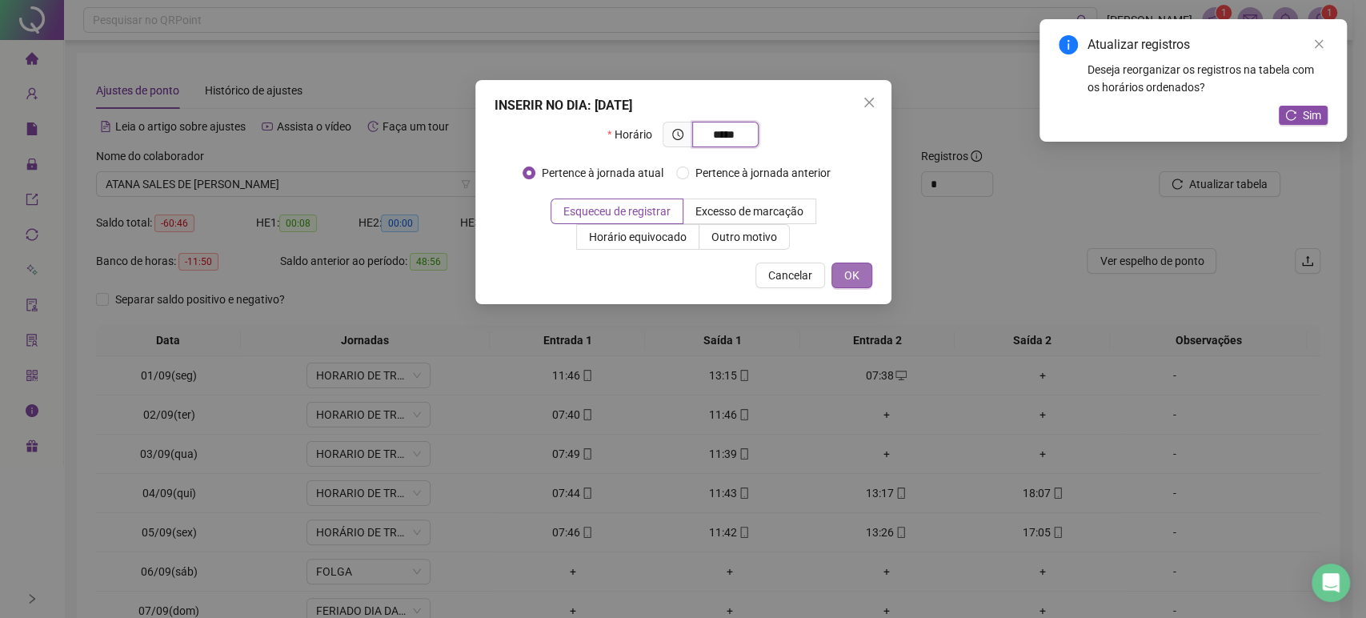
type input "*****"
click at [857, 268] on span "OK" at bounding box center [851, 276] width 15 height 18
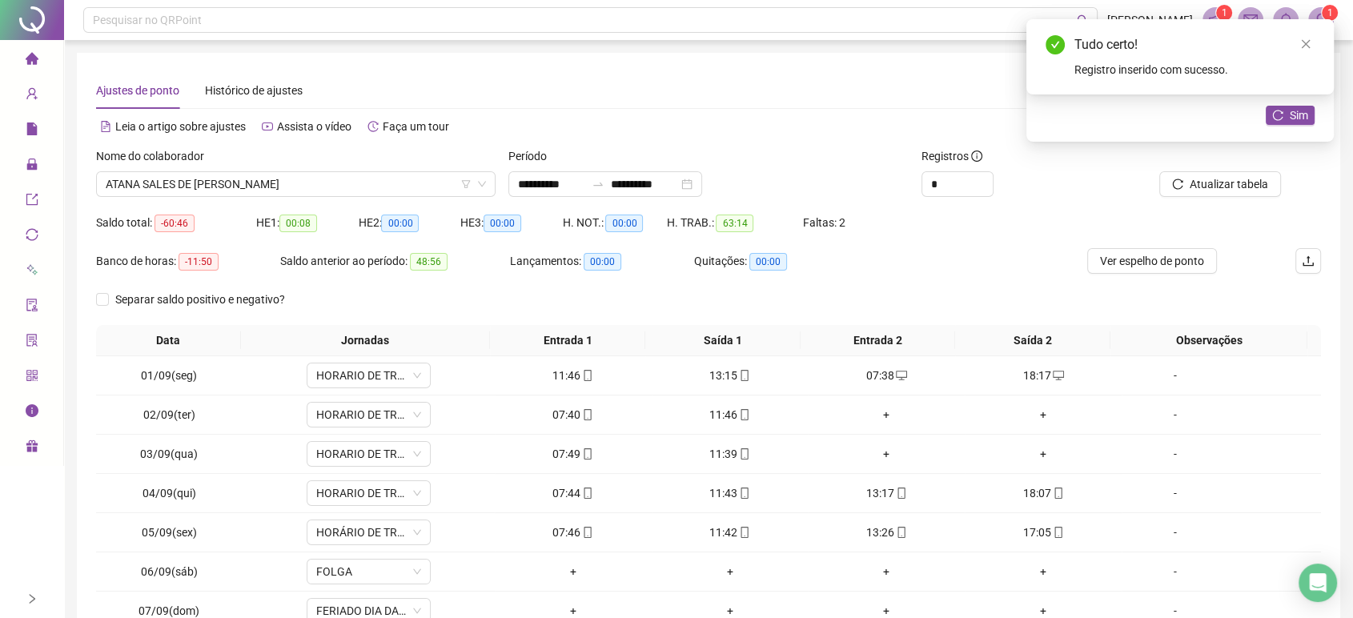
click at [1285, 94] on div "Tudo certo! Registro inserido com sucesso." at bounding box center [1179, 56] width 307 height 75
click at [1300, 118] on span "Sim" at bounding box center [1298, 115] width 18 height 18
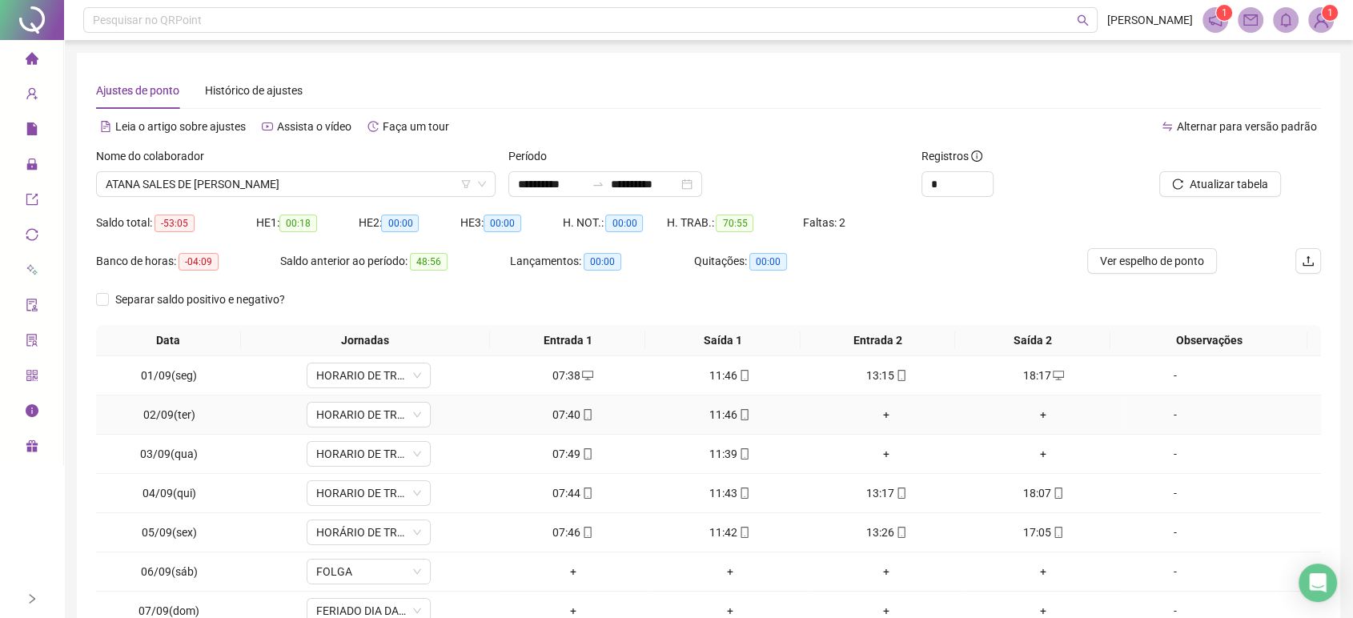
click at [877, 417] on div "+" at bounding box center [886, 415] width 144 height 18
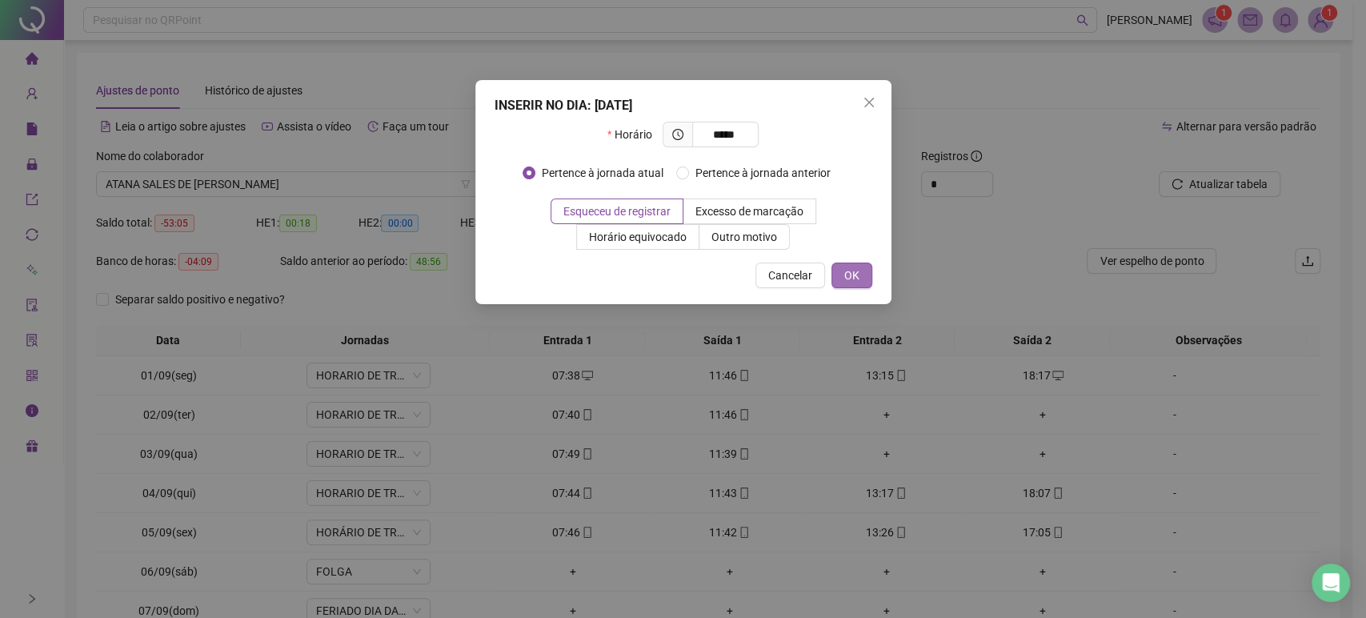
type input "*****"
click at [852, 279] on span "OK" at bounding box center [851, 276] width 15 height 18
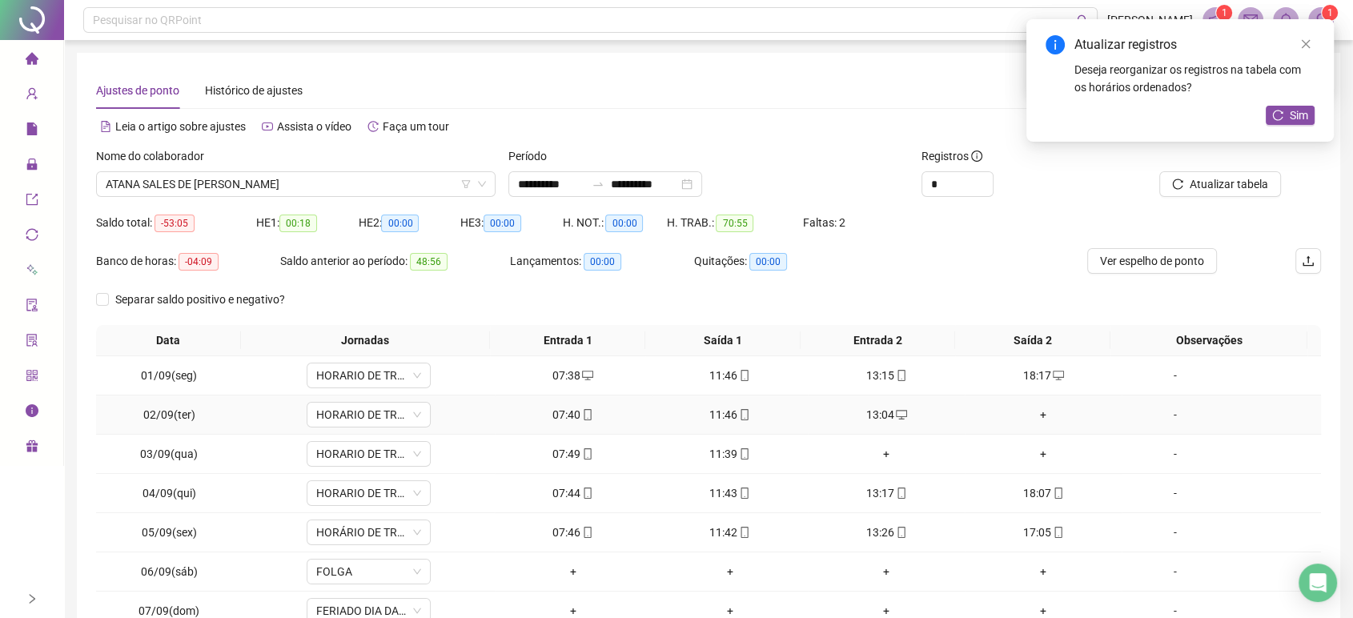
click at [1033, 418] on div "+" at bounding box center [1043, 415] width 144 height 18
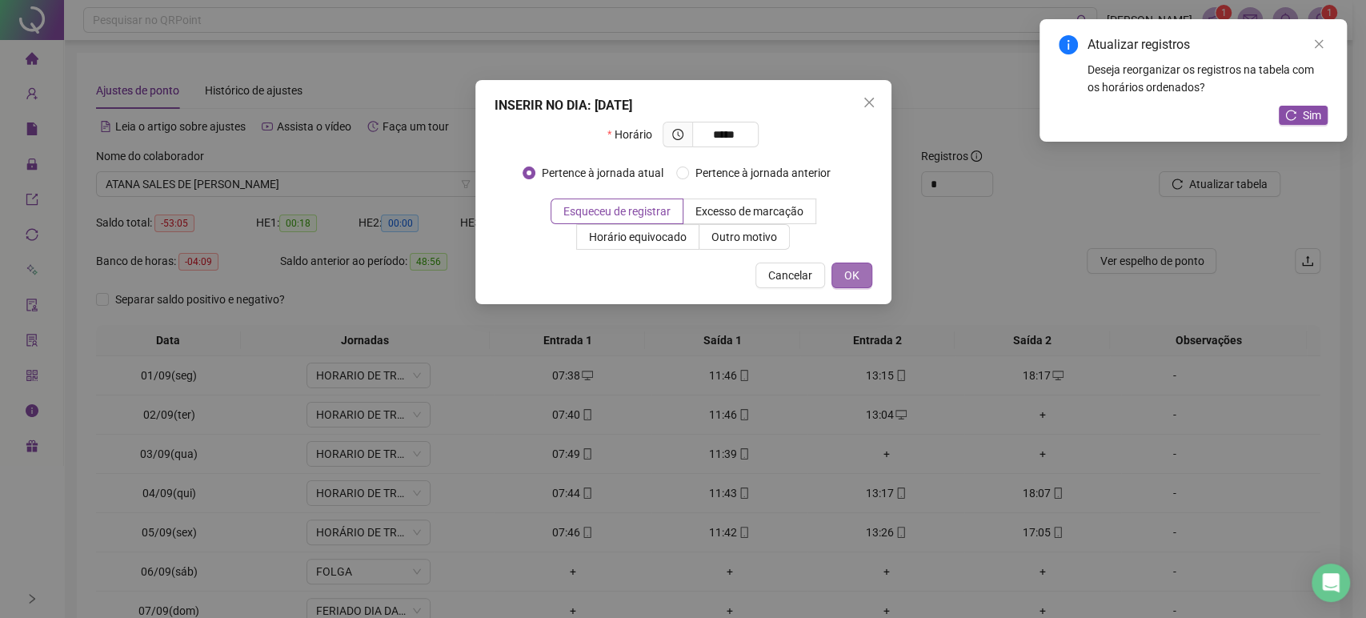
type input "*****"
click at [850, 273] on span "OK" at bounding box center [851, 276] width 15 height 18
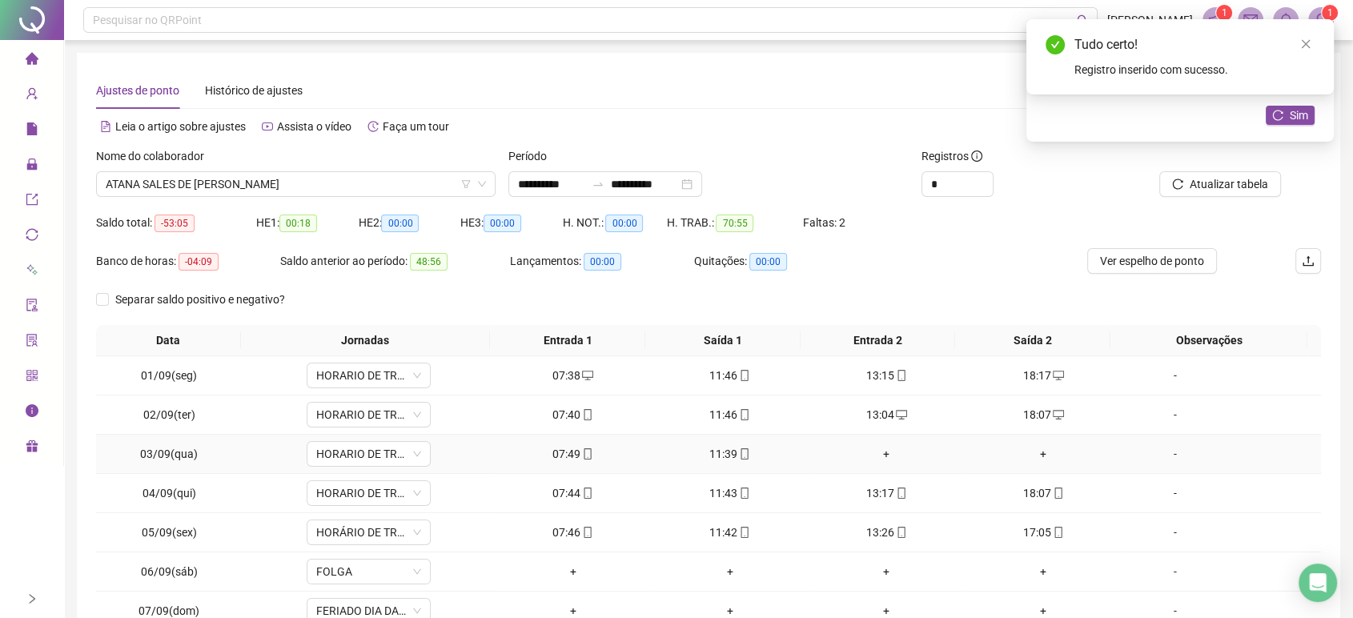
click at [877, 453] on div "+" at bounding box center [886, 454] width 144 height 18
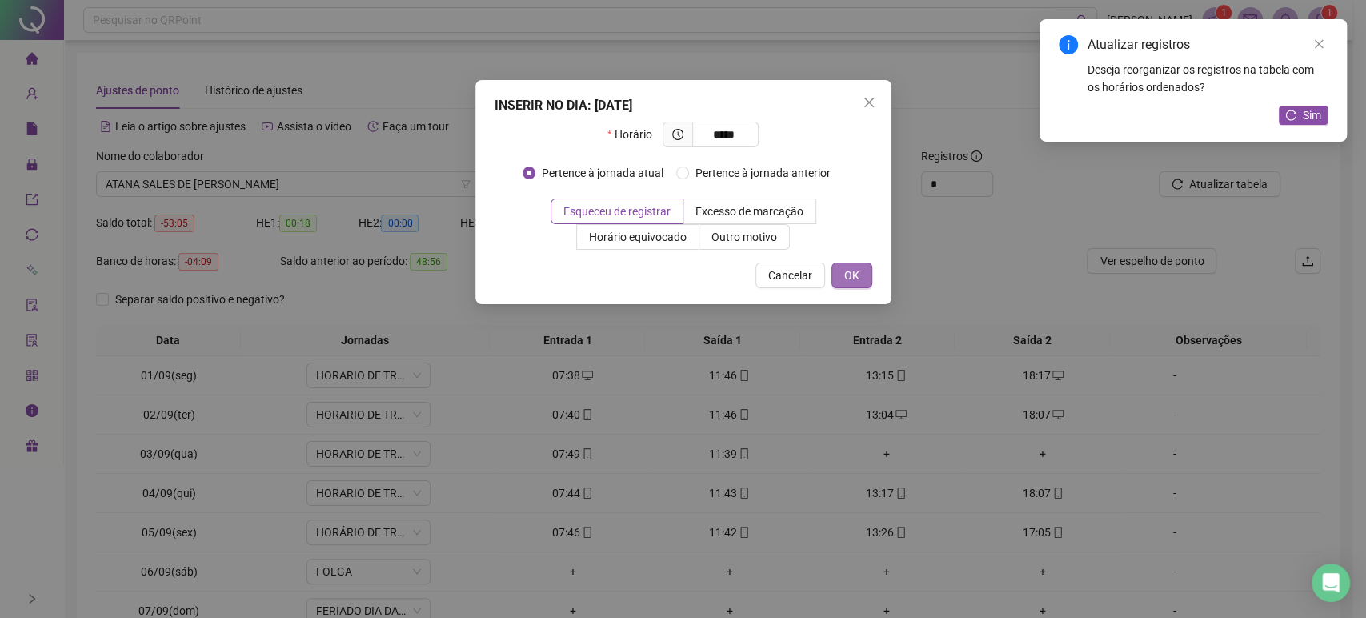
type input "*****"
click at [859, 261] on div "INSERIR NO DIA : [DATE] Horário ***** Pertence à jornada atual Pertence à jorna…" at bounding box center [683, 192] width 416 height 224
click at [858, 277] on span "OK" at bounding box center [851, 276] width 15 height 18
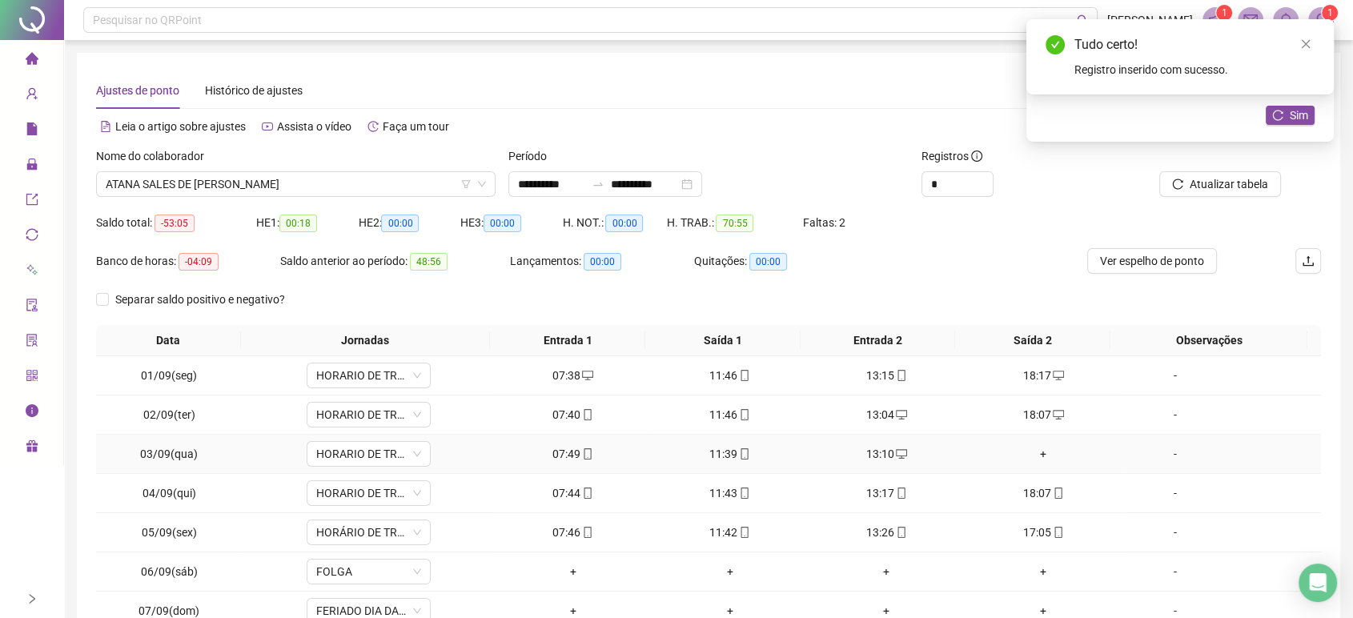
click at [1030, 451] on div "+" at bounding box center [1043, 454] width 144 height 18
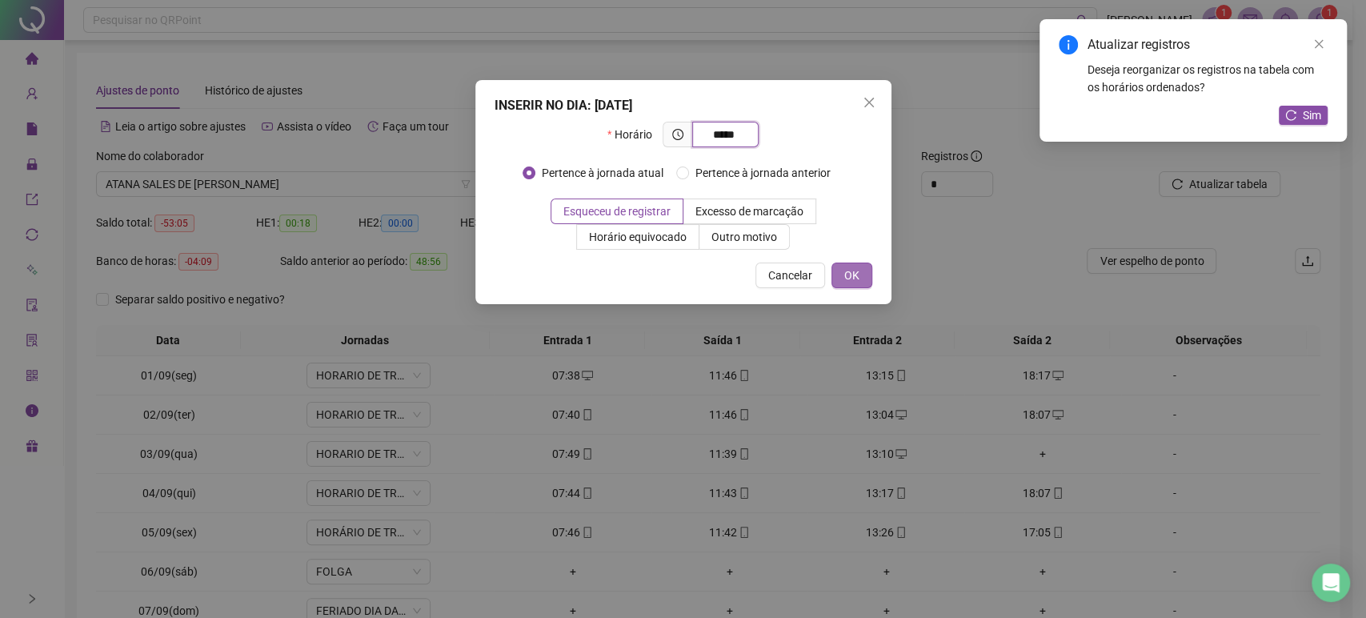
type input "*****"
click at [858, 271] on span "OK" at bounding box center [851, 276] width 15 height 18
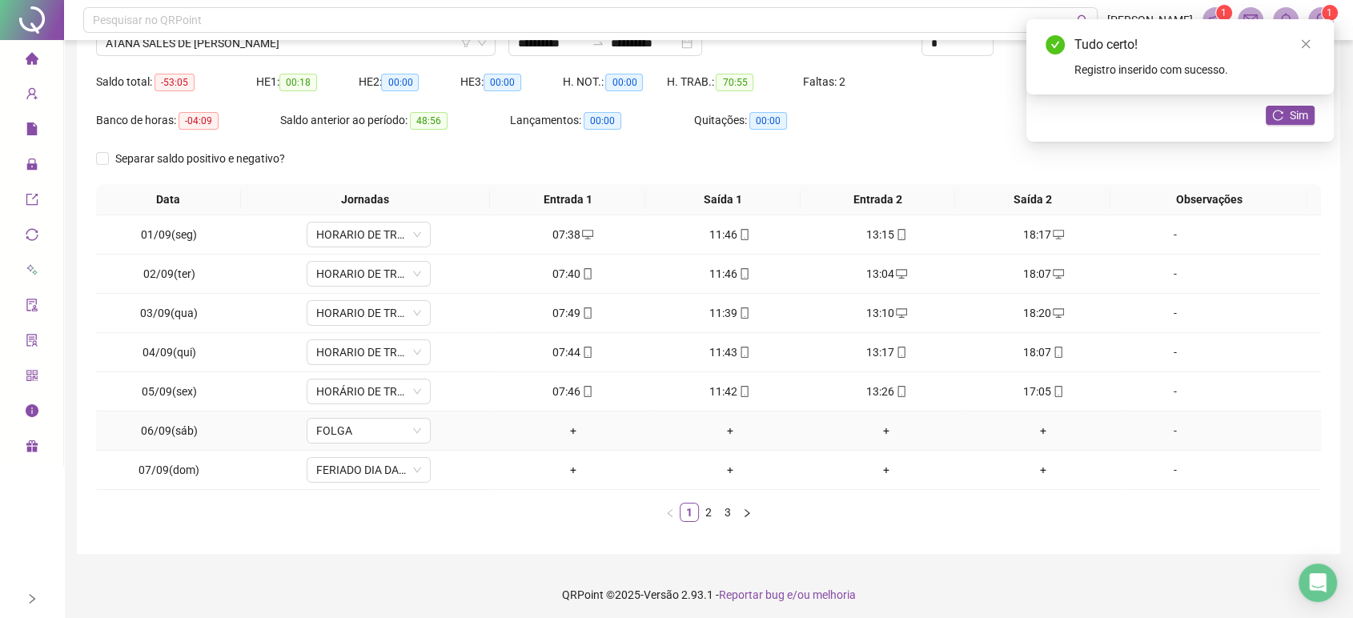
scroll to position [144, 0]
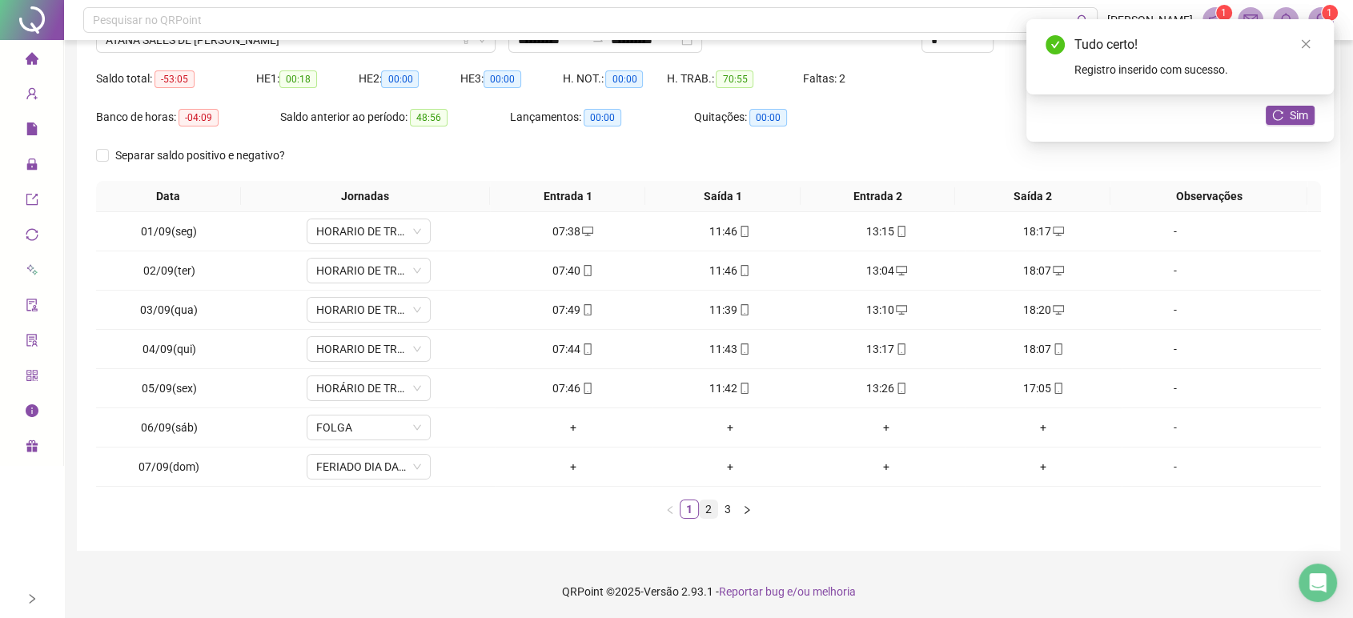
click at [707, 504] on link "2" at bounding box center [708, 509] width 18 height 18
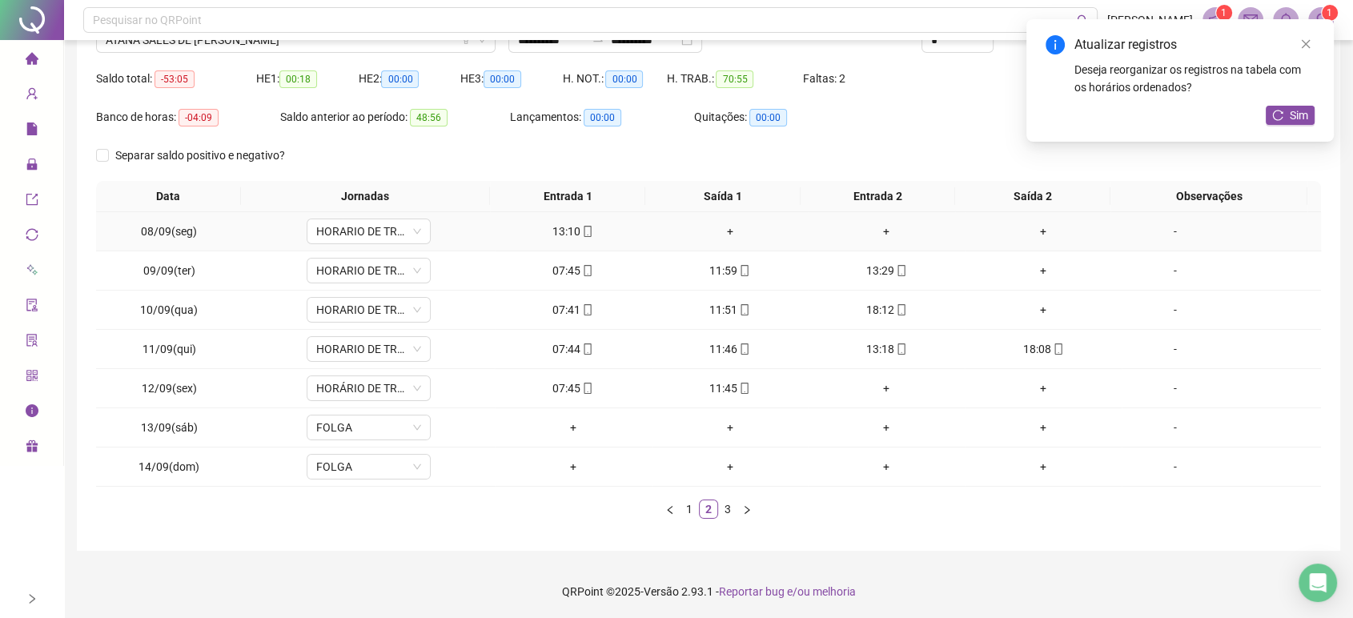
click at [728, 225] on div "+" at bounding box center [730, 231] width 144 height 18
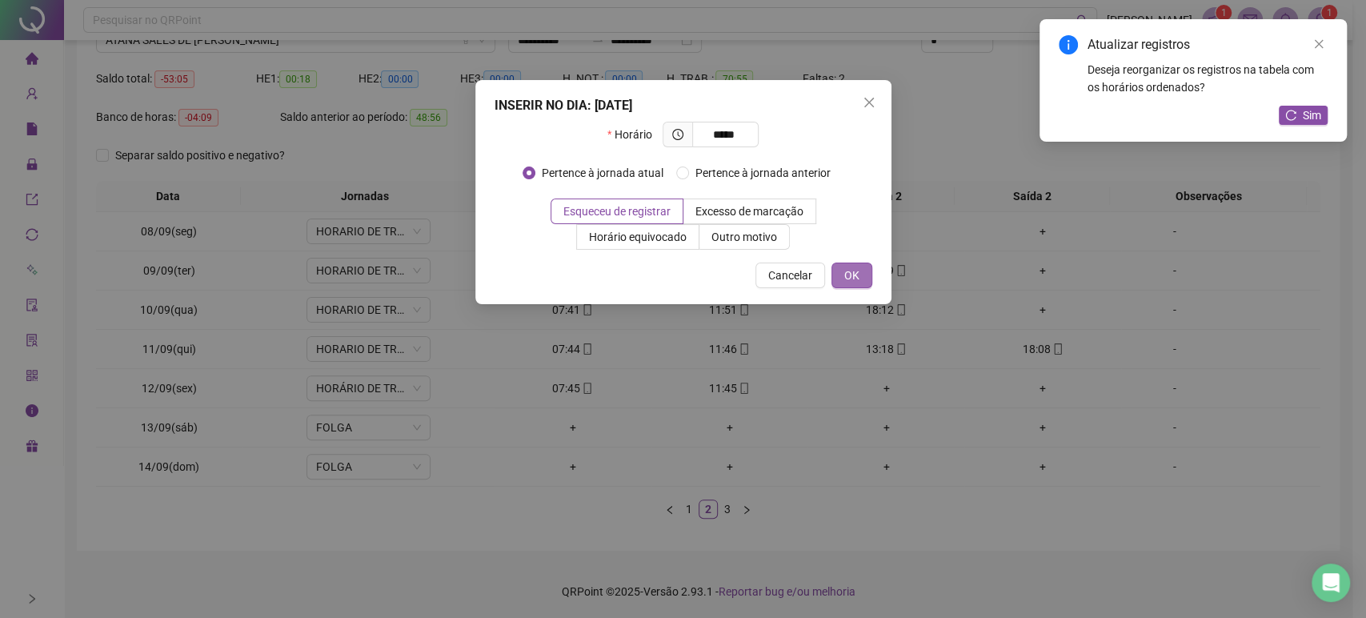
type input "*****"
click at [852, 275] on span "OK" at bounding box center [851, 276] width 15 height 18
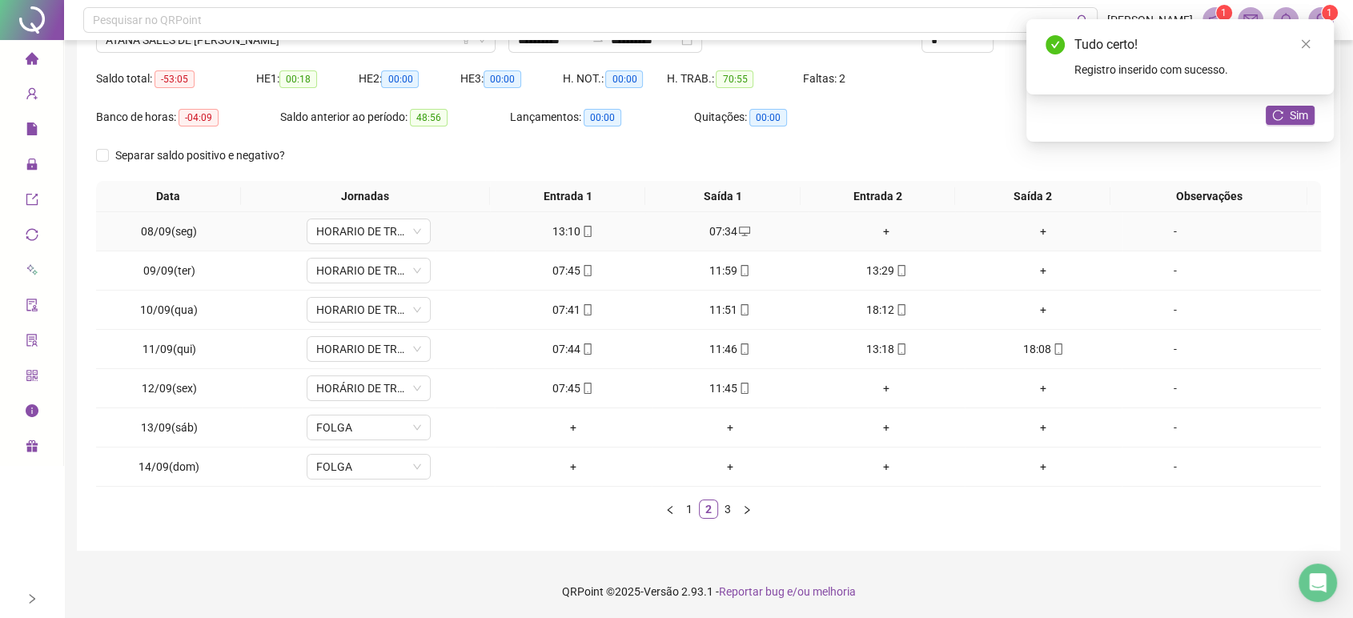
click at [883, 229] on div "+" at bounding box center [886, 231] width 144 height 18
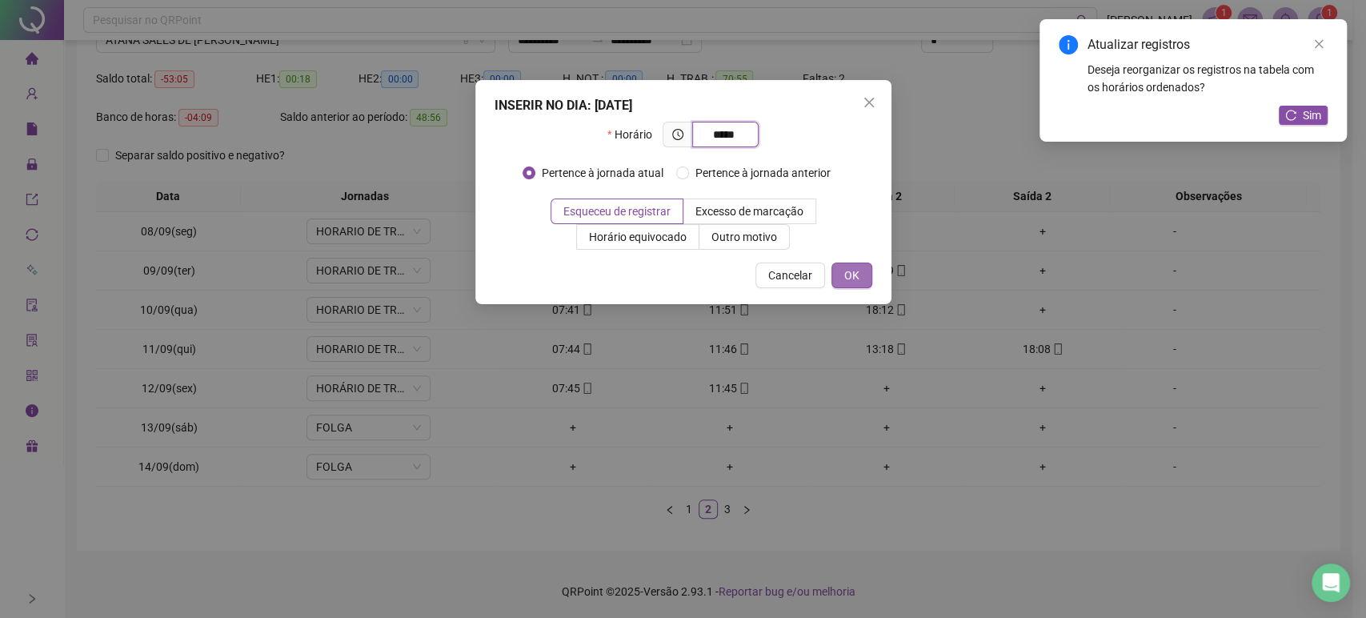
type input "*****"
click at [852, 267] on span "OK" at bounding box center [851, 276] width 15 height 18
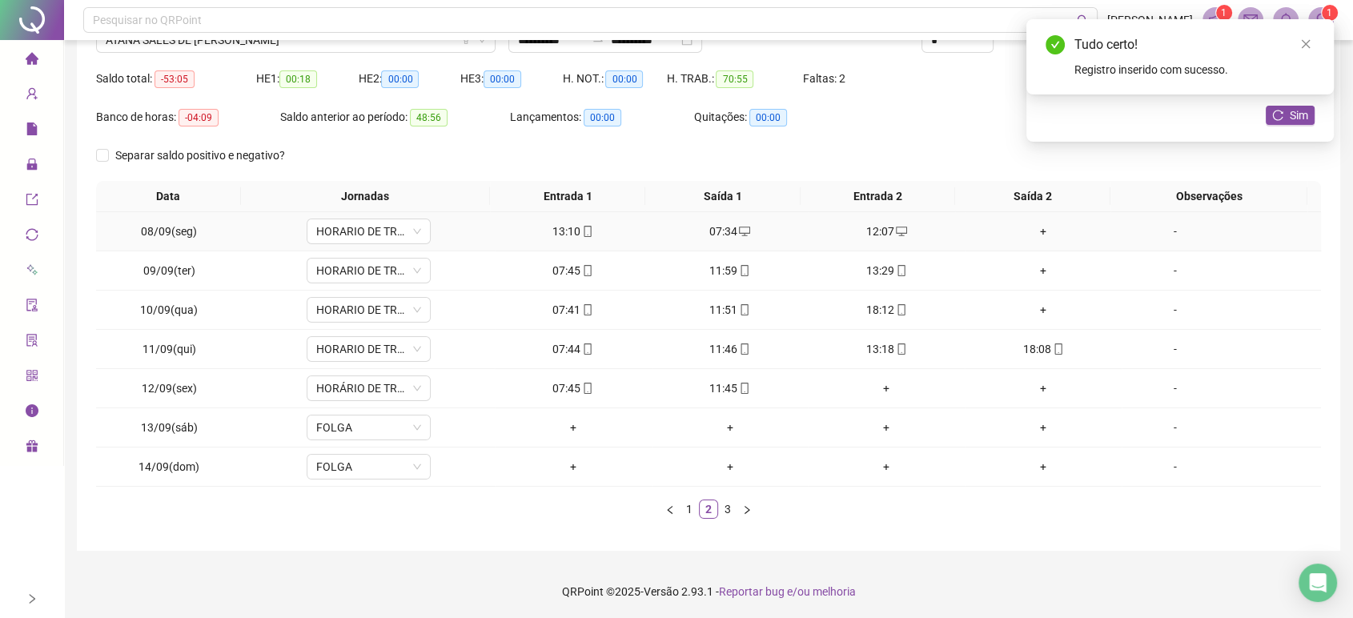
click at [1032, 229] on div "+" at bounding box center [1043, 231] width 144 height 18
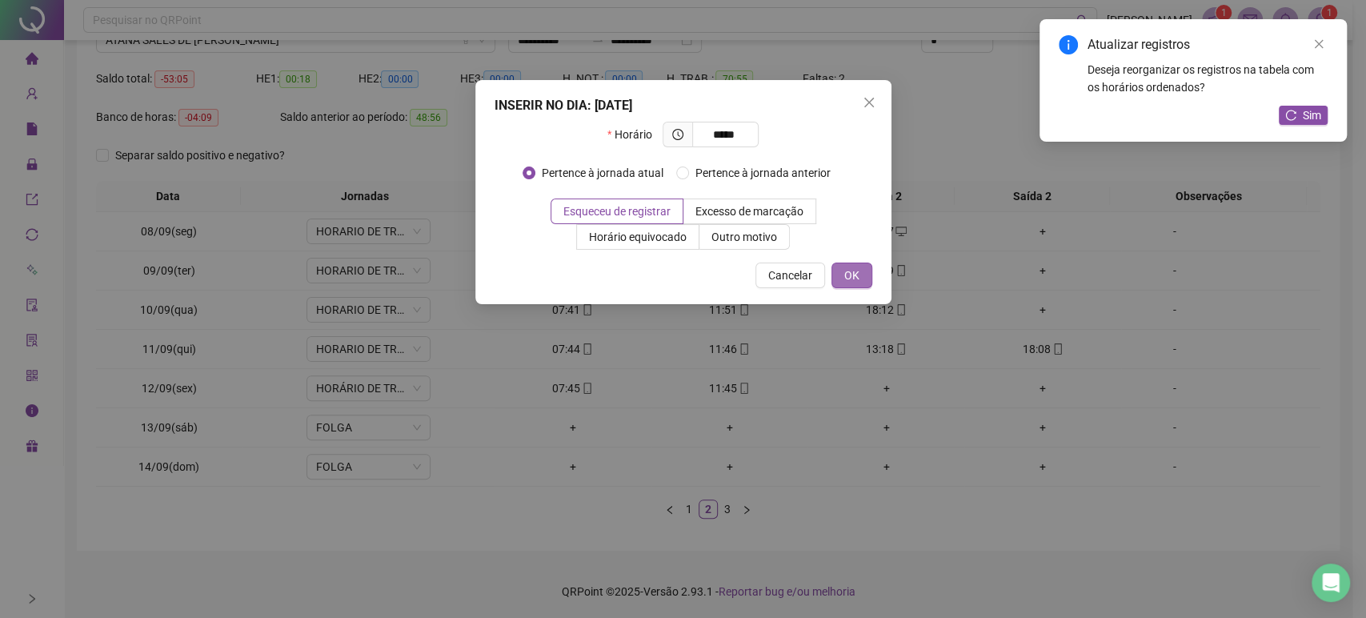
type input "*****"
click at [864, 270] on button "OK" at bounding box center [852, 275] width 41 height 26
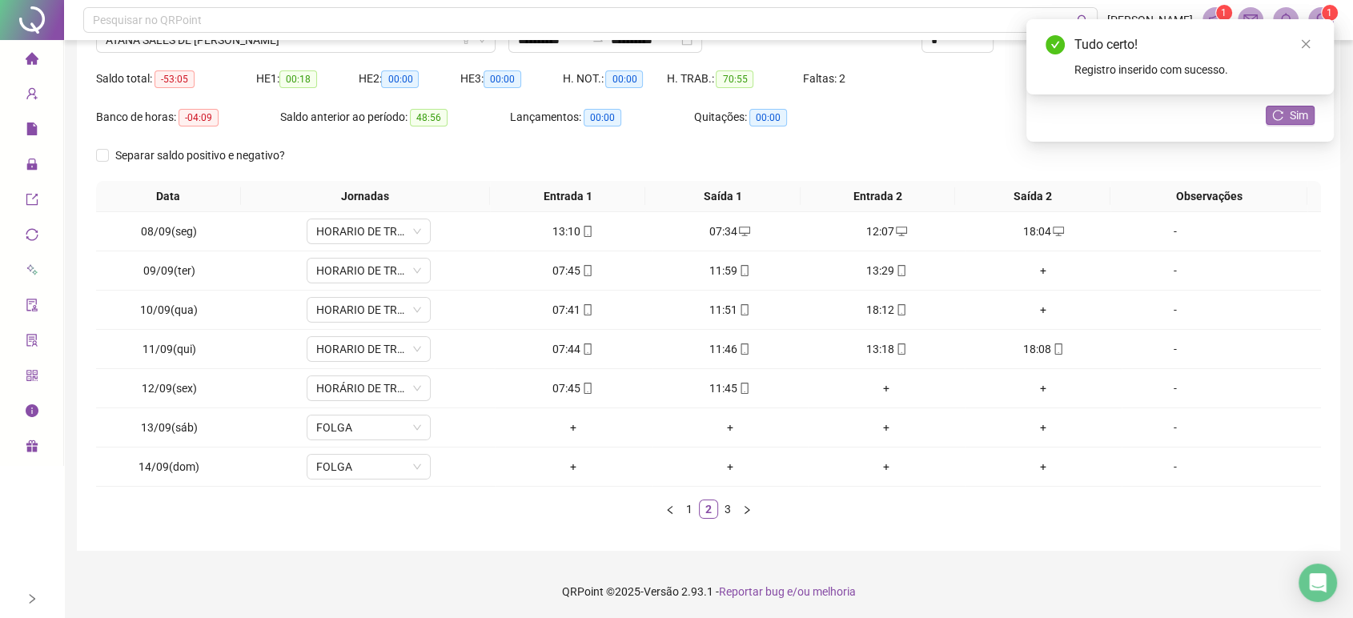
click at [1280, 110] on icon "reload" at bounding box center [1277, 115] width 11 height 11
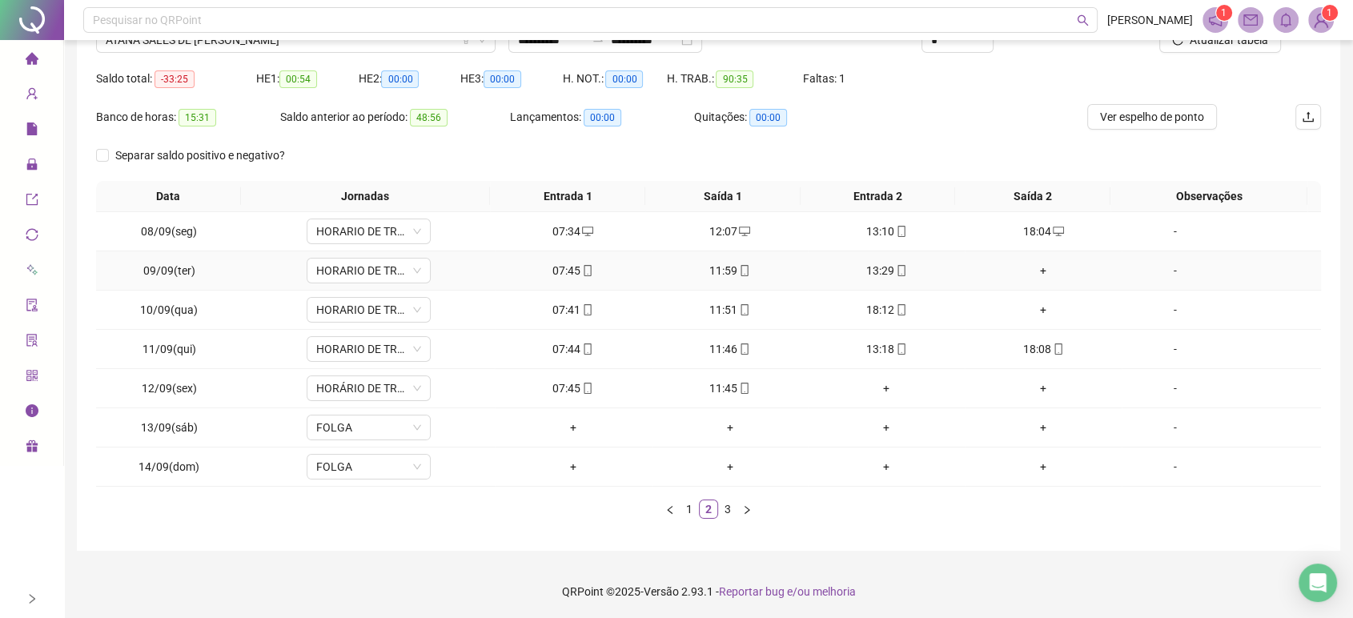
click at [1032, 268] on div "+" at bounding box center [1043, 271] width 144 height 18
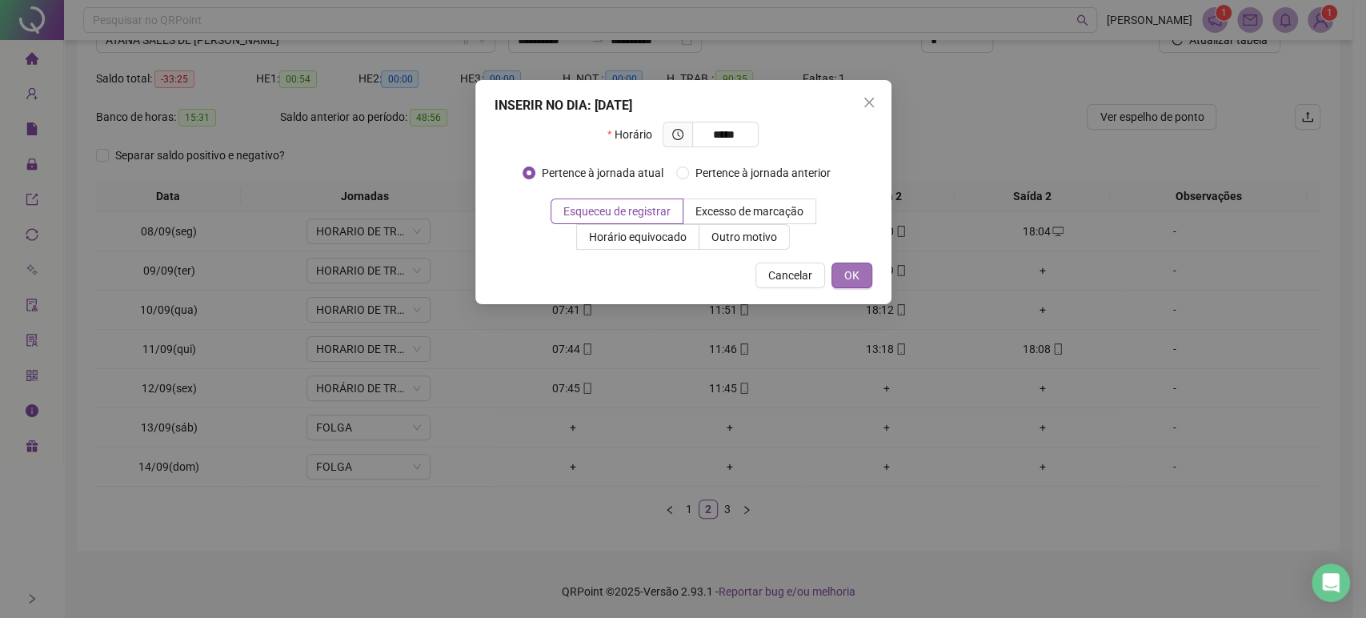
type input "*****"
click at [871, 267] on button "OK" at bounding box center [852, 275] width 41 height 26
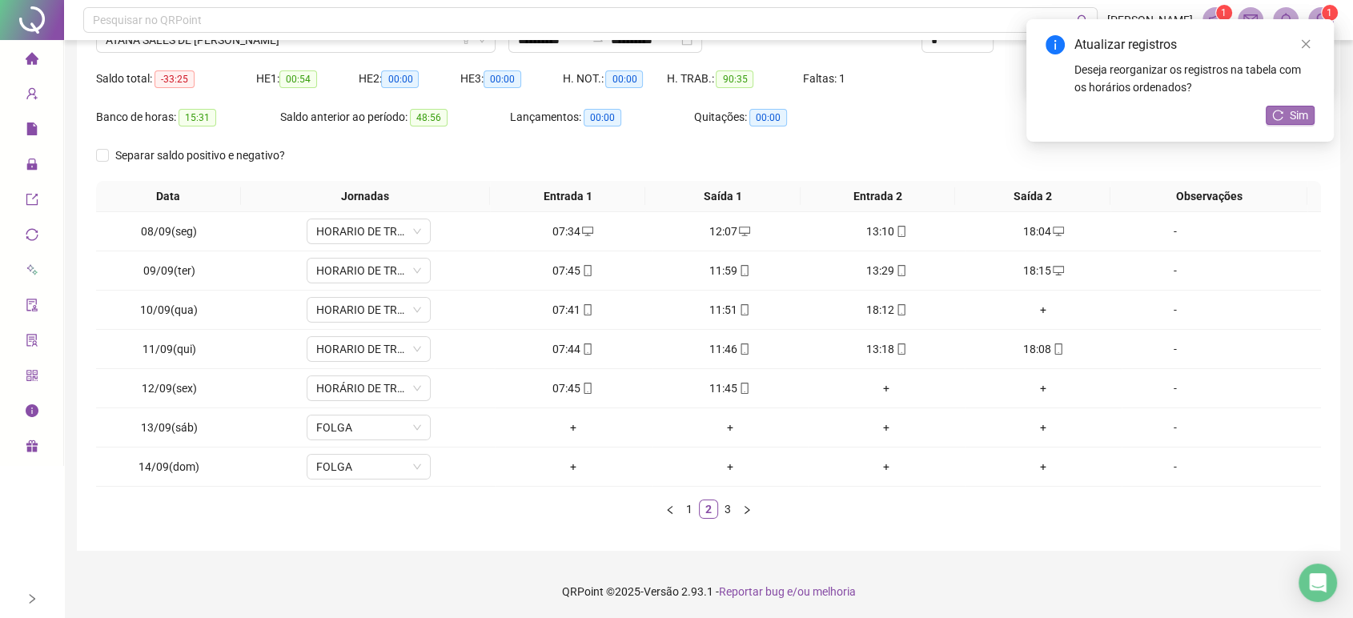
click at [1296, 111] on span "Sim" at bounding box center [1298, 115] width 18 height 18
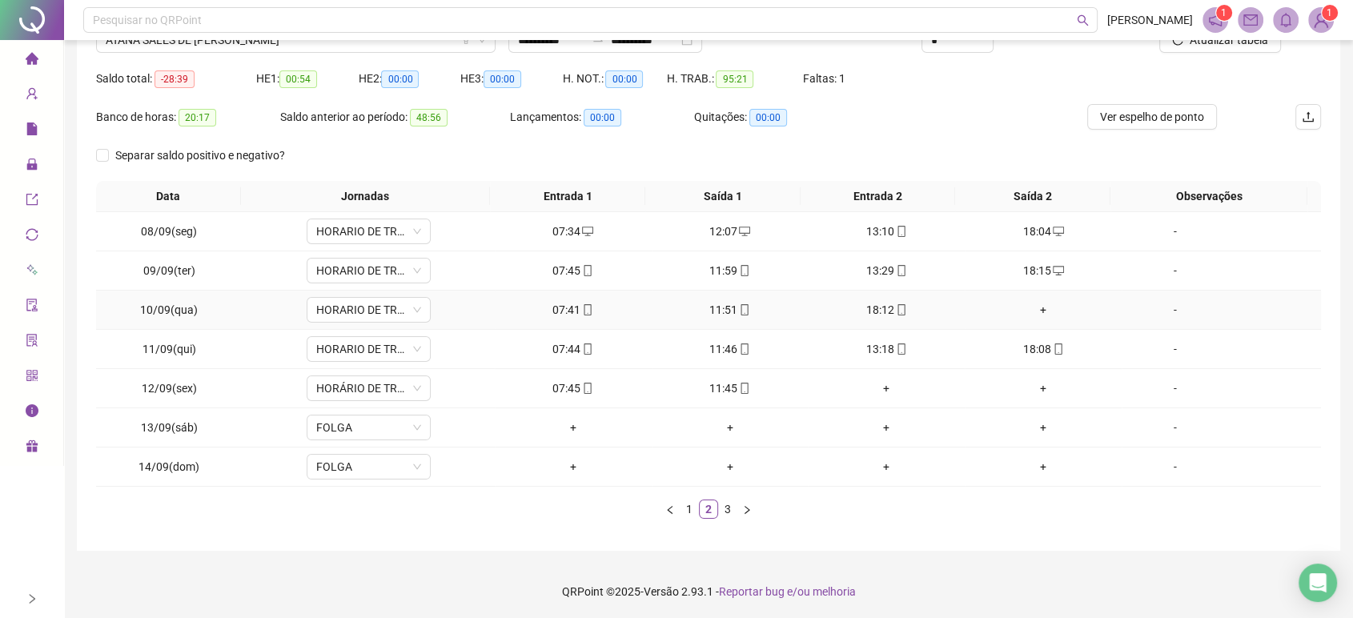
click at [1036, 310] on div "+" at bounding box center [1043, 310] width 144 height 18
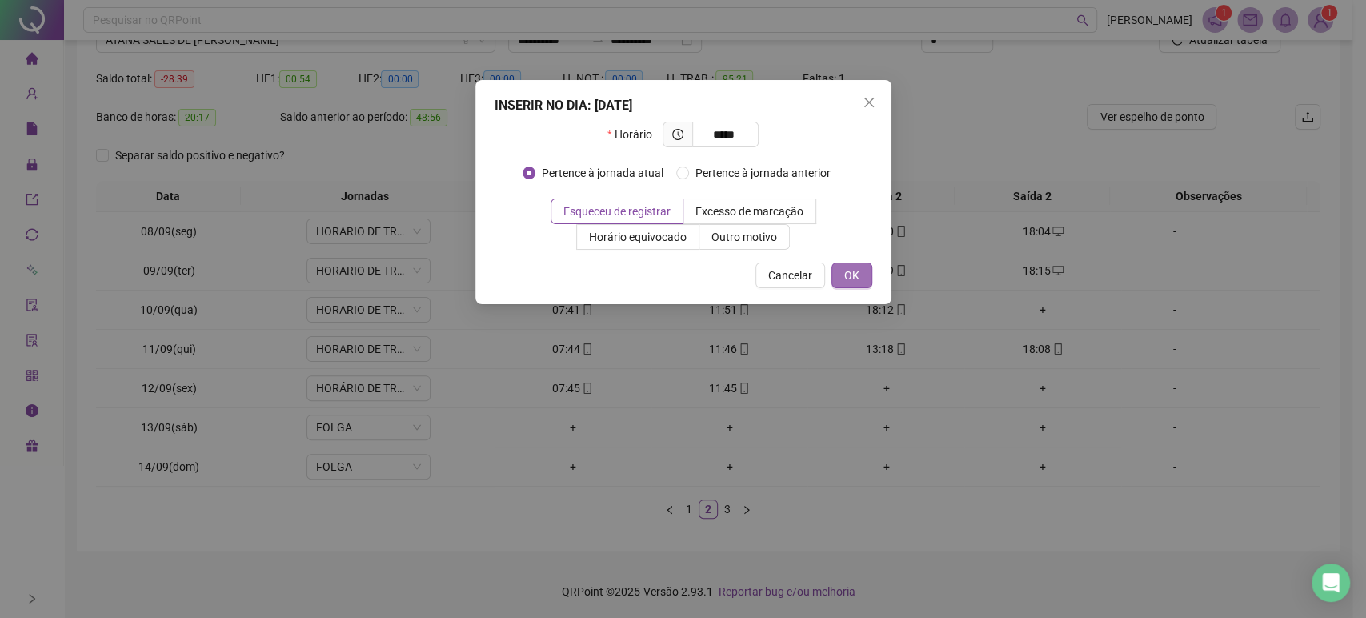
type input "*****"
click at [851, 270] on span "OK" at bounding box center [851, 276] width 15 height 18
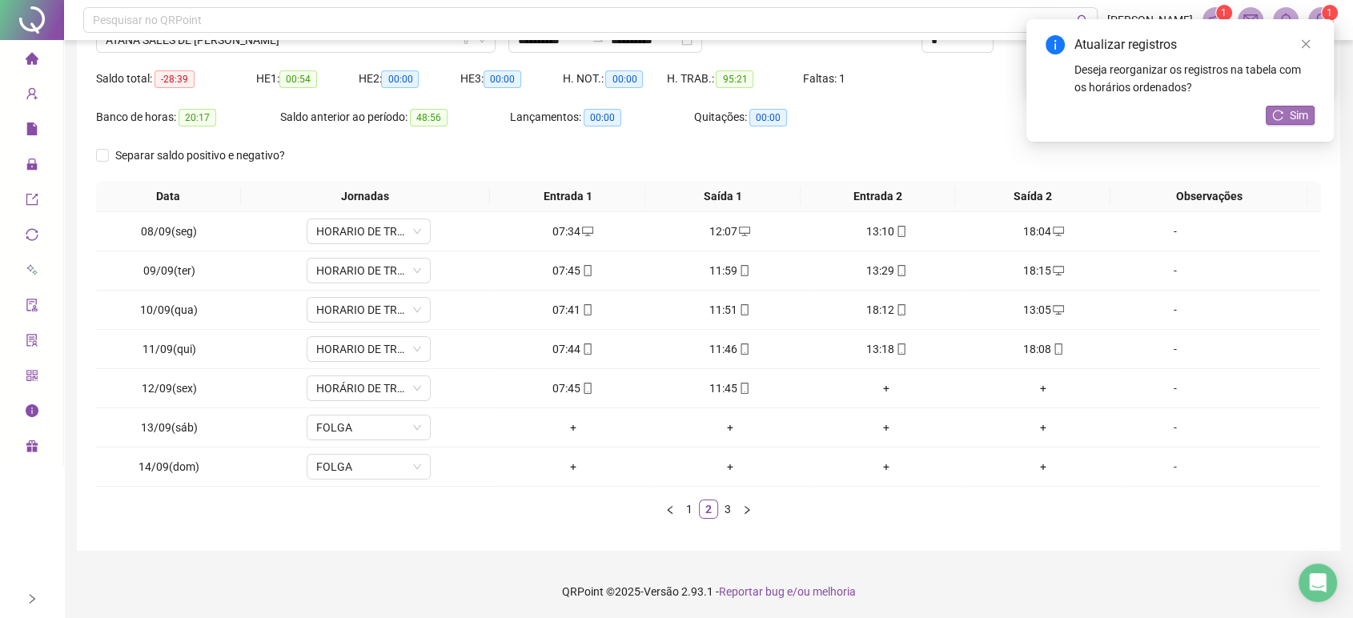
click at [1296, 115] on span "Sim" at bounding box center [1298, 115] width 18 height 18
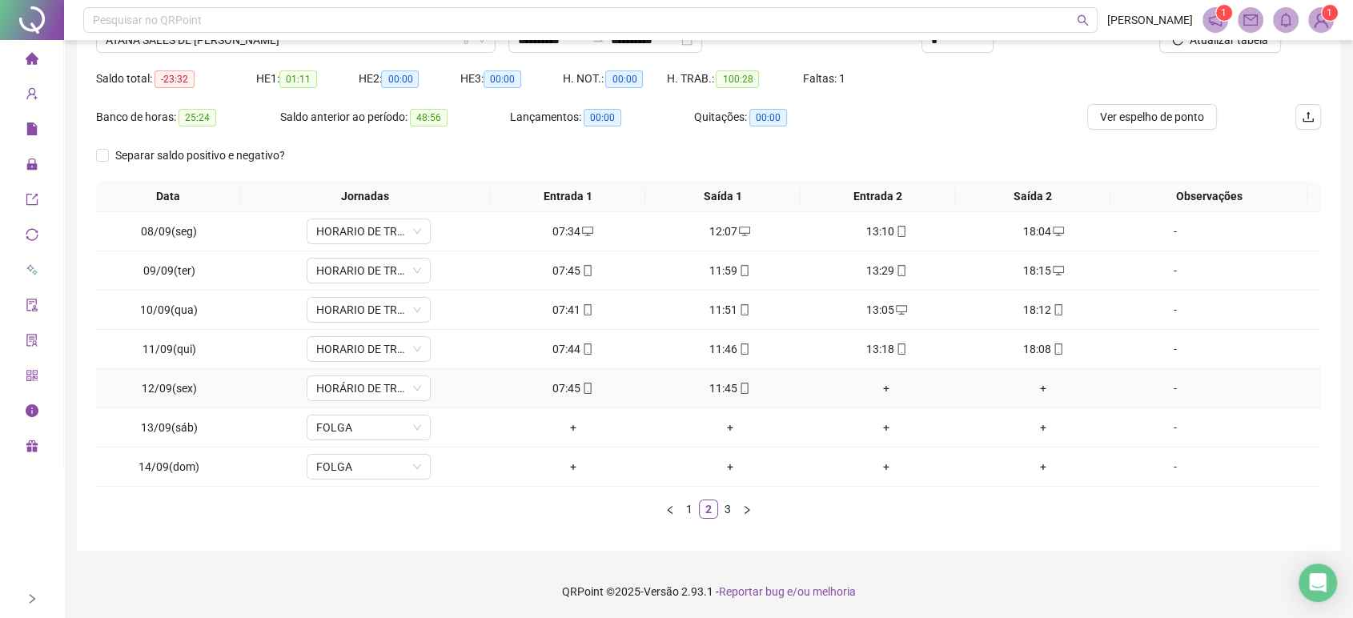
click at [883, 383] on div "+" at bounding box center [886, 388] width 144 height 18
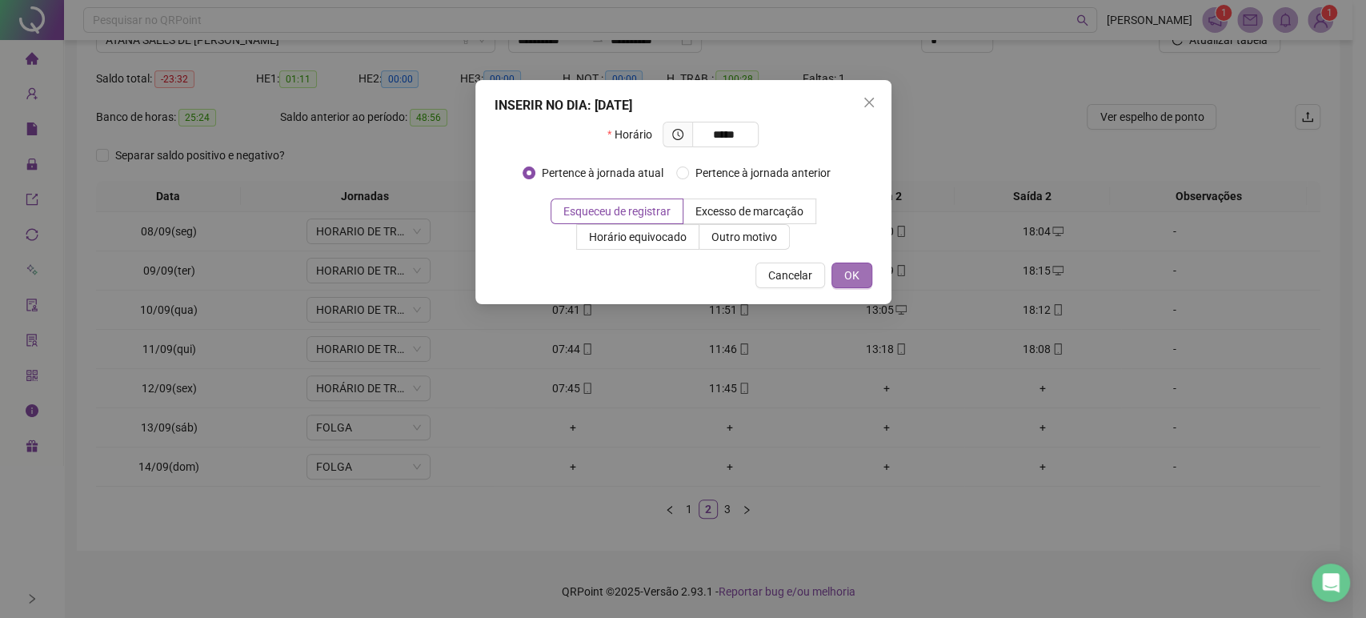
type input "*****"
click at [843, 263] on button "OK" at bounding box center [852, 275] width 41 height 26
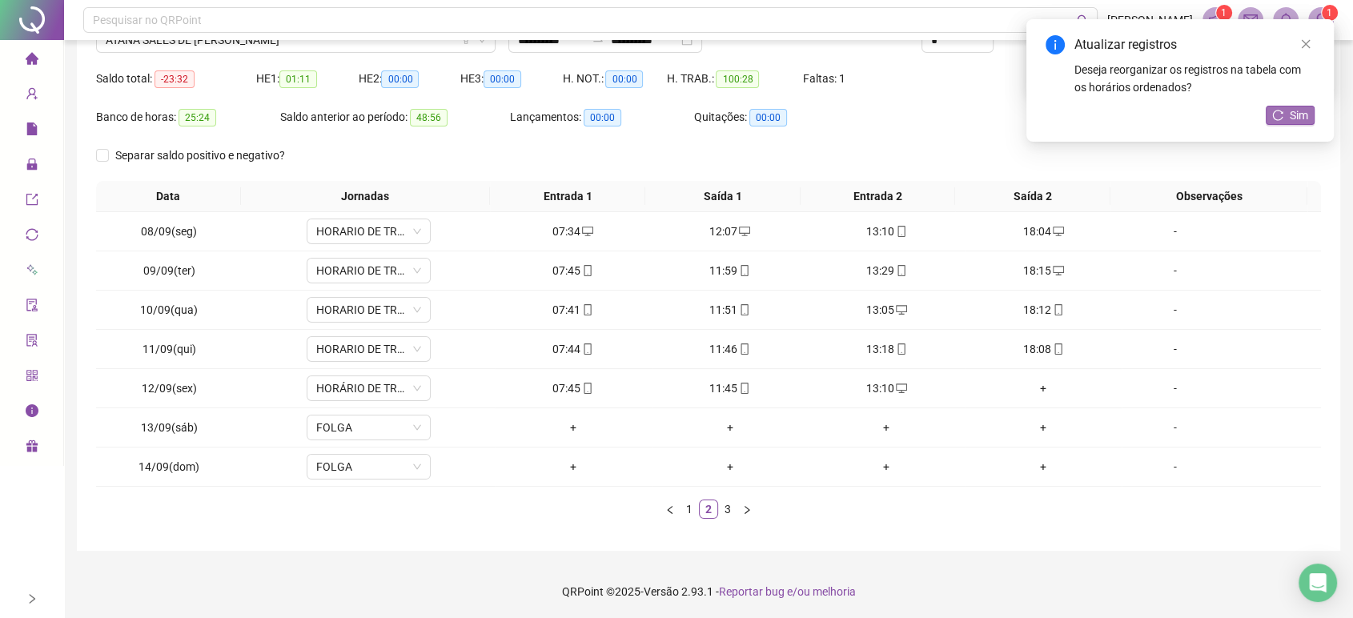
click at [1289, 107] on span "Sim" at bounding box center [1298, 115] width 18 height 18
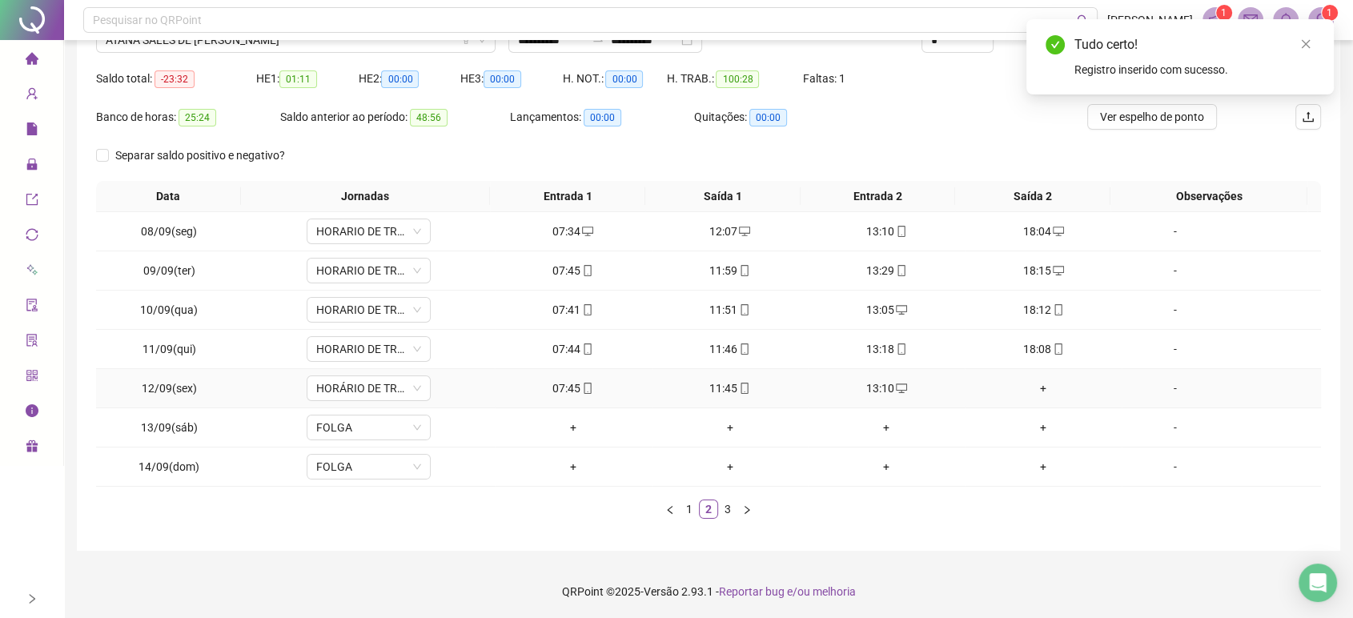
click at [1034, 382] on div "+" at bounding box center [1043, 388] width 144 height 18
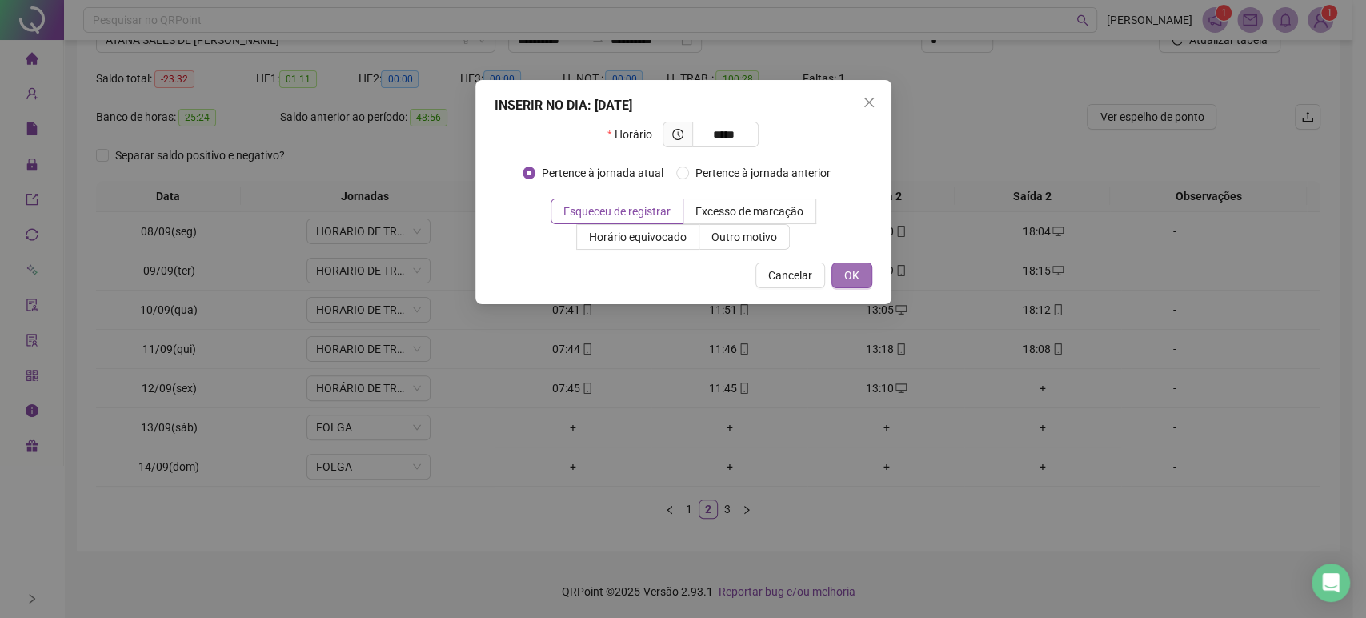
type input "*****"
click at [860, 271] on button "OK" at bounding box center [852, 275] width 41 height 26
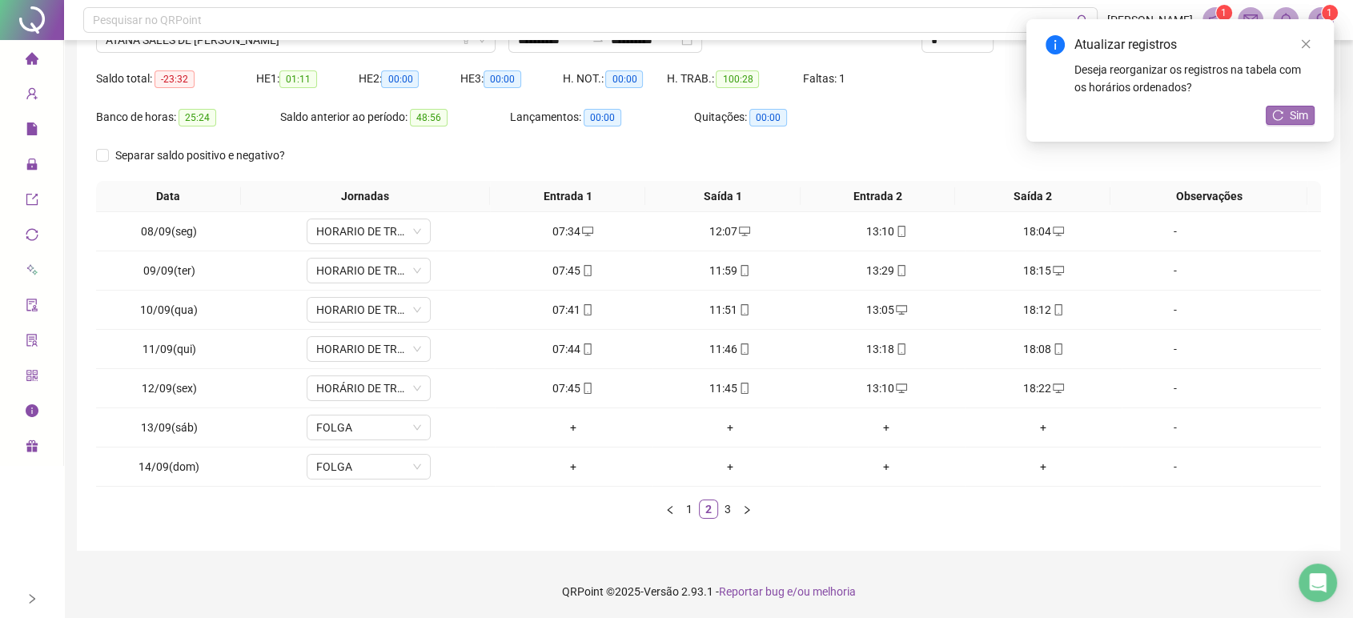
click at [1289, 111] on span "Sim" at bounding box center [1298, 115] width 18 height 18
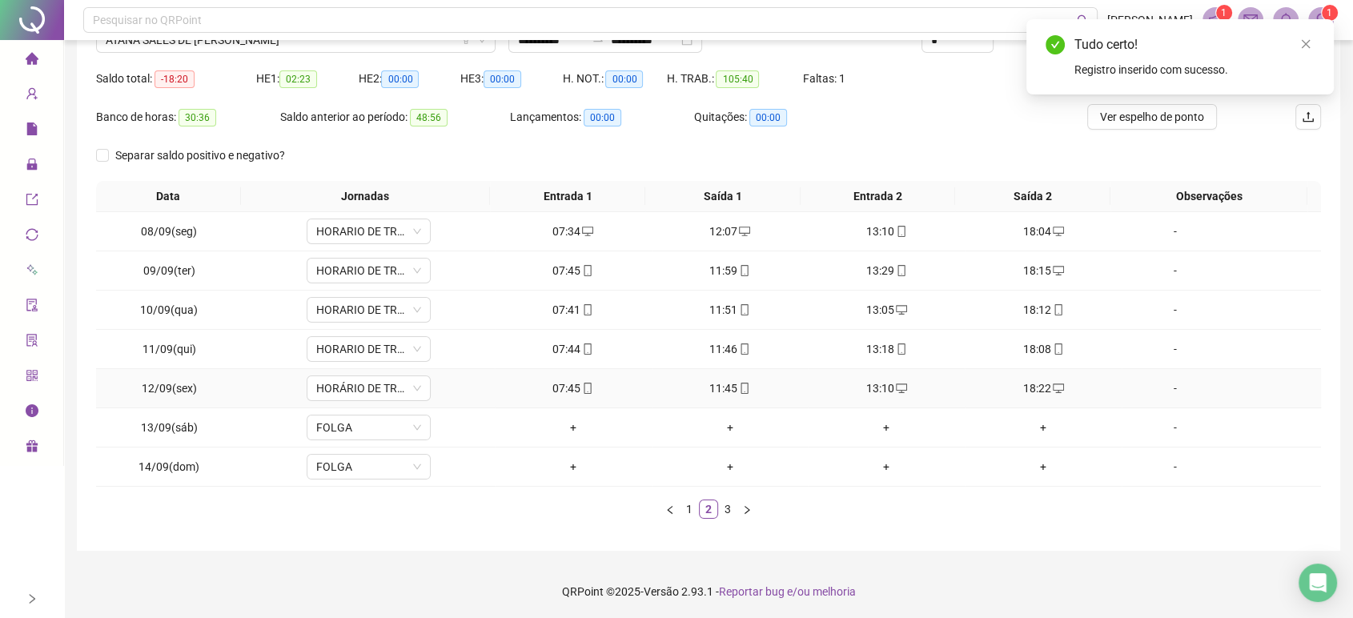
click at [1055, 388] on div "18:22" at bounding box center [1043, 388] width 144 height 18
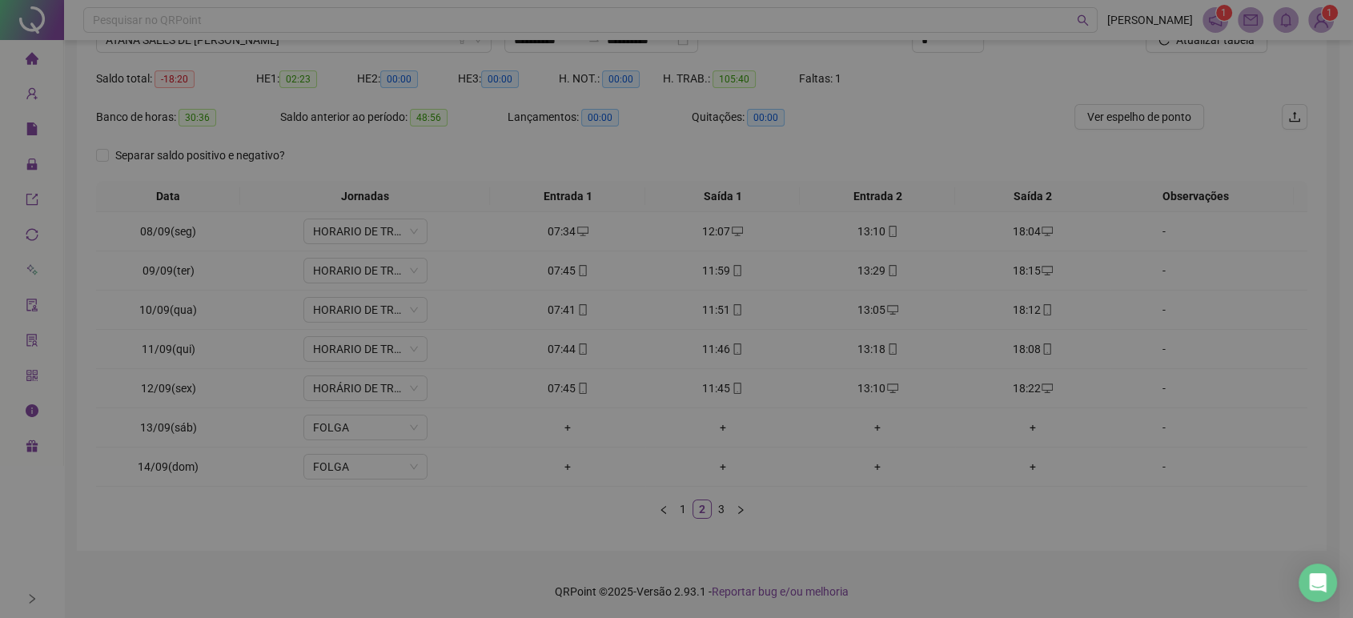
type input "**********"
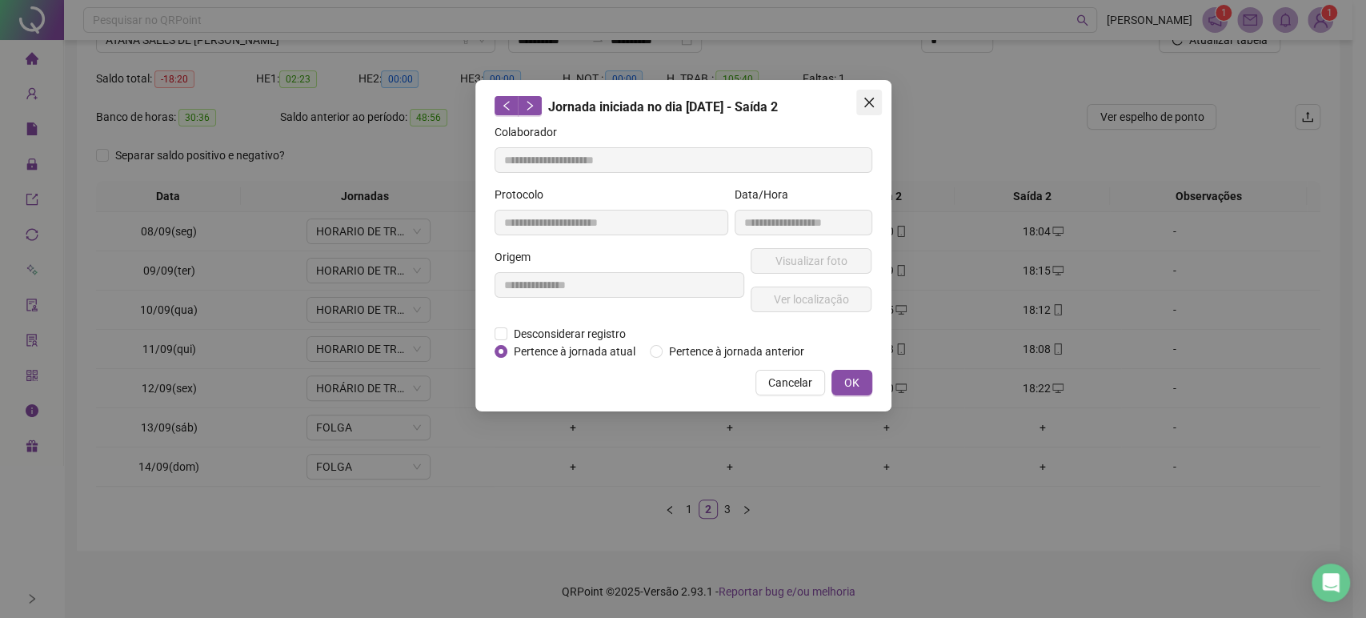
click at [864, 90] on button "Close" at bounding box center [869, 103] width 26 height 26
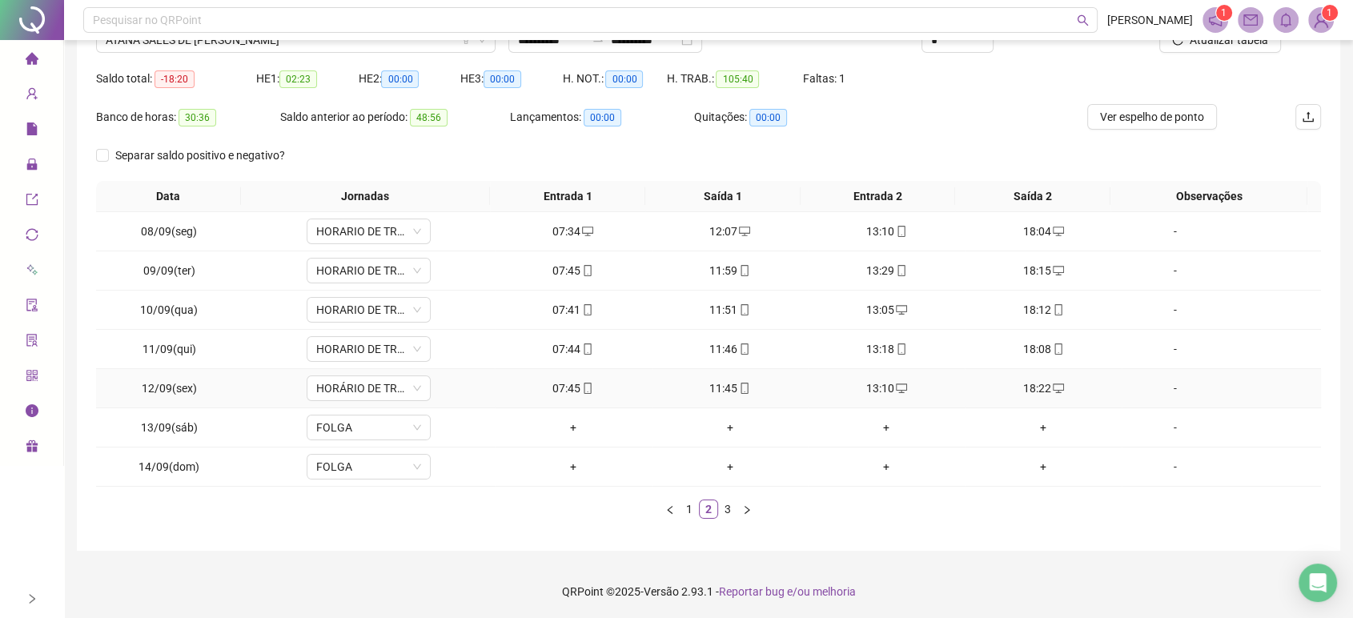
click at [1033, 381] on div "18:22" at bounding box center [1043, 388] width 144 height 18
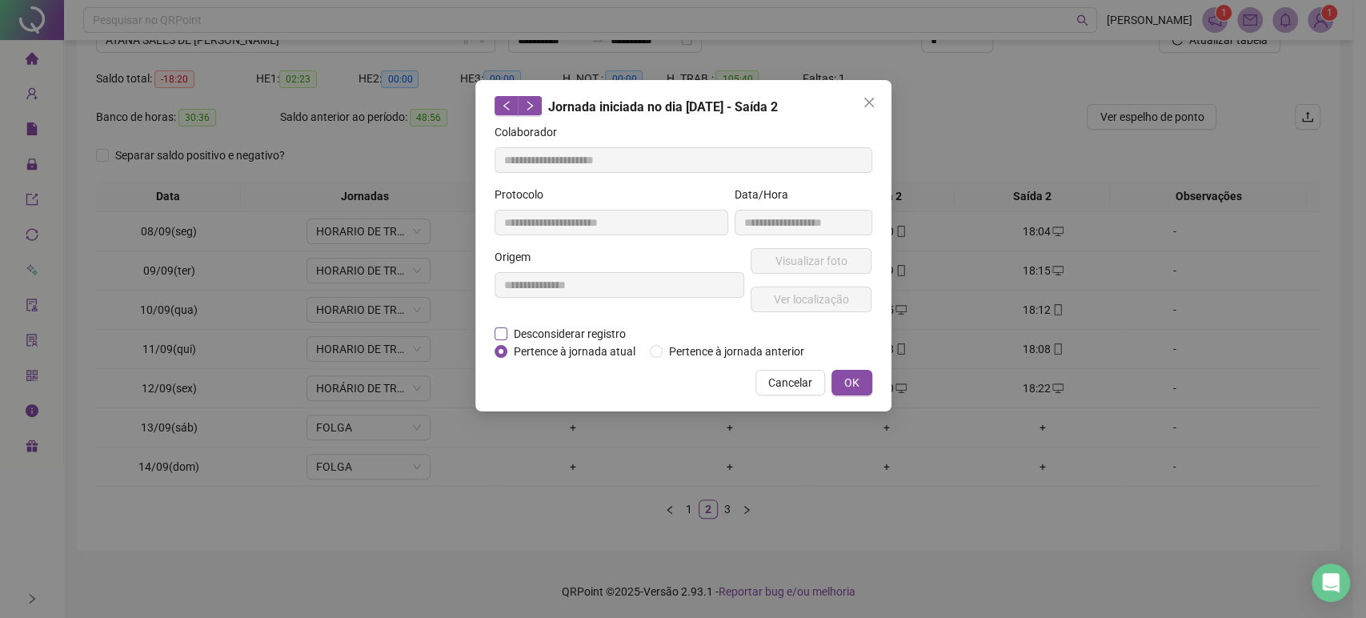
click at [572, 326] on span "Desconsiderar registro" at bounding box center [569, 334] width 125 height 18
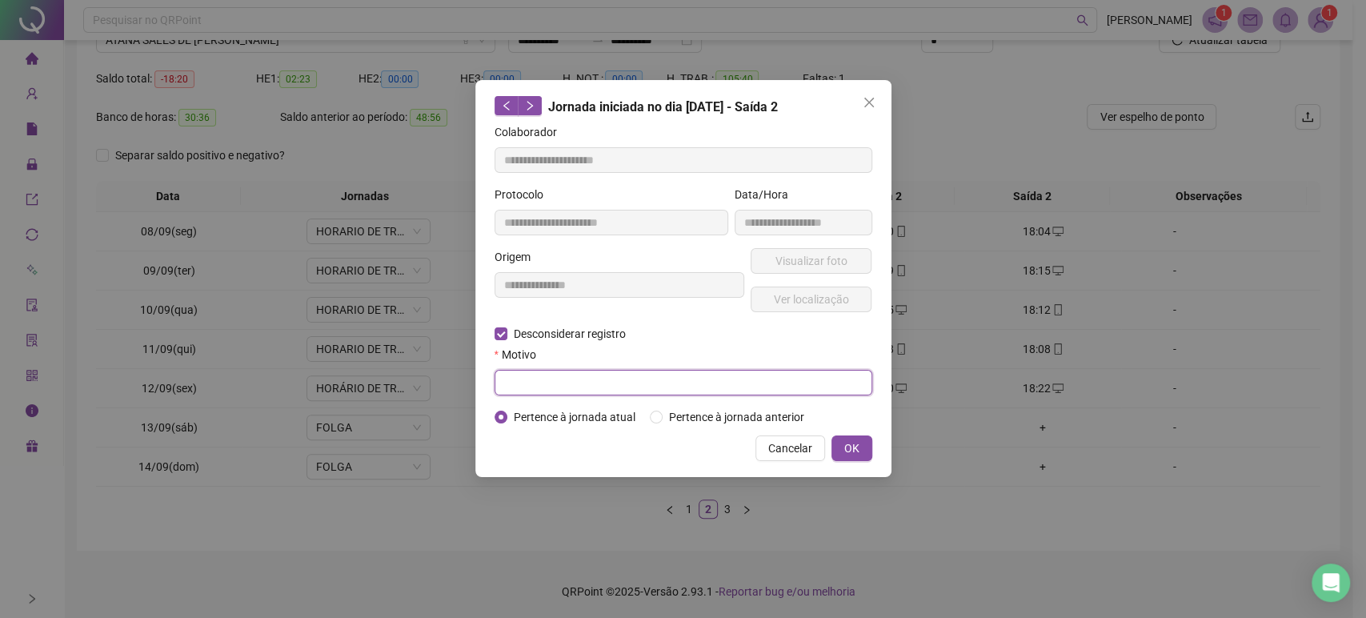
click at [600, 383] on input "text" at bounding box center [684, 383] width 378 height 26
type input "*"
click at [848, 455] on span "OK" at bounding box center [851, 448] width 15 height 18
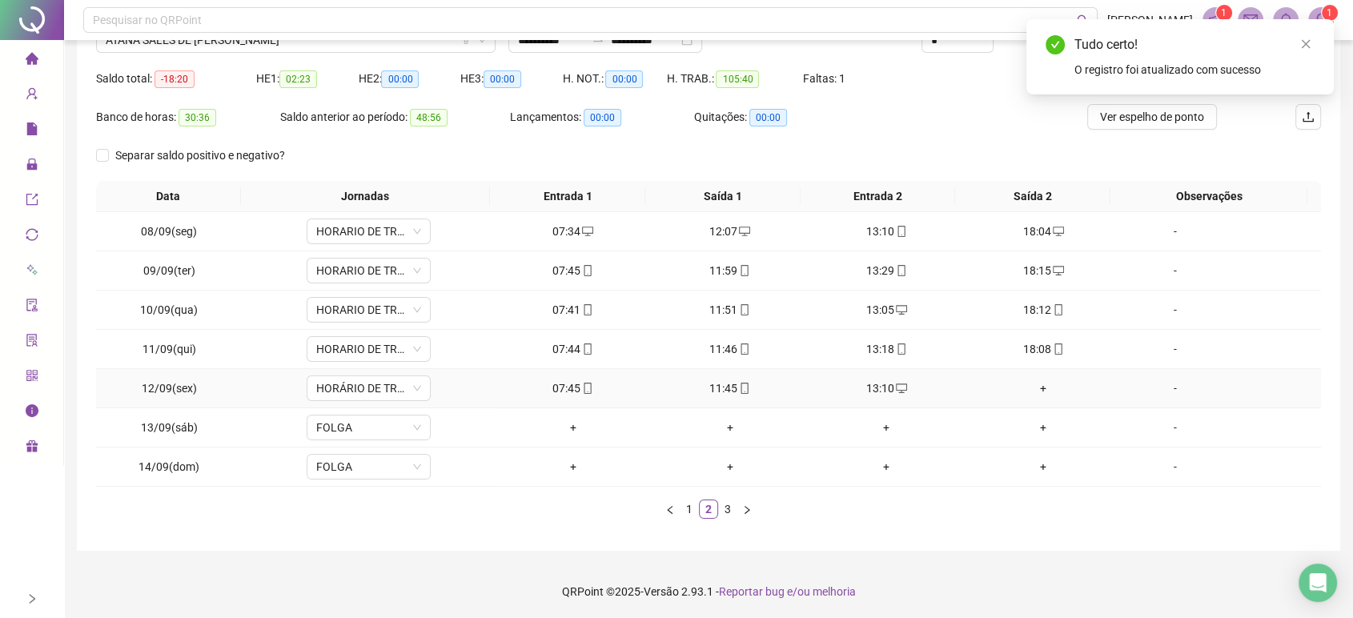
click at [1032, 389] on div "+" at bounding box center [1043, 388] width 144 height 18
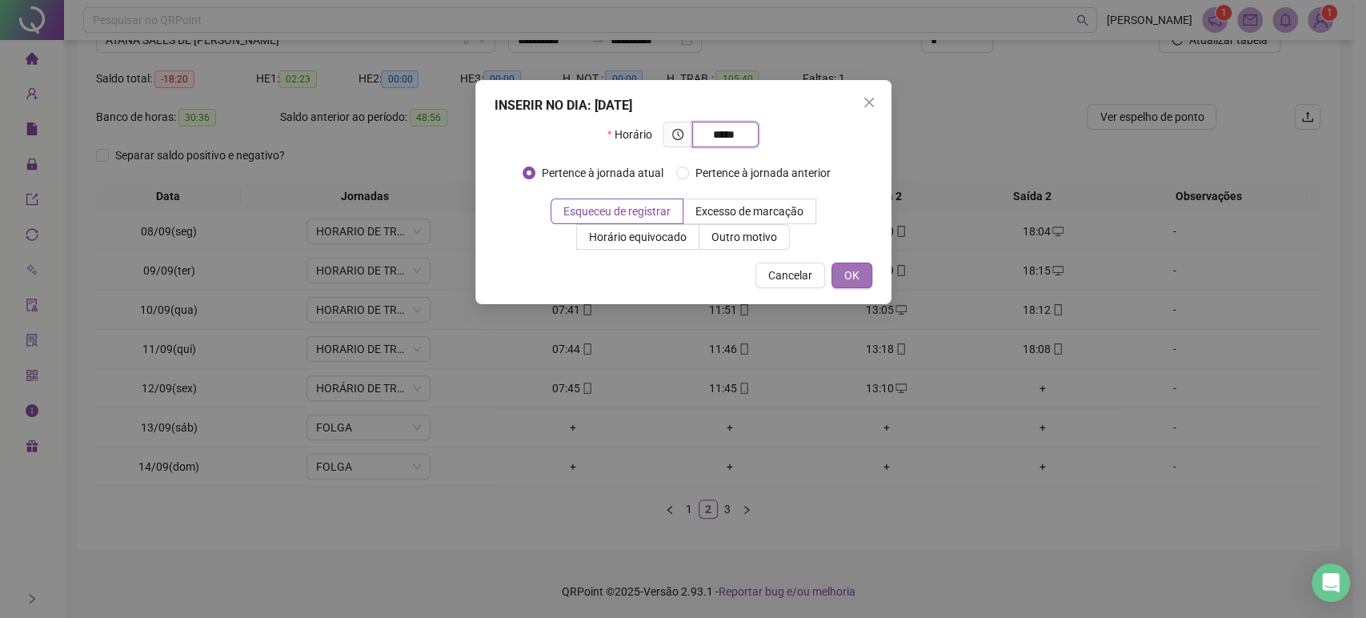
type input "*****"
click at [845, 276] on span "OK" at bounding box center [851, 276] width 15 height 18
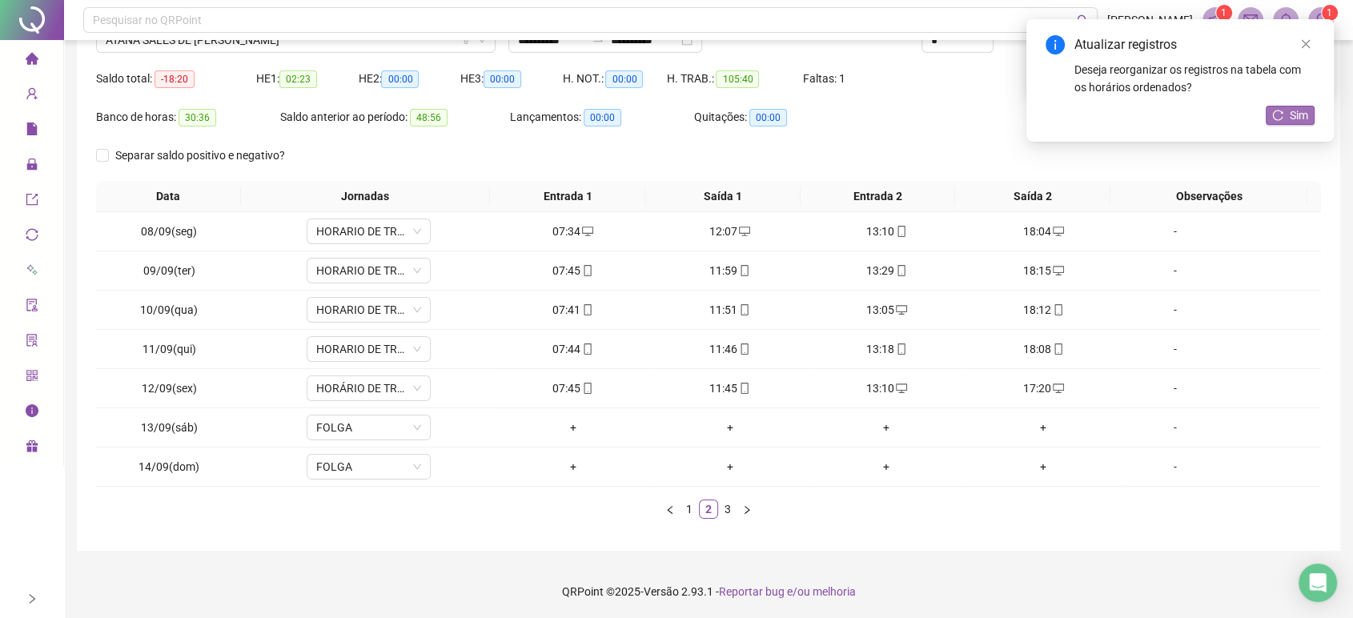
click at [1294, 110] on span "Sim" at bounding box center [1298, 115] width 18 height 18
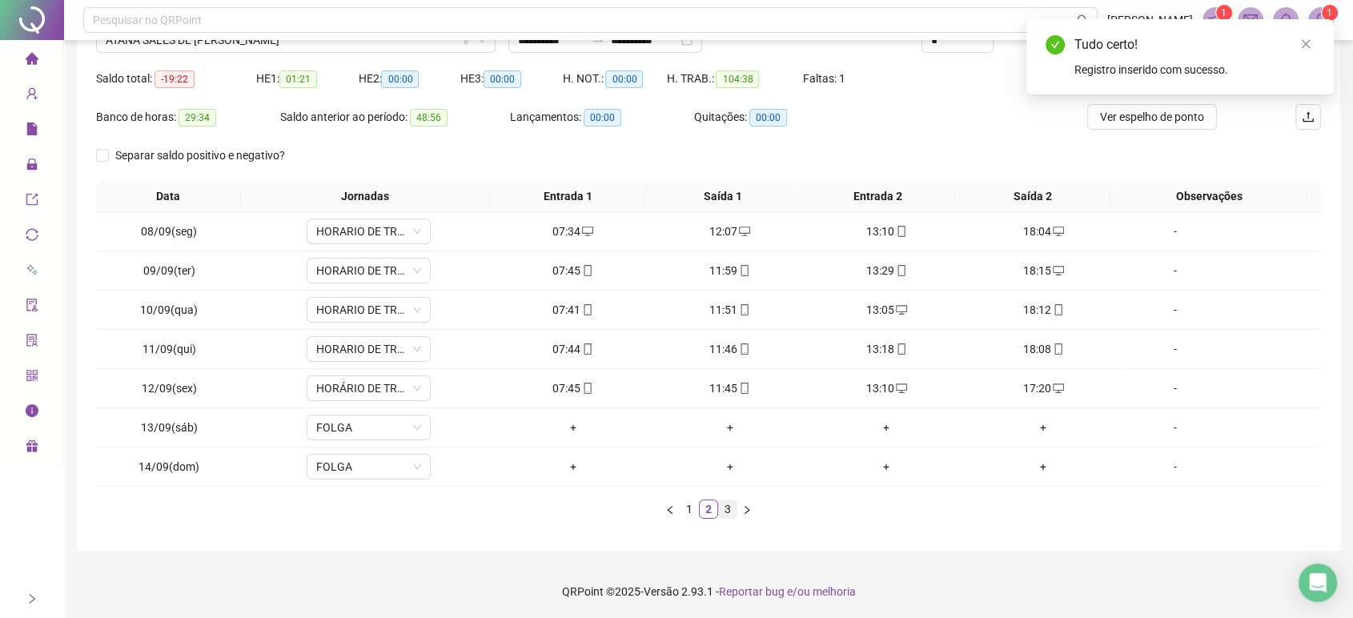
click at [731, 503] on link "3" at bounding box center [728, 509] width 18 height 18
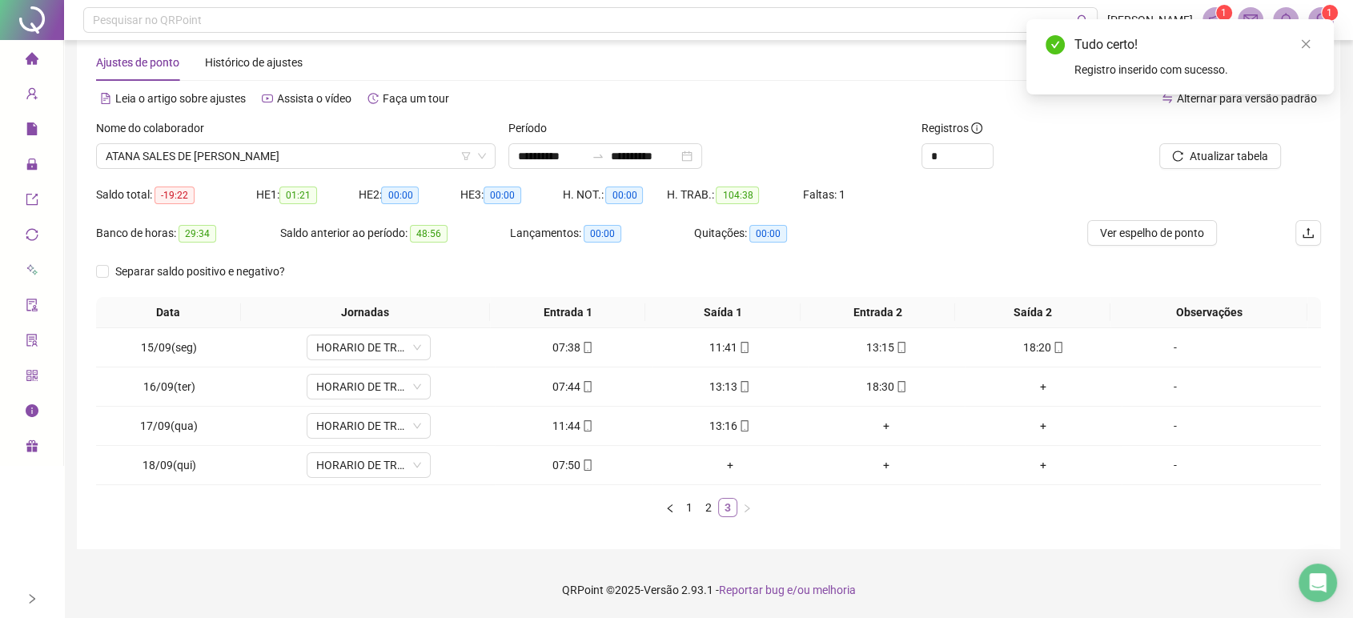
scroll to position [26, 0]
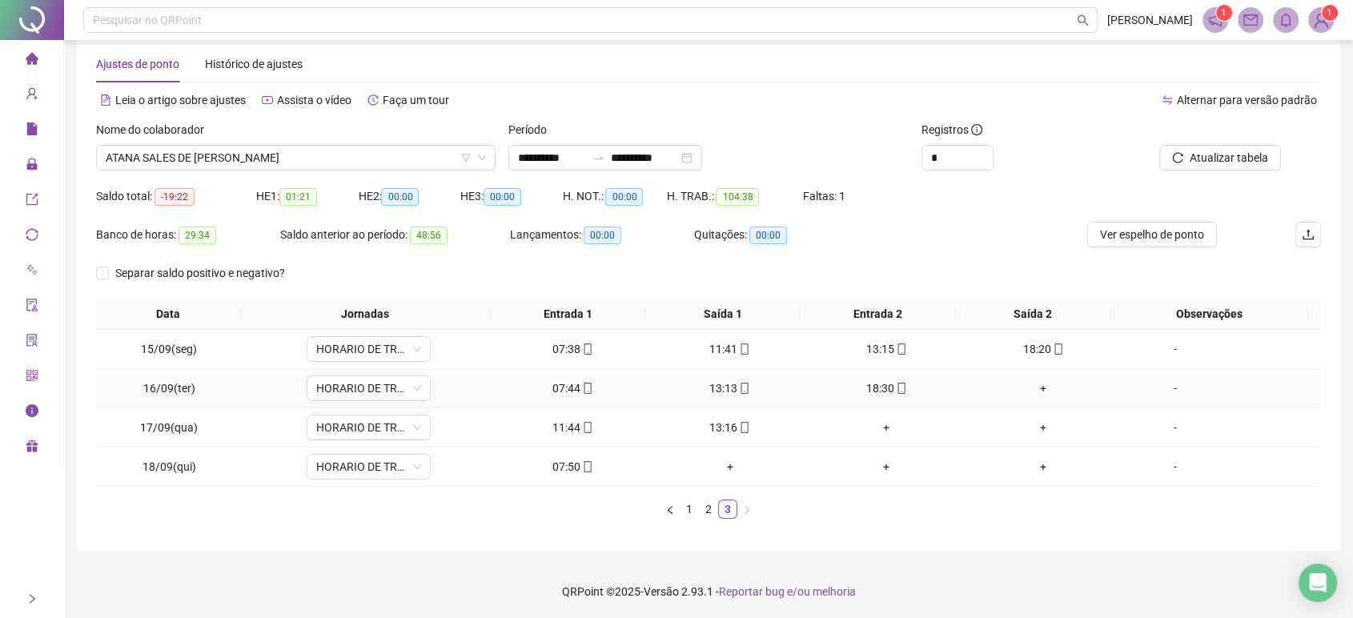
click at [1024, 388] on div "+" at bounding box center [1043, 388] width 144 height 18
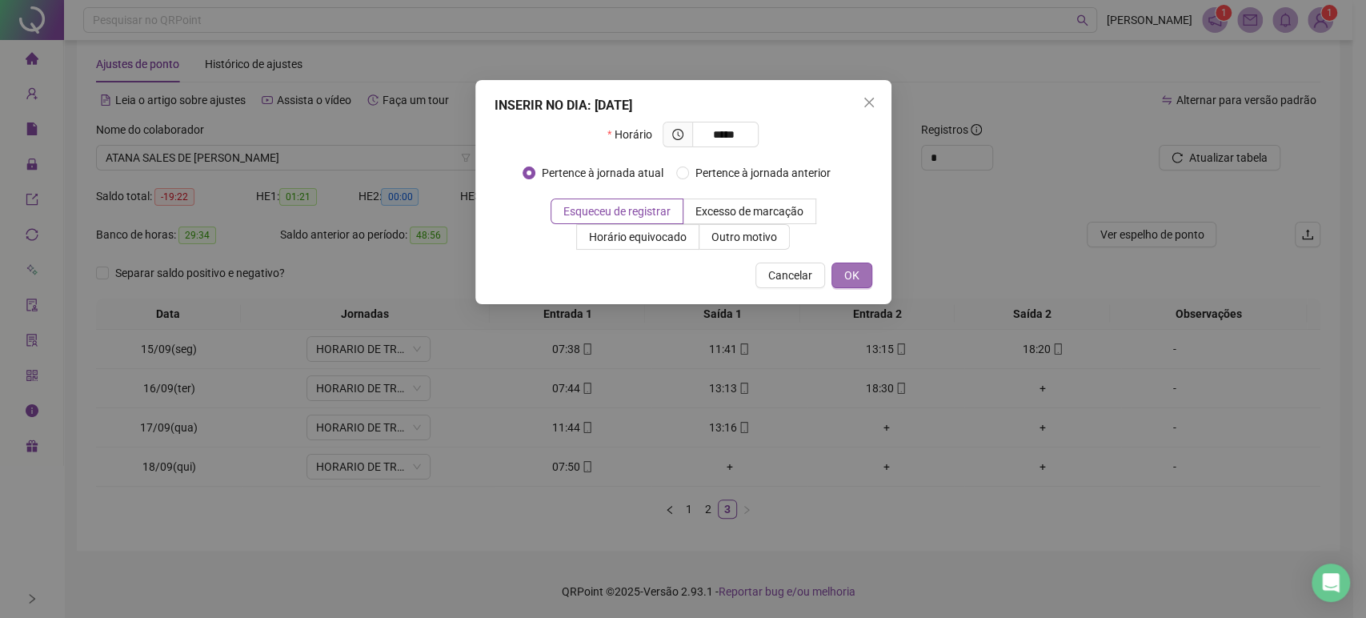
type input "*****"
click at [854, 272] on span "OK" at bounding box center [851, 276] width 15 height 18
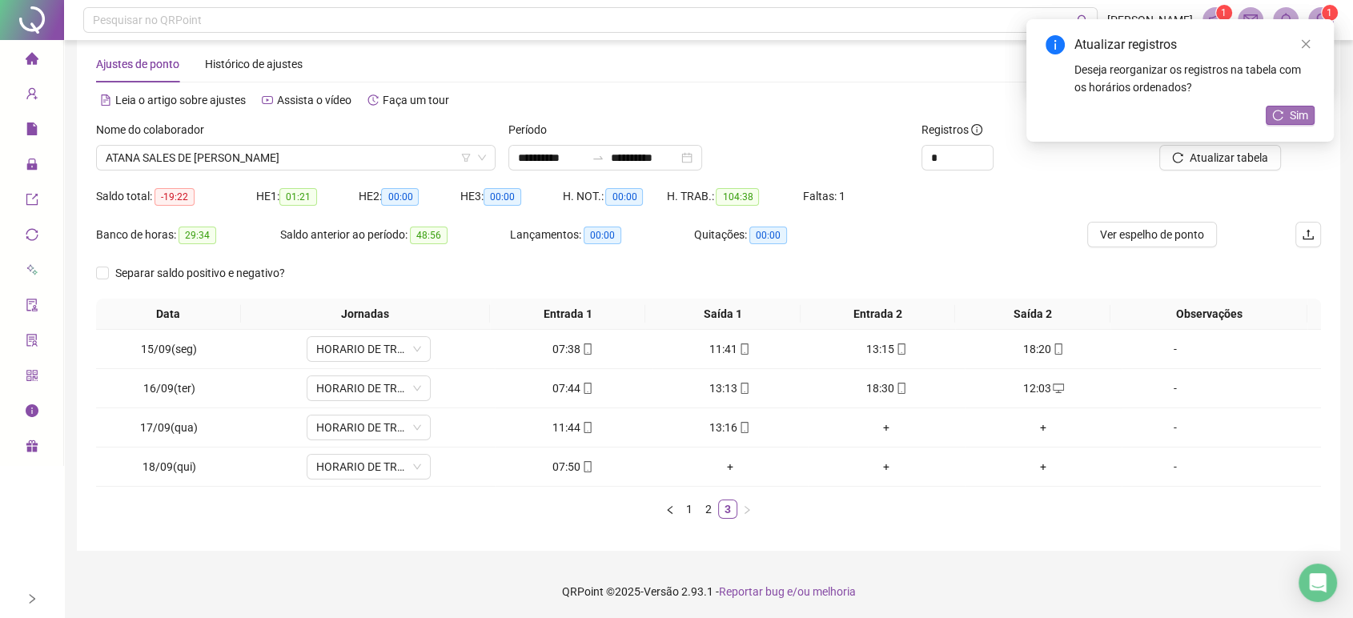
drag, startPoint x: 1280, startPoint y: 108, endPoint x: 1268, endPoint y: 138, distance: 32.7
click at [1280, 109] on button "Sim" at bounding box center [1289, 115] width 49 height 19
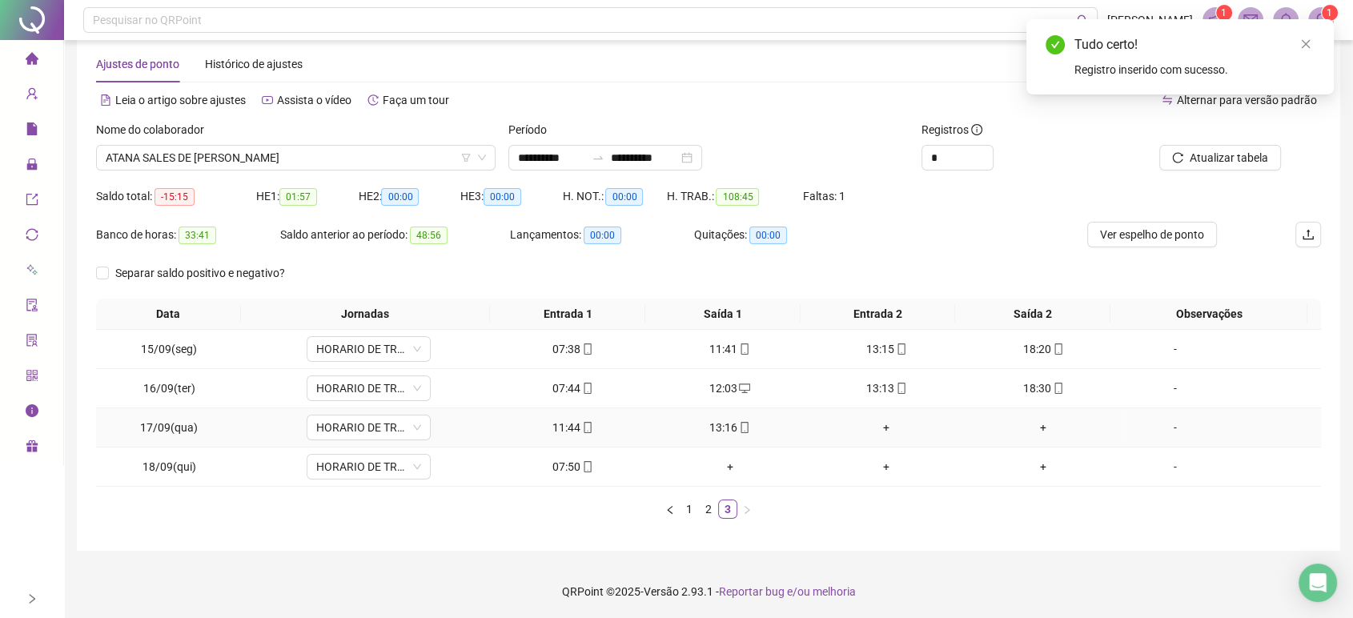
click at [875, 429] on div "+" at bounding box center [886, 428] width 144 height 18
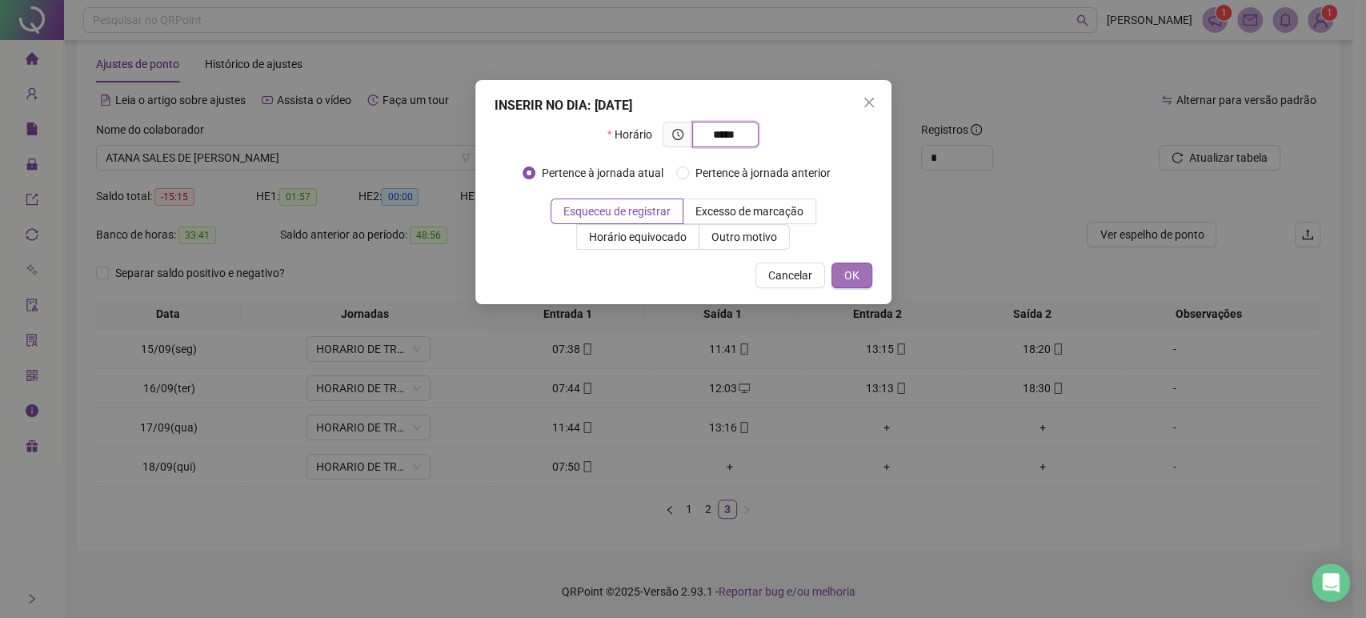
type input "*****"
click at [854, 271] on span "OK" at bounding box center [851, 276] width 15 height 18
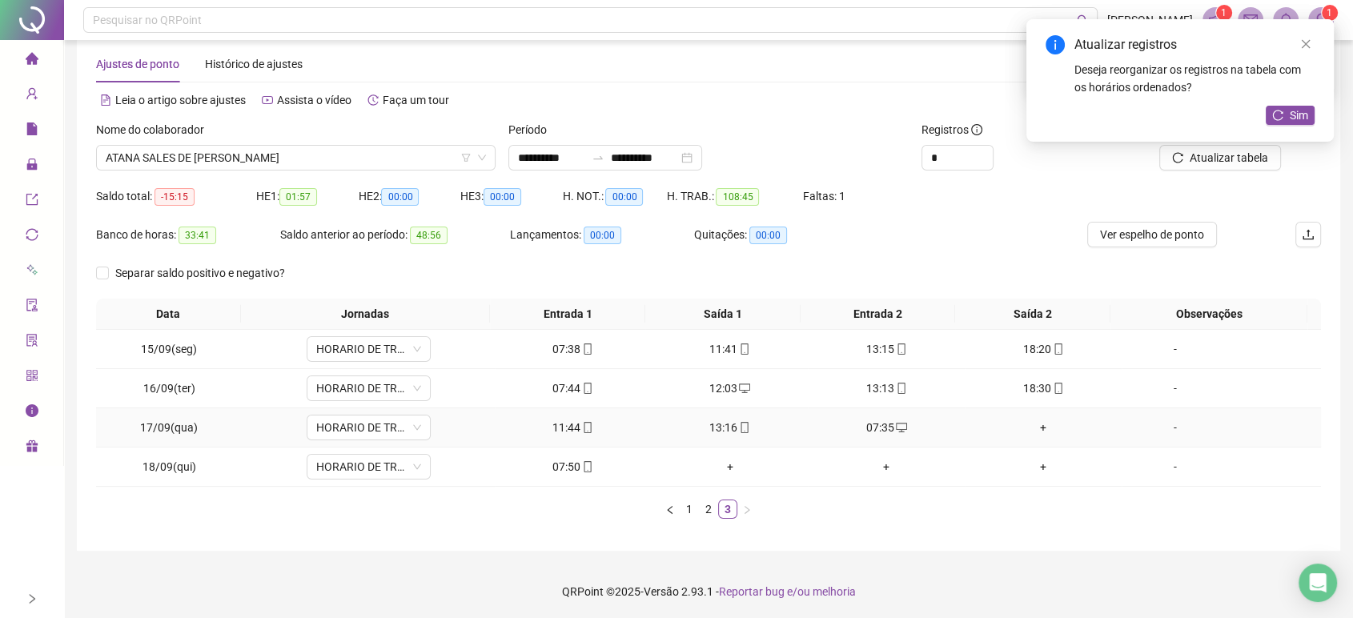
click at [1037, 419] on div "+" at bounding box center [1043, 428] width 144 height 18
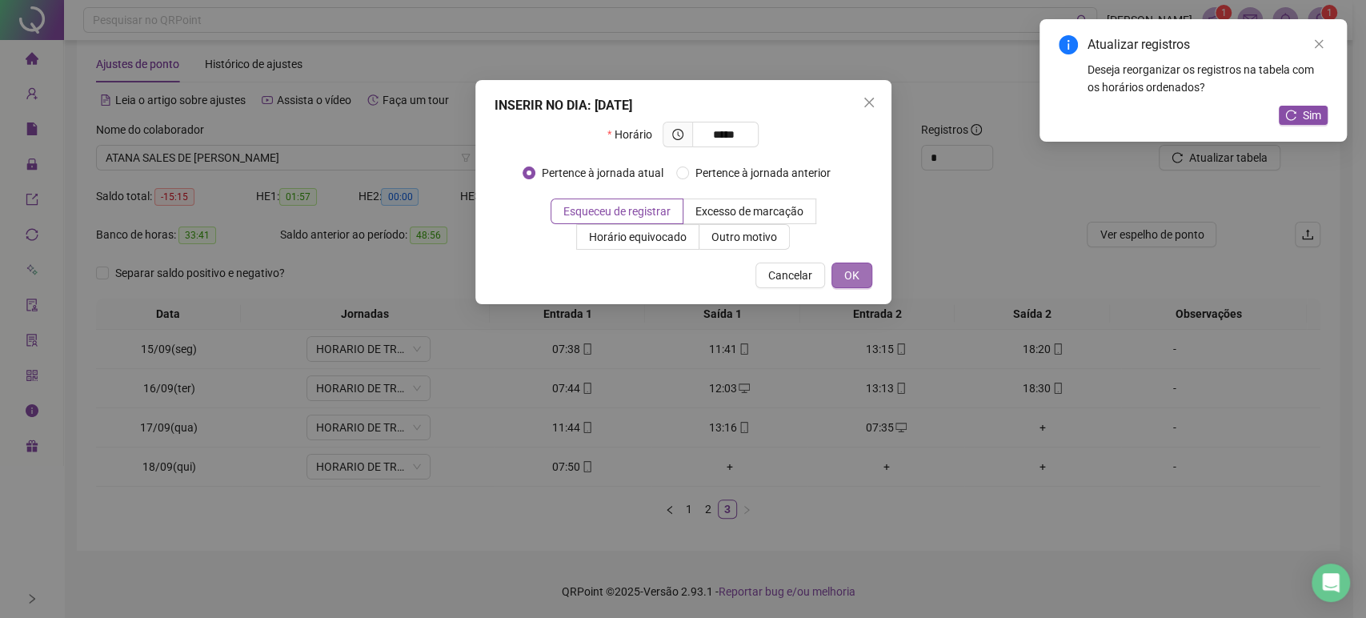
type input "*****"
click at [858, 269] on span "OK" at bounding box center [851, 276] width 15 height 18
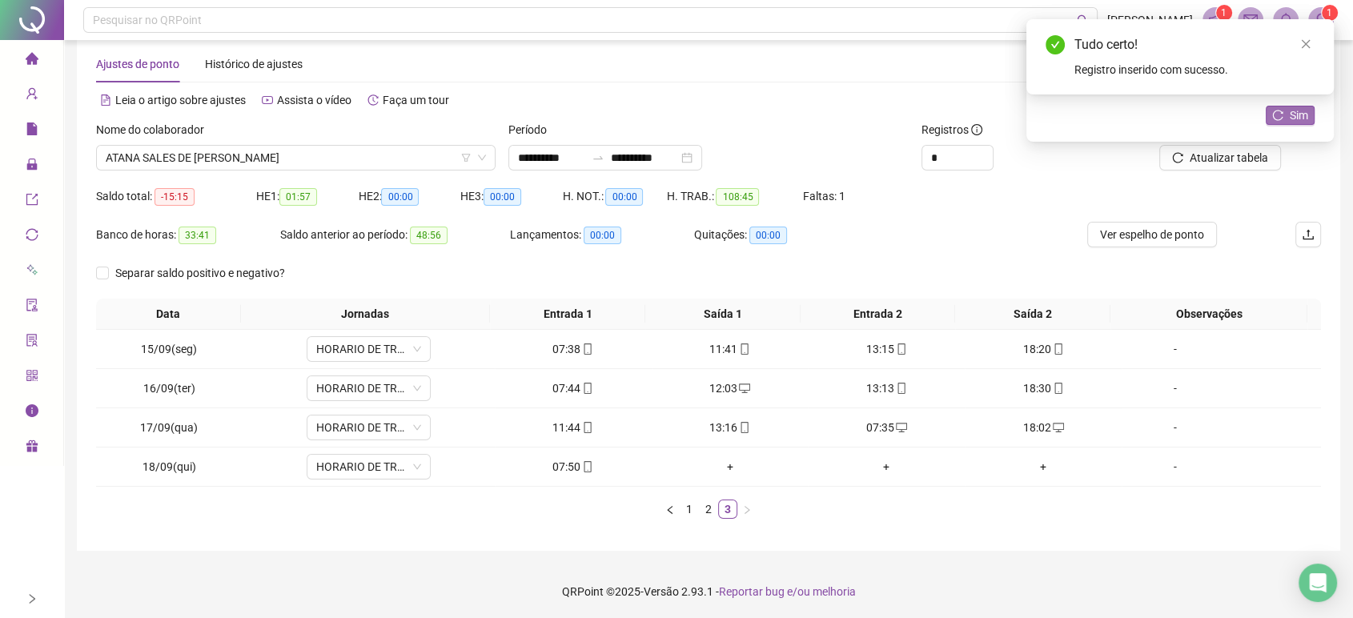
click at [1272, 119] on icon "reload" at bounding box center [1277, 115] width 11 height 11
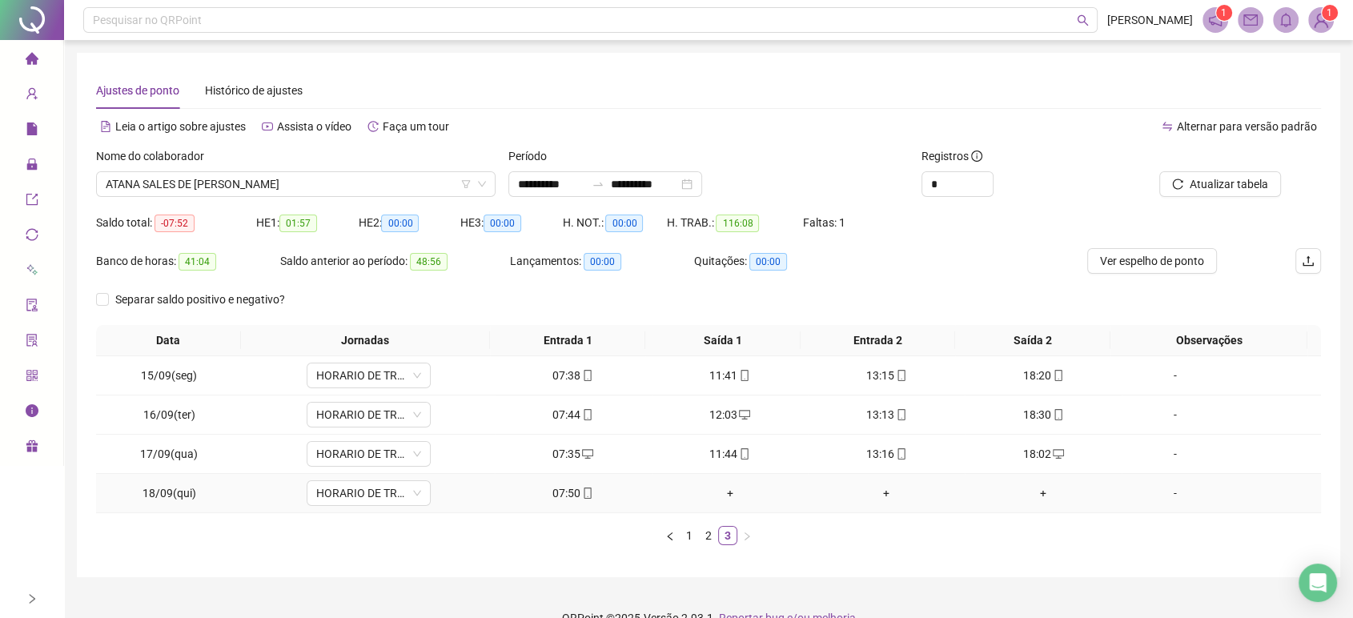
scroll to position [0, 0]
